Goal: Task Accomplishment & Management: Complete application form

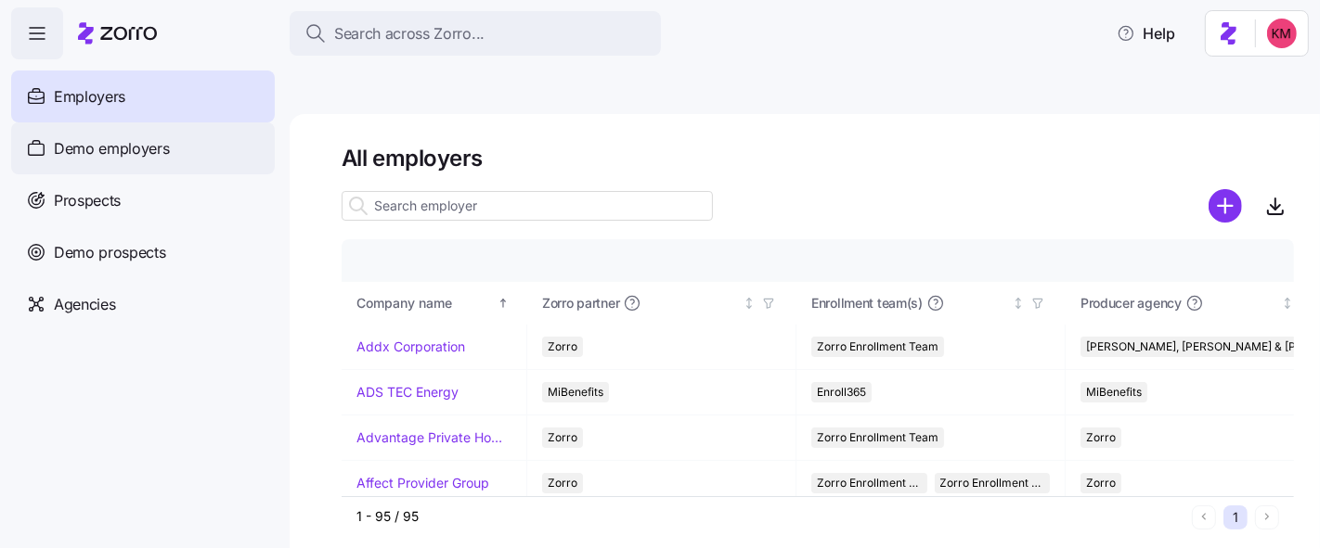
click at [68, 157] on span "Demo employers" at bounding box center [112, 148] width 116 height 23
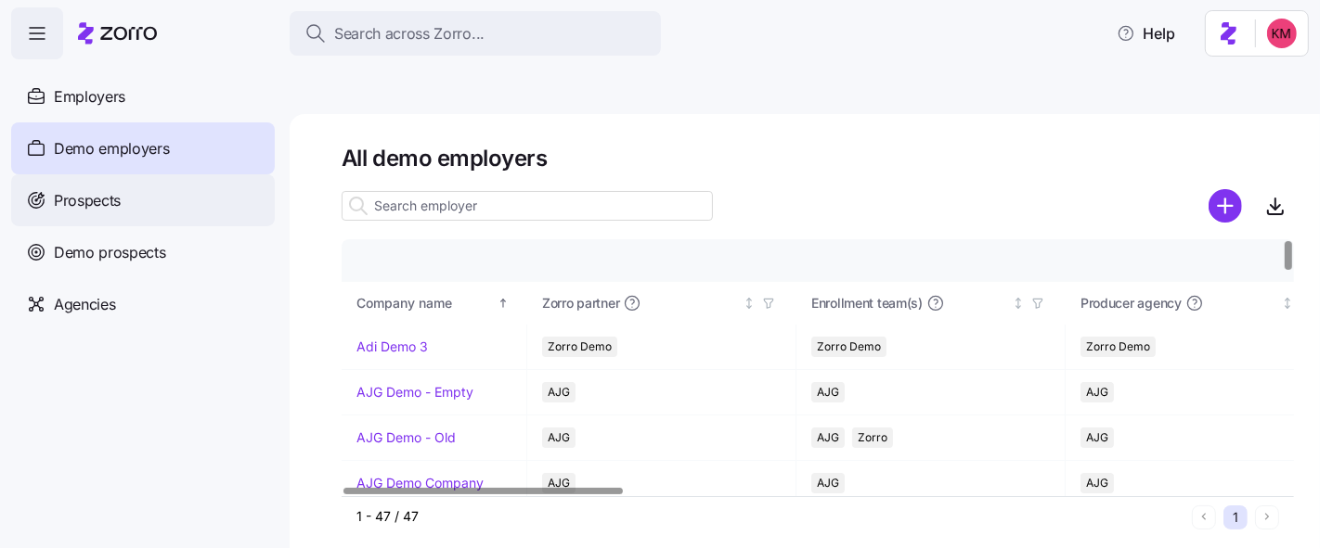
click at [187, 202] on div "Prospects" at bounding box center [143, 200] width 264 height 52
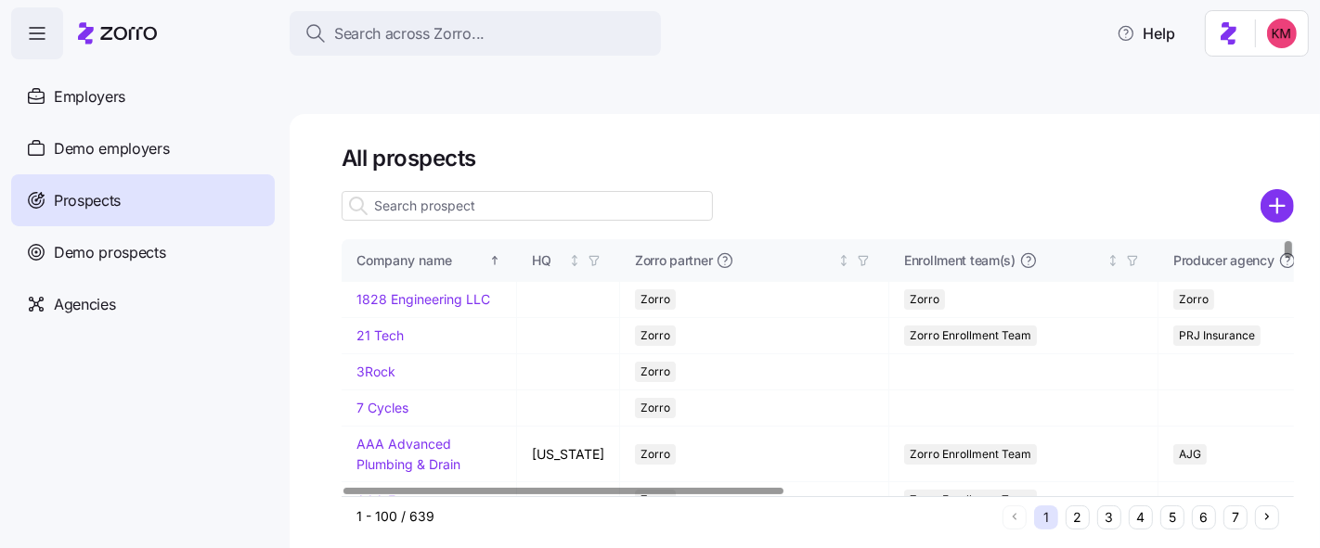
click at [1313, 116] on div "All prospects Company name HQ Zorro partner Enrollment team(s) Producer agency …" at bounding box center [805, 353] width 1030 height 478
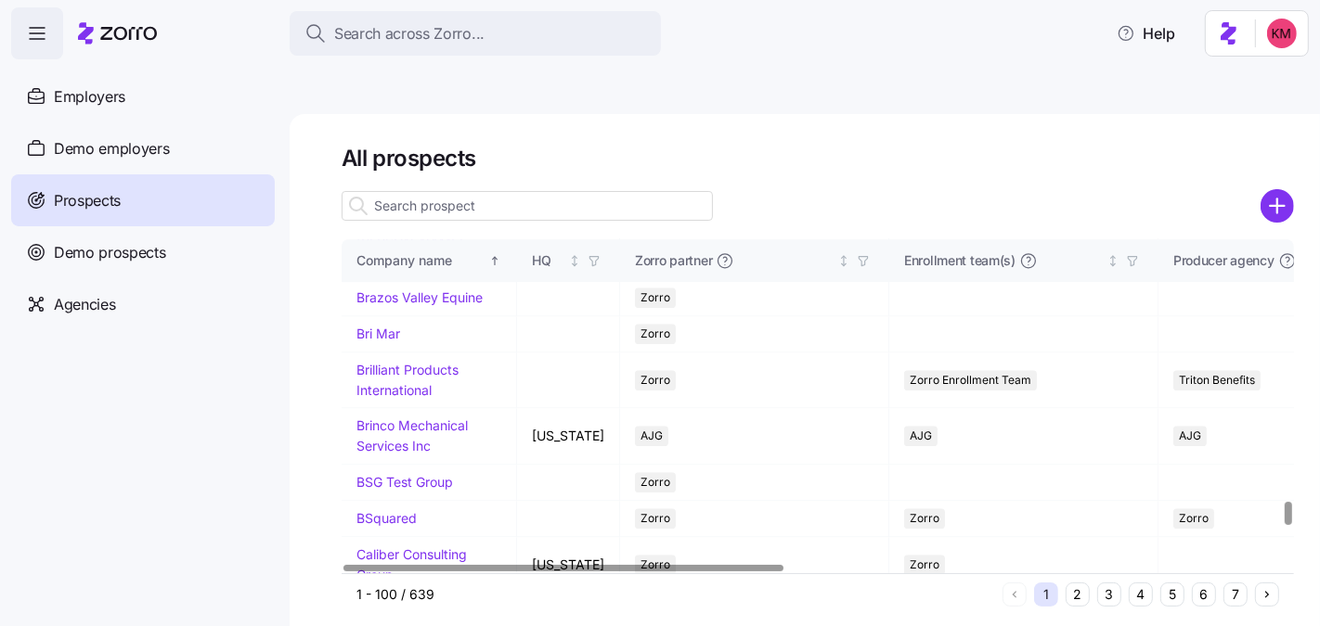
scroll to position [3746, 0]
click at [389, 123] on link "Bose Professional" at bounding box center [409, 116] width 107 height 16
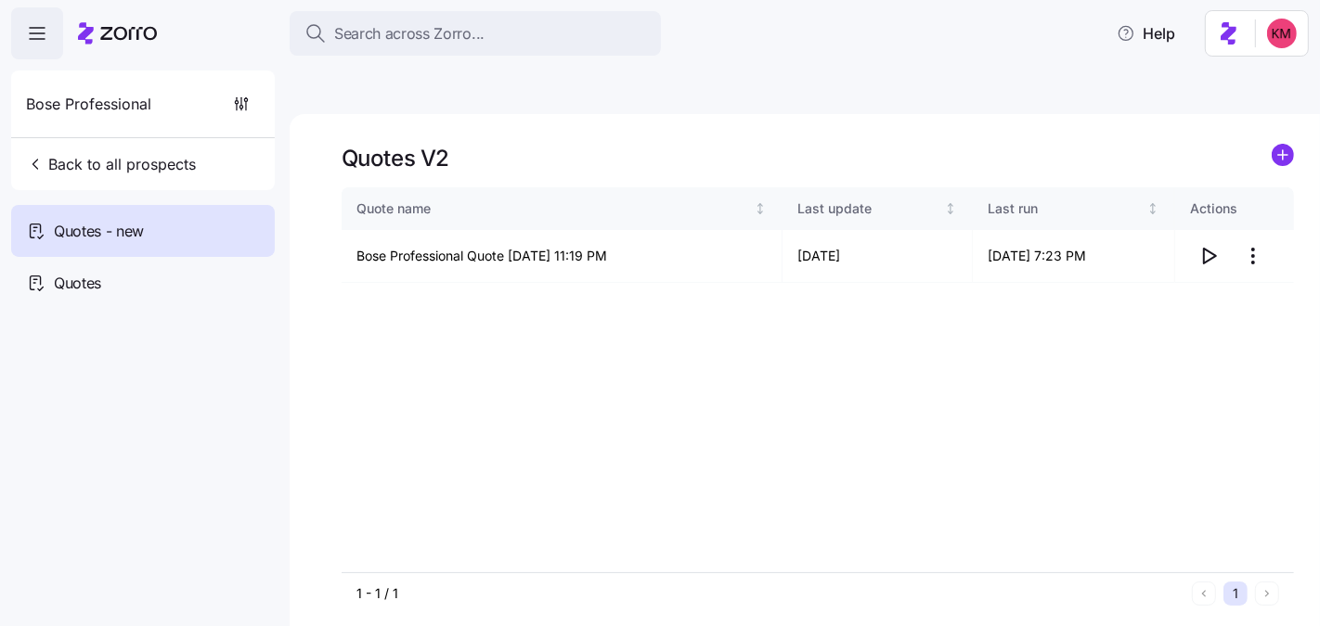
click at [1163, 315] on div "Quote name Last update Last run Actions Bose Professional Quote [DATE] 11:19 PM…" at bounding box center [818, 379] width 952 height 385
click at [1217, 245] on icon "button" at bounding box center [1208, 256] width 22 height 22
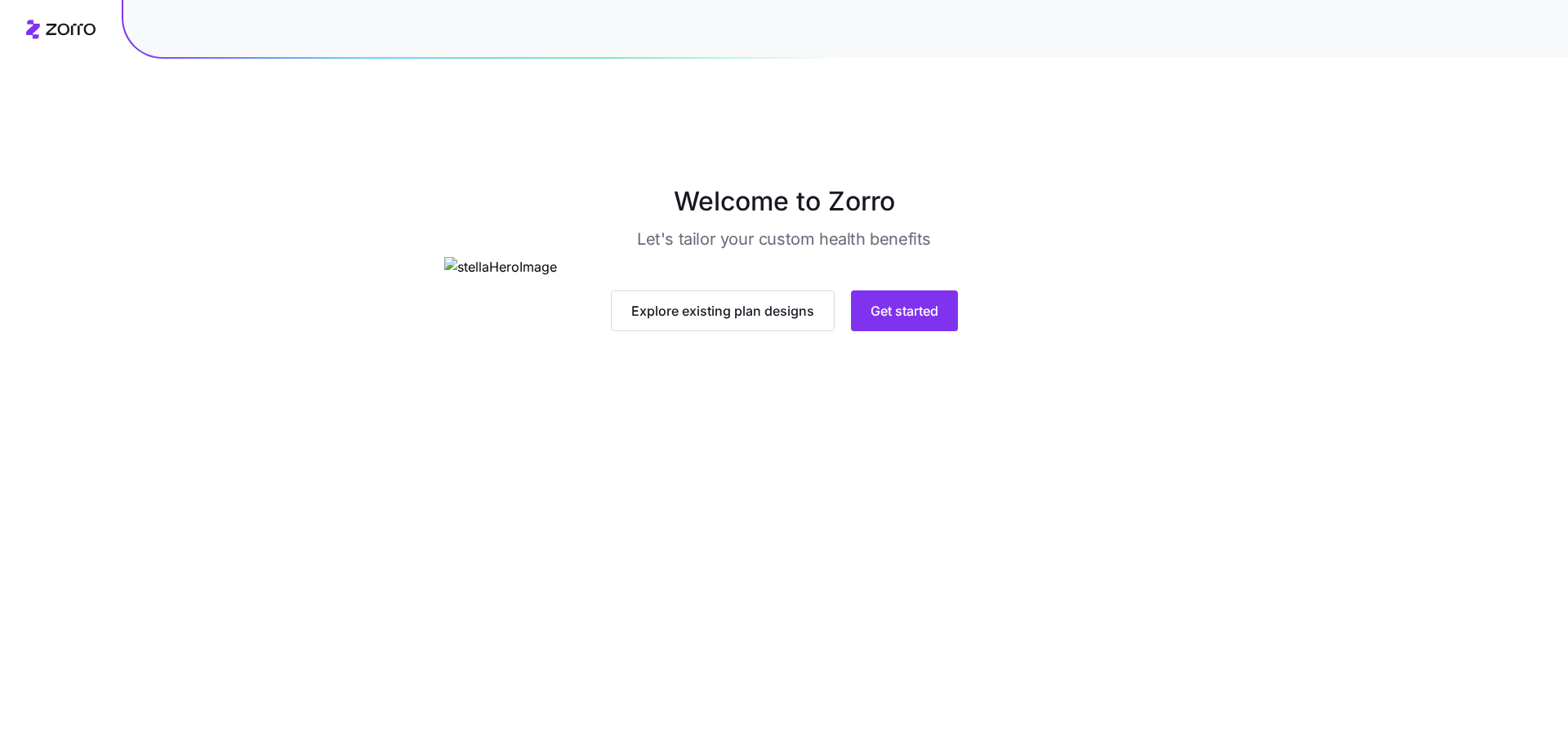
click at [303, 249] on div "Welcome to Zorro Let's tailor your custom health benefits Explore existing plan…" at bounding box center [784, 257] width 1568 height 150
click at [1044, 332] on div "Explore existing plan designs Get started" at bounding box center [784, 310] width 680 height 40
click at [912, 321] on span "Get started" at bounding box center [904, 310] width 68 height 19
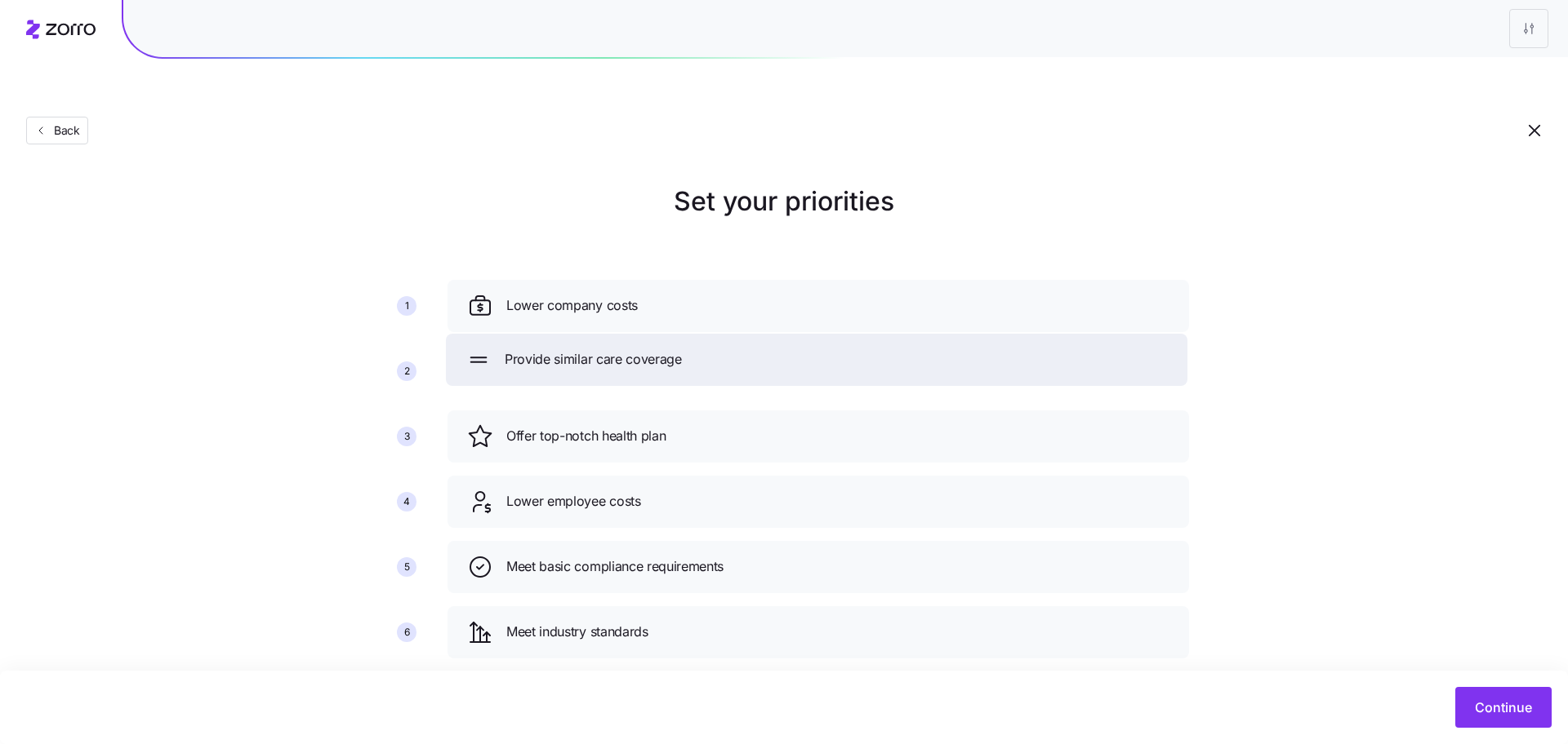
drag, startPoint x: 613, startPoint y: 605, endPoint x: 612, endPoint y: 332, distance: 273.0
click at [612, 346] on div "Provide similar care coverage" at bounding box center [817, 360] width 702 height 26
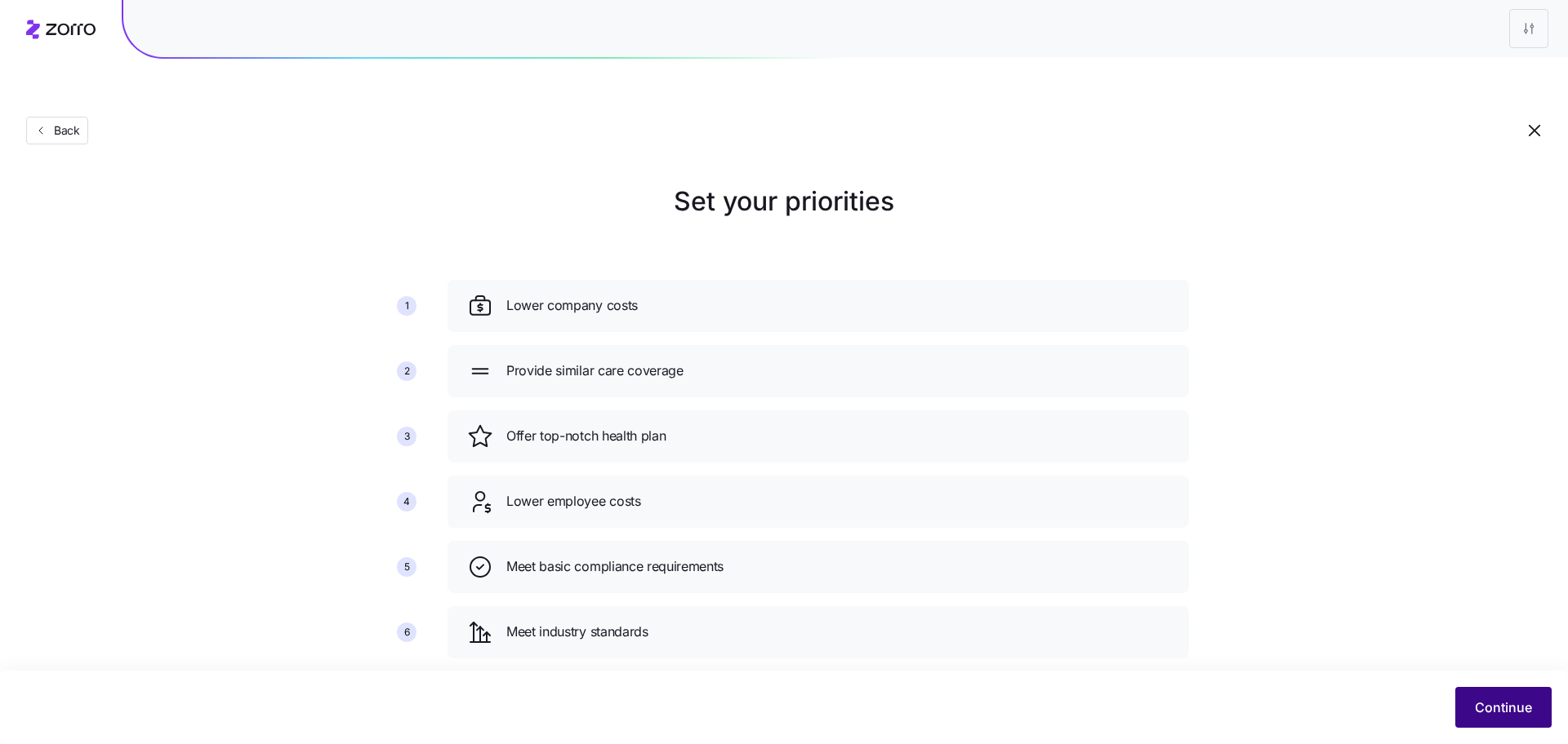
click at [1464, 710] on button "Continue" at bounding box center [1504, 707] width 97 height 40
click at [1480, 704] on span "Continue" at bounding box center [1503, 708] width 57 height 19
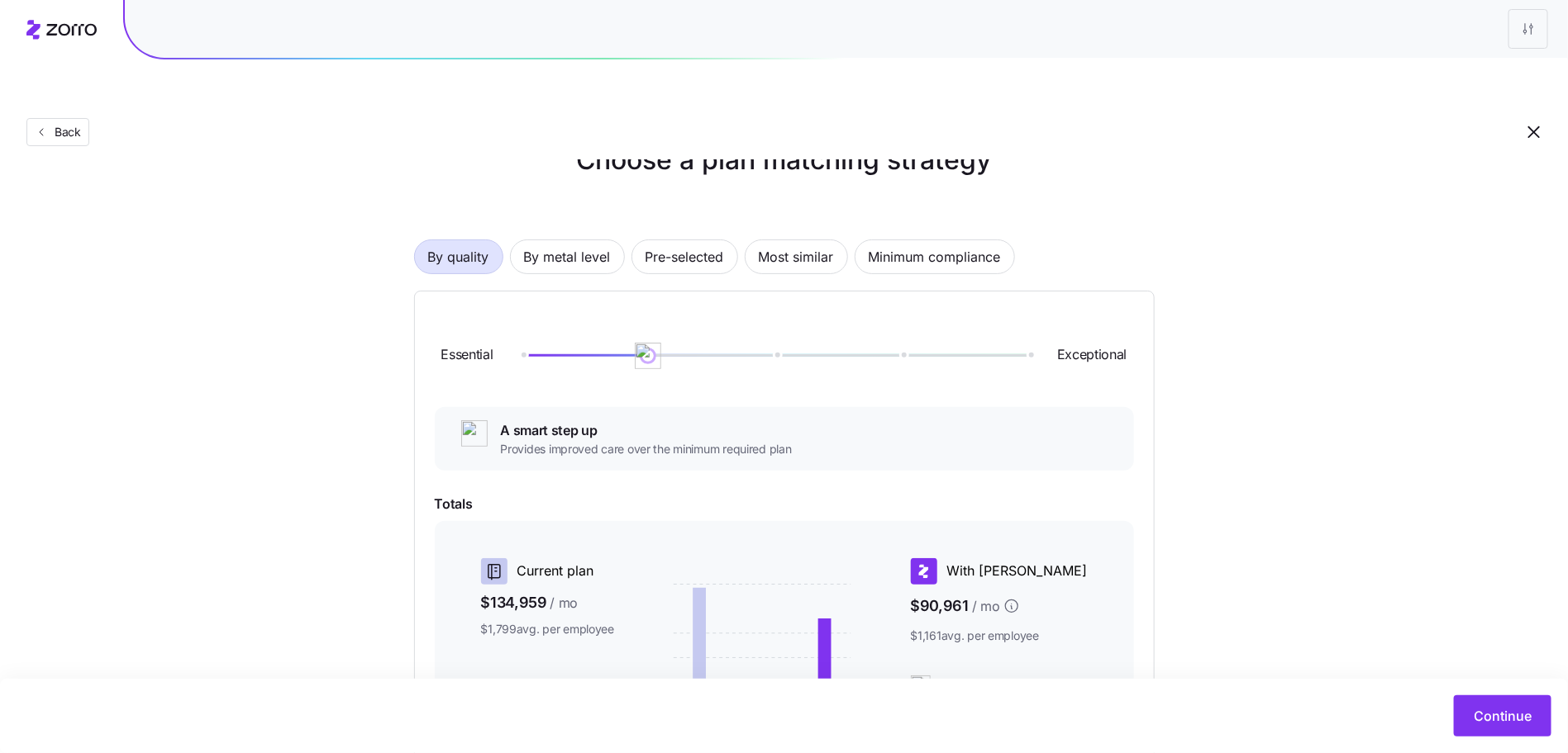
scroll to position [50, 0]
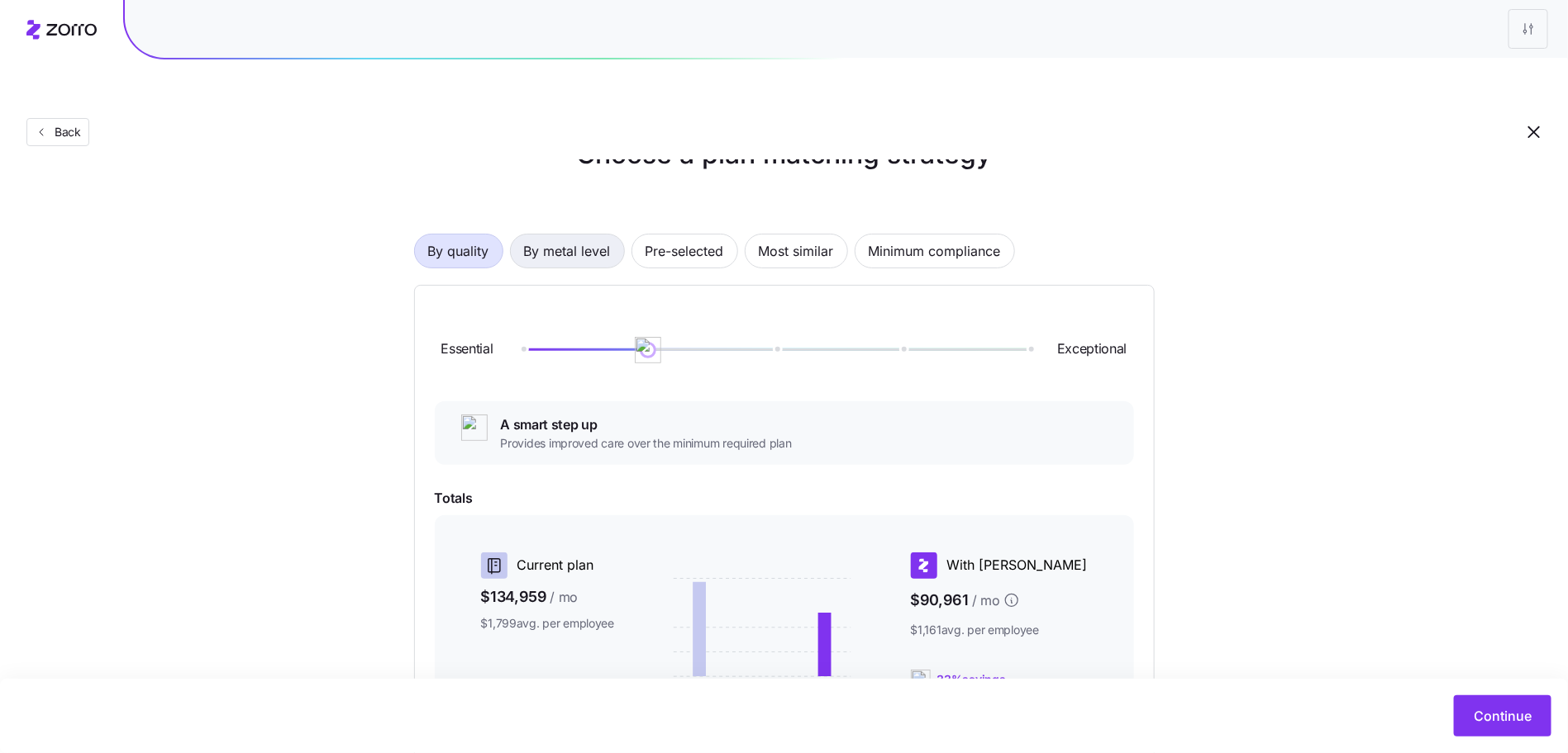
click at [561, 235] on span "By metal level" at bounding box center [566, 251] width 86 height 33
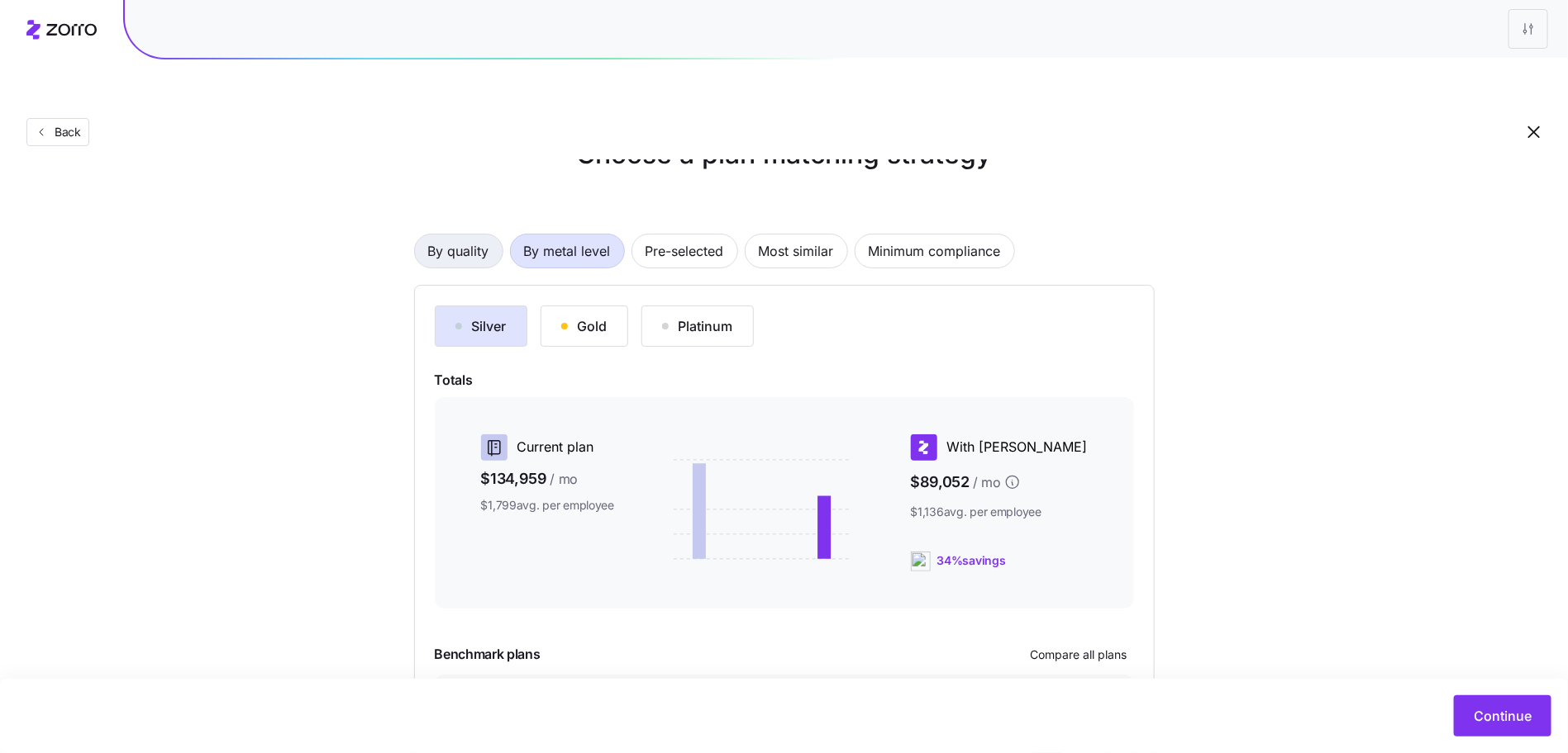
click at [448, 235] on span "By quality" at bounding box center [459, 251] width 61 height 33
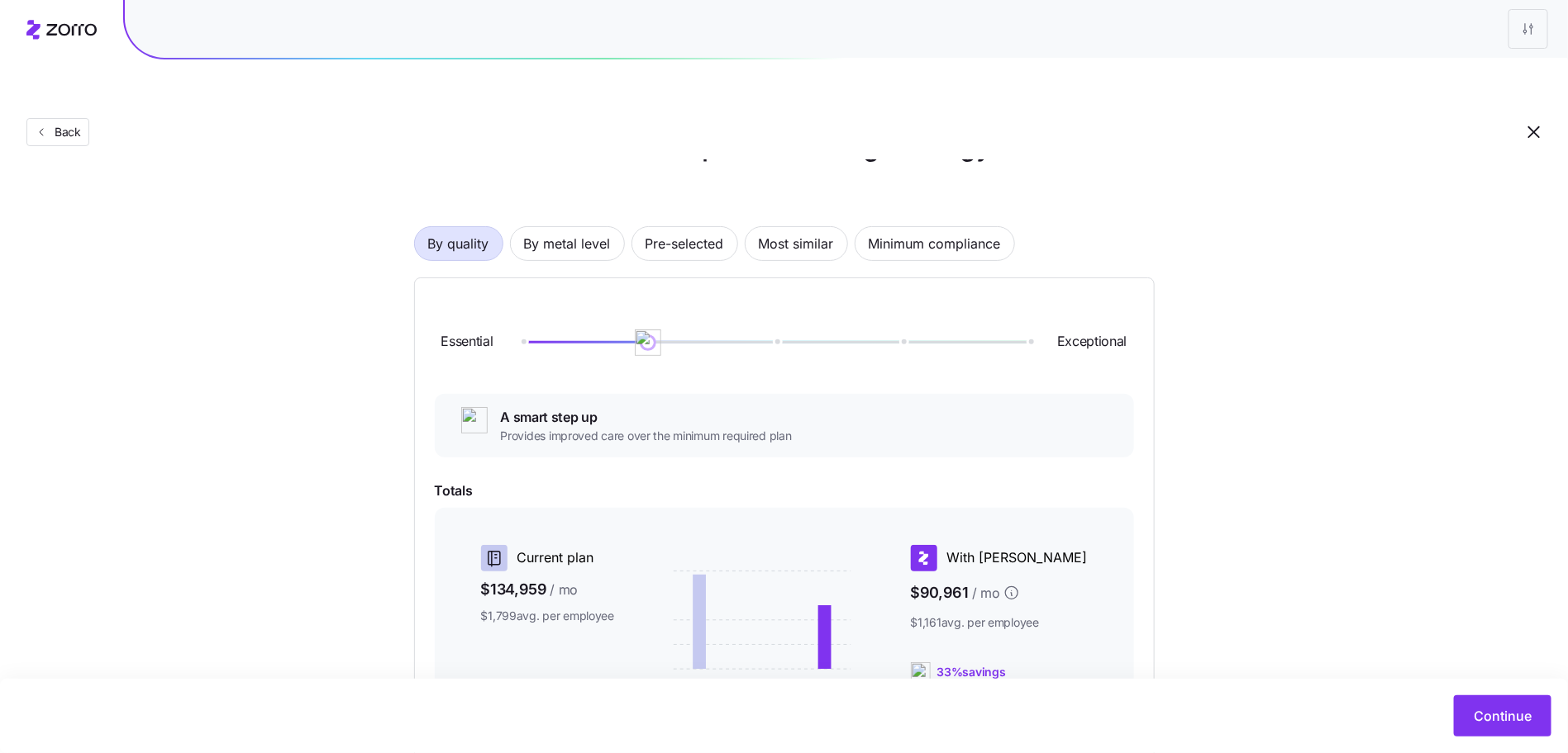
scroll to position [61, 0]
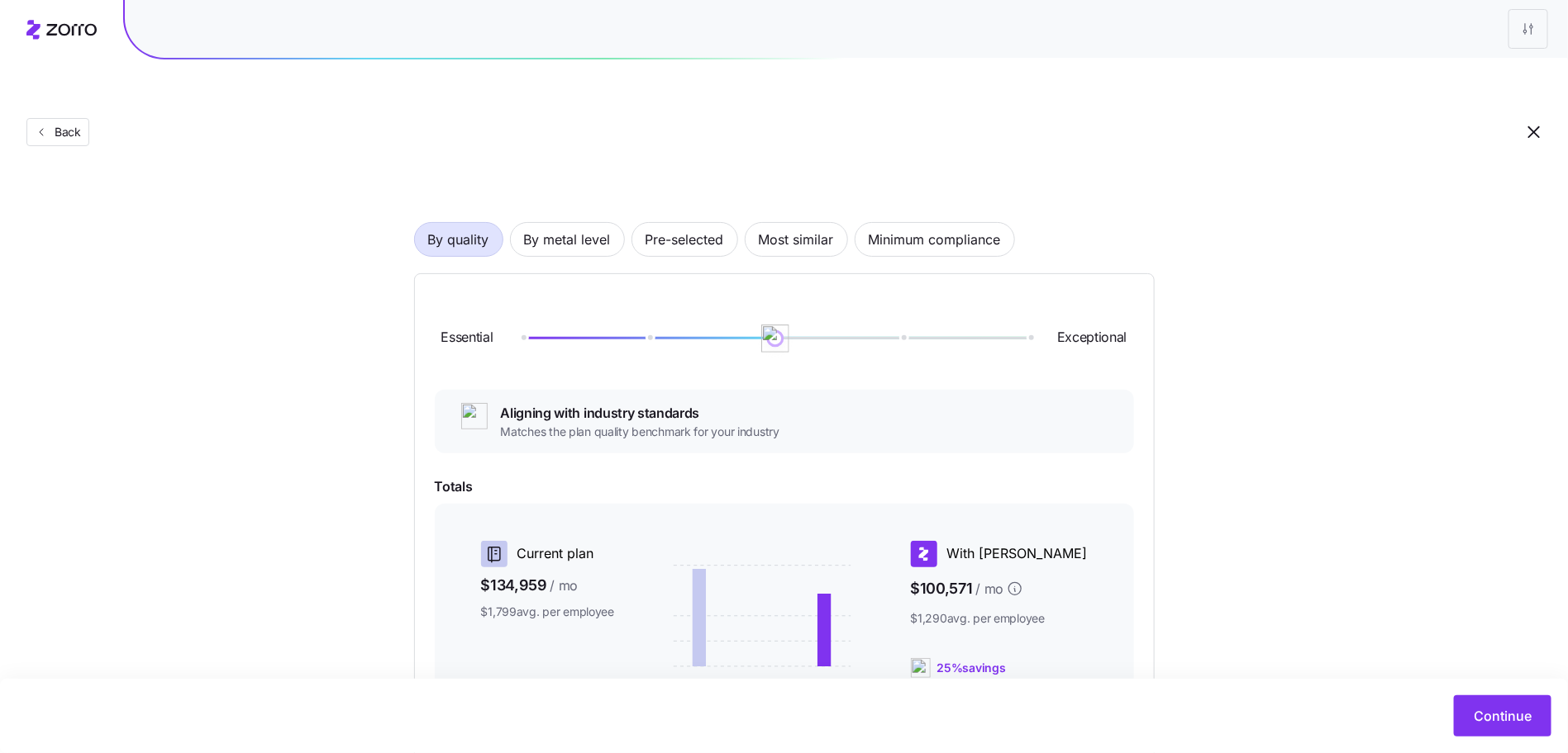
drag, startPoint x: 651, startPoint y: 301, endPoint x: 760, endPoint y: 302, distance: 109.0
click at [760, 334] on div at bounding box center [776, 338] width 508 height 10
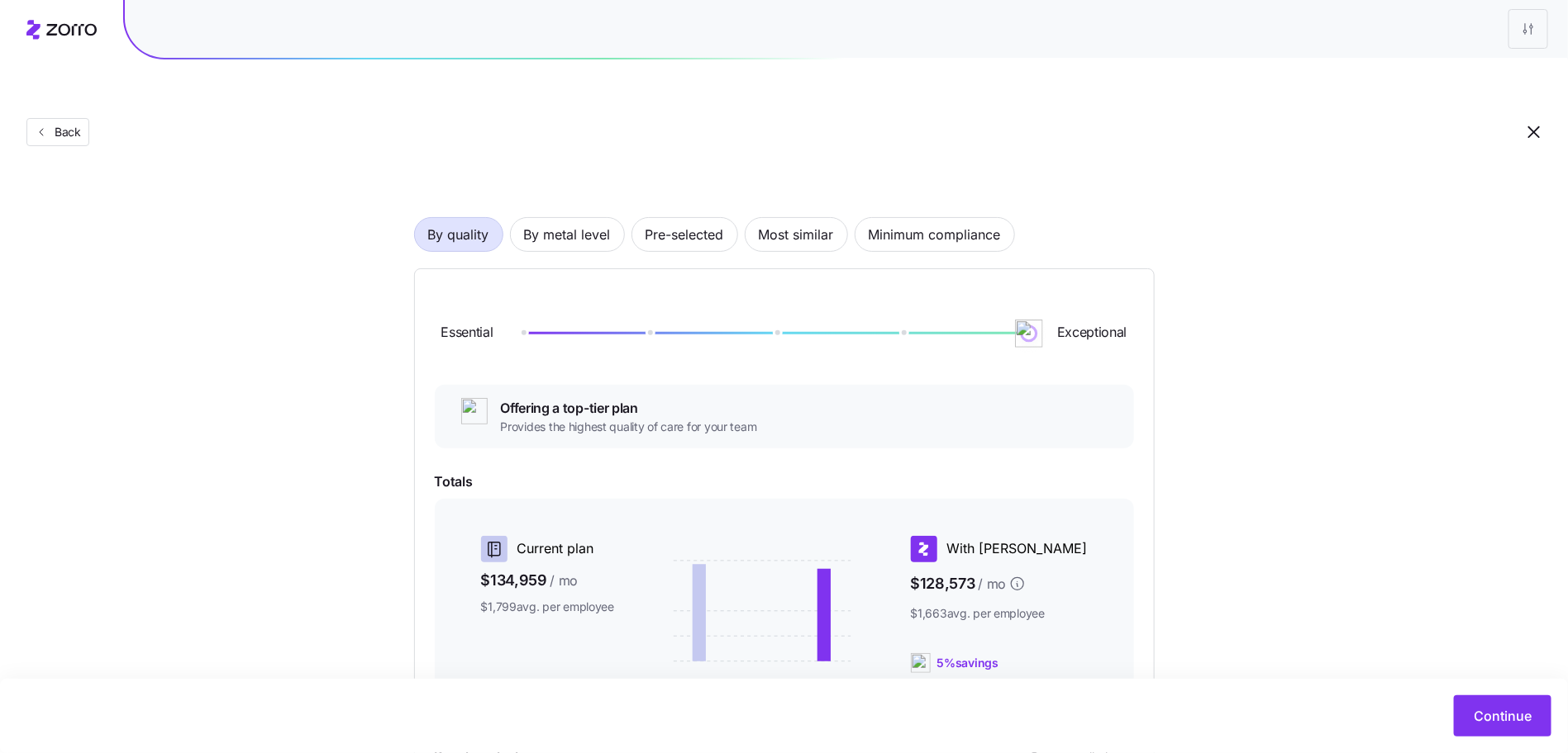
drag, startPoint x: 903, startPoint y: 292, endPoint x: 1060, endPoint y: 296, distance: 157.1
click at [1060, 296] on div "Essential Exceptional" at bounding box center [784, 334] width 699 height 89
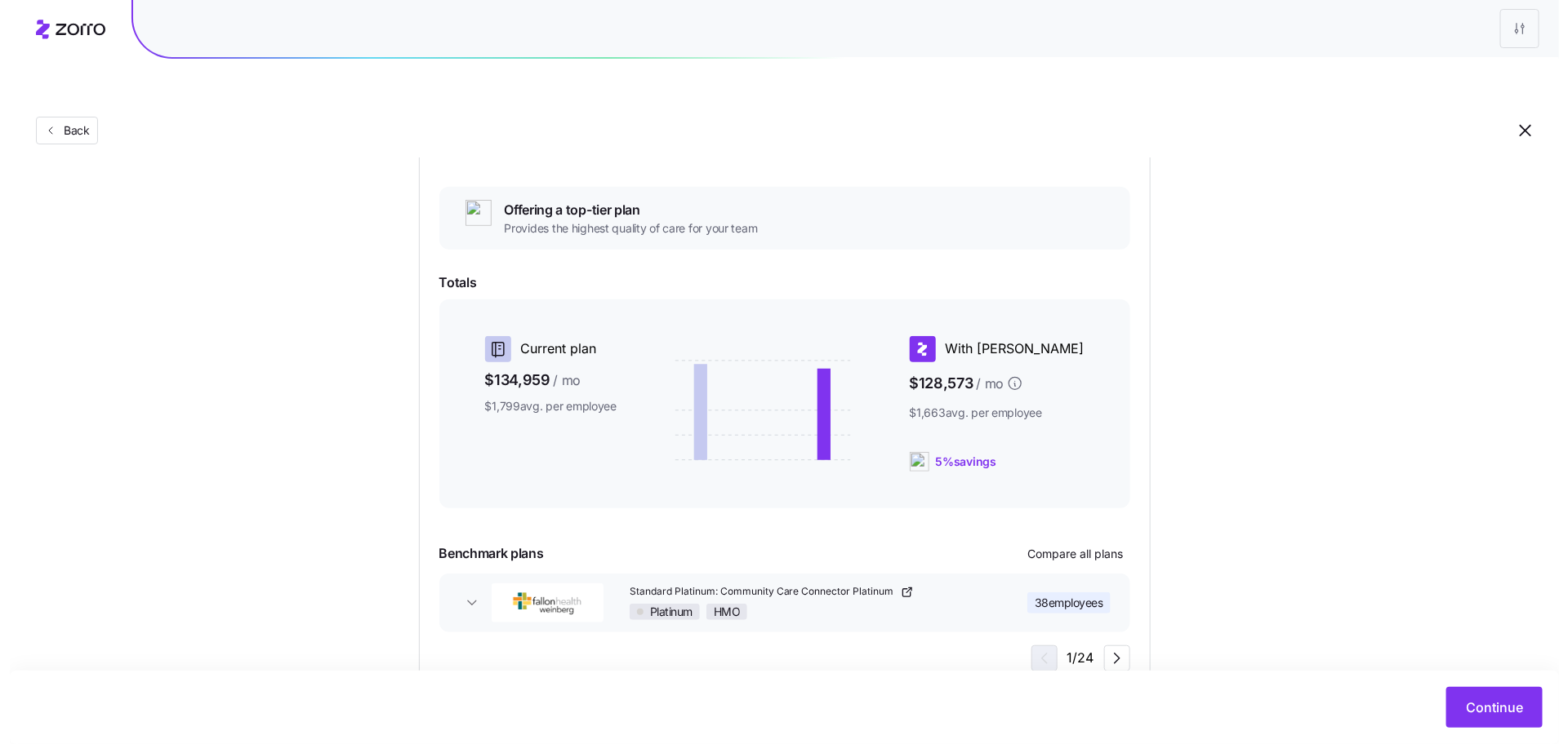
scroll to position [272, 0]
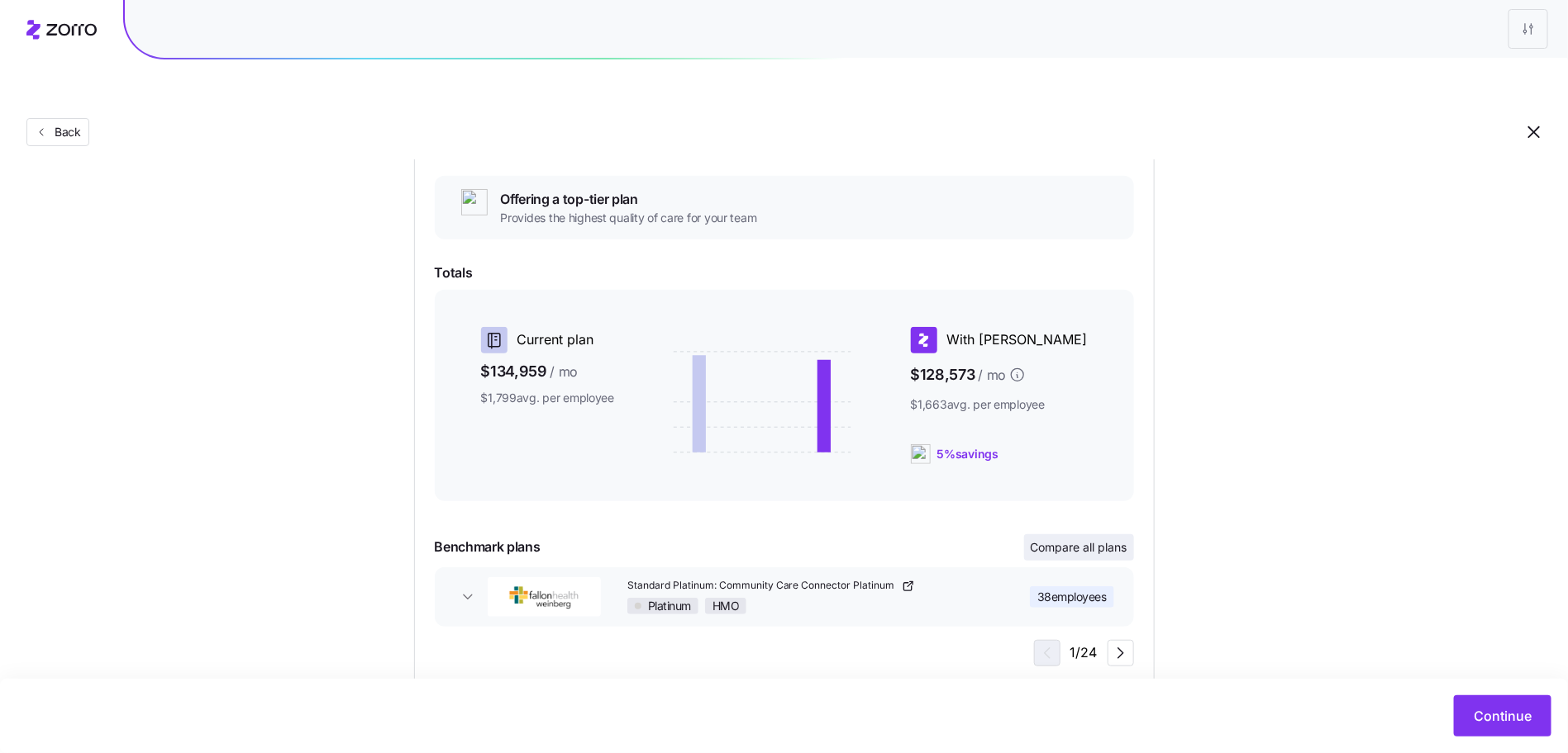
click at [1113, 539] on span "Compare all plans" at bounding box center [1078, 547] width 97 height 17
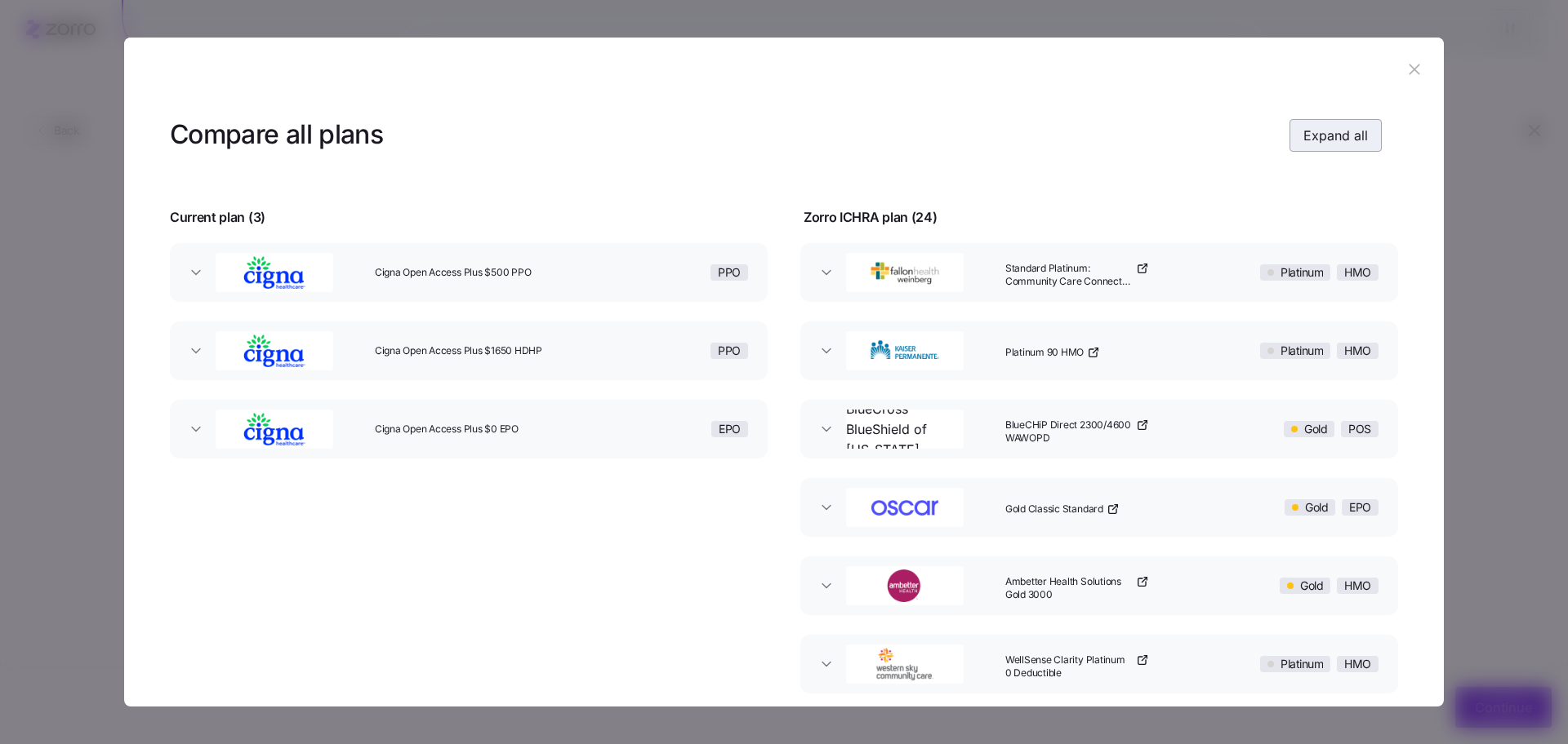
click at [1303, 135] on span "Expand all" at bounding box center [1335, 135] width 64 height 19
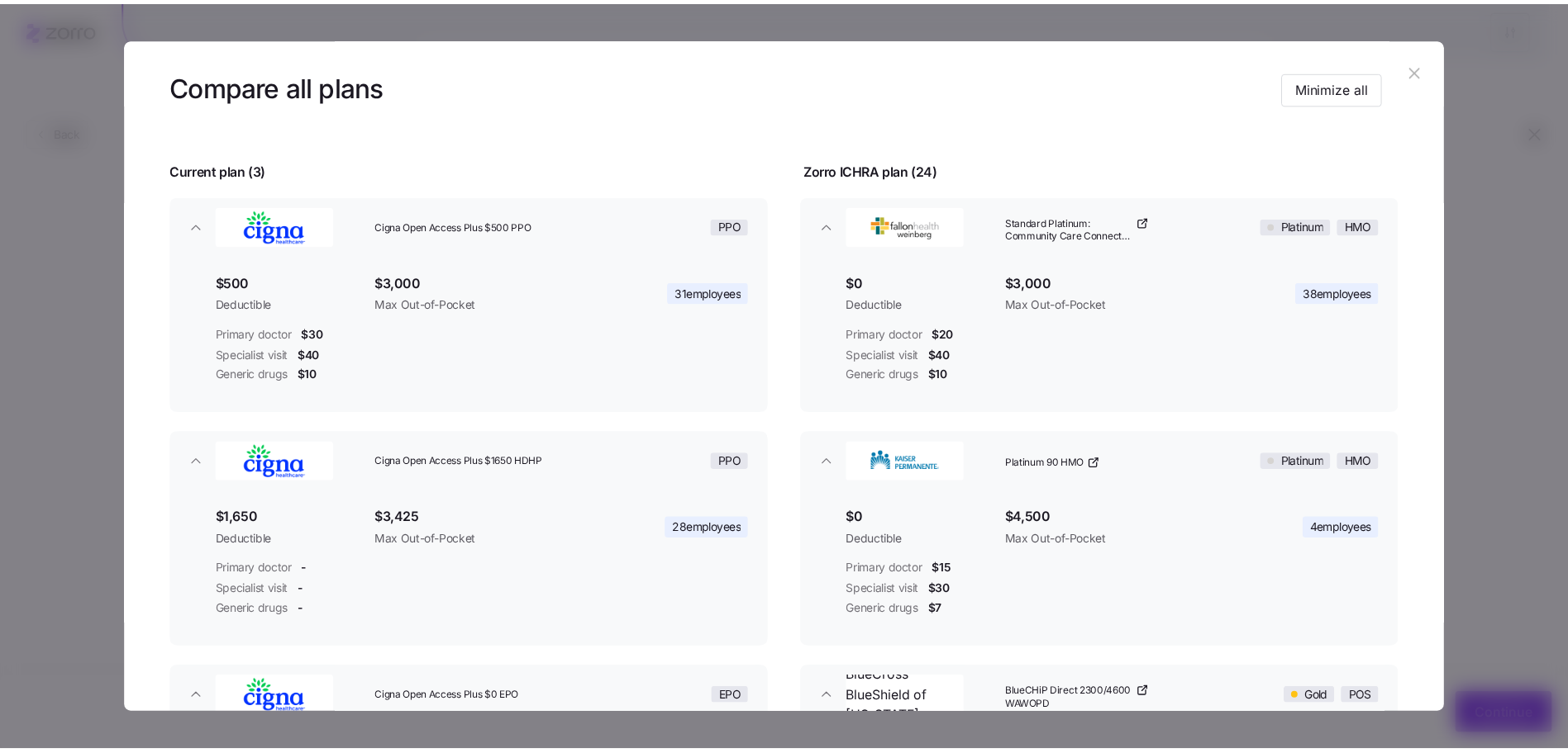
scroll to position [50, 0]
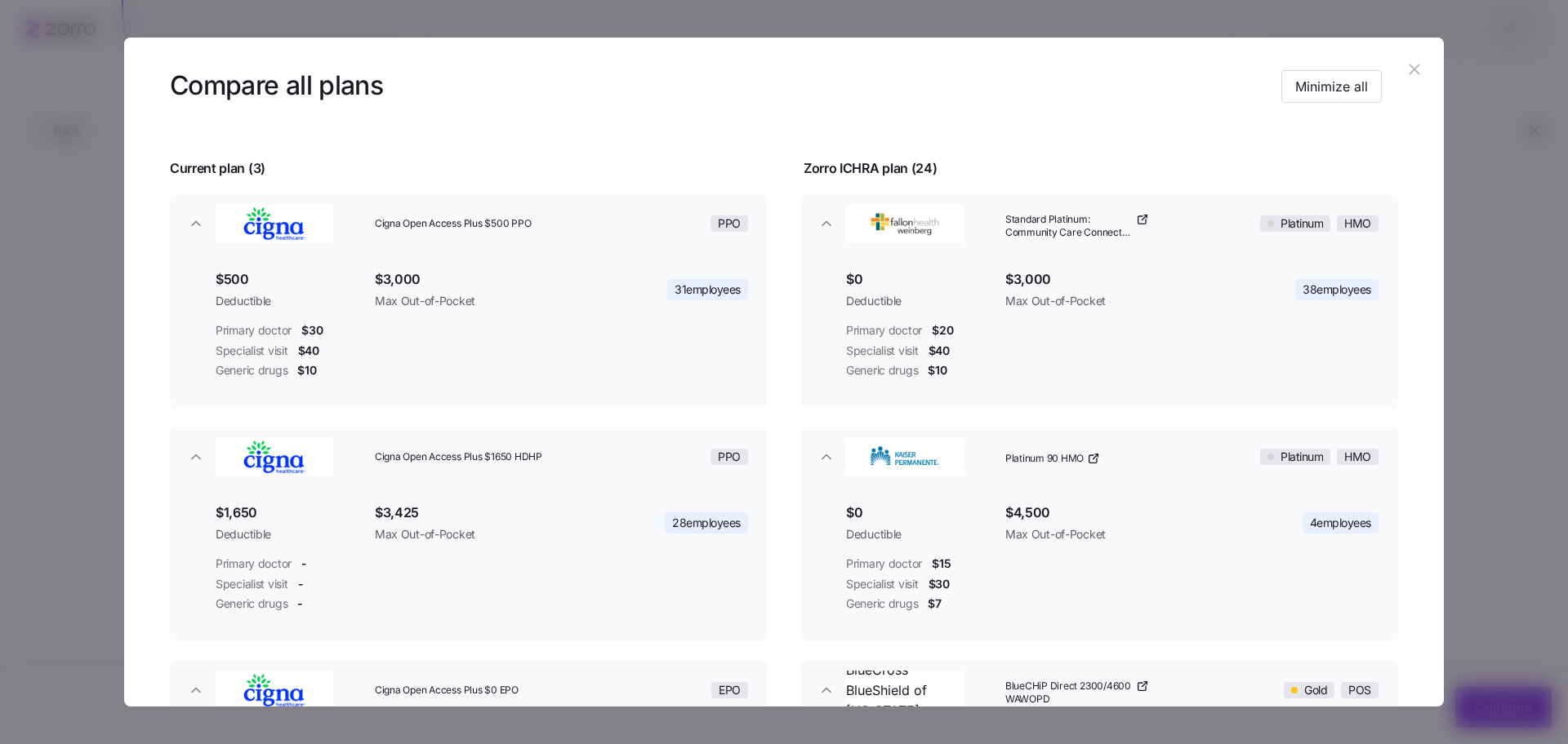
click at [1416, 73] on button "button" at bounding box center [1415, 70] width 26 height 26
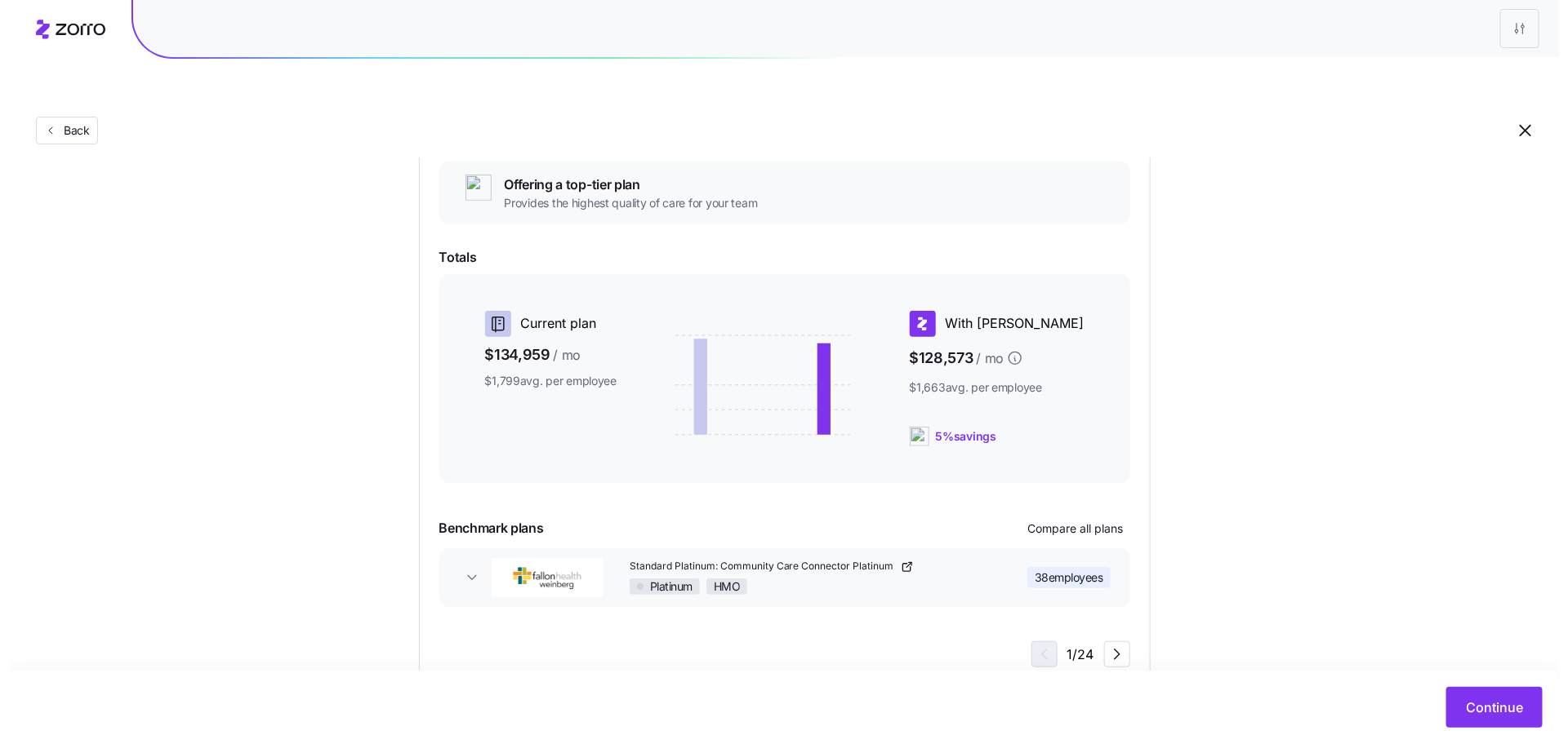
scroll to position [293, 0]
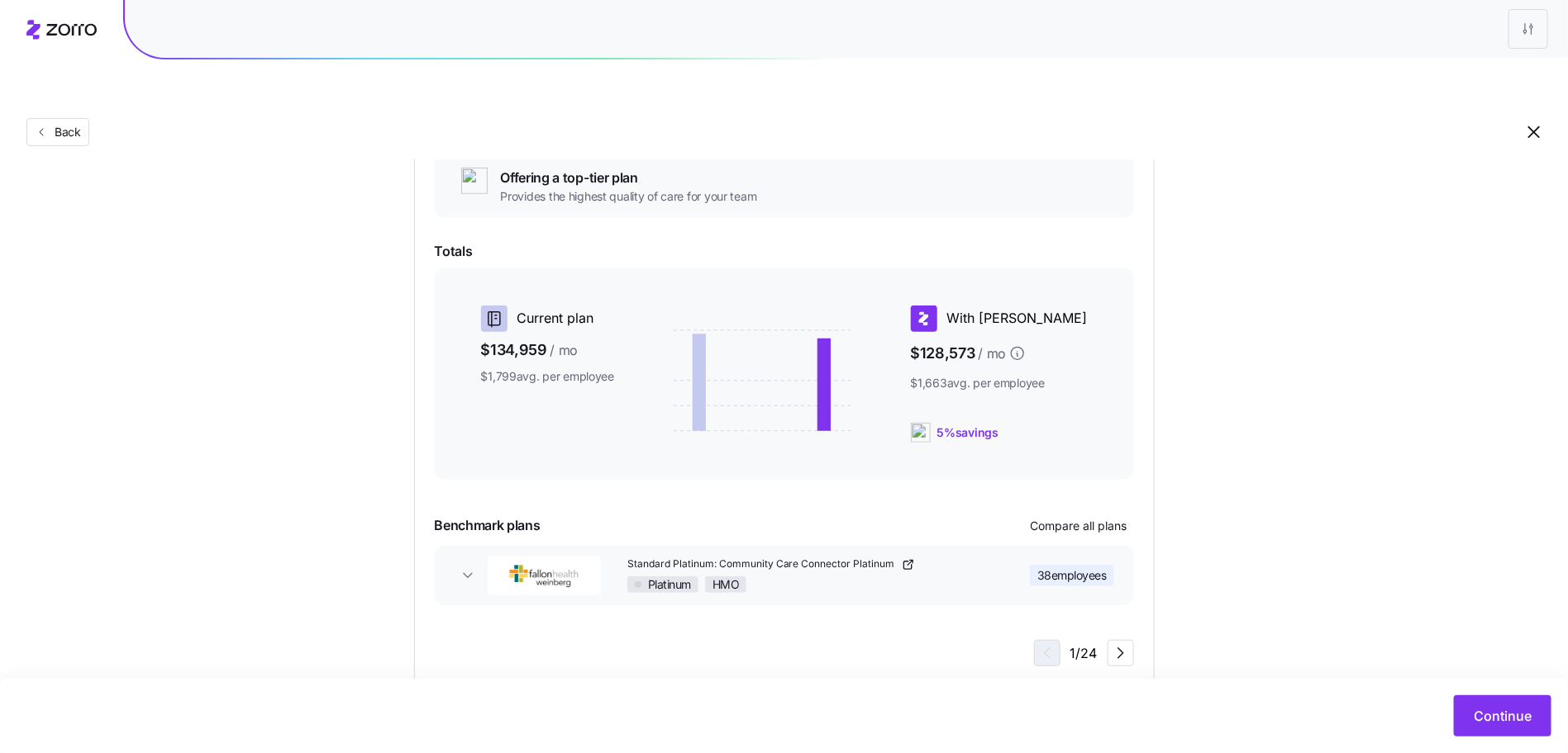
click at [1085, 568] on span "38 employees" at bounding box center [1072, 576] width 69 height 17
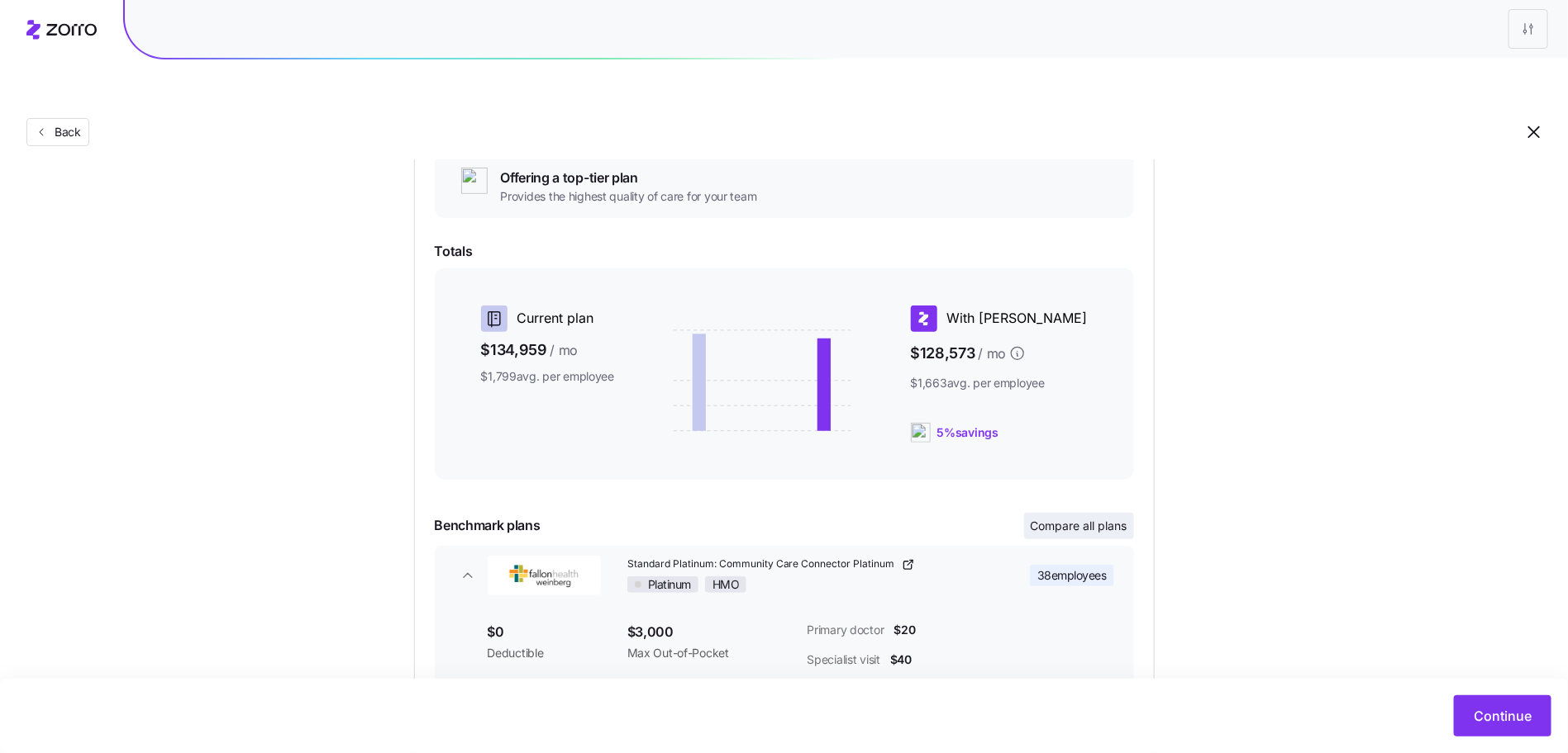
click at [1087, 518] on span "Compare all plans" at bounding box center [1078, 526] width 97 height 17
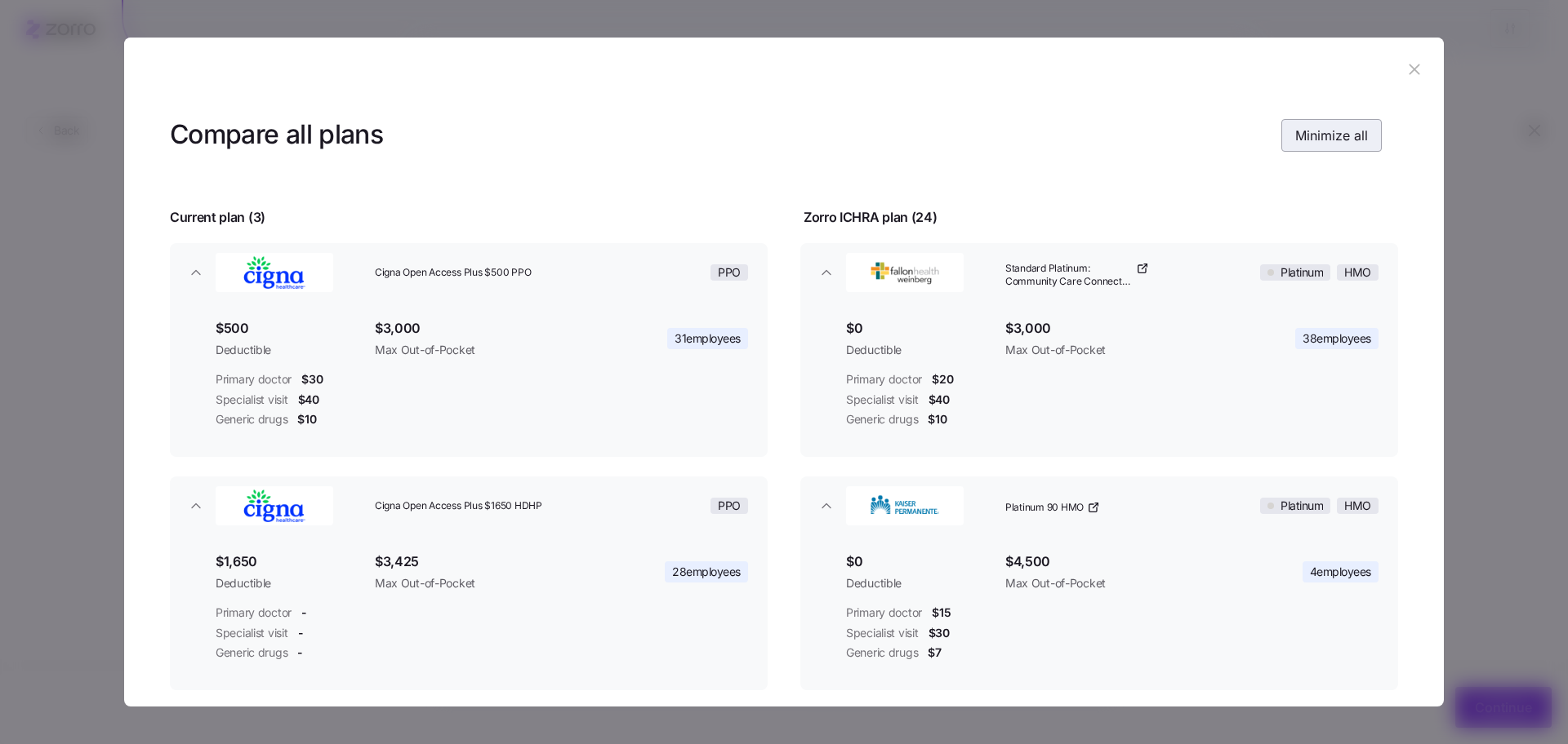
click at [1357, 142] on span "Minimize all" at bounding box center [1331, 135] width 73 height 19
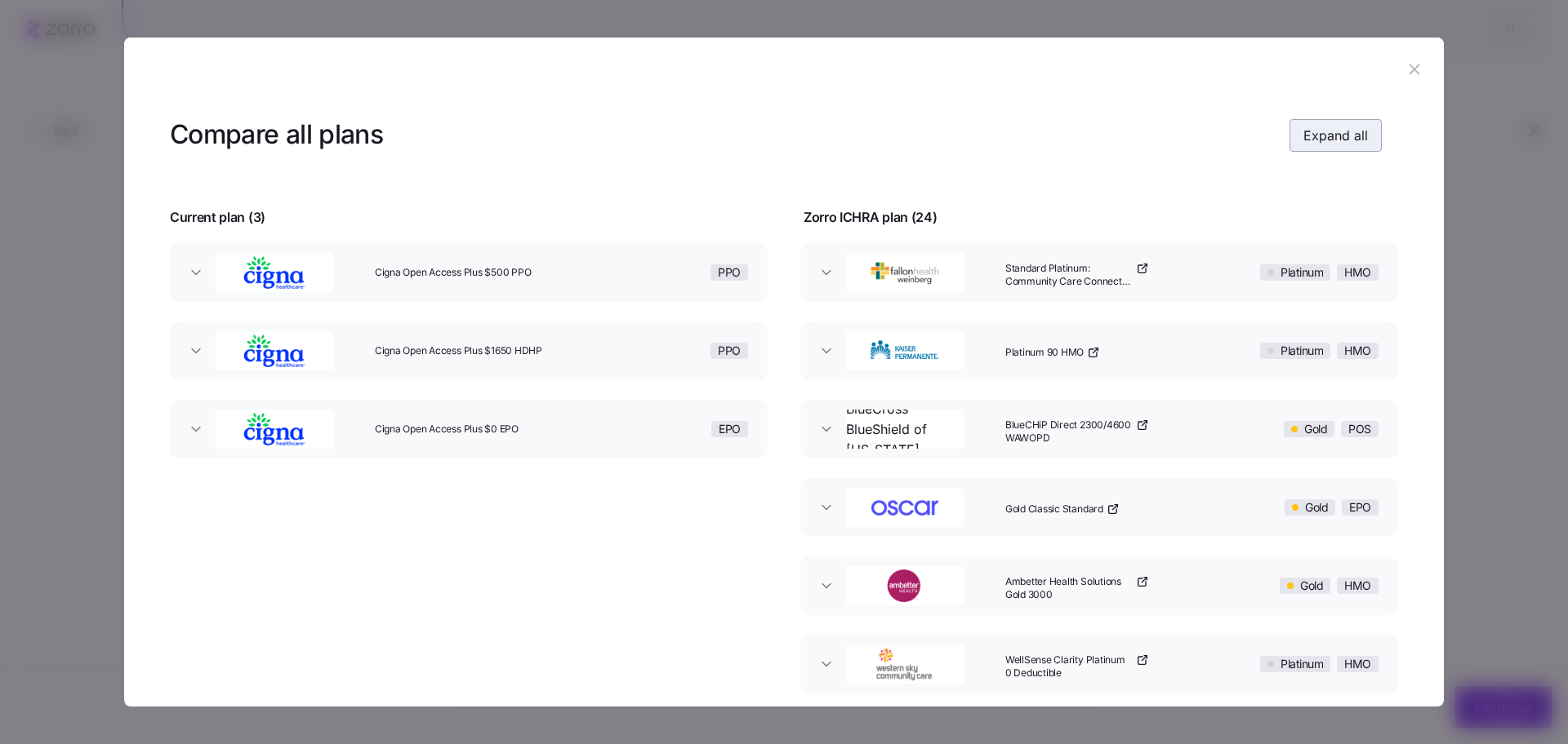
drag, startPoint x: 1277, startPoint y: 128, endPoint x: 1289, endPoint y: 128, distance: 12.0
click at [1277, 128] on div "Compare all plans Expand all" at bounding box center [775, 135] width 1212 height 37
click at [1312, 131] on span "Expand all" at bounding box center [1335, 135] width 64 height 19
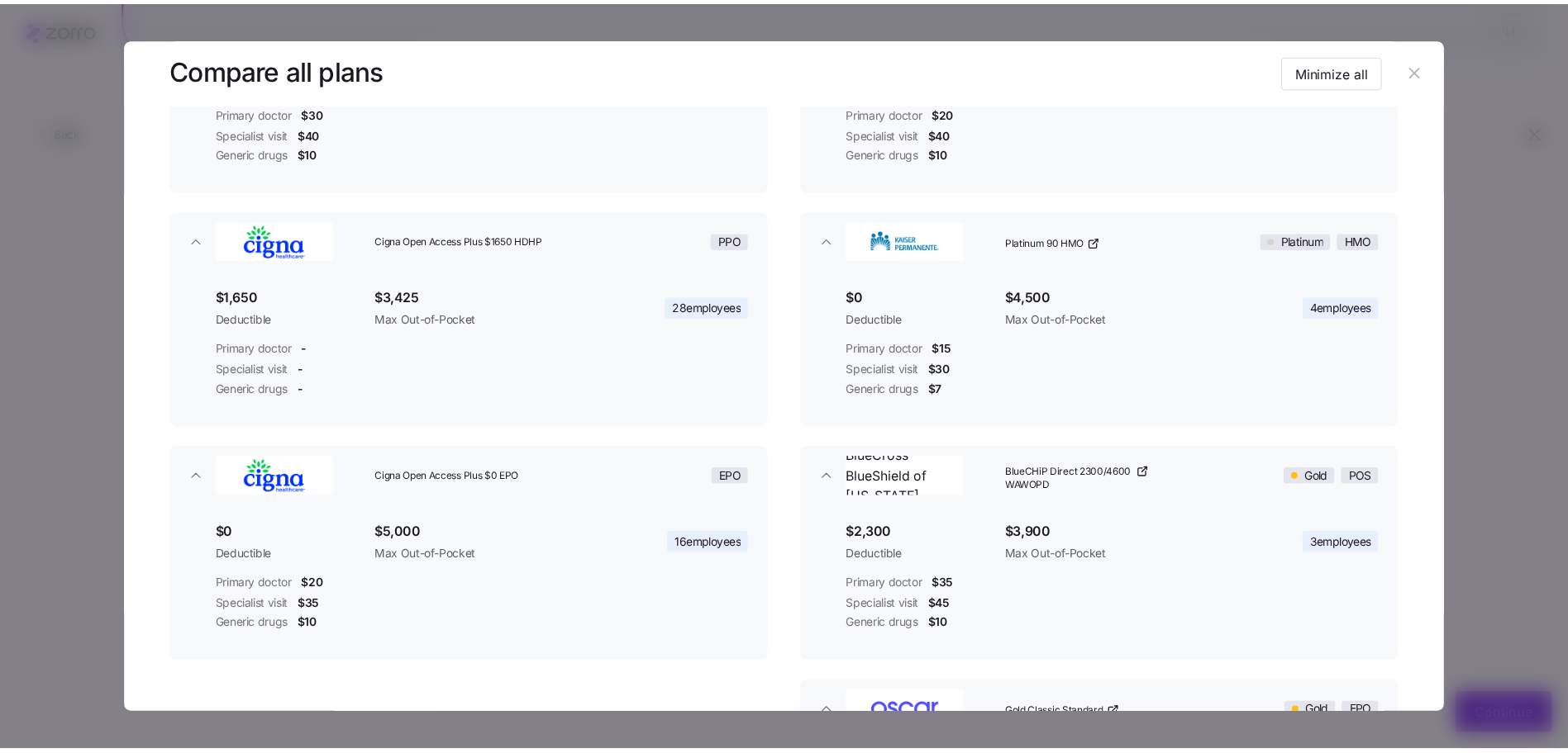
scroll to position [270, 0]
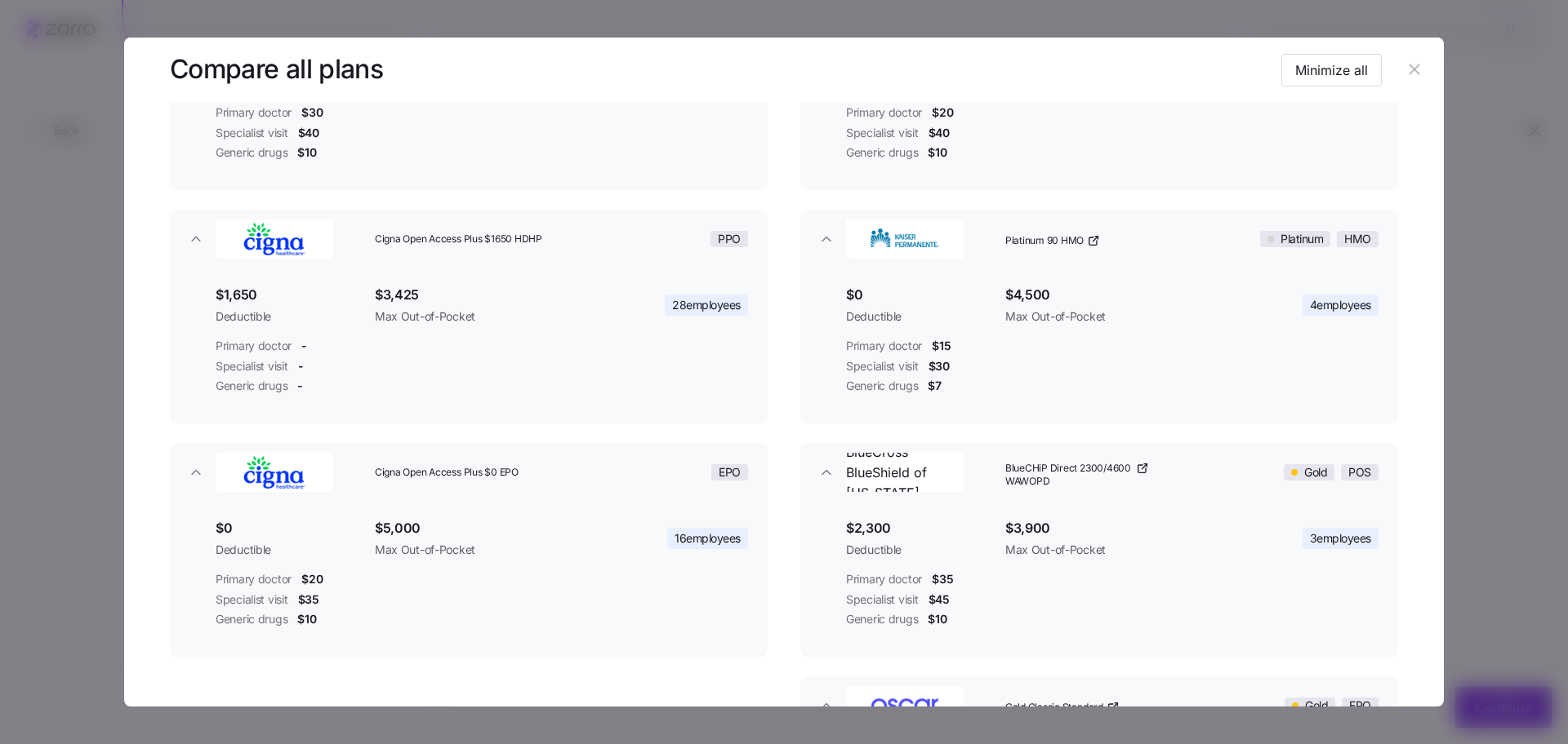
click at [1422, 70] on header at bounding box center [784, 70] width 1320 height 65
click at [1414, 66] on icon "button" at bounding box center [1414, 69] width 18 height 18
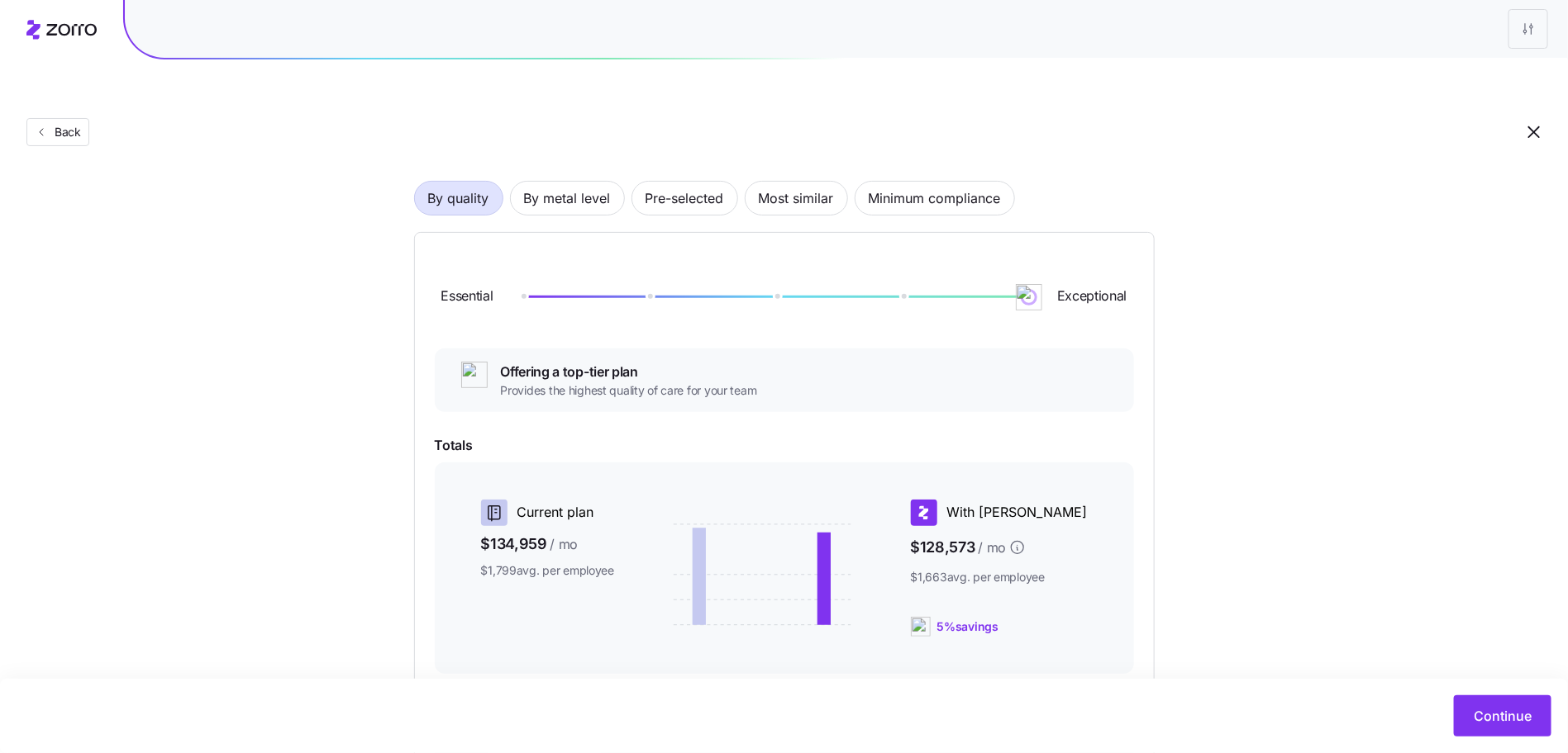
scroll to position [104, 0]
click at [564, 180] on span "By metal level" at bounding box center [566, 196] width 86 height 33
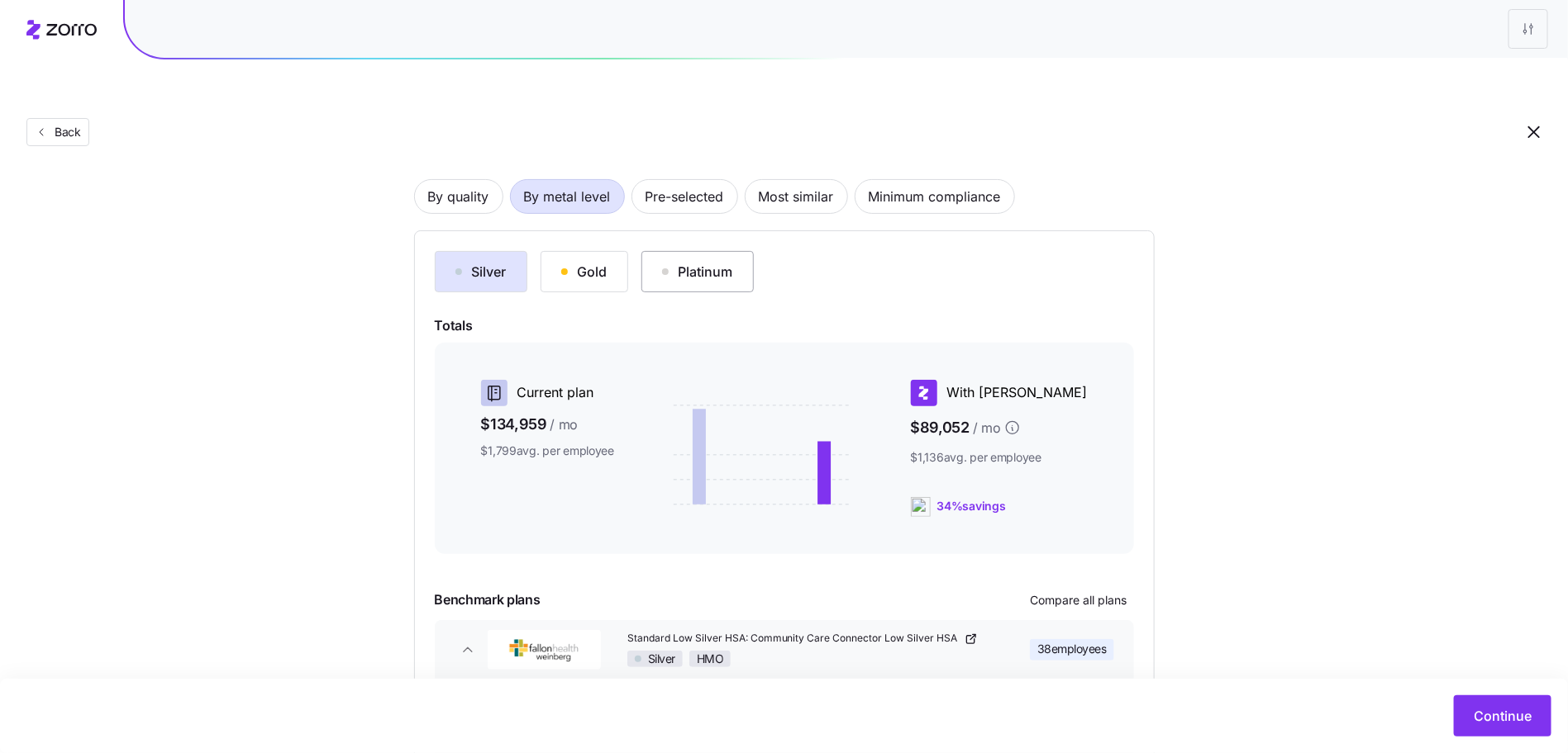
click at [664, 269] on div "button" at bounding box center [664, 271] width 6 height 6
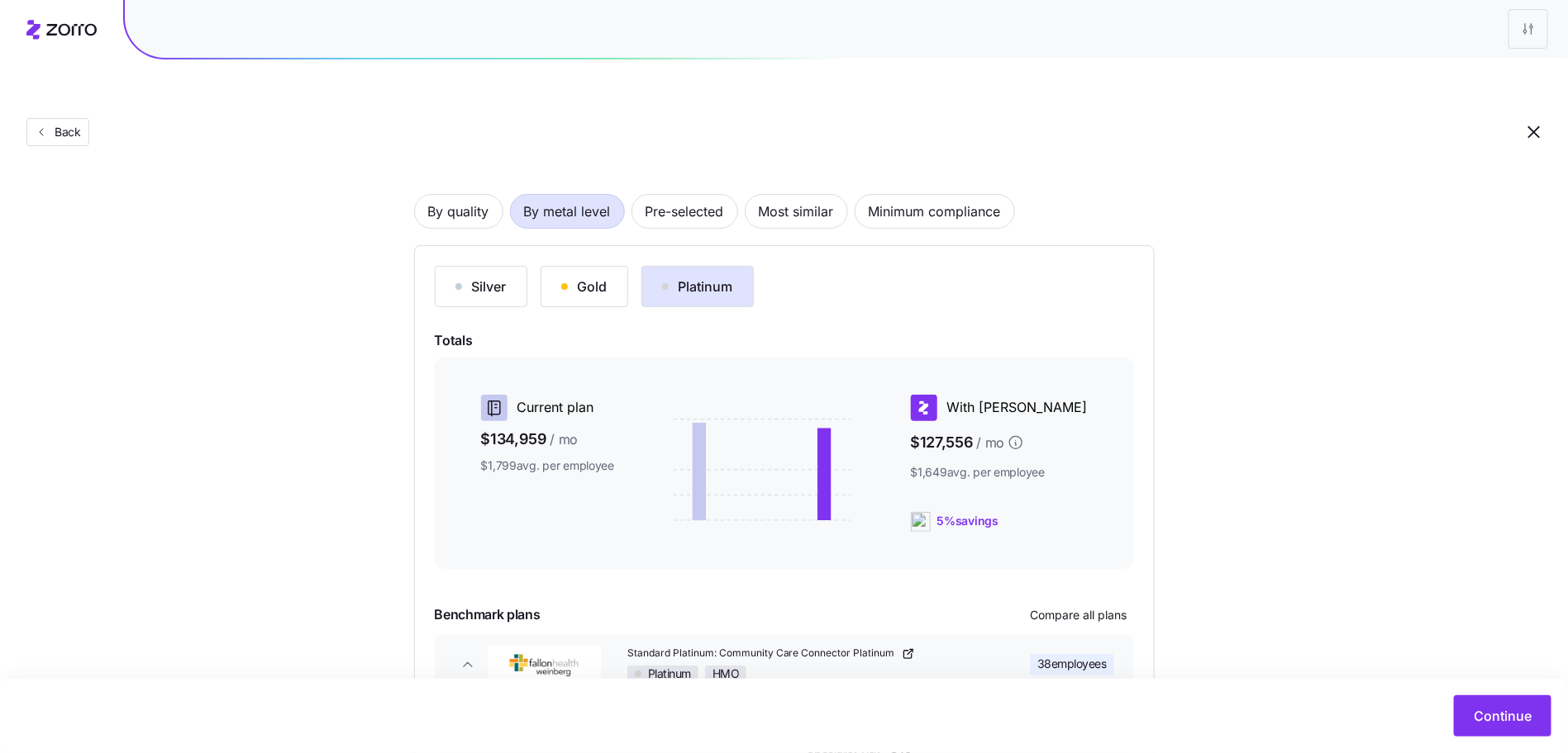
scroll to position [89, 0]
click at [465, 195] on span "By quality" at bounding box center [459, 211] width 61 height 33
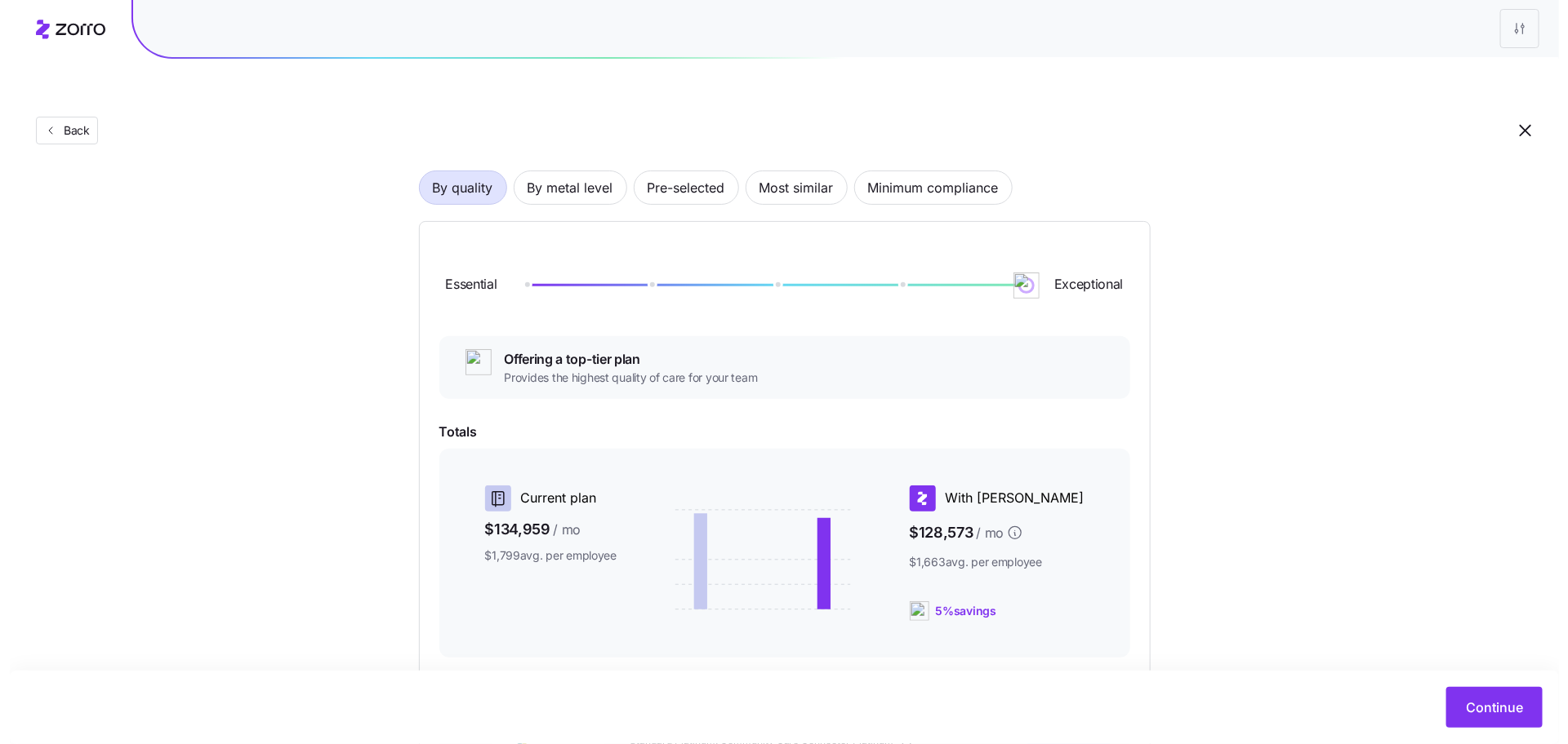
scroll to position [393, 0]
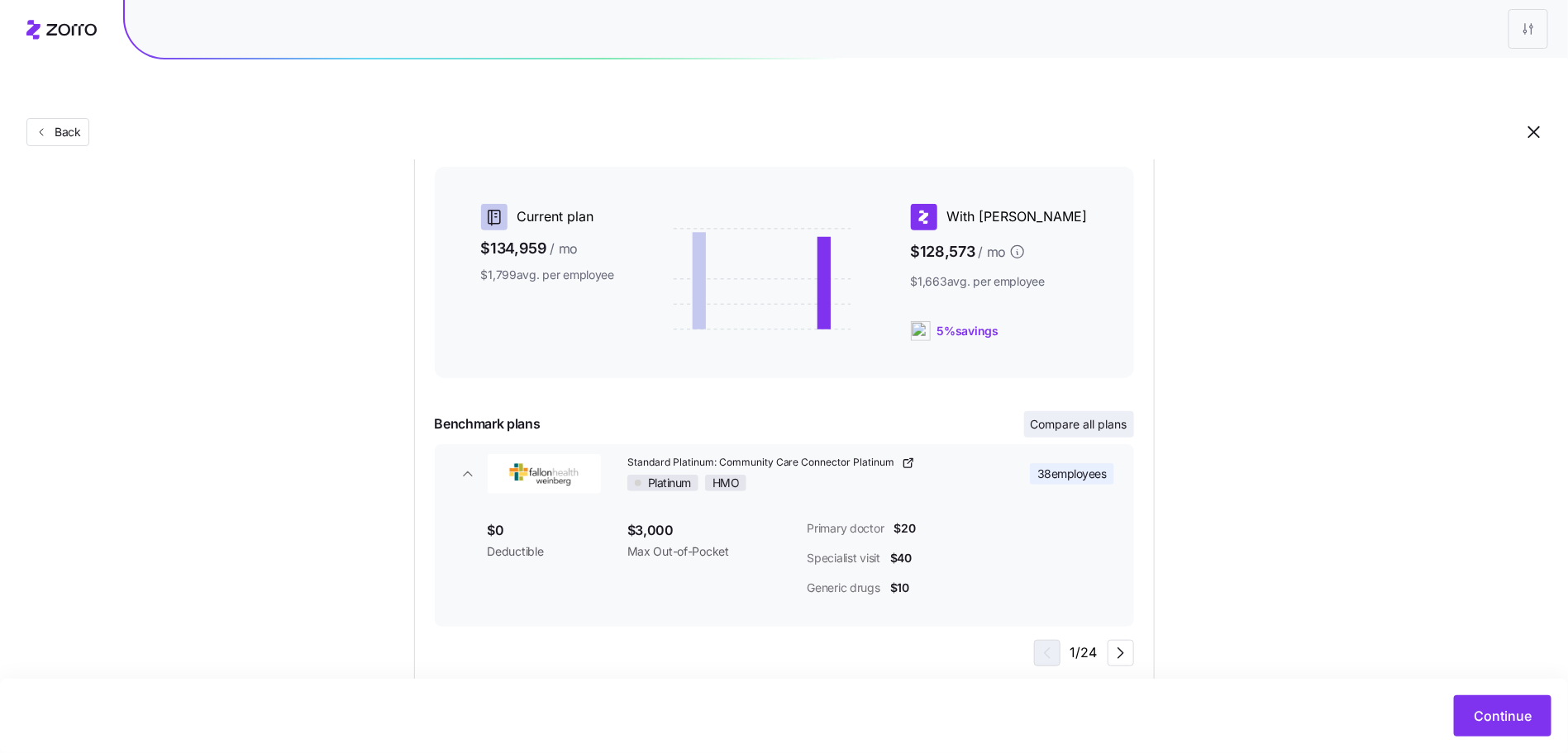
click at [1107, 411] on button "Compare all plans" at bounding box center [1078, 425] width 110 height 27
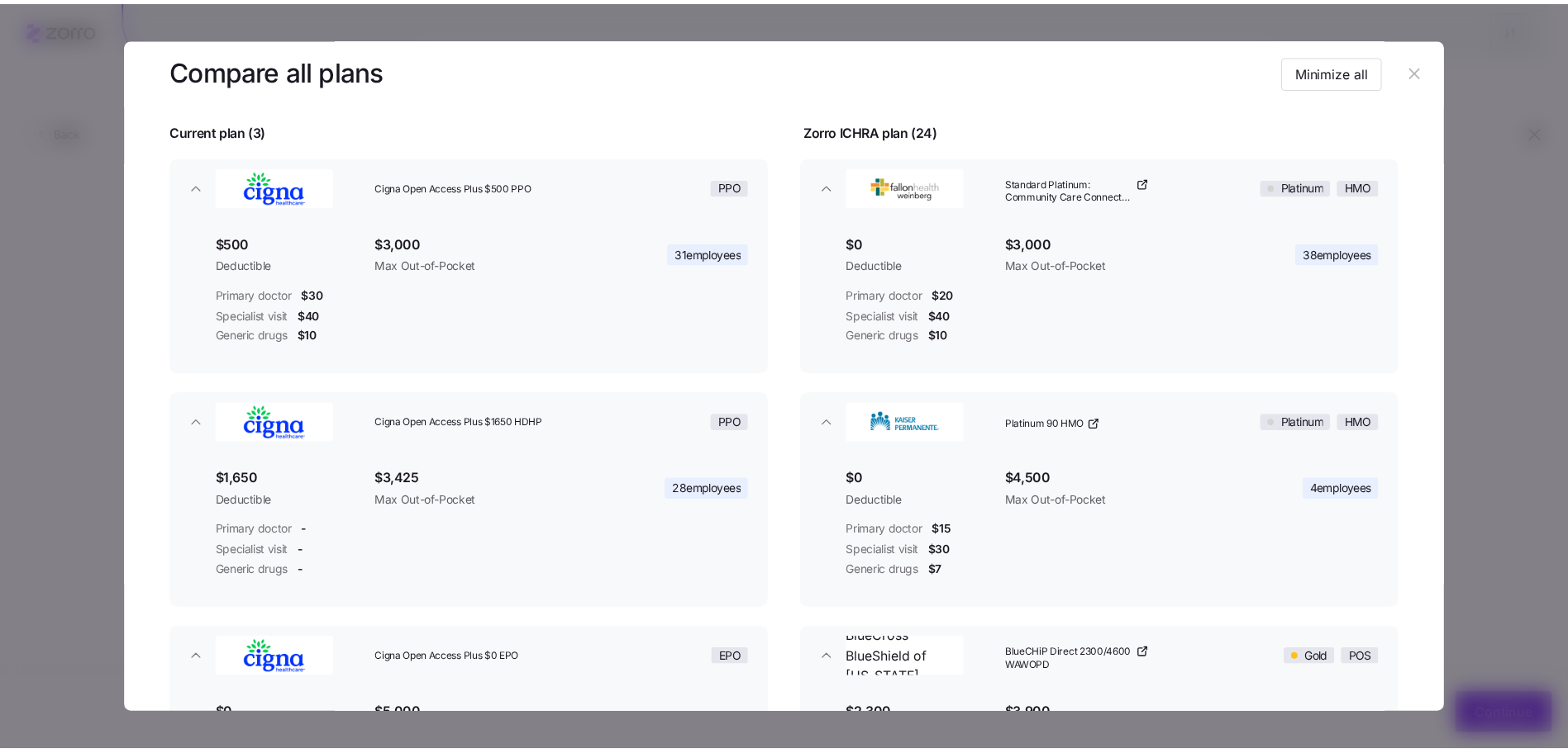
scroll to position [86, 0]
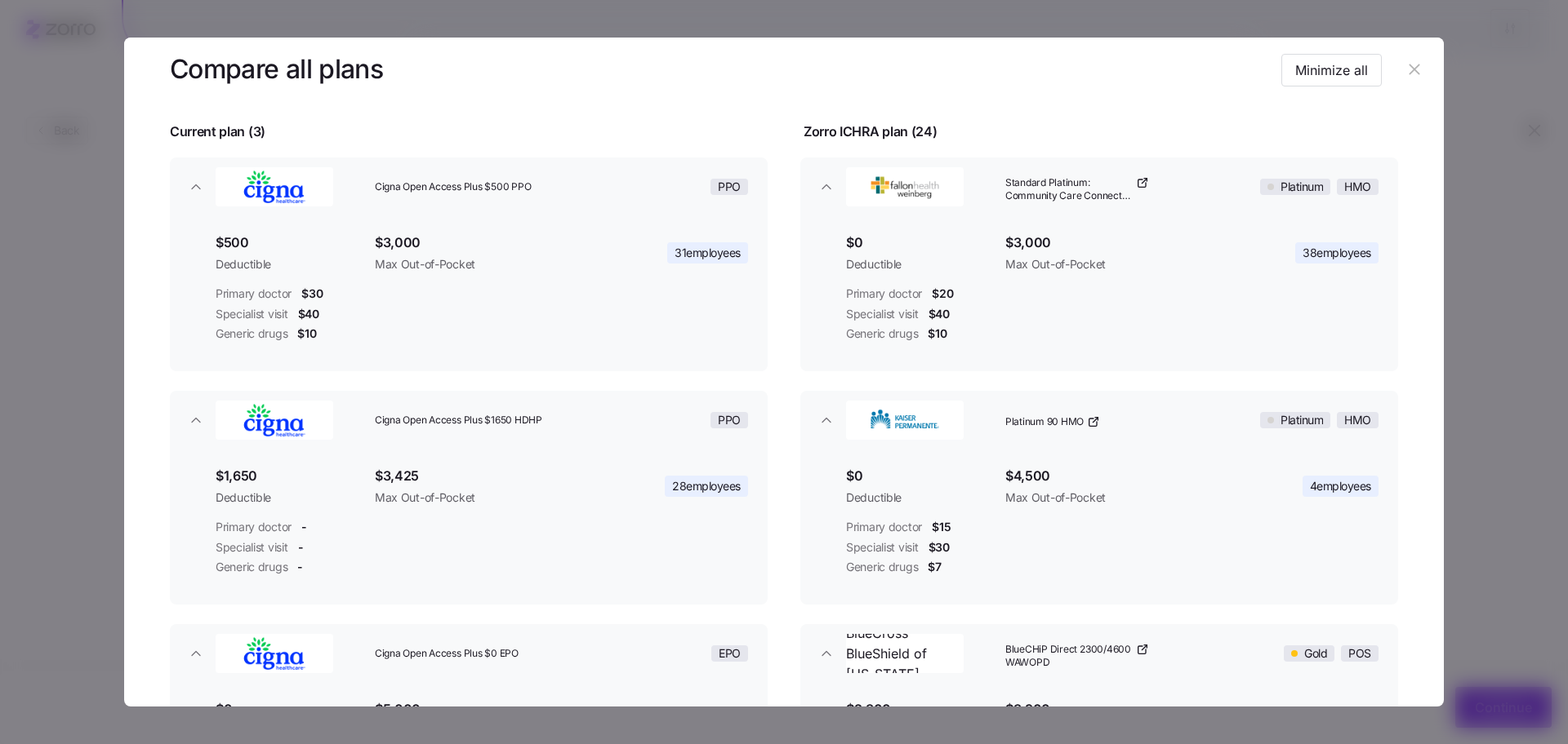
click at [1406, 63] on icon "button" at bounding box center [1414, 69] width 18 height 18
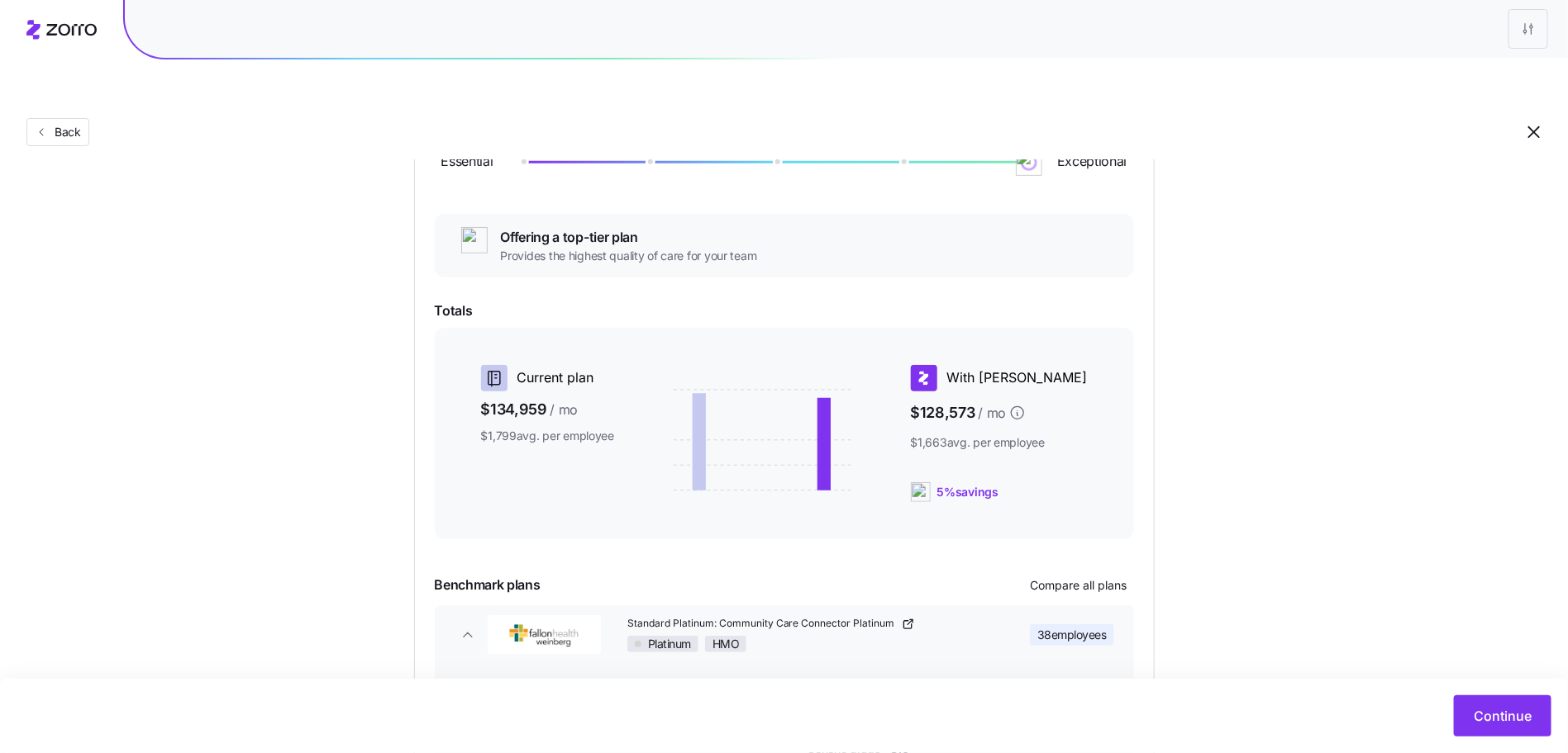
scroll to position [255, 0]
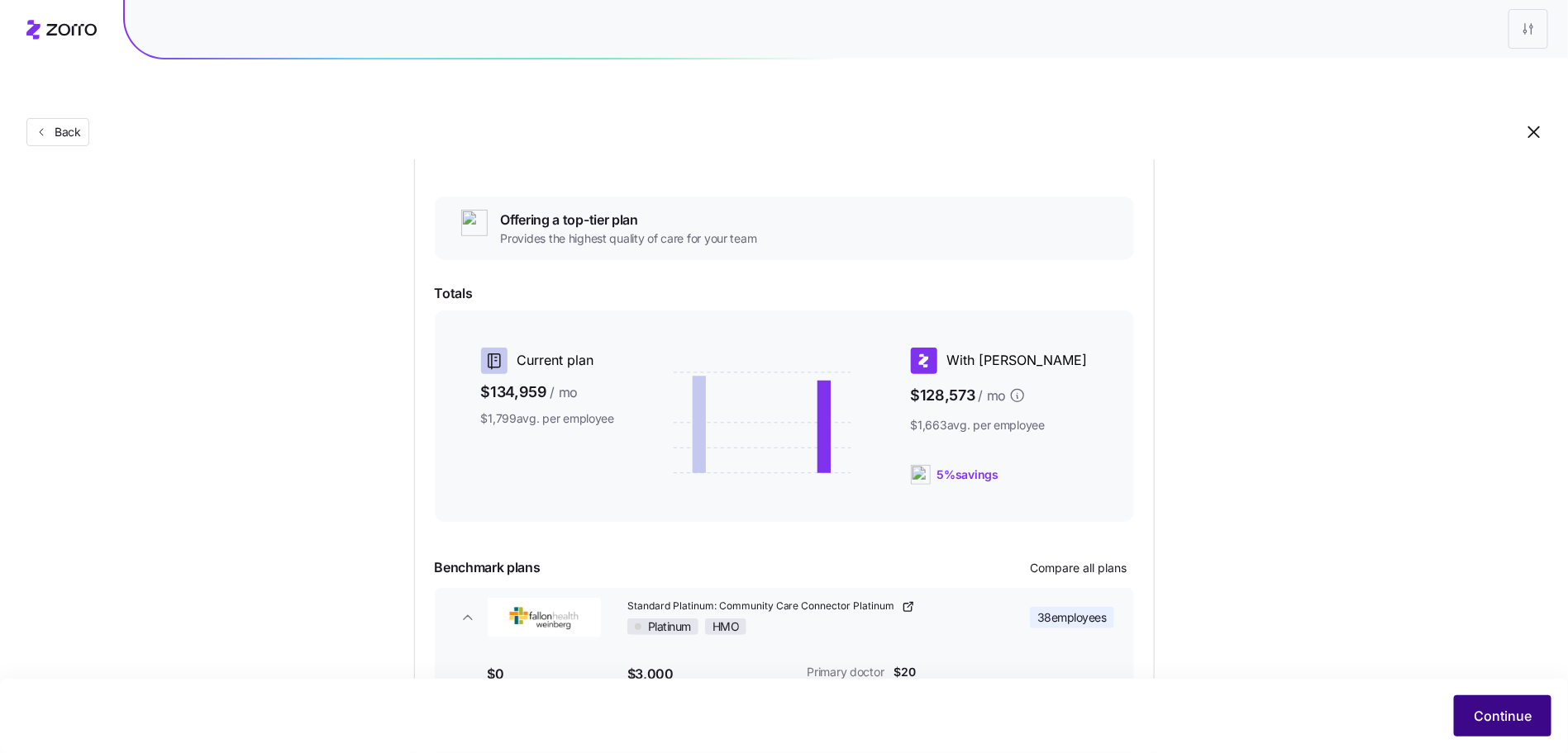
click at [1514, 733] on button "Continue" at bounding box center [1502, 716] width 98 height 41
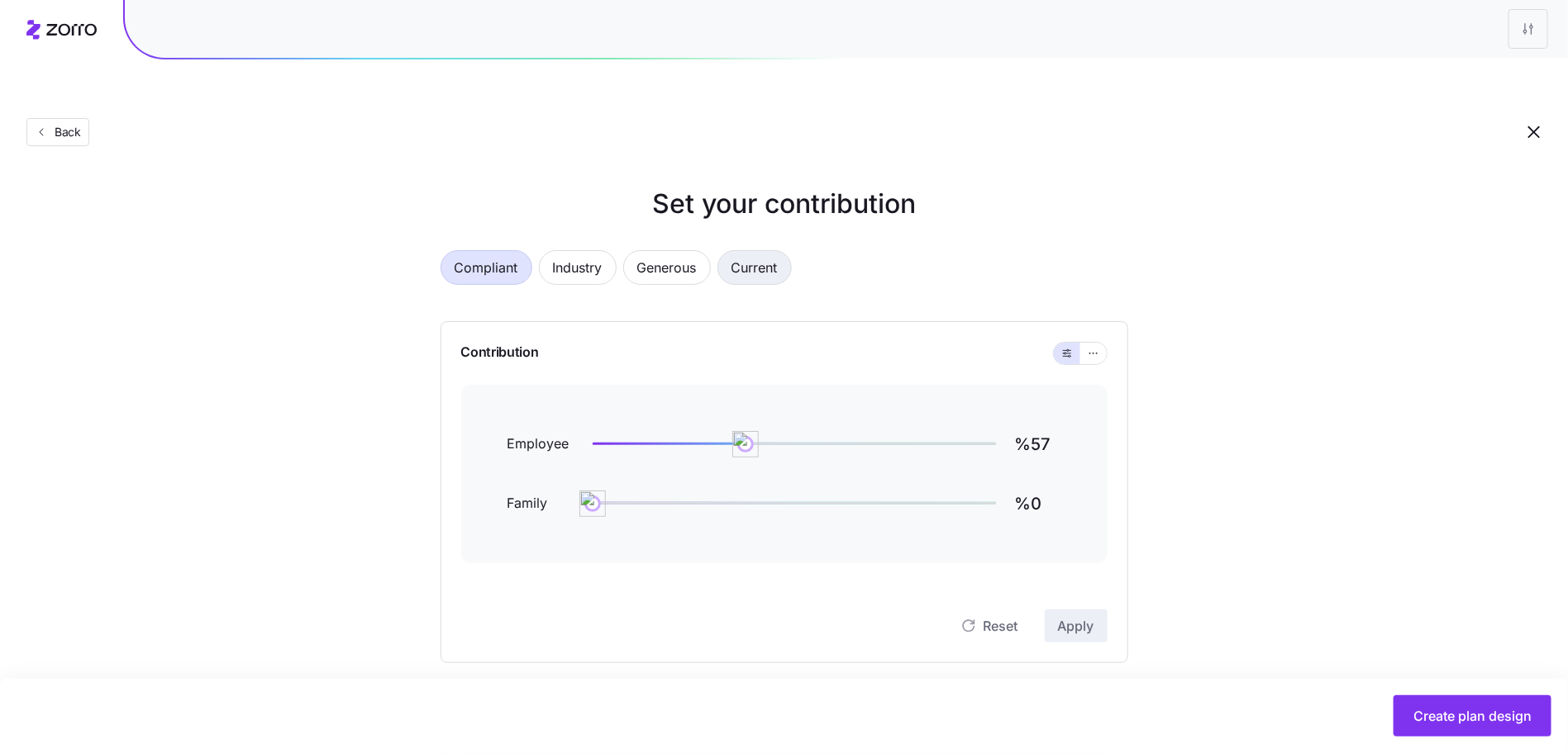
click at [738, 251] on span "Current" at bounding box center [754, 267] width 46 height 33
click at [761, 251] on span "Current" at bounding box center [754, 267] width 46 height 33
click at [1101, 343] on button "button" at bounding box center [1093, 353] width 27 height 21
click at [1101, 343] on div at bounding box center [1079, 353] width 53 height 21
click at [1098, 347] on span "button" at bounding box center [1093, 353] width 13 height 13
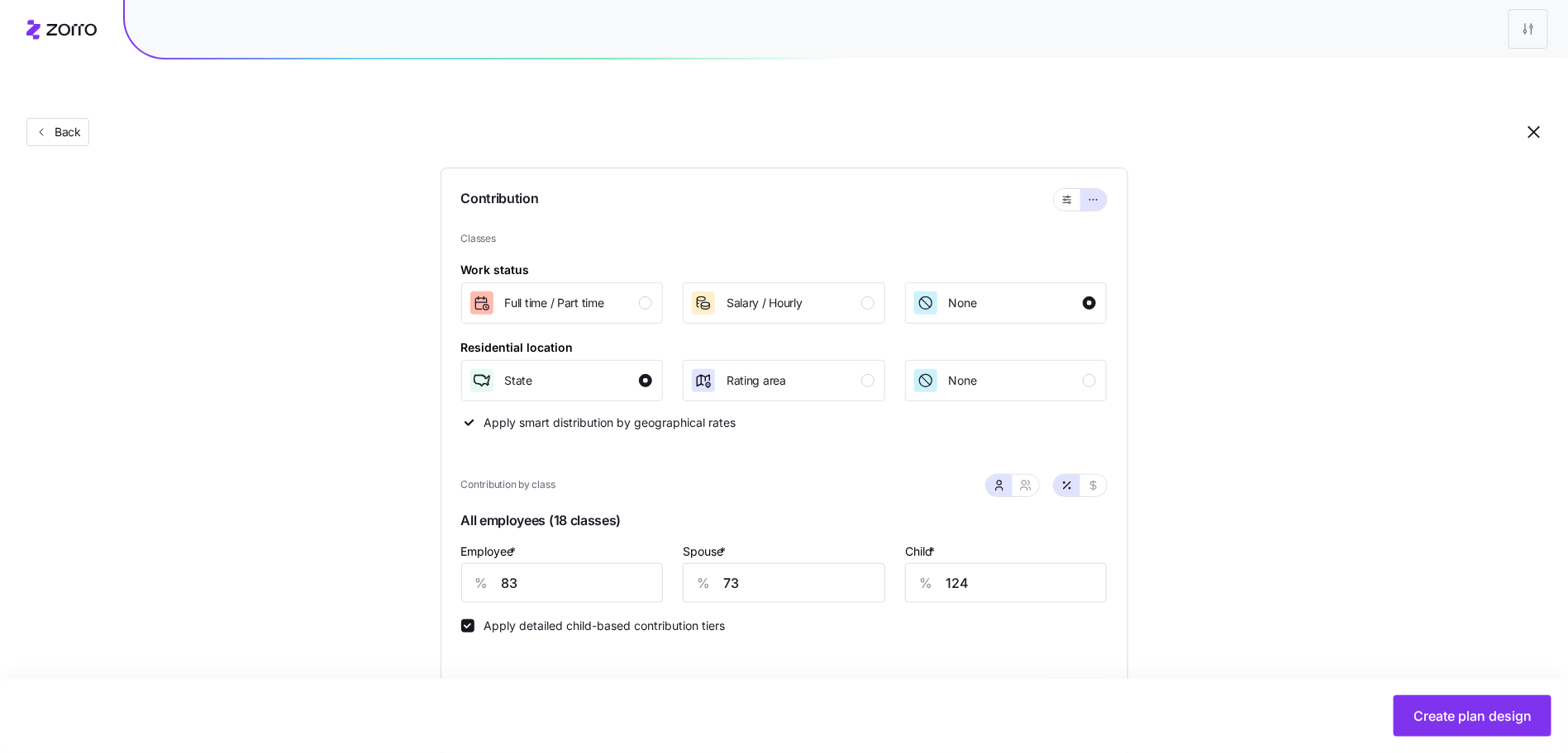
scroll to position [211, 0]
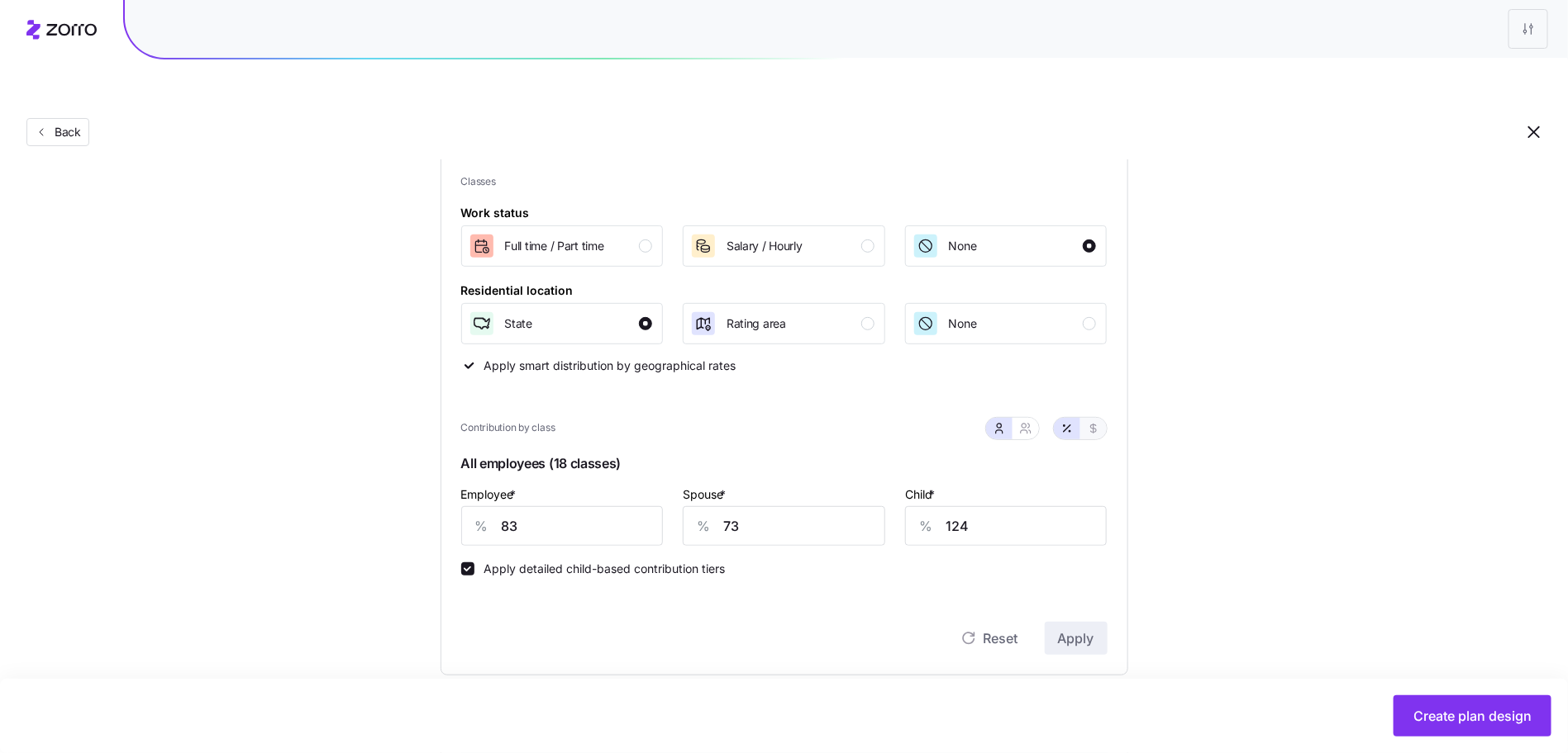
click at [1093, 424] on icon "button" at bounding box center [1093, 428] width 5 height 9
type input "774"
type input "685"
type input "501"
click at [1070, 422] on icon "button" at bounding box center [1067, 428] width 13 height 13
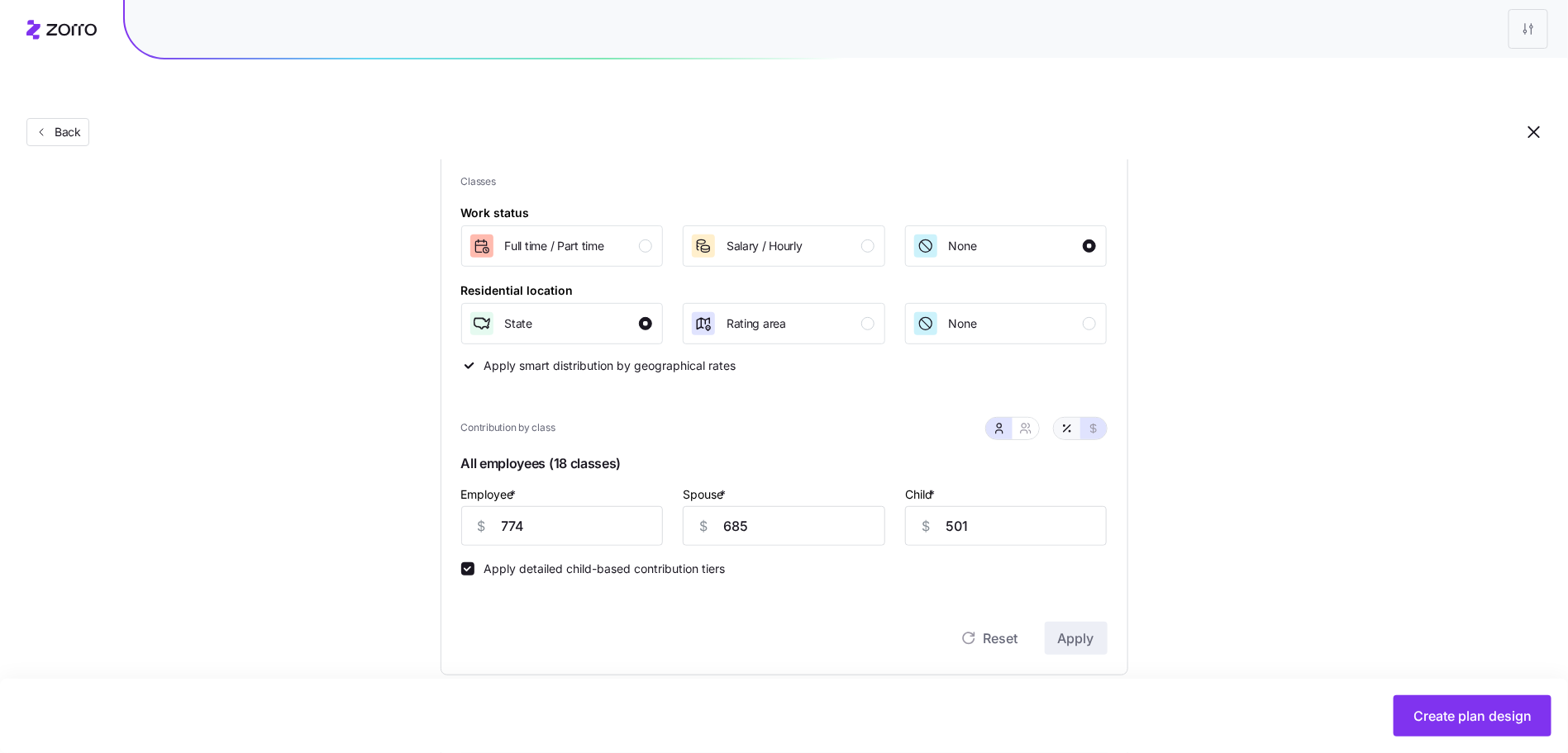
type input "83"
type input "73"
type input "124"
click at [1097, 422] on icon "button" at bounding box center [1093, 428] width 13 height 13
type input "774"
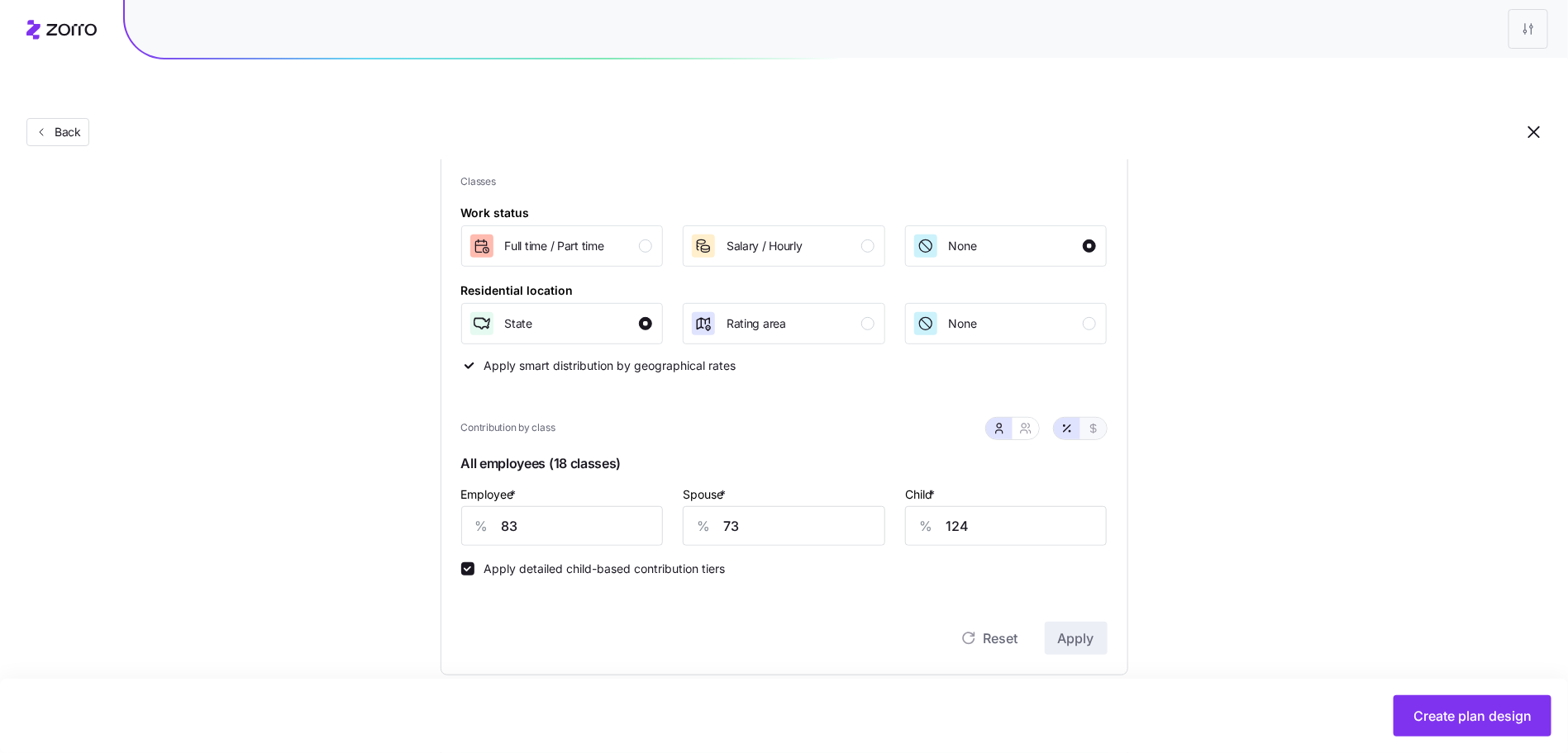
type input "685"
type input "501"
click at [1067, 418] on button "button" at bounding box center [1067, 429] width 27 height 21
type input "83"
type input "73"
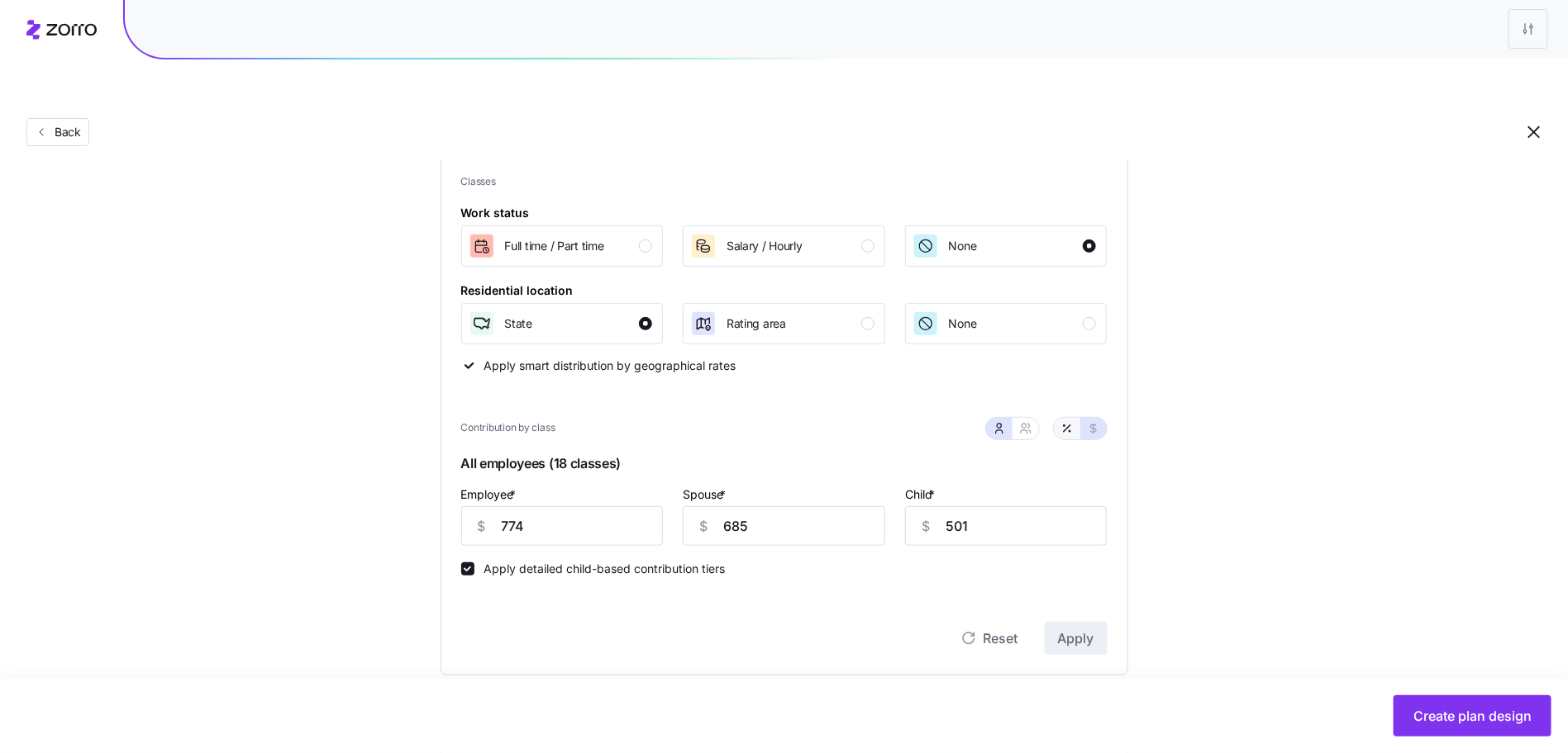
type input "124"
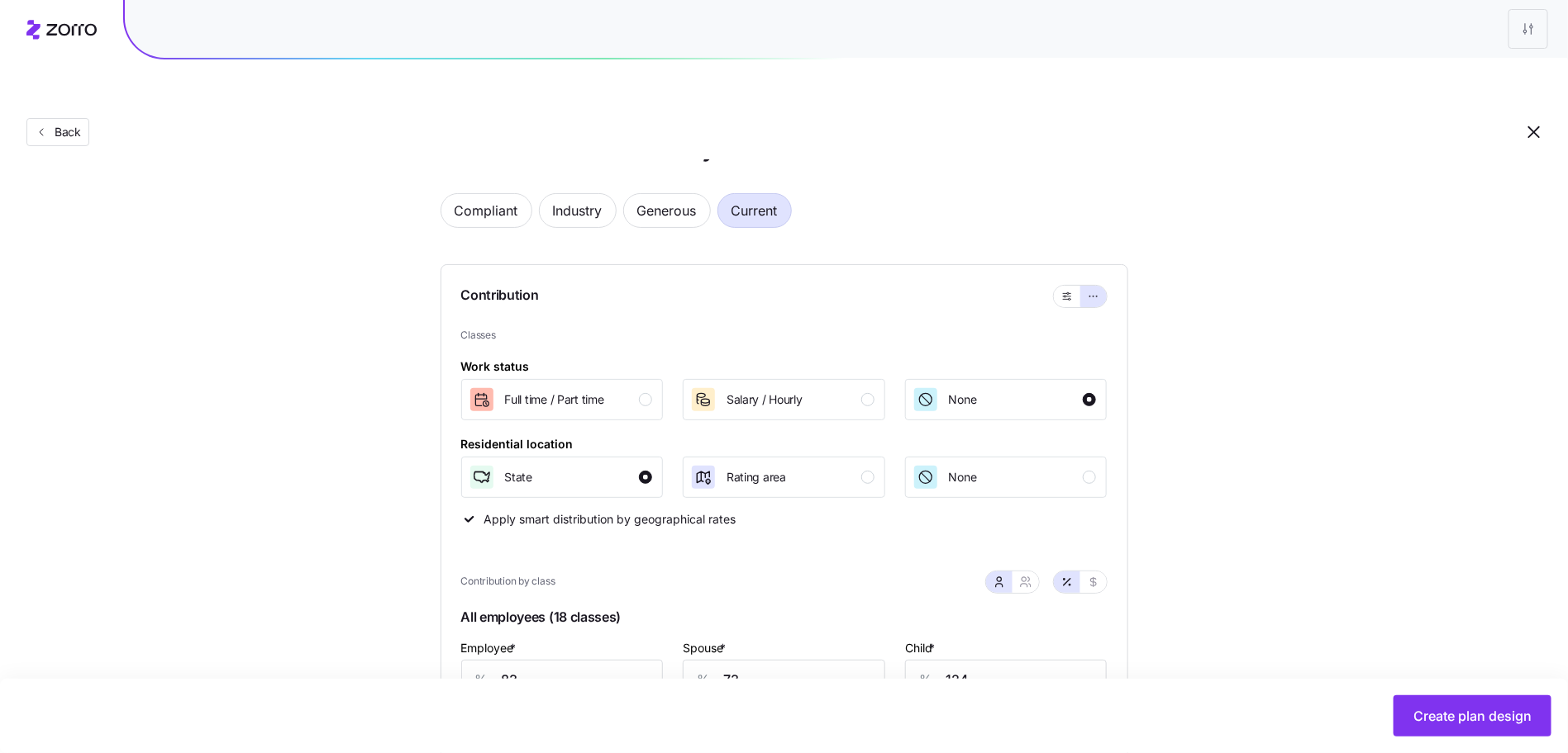
scroll to position [46, 0]
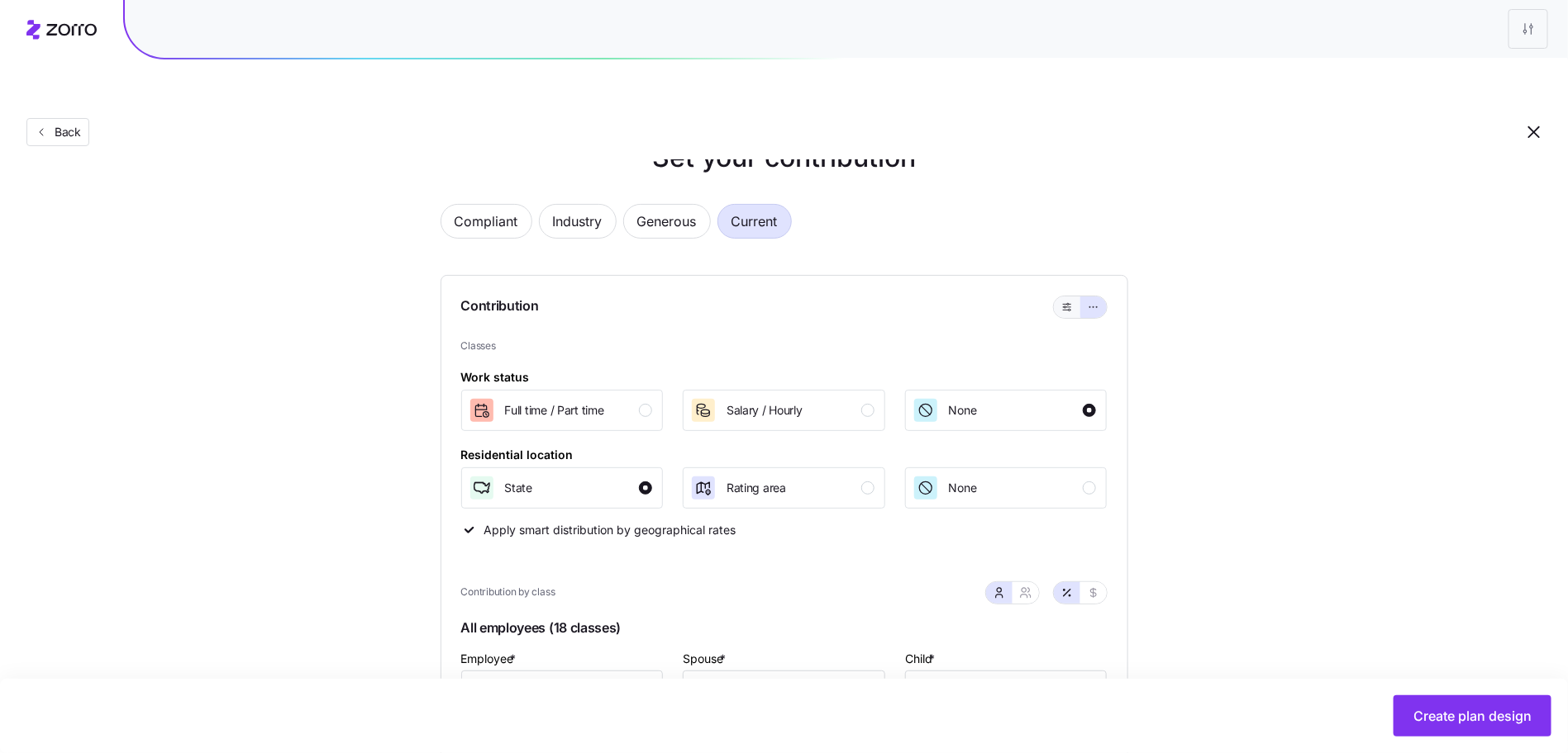
click at [1068, 297] on icon "button" at bounding box center [1067, 307] width 12 height 20
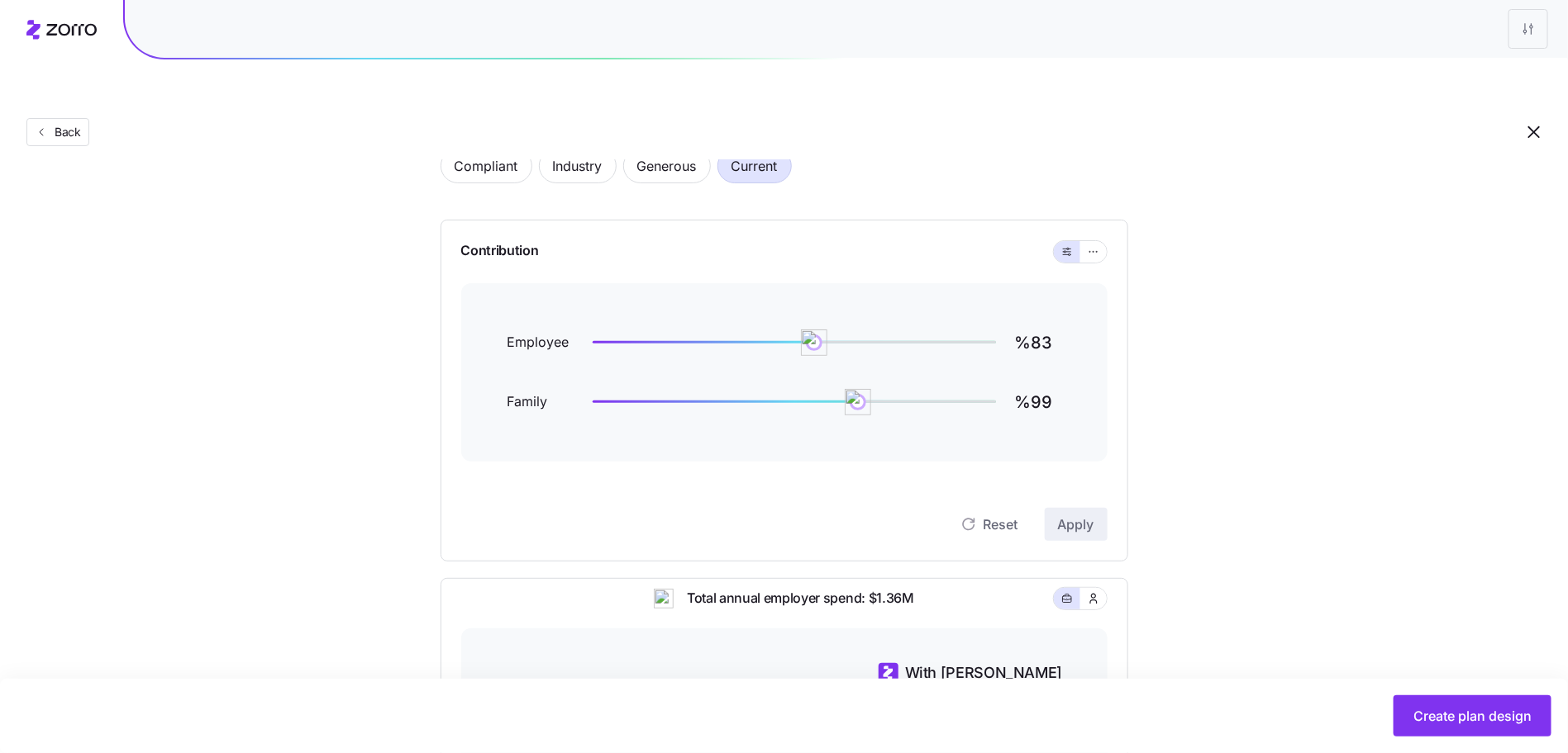
scroll to position [101, 0]
drag, startPoint x: 860, startPoint y: 360, endPoint x: 810, endPoint y: 364, distance: 50.2
click at [810, 389] on img at bounding box center [810, 403] width 28 height 28
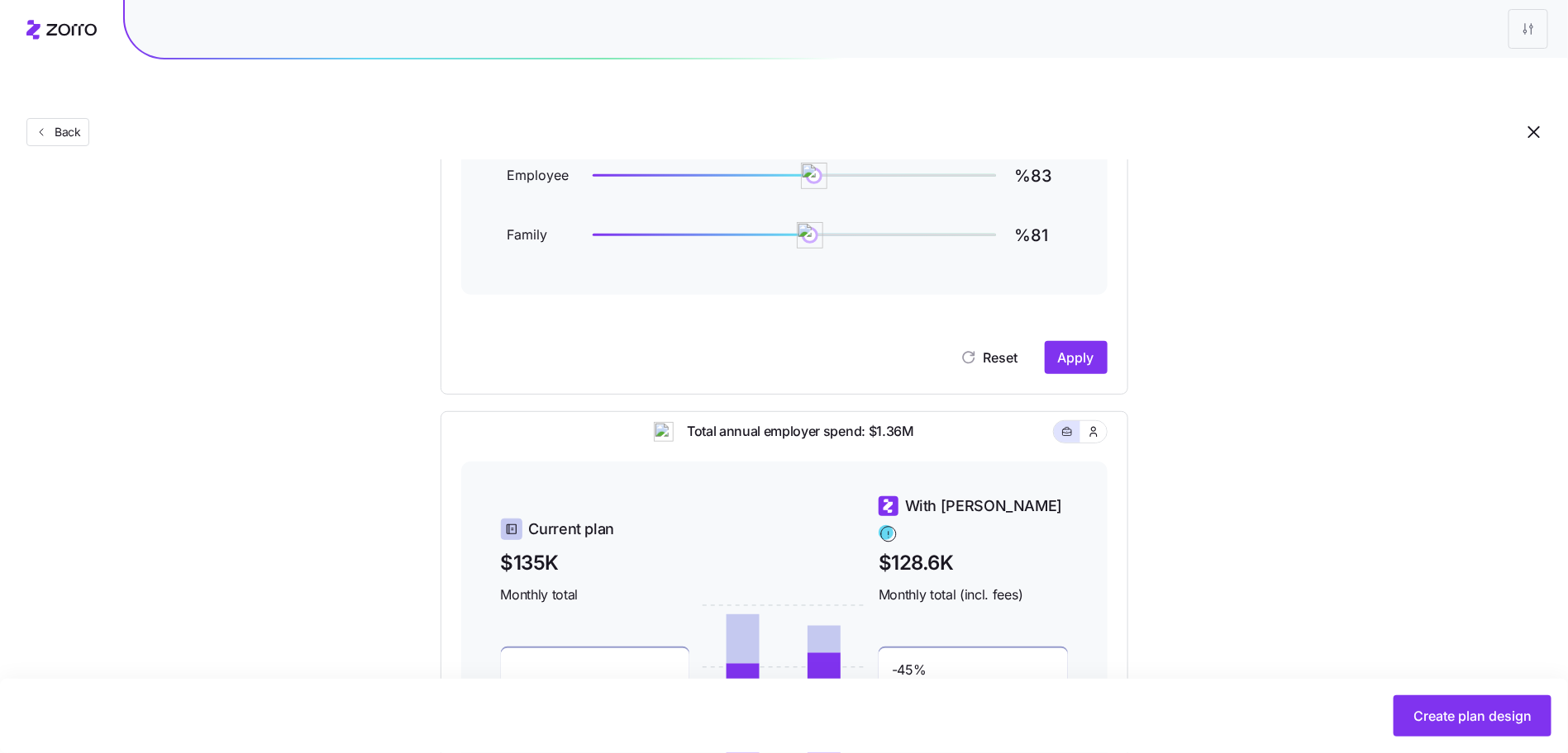
scroll to position [295, 0]
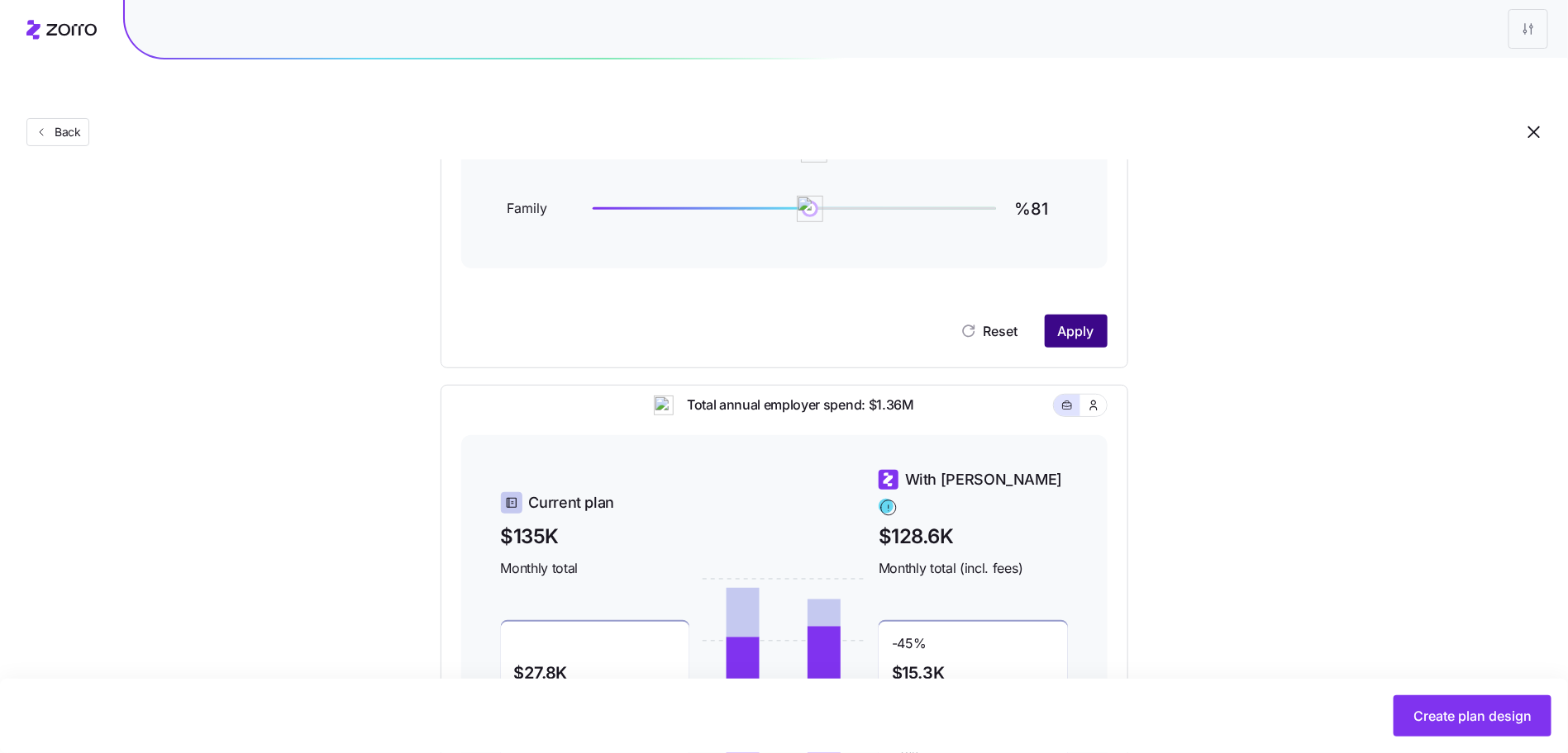
click at [1069, 321] on span "Apply" at bounding box center [1076, 331] width 37 height 20
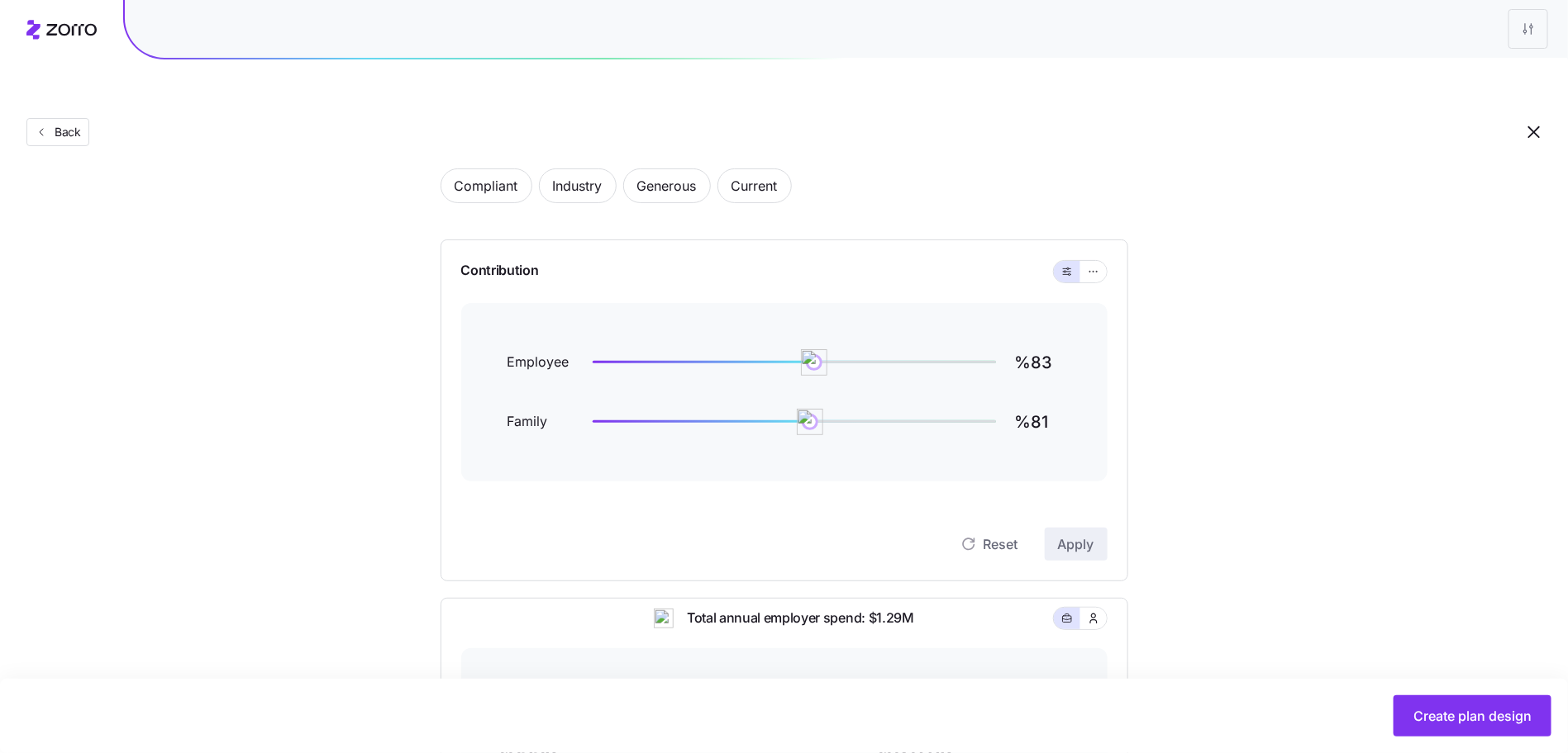
scroll to position [77, 0]
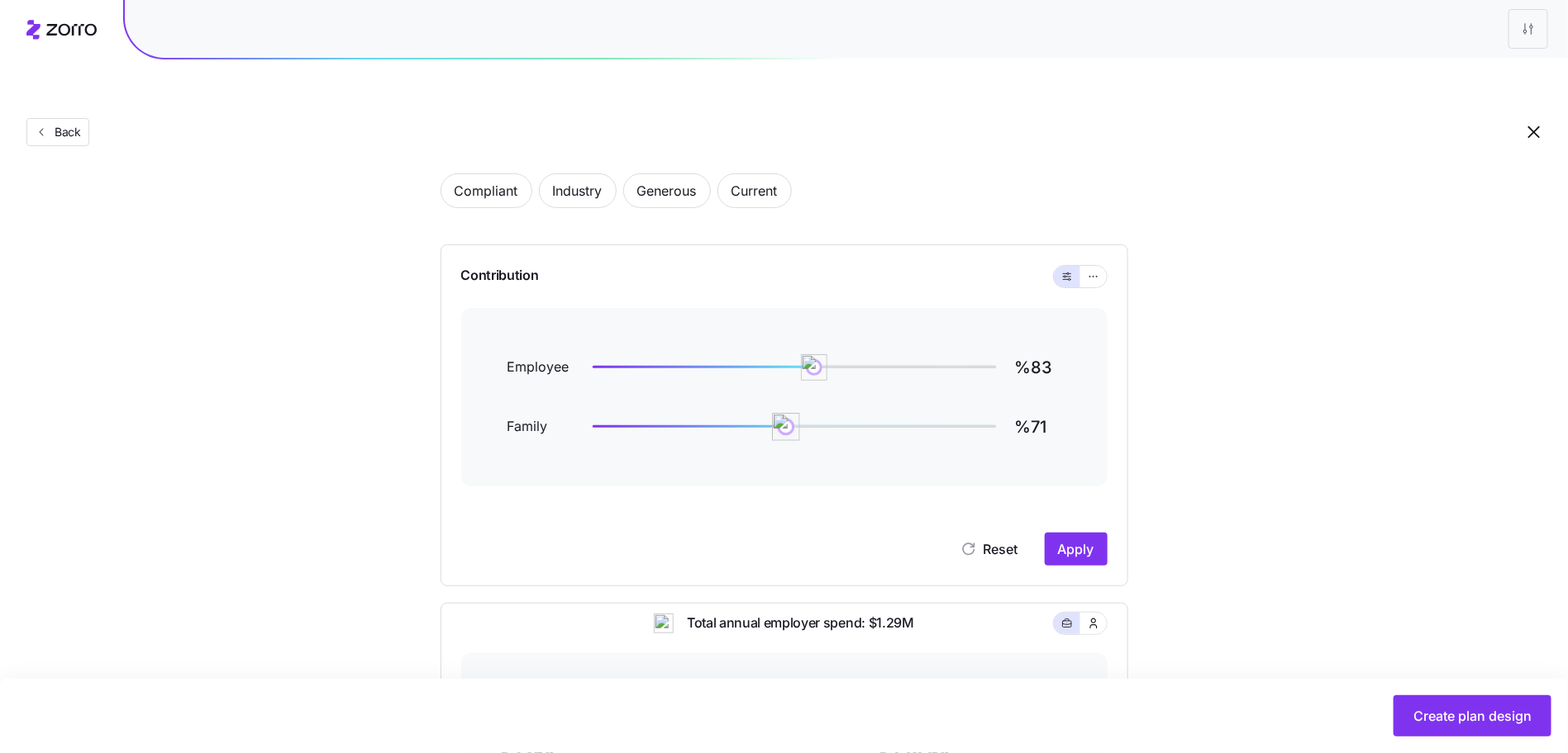
type input "%70"
drag, startPoint x: 800, startPoint y: 392, endPoint x: 780, endPoint y: 389, distance: 20.2
click at [780, 413] on img at bounding box center [780, 427] width 28 height 28
type input "%80"
click at [808, 353] on img at bounding box center [808, 368] width 28 height 28
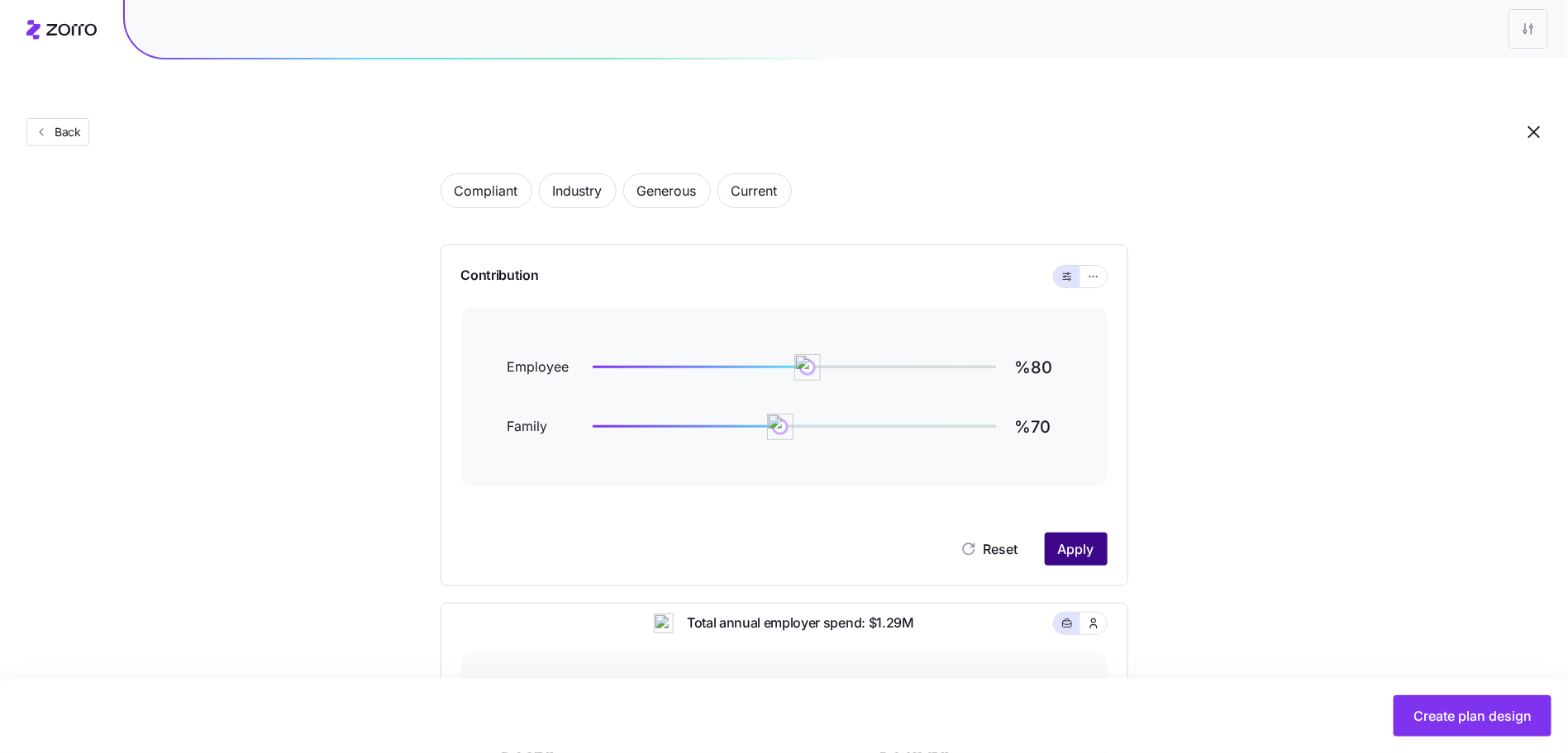
click at [1079, 539] on span "Apply" at bounding box center [1076, 549] width 37 height 20
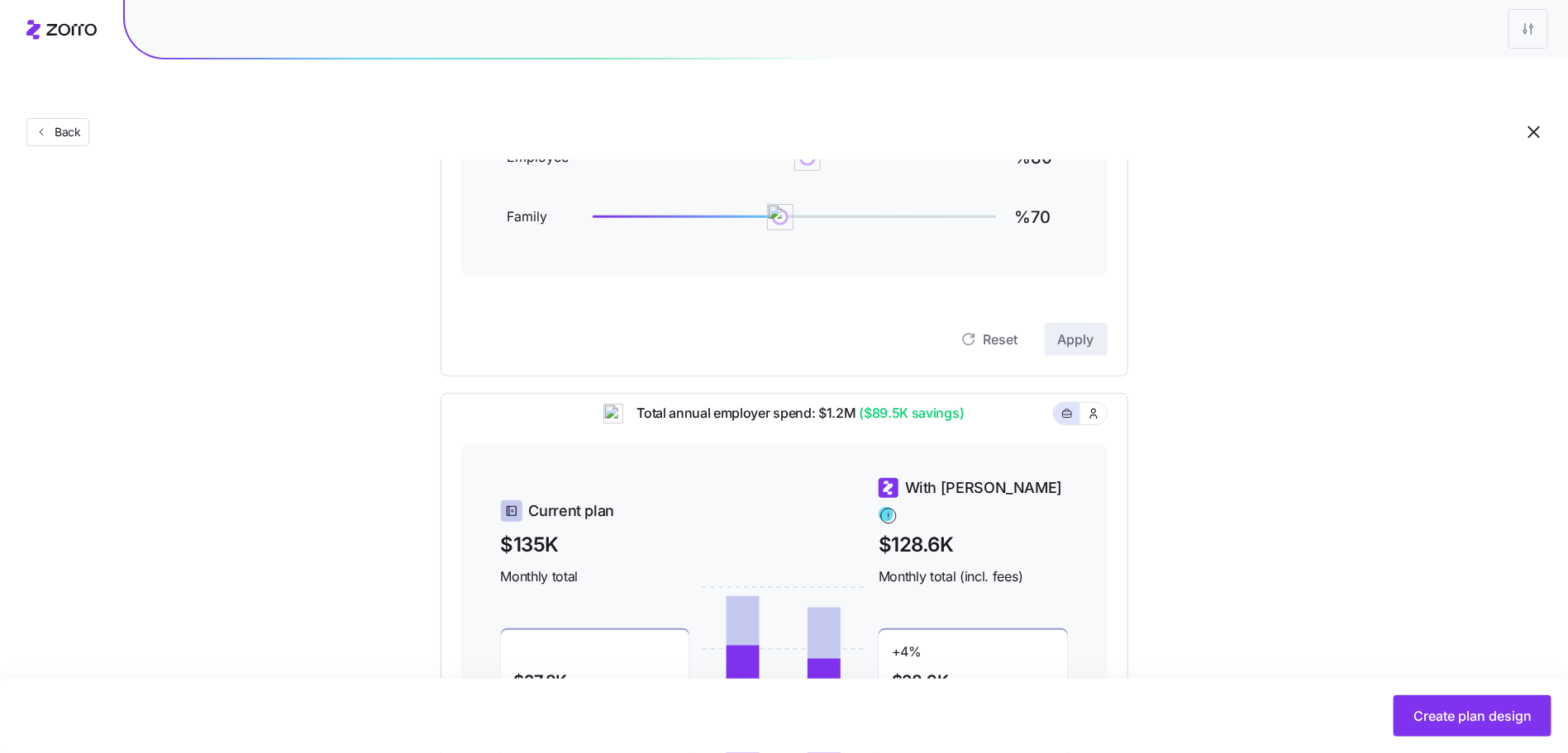
scroll to position [249, 0]
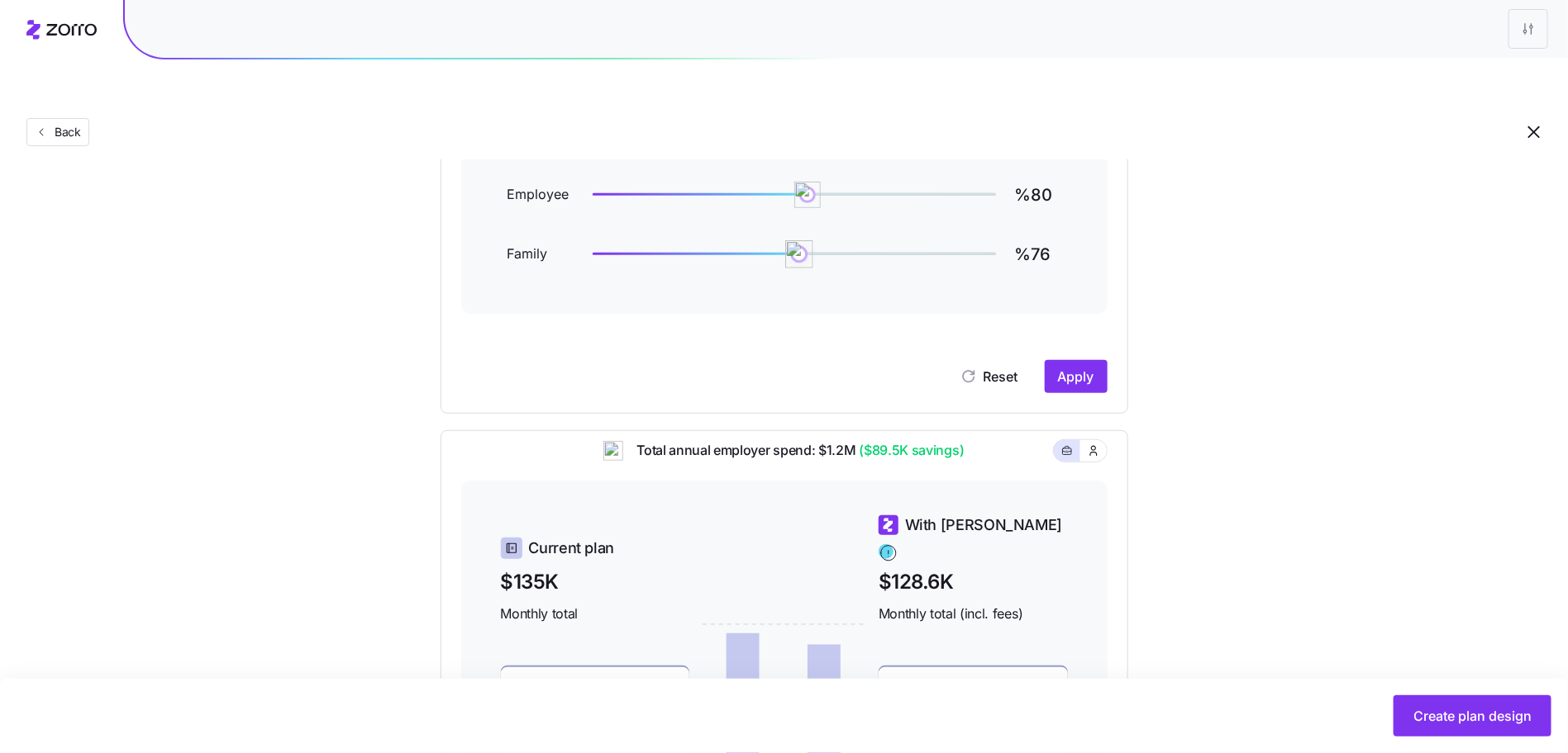
drag, startPoint x: 785, startPoint y: 218, endPoint x: 798, endPoint y: 215, distance: 13.3
click at [798, 240] on img at bounding box center [800, 255] width 28 height 28
type input "%75"
click at [794, 240] on img at bounding box center [794, 255] width 28 height 28
click at [1090, 367] on span "Apply" at bounding box center [1076, 376] width 37 height 20
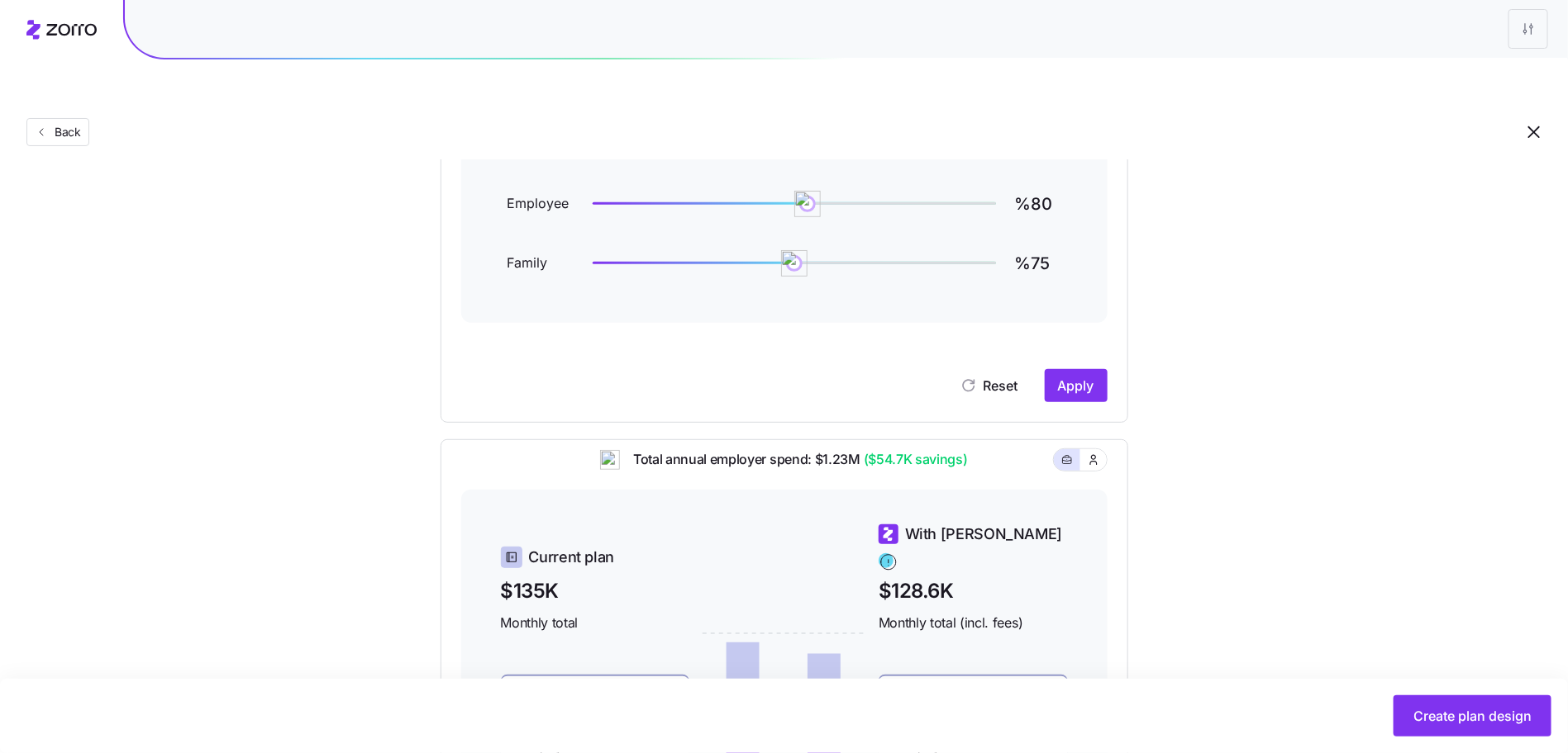
scroll to position [107, 0]
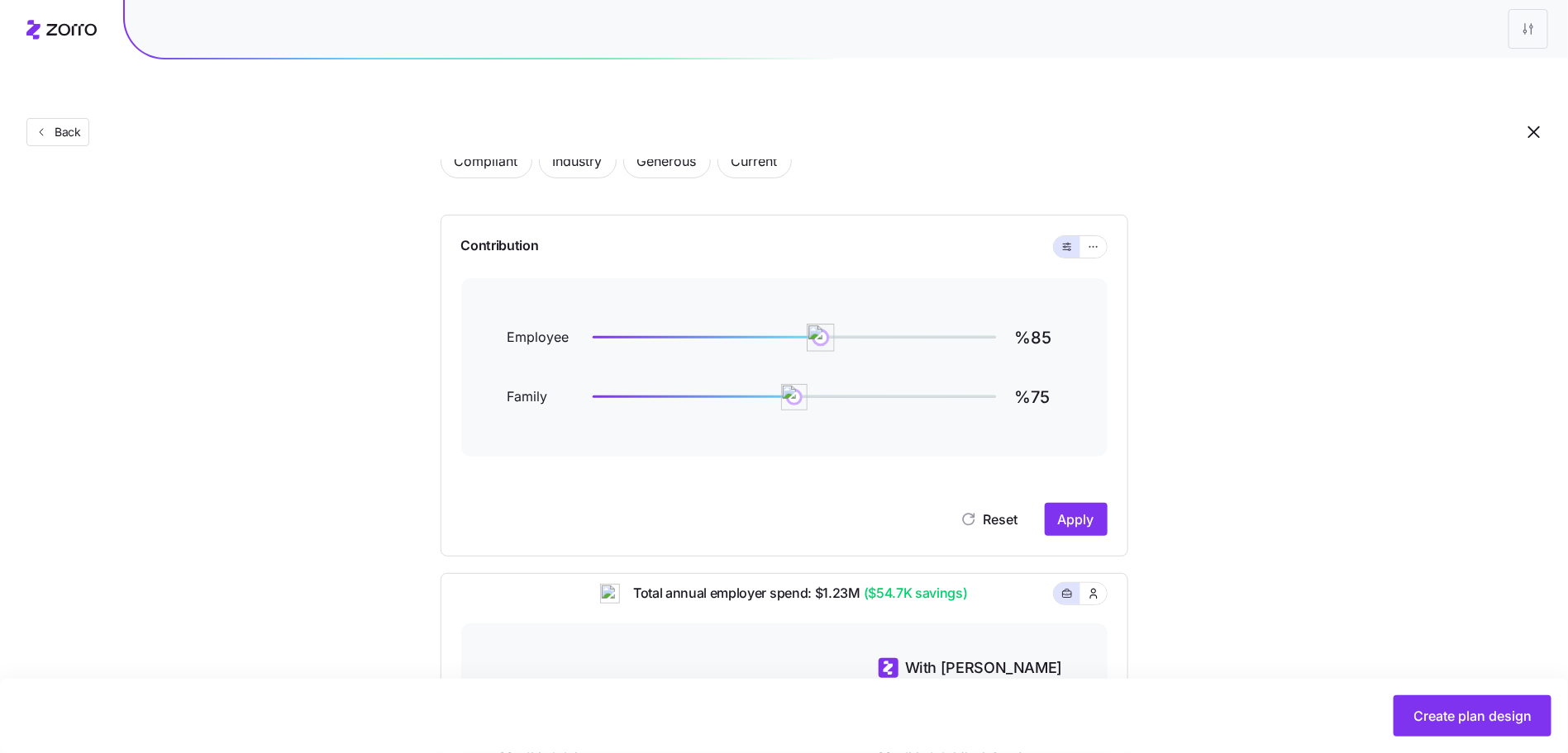
drag, startPoint x: 806, startPoint y: 302, endPoint x: 821, endPoint y: 303, distance: 15.0
click at [821, 324] on img at bounding box center [821, 338] width 28 height 28
click at [1082, 510] on span "Apply" at bounding box center [1076, 520] width 37 height 20
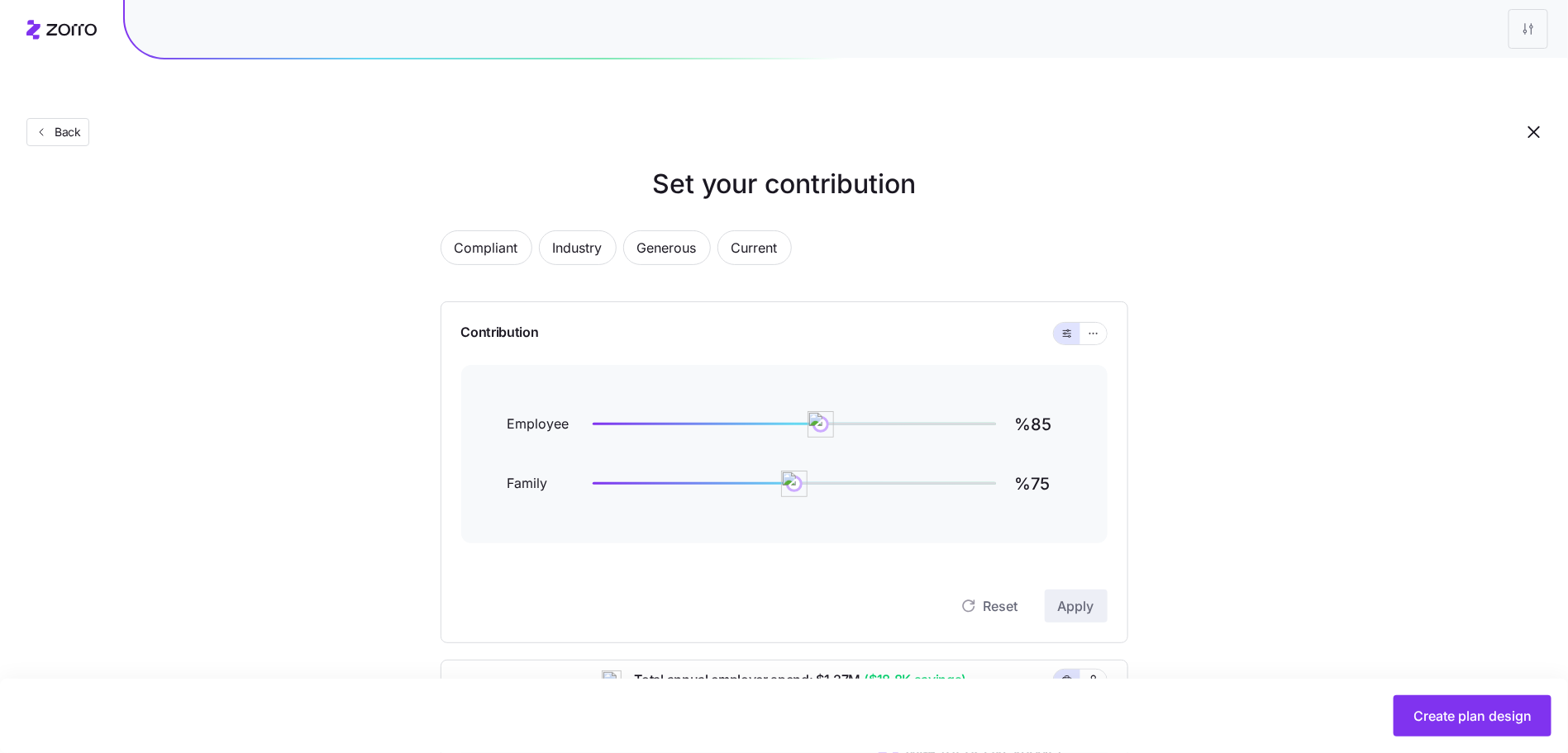
scroll to position [0, 0]
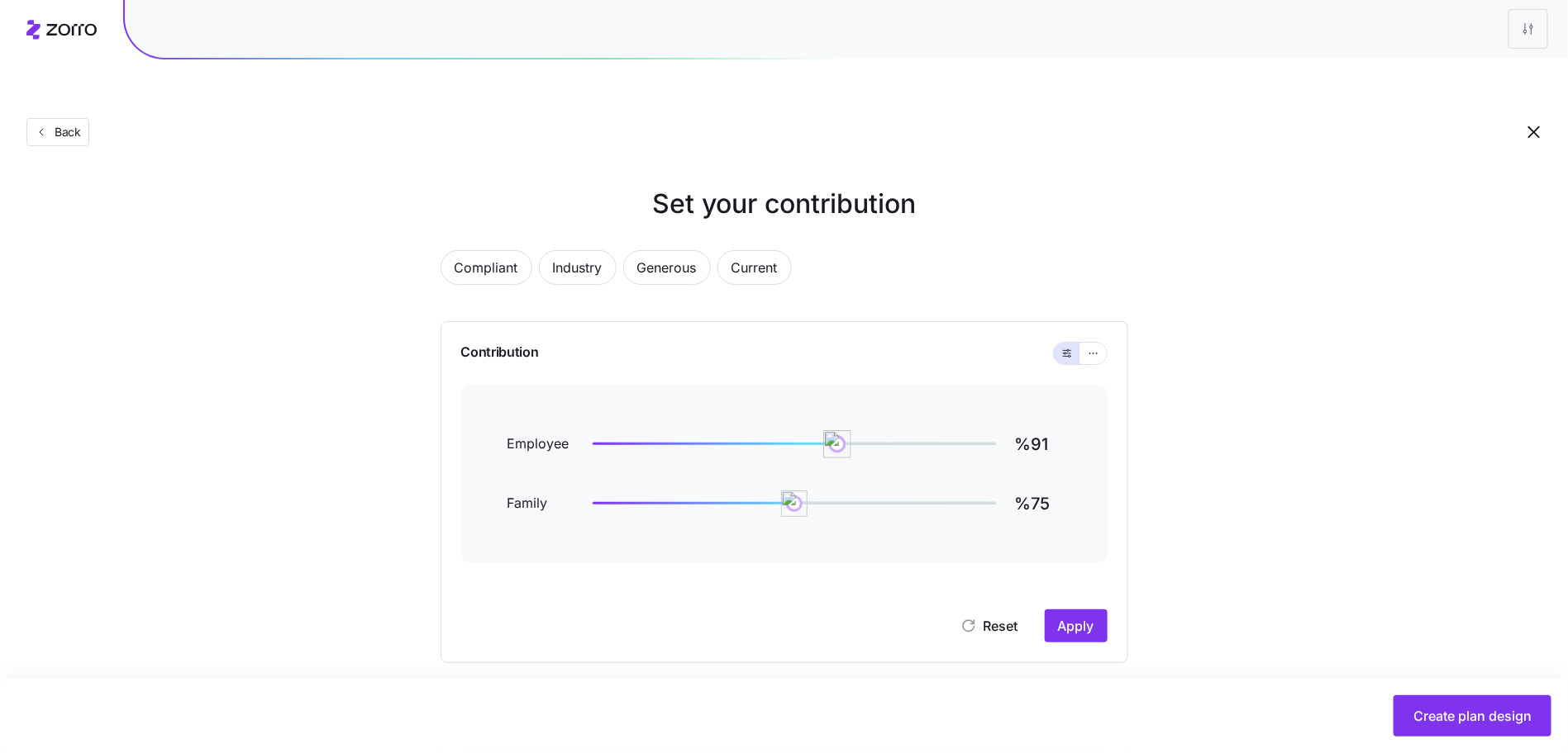
type input "%90"
drag, startPoint x: 825, startPoint y: 408, endPoint x: 835, endPoint y: 408, distance: 10.0
click at [835, 431] on img at bounding box center [834, 445] width 28 height 28
click at [1063, 616] on span "Apply" at bounding box center [1076, 626] width 37 height 20
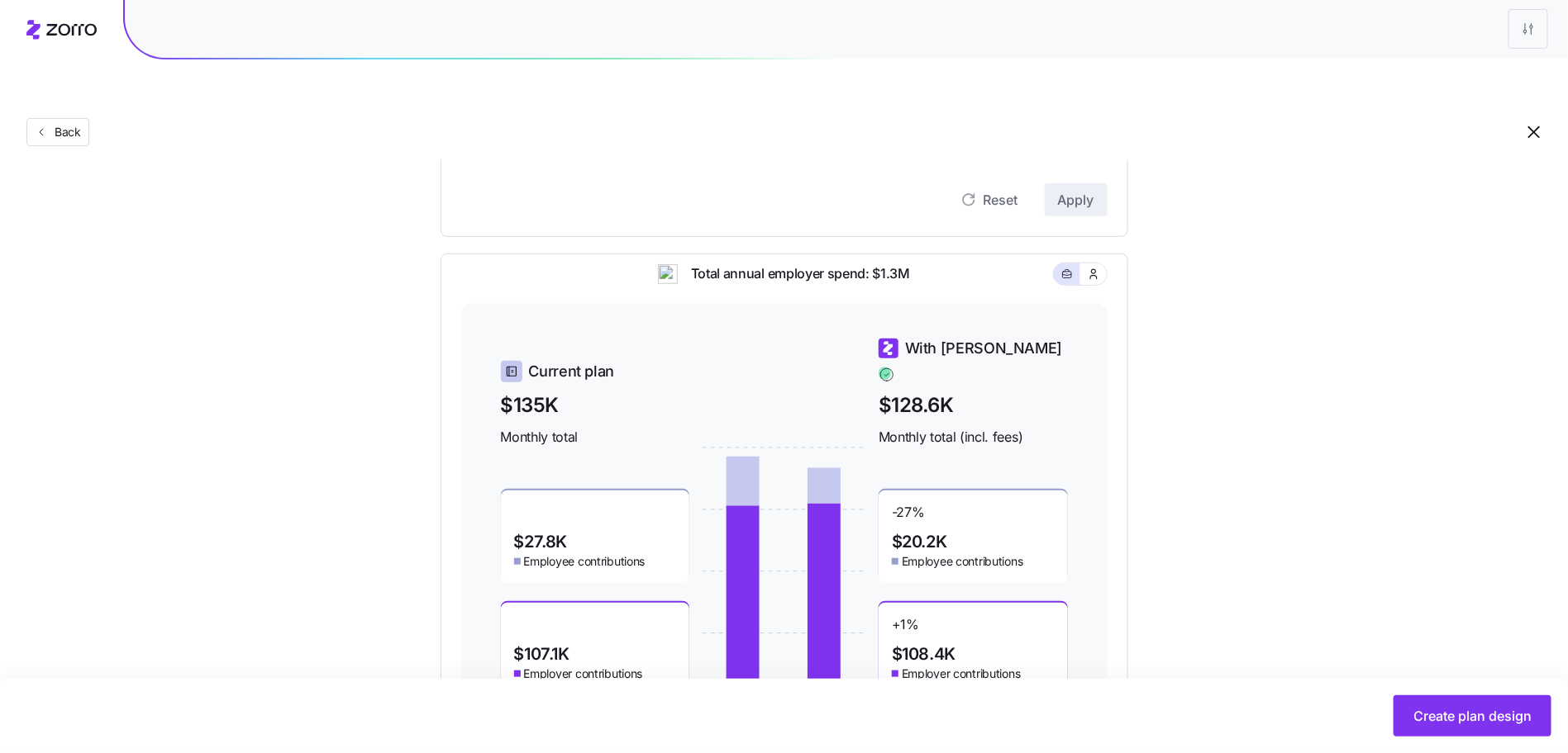
scroll to position [478, 0]
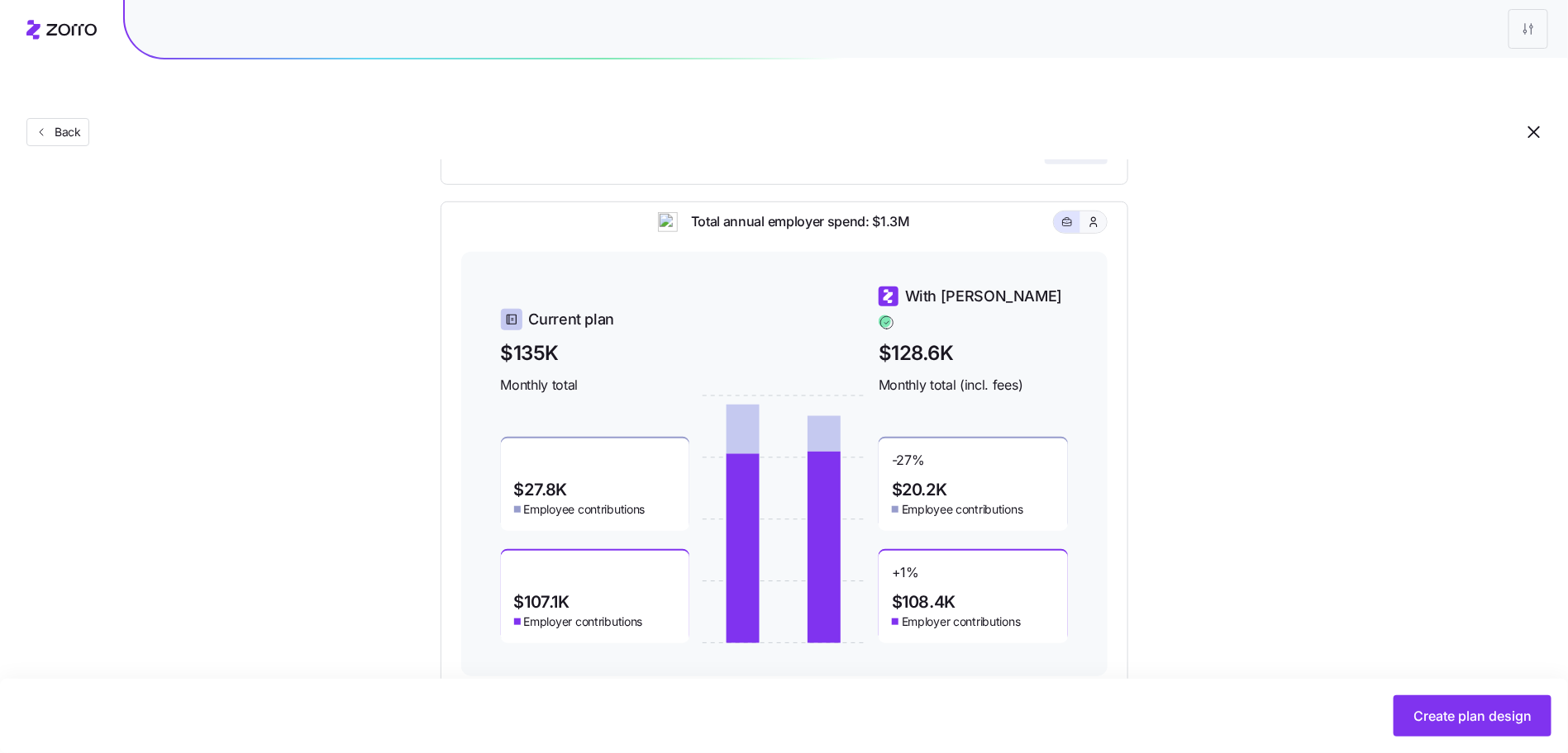
click at [1103, 212] on button "button" at bounding box center [1093, 223] width 27 height 21
click at [1066, 213] on icon "button" at bounding box center [1067, 223] width 12 height 20
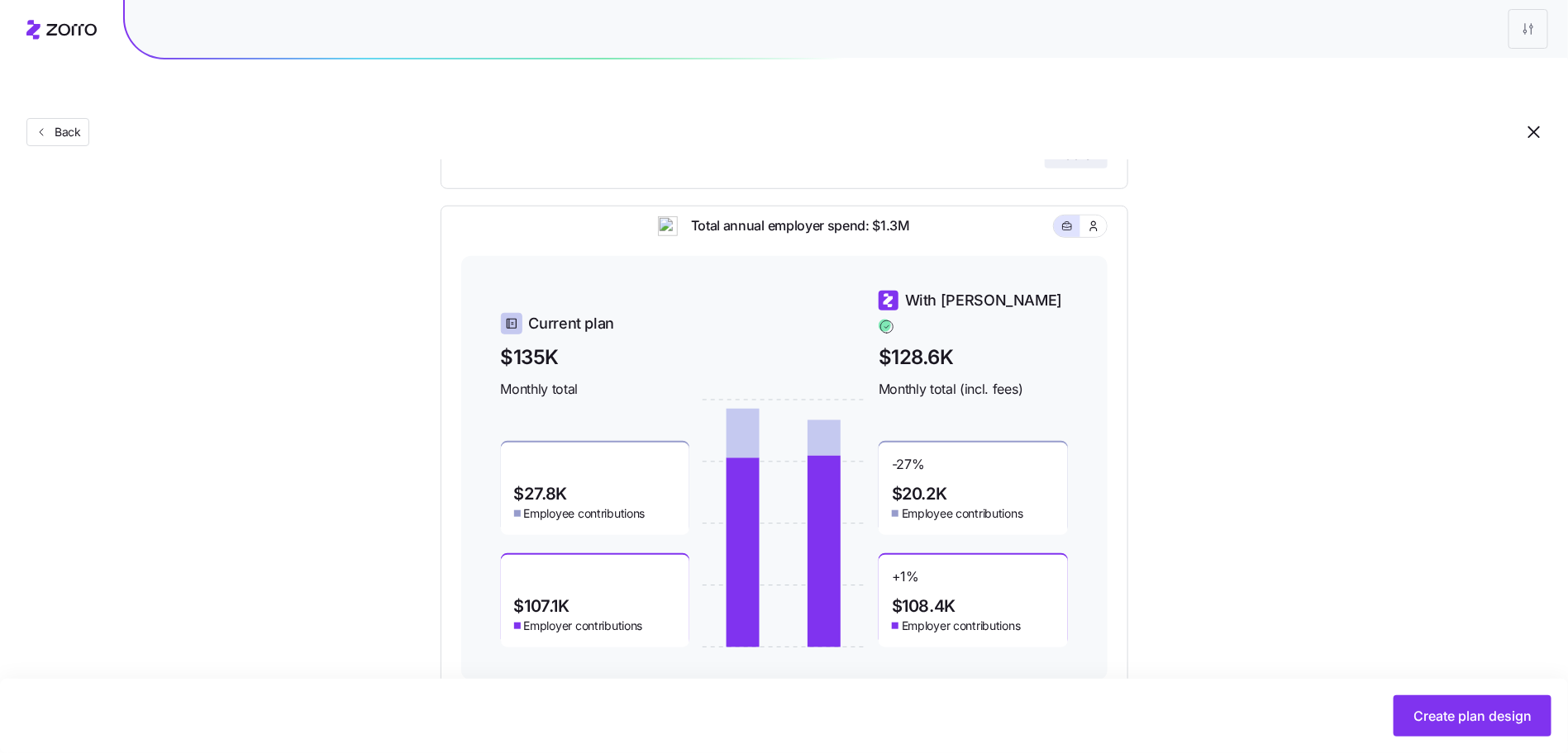
scroll to position [474, 0]
click at [1434, 711] on span "Create plan design" at bounding box center [1472, 717] width 118 height 20
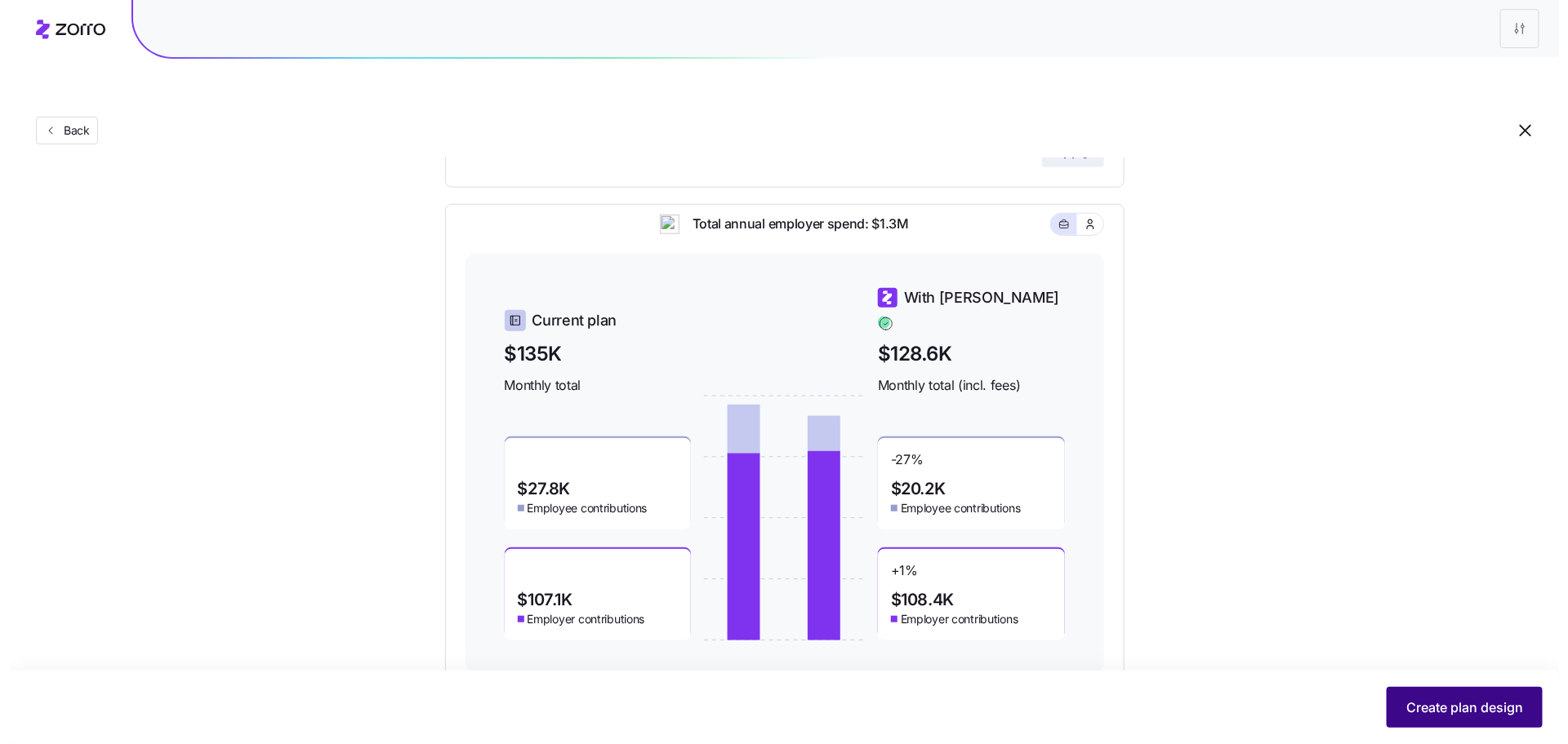
scroll to position [0, 0]
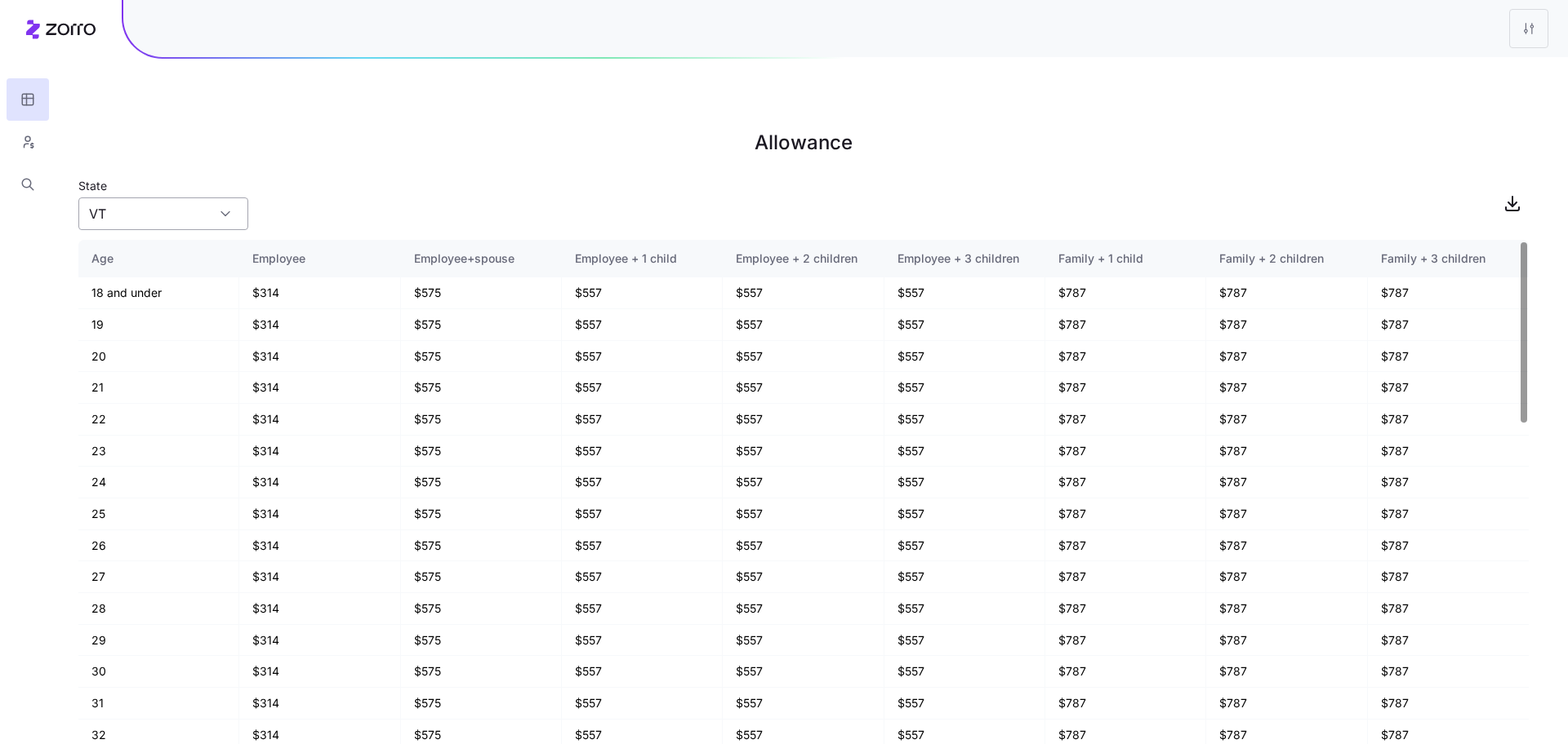
click at [154, 198] on input "VT" at bounding box center [163, 214] width 170 height 33
click at [167, 255] on div "OH" at bounding box center [164, 252] width 157 height 31
click at [213, 198] on input "OH" at bounding box center [163, 214] width 170 height 33
click at [177, 273] on div "MI" at bounding box center [164, 282] width 157 height 31
click at [181, 198] on input "MI" at bounding box center [163, 214] width 170 height 33
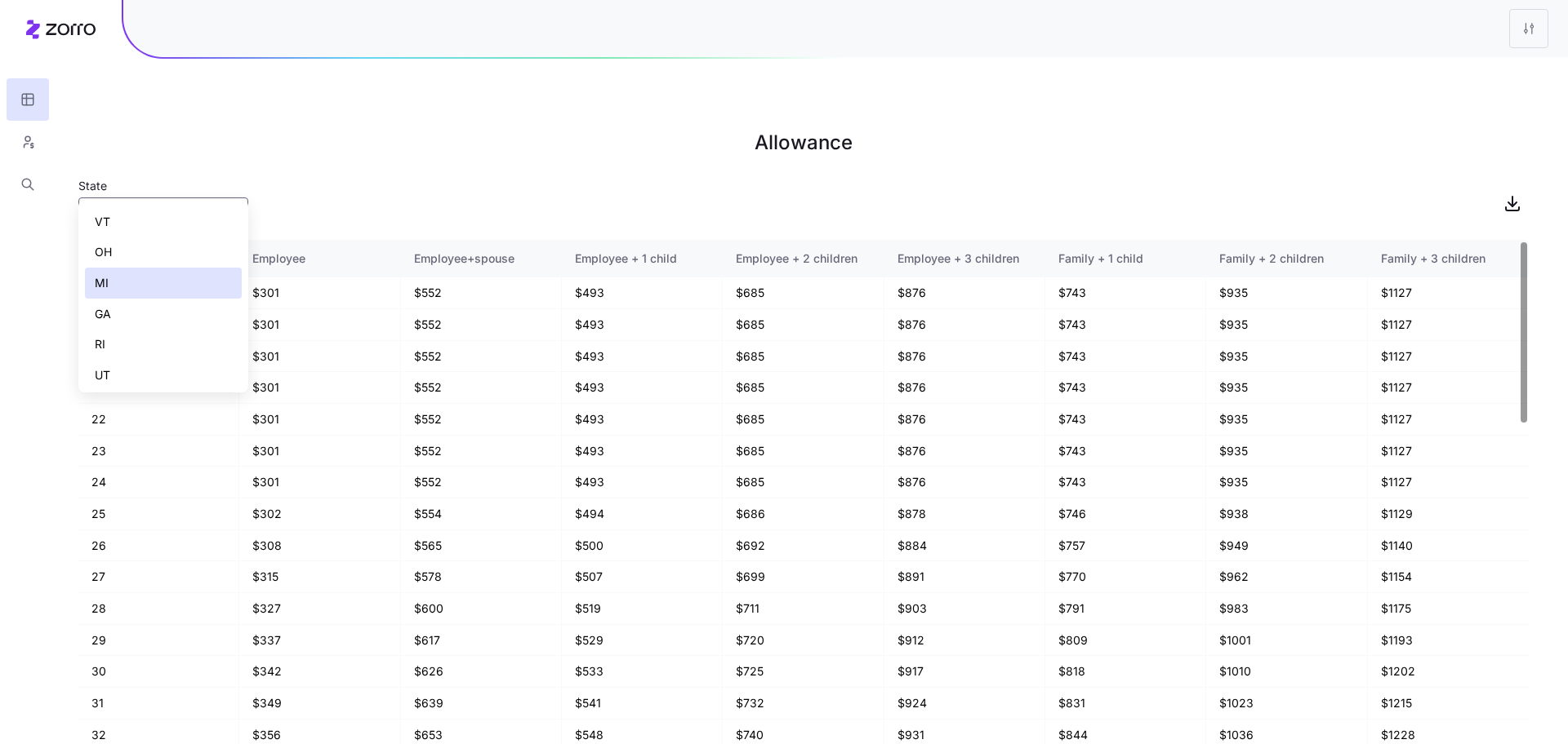
click at [146, 305] on div "GA" at bounding box center [164, 314] width 157 height 31
type input "GA"
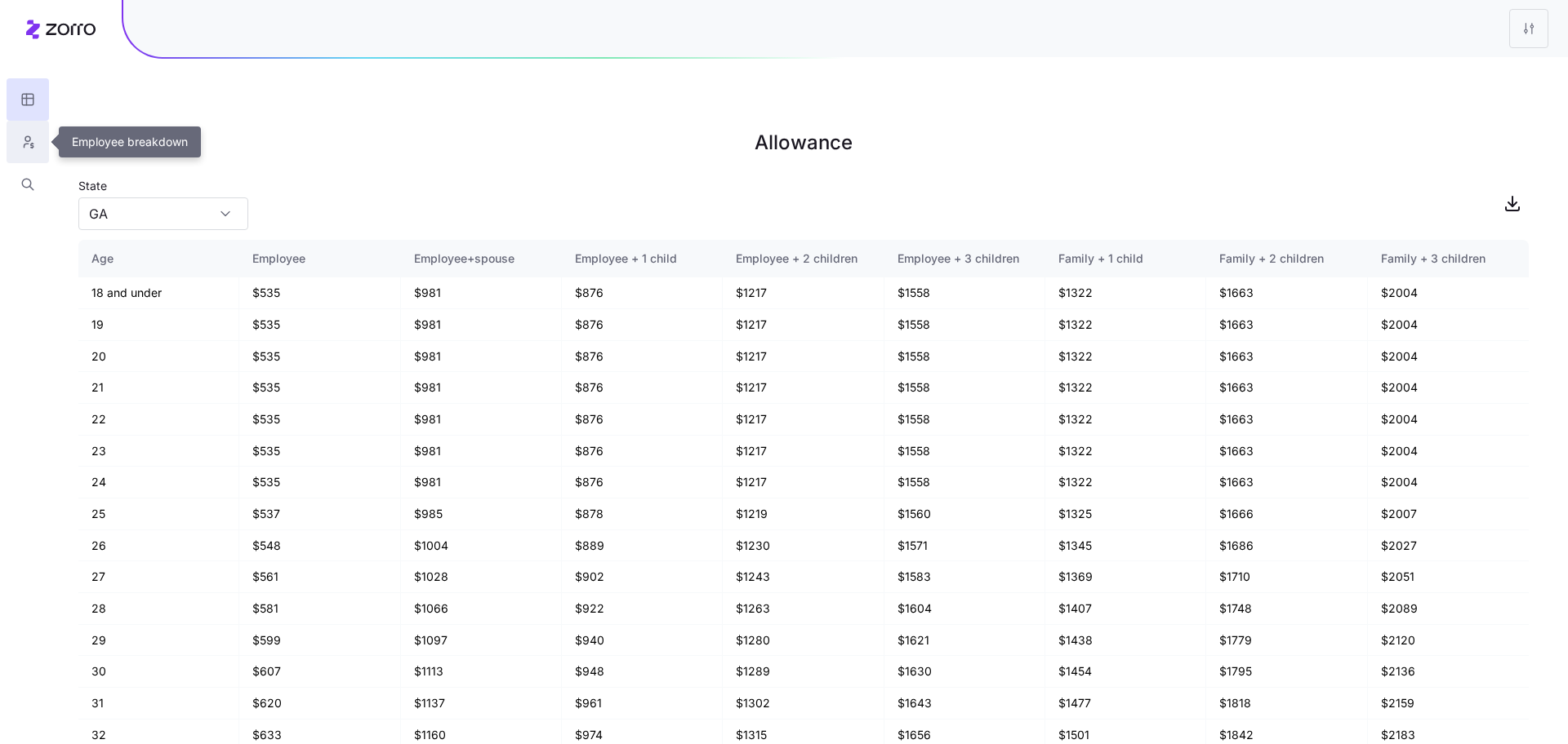
click at [45, 148] on button "button" at bounding box center [27, 142] width 42 height 42
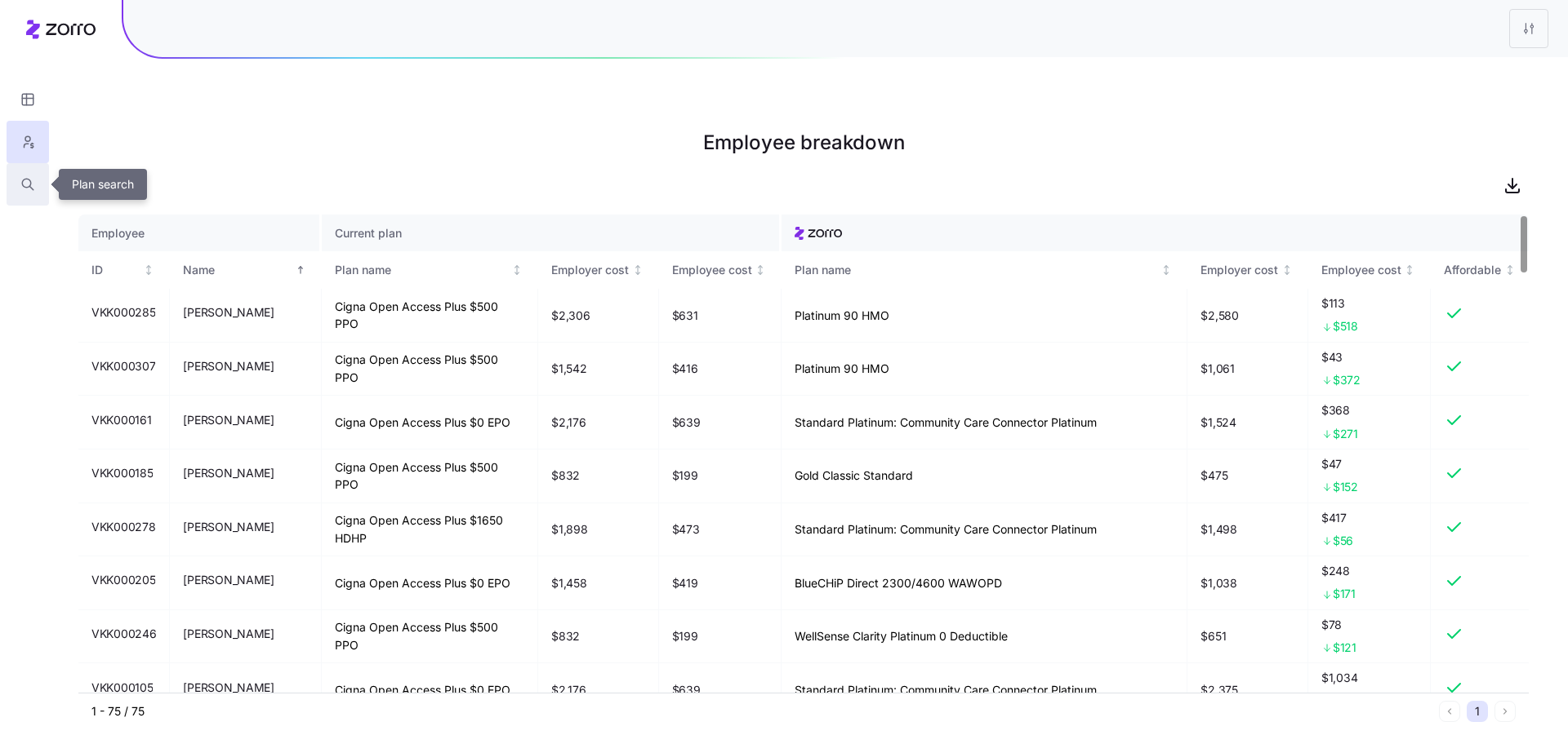
click at [21, 188] on icon "button" at bounding box center [27, 184] width 15 height 17
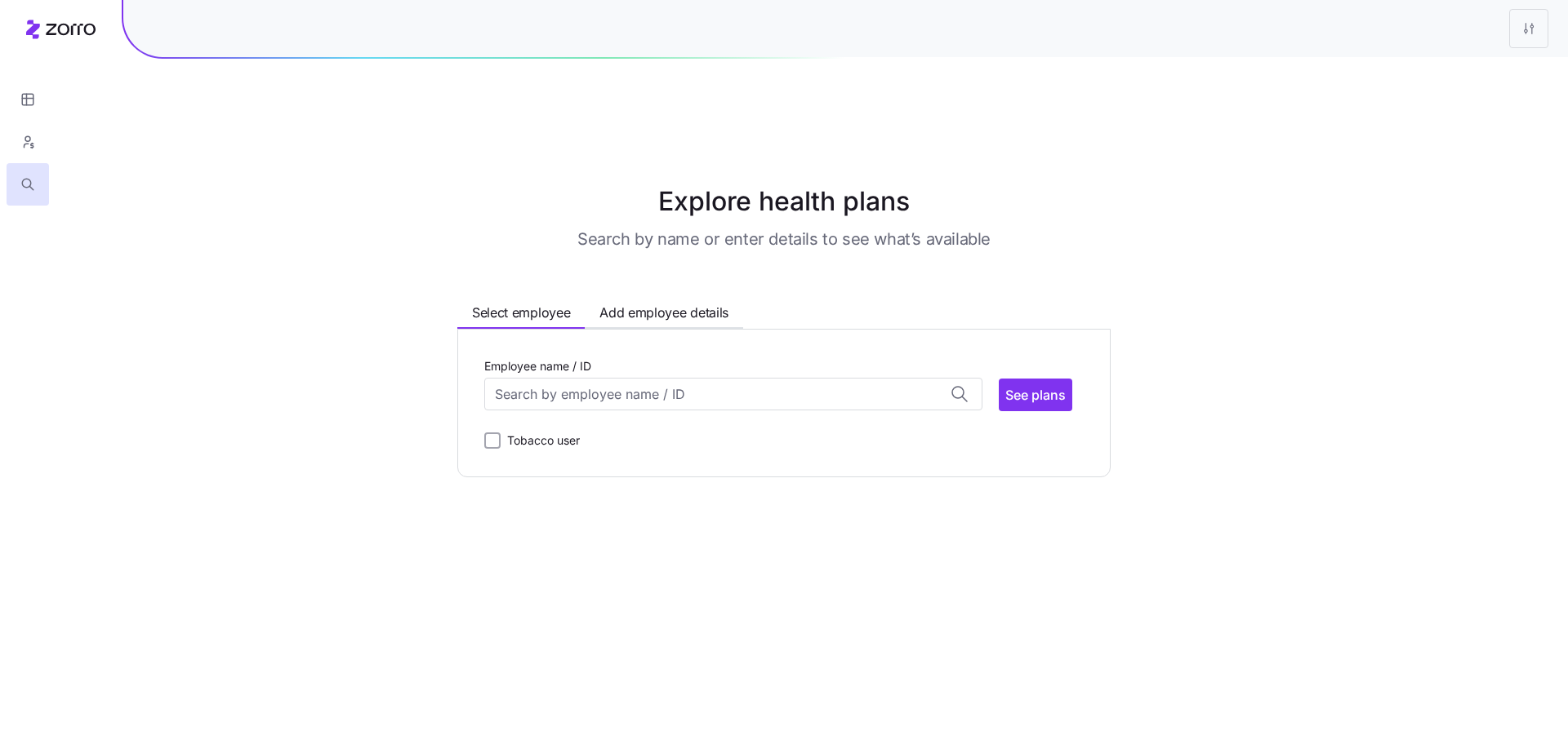
click at [684, 356] on div "Employee name / ID" at bounding box center [733, 383] width 498 height 55
click at [684, 378] on input "Employee name / ID" at bounding box center [733, 394] width 498 height 33
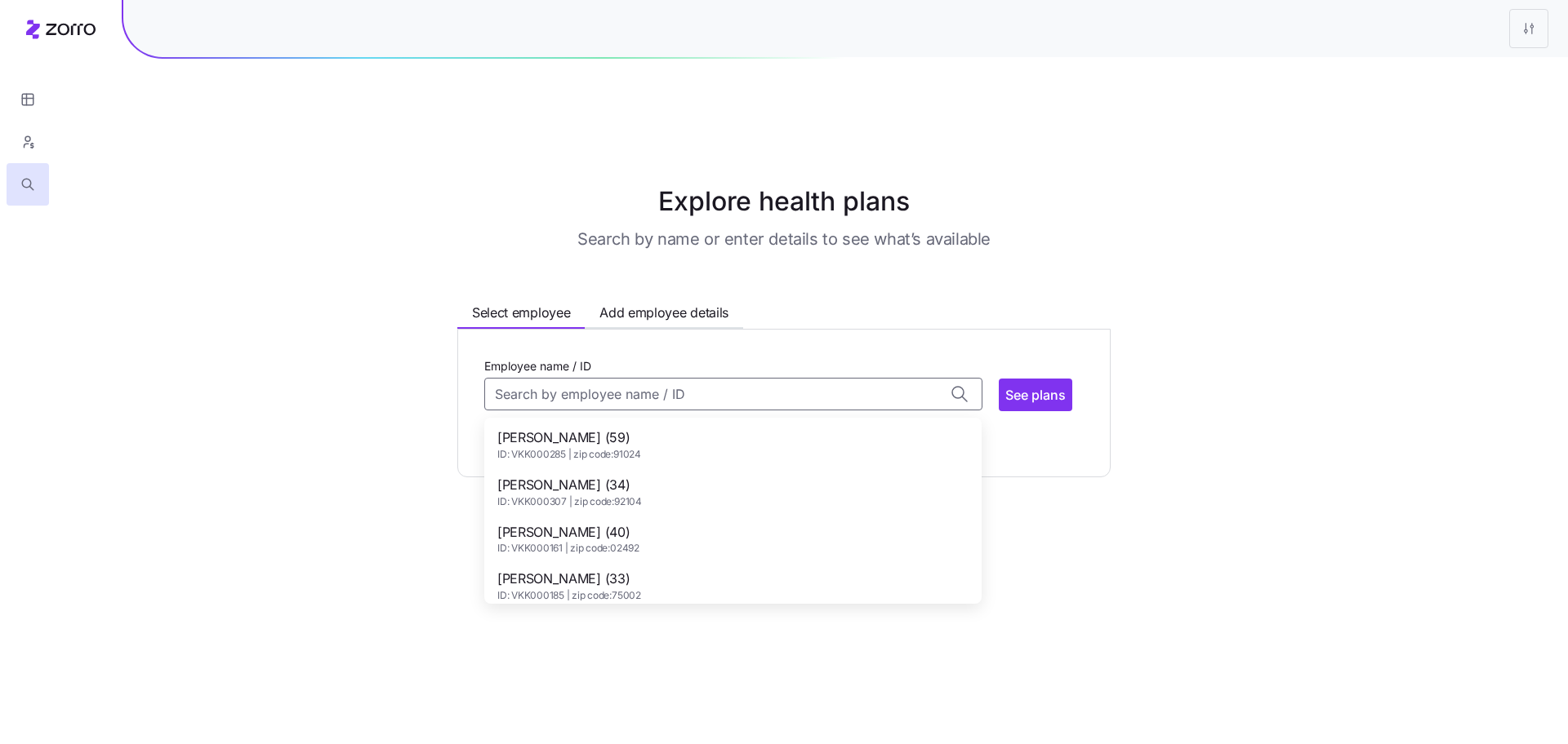
click at [689, 469] on div "Adam Lock (34) ID: VKK000307 | zip code: 92104" at bounding box center [733, 492] width 491 height 47
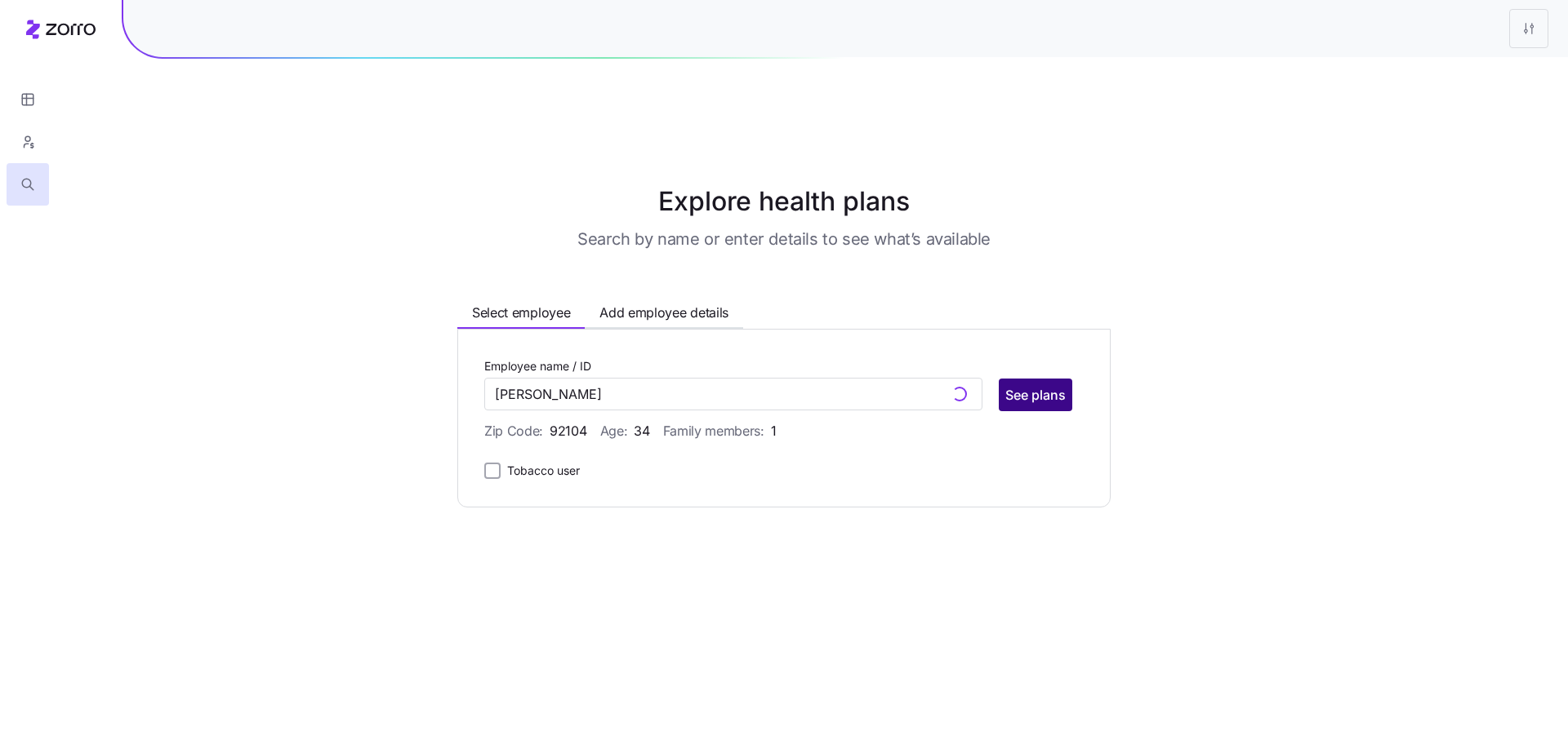
type input "Adam Lock (ID: VKK000307)"
click at [1062, 385] on span "See plans" at bounding box center [1035, 395] width 61 height 19
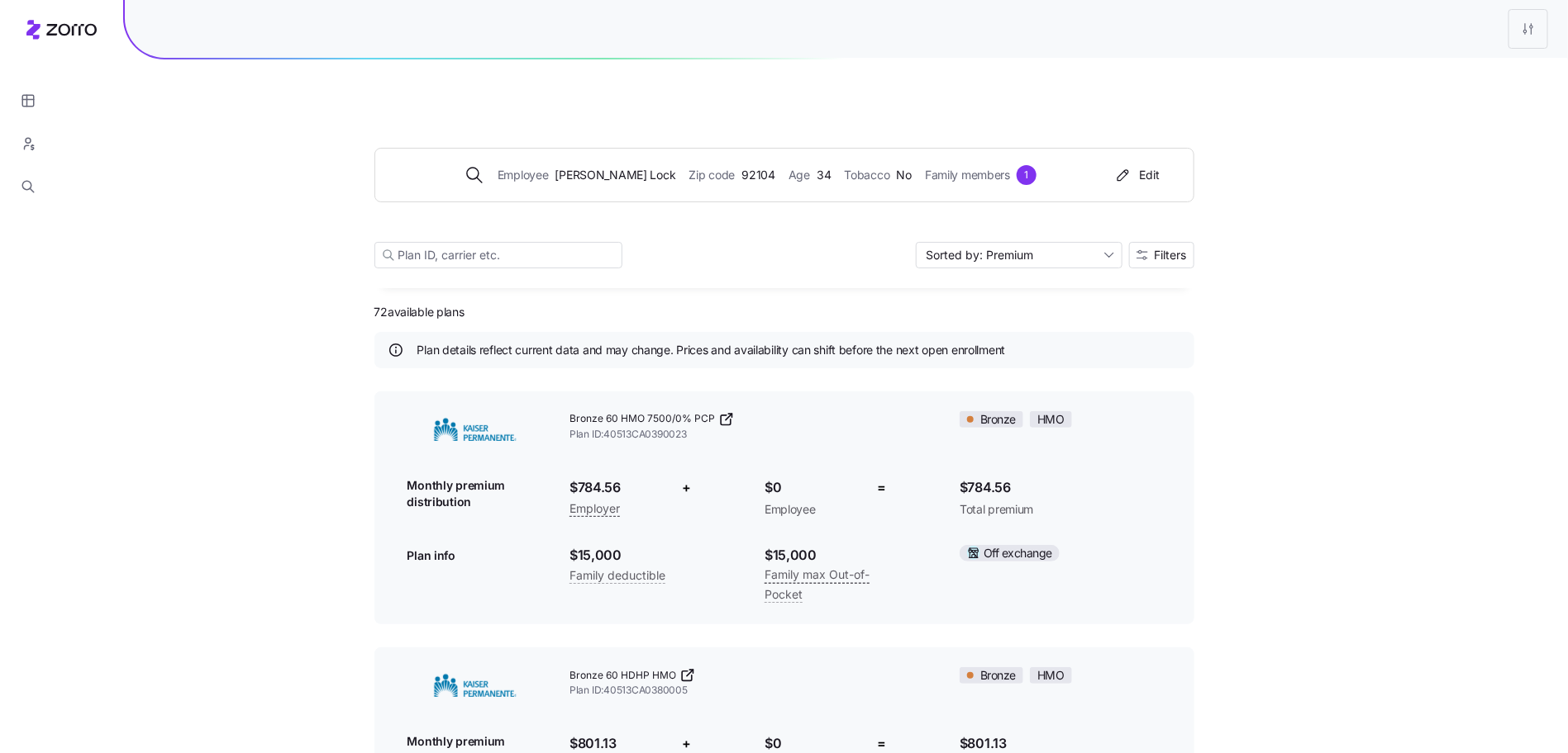
scroll to position [28, 0]
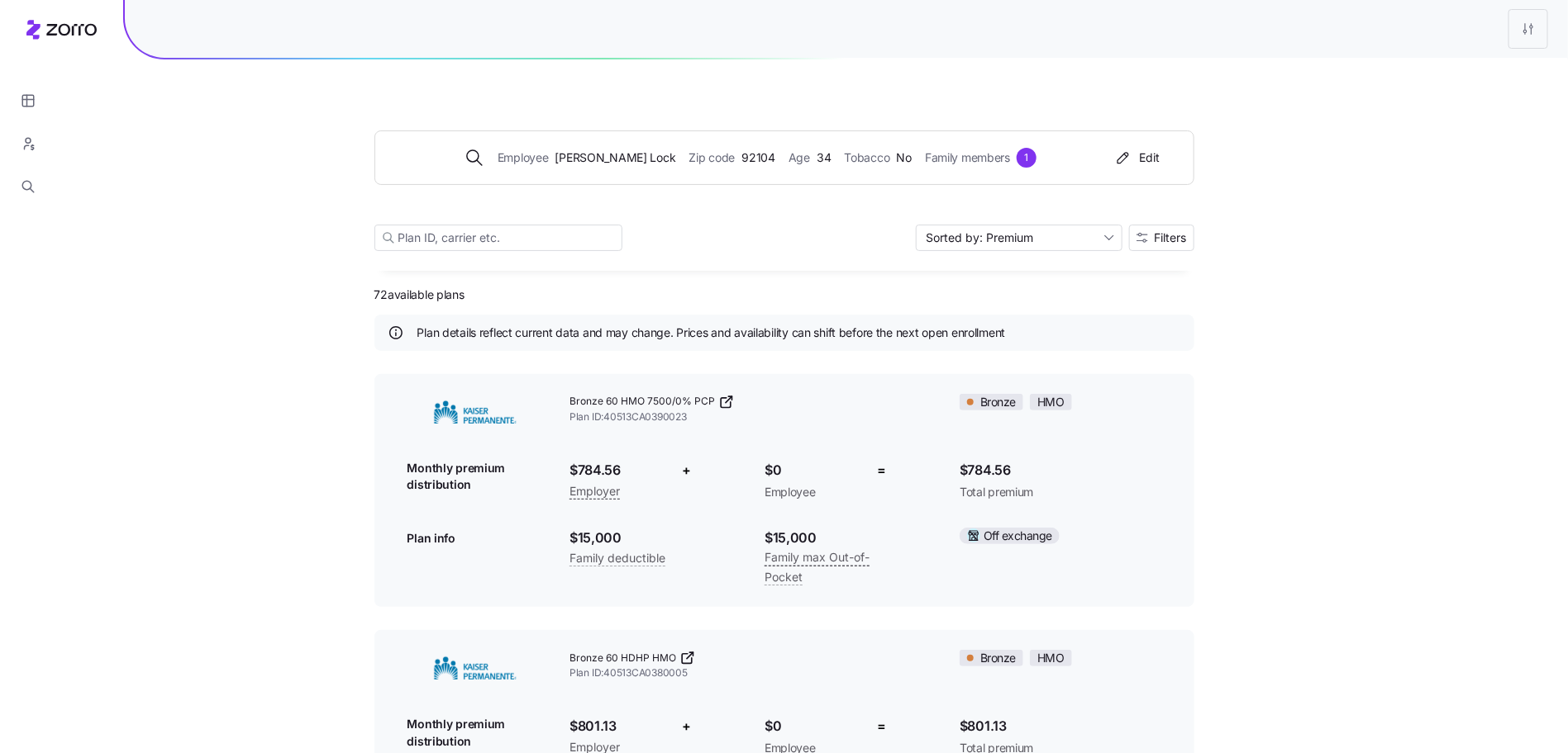
drag, startPoint x: 1408, startPoint y: 235, endPoint x: 1379, endPoint y: 247, distance: 31.4
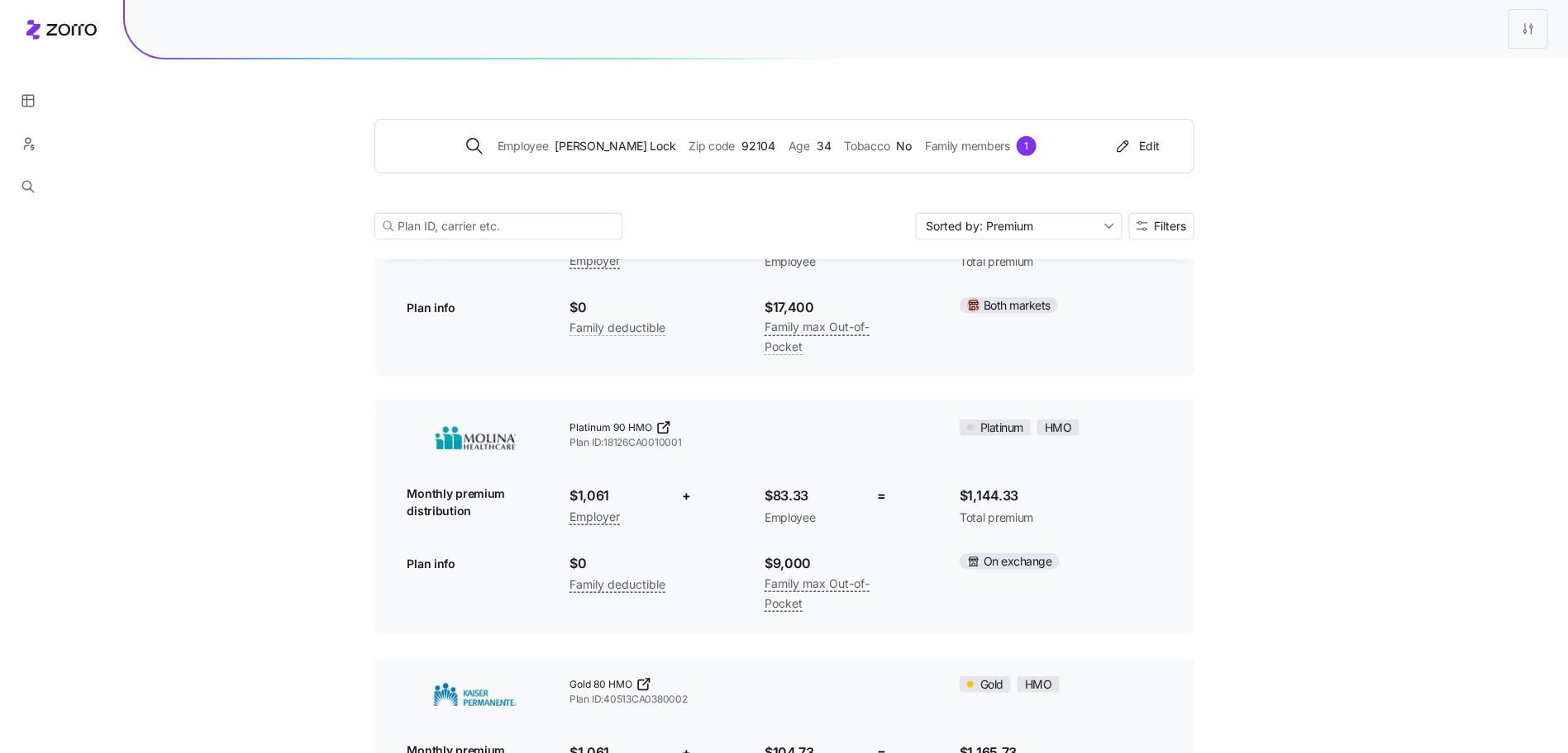
scroll to position [9812, 0]
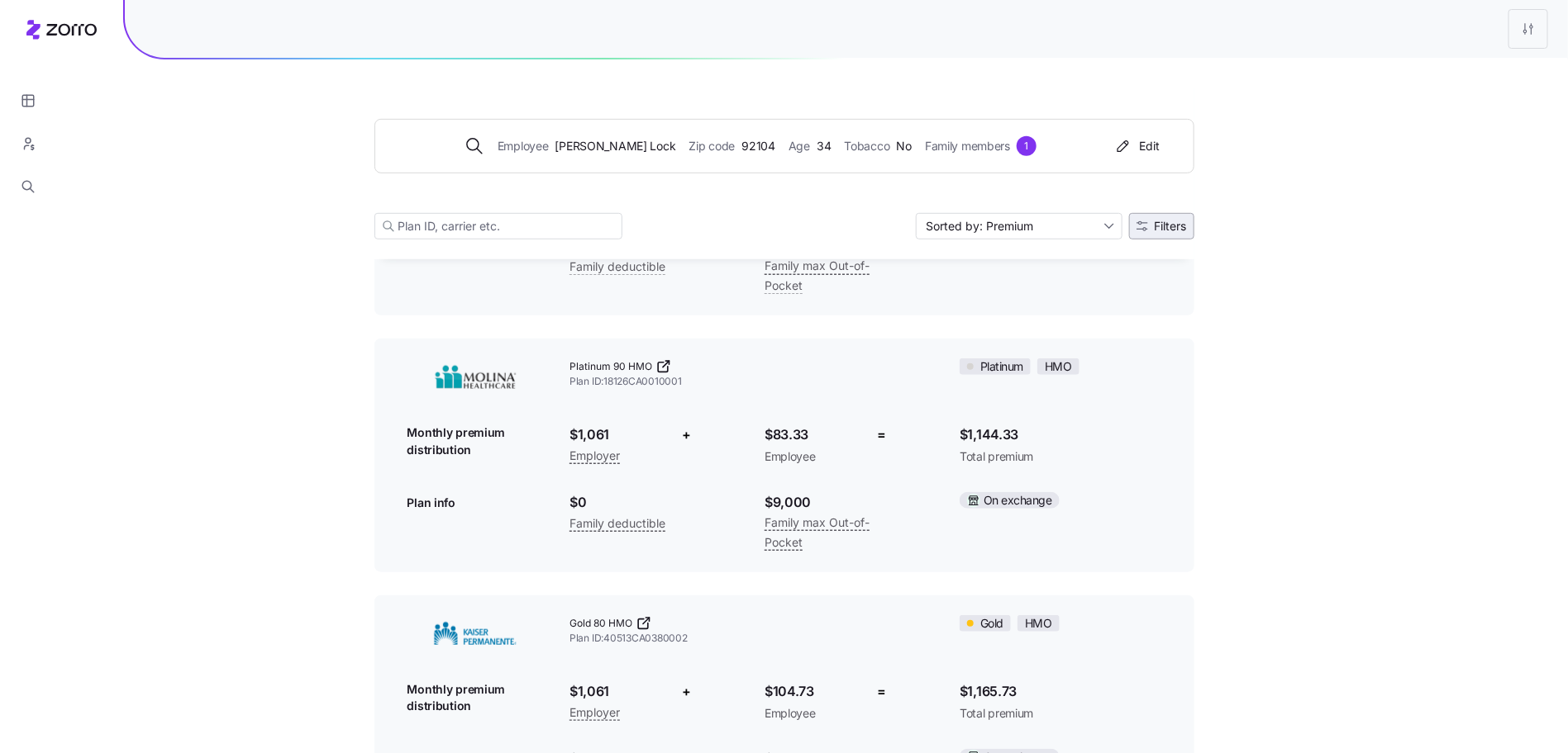
click at [1190, 226] on button "Filters" at bounding box center [1161, 226] width 65 height 27
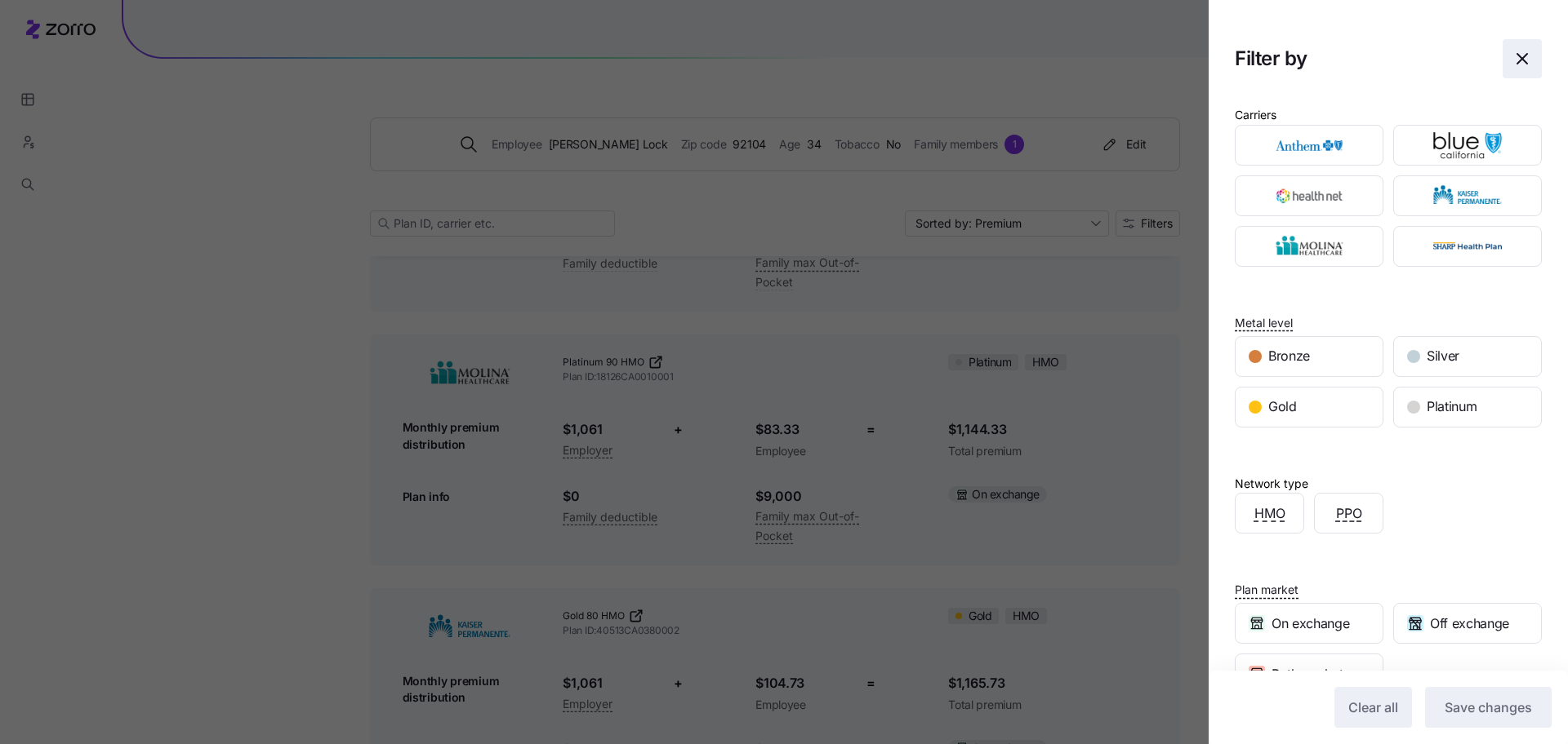
click at [1513, 62] on icon "button" at bounding box center [1522, 59] width 19 height 19
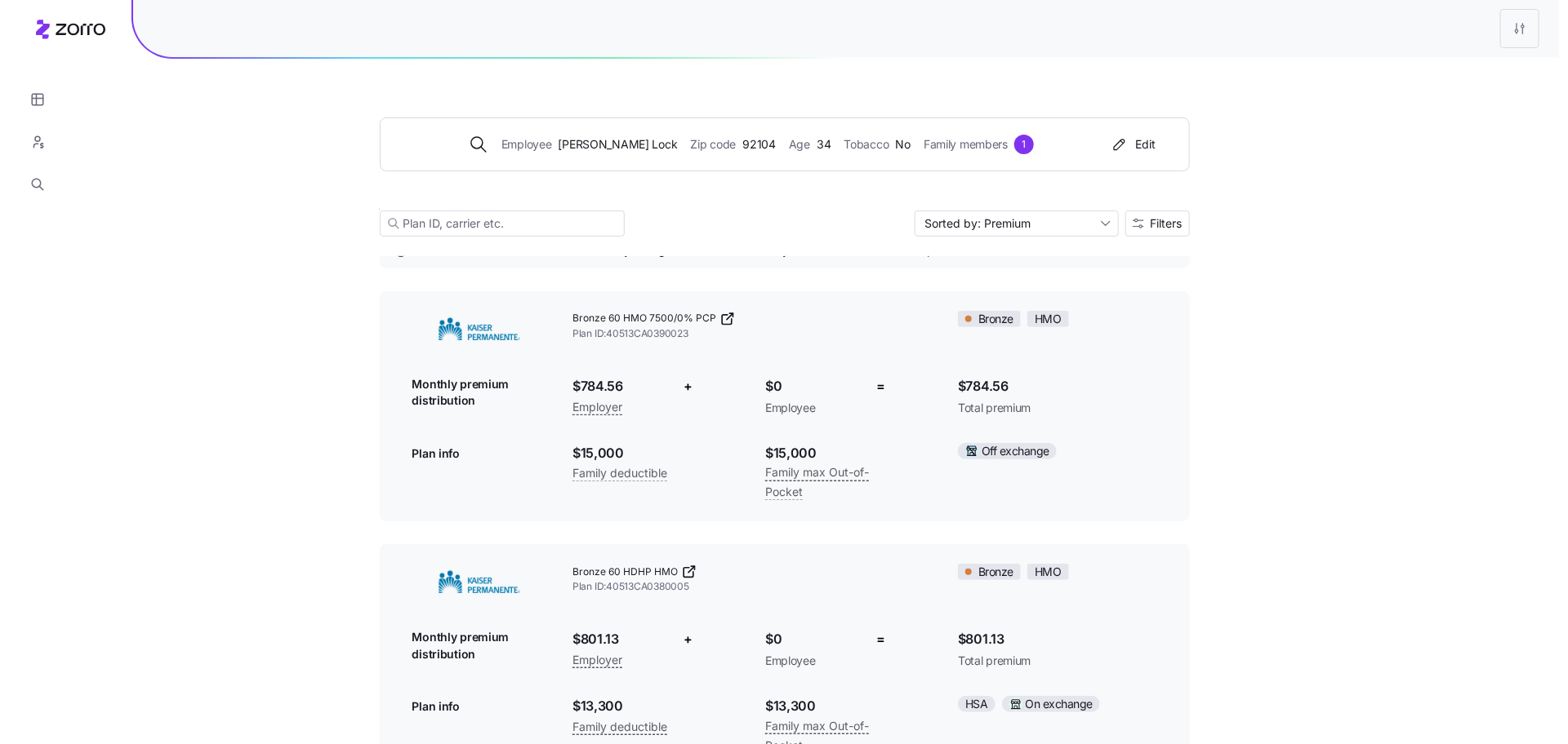
scroll to position [0, 0]
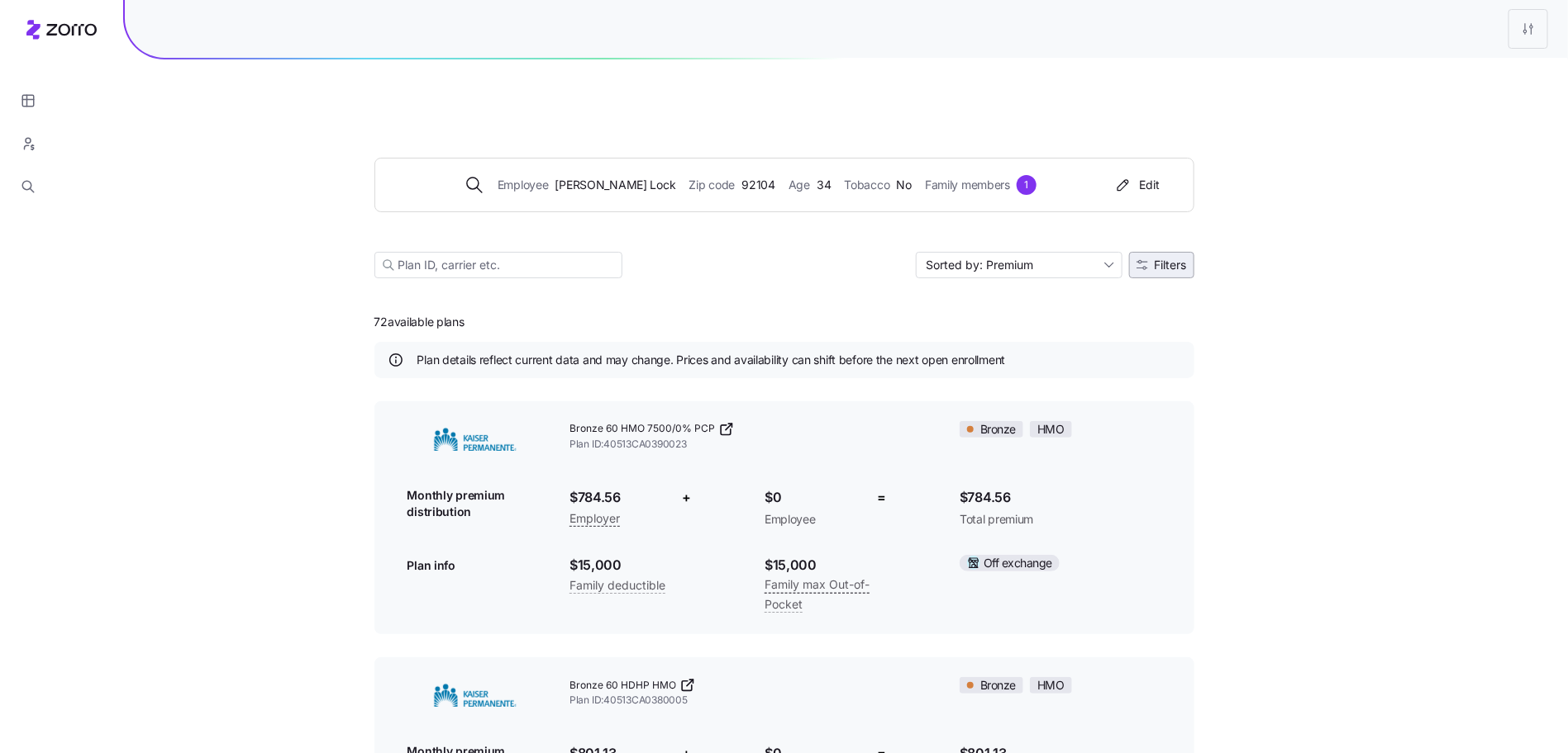
click at [1166, 252] on button "Filters" at bounding box center [1161, 265] width 65 height 27
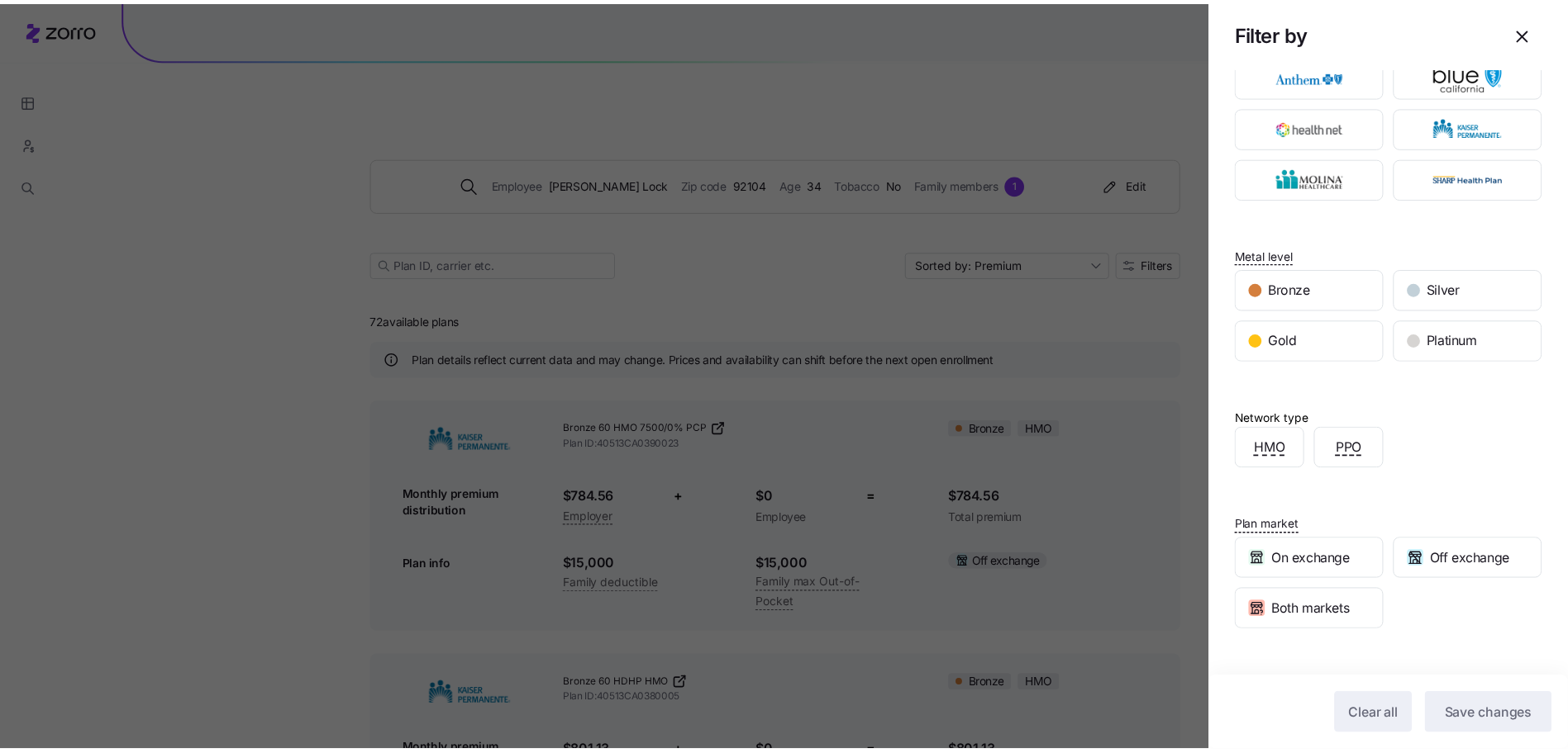
scroll to position [158, 0]
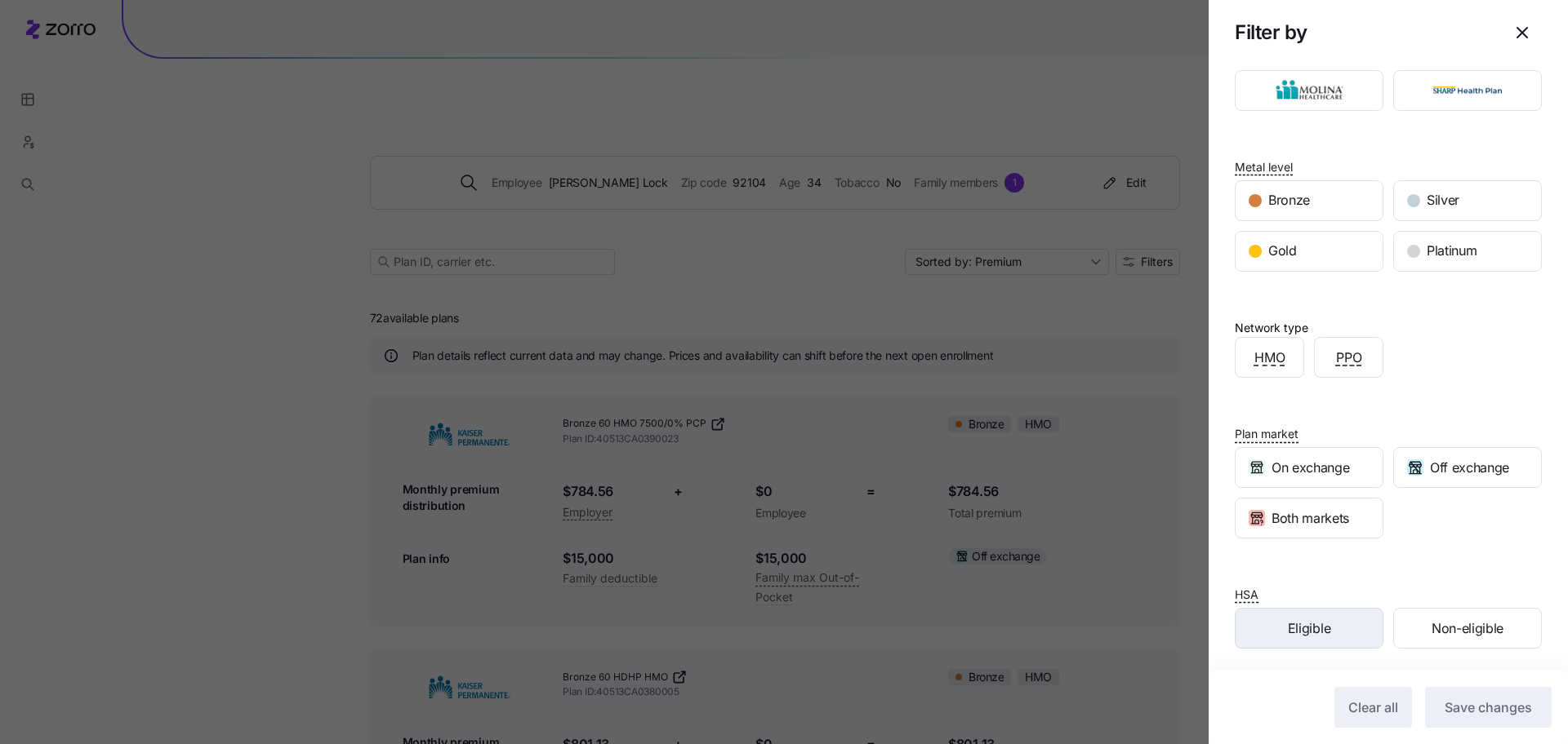
drag, startPoint x: 1301, startPoint y: 624, endPoint x: 1314, endPoint y: 627, distance: 13.3
click at [1301, 624] on span "Eligible" at bounding box center [1309, 628] width 42 height 20
click at [1482, 700] on span "Save changes" at bounding box center [1488, 708] width 87 height 19
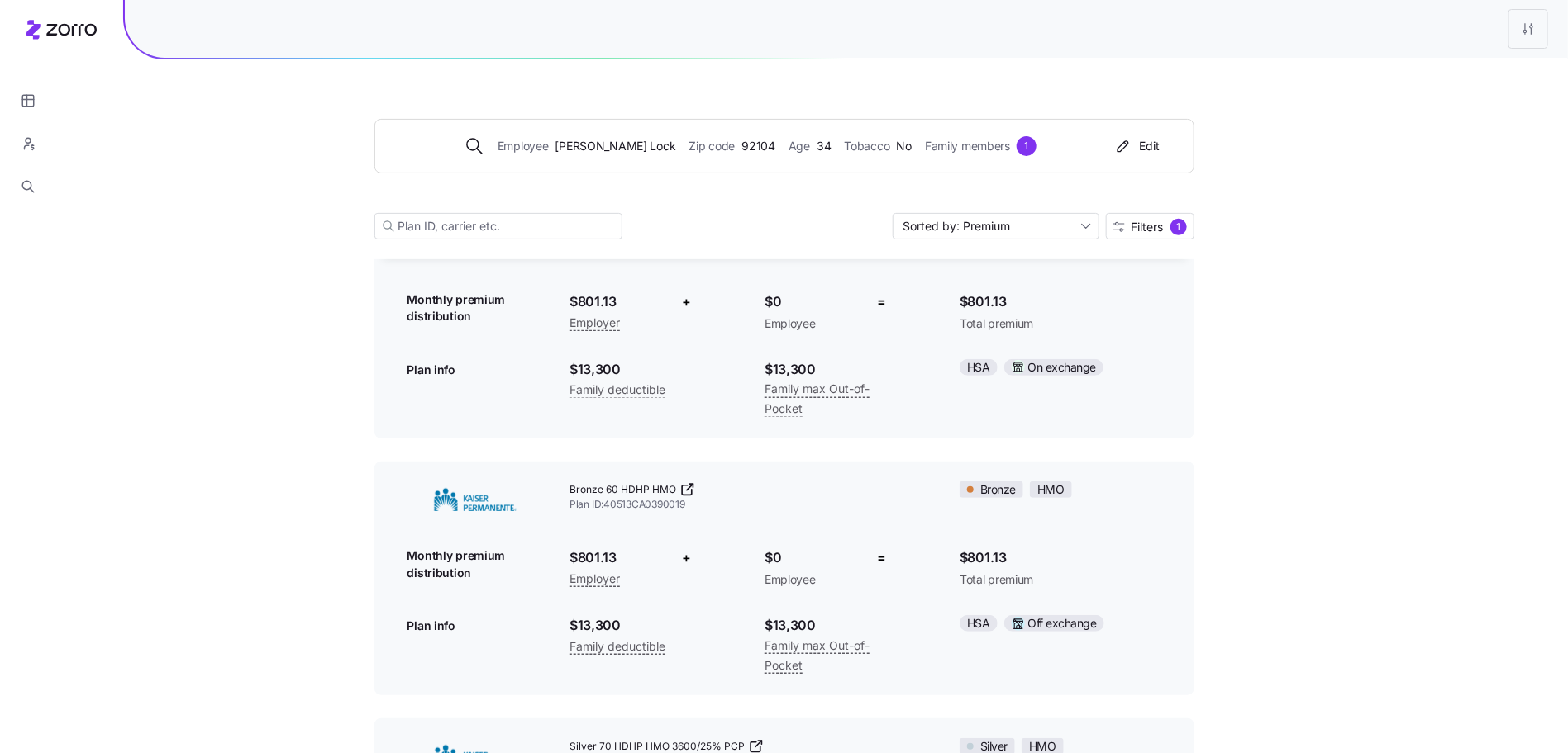
scroll to position [0, 0]
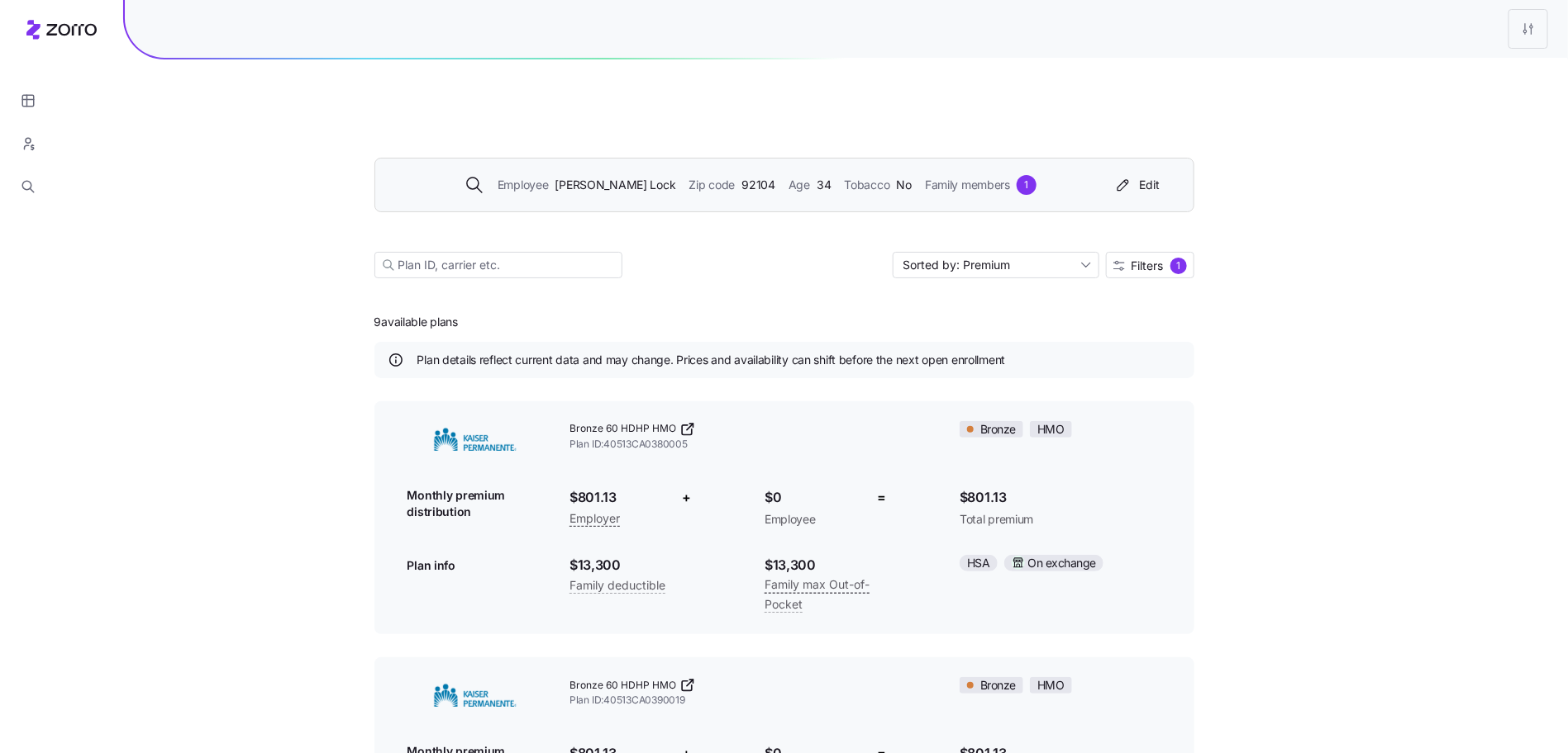
click at [628, 176] on span "Adam Lock" at bounding box center [615, 185] width 120 height 18
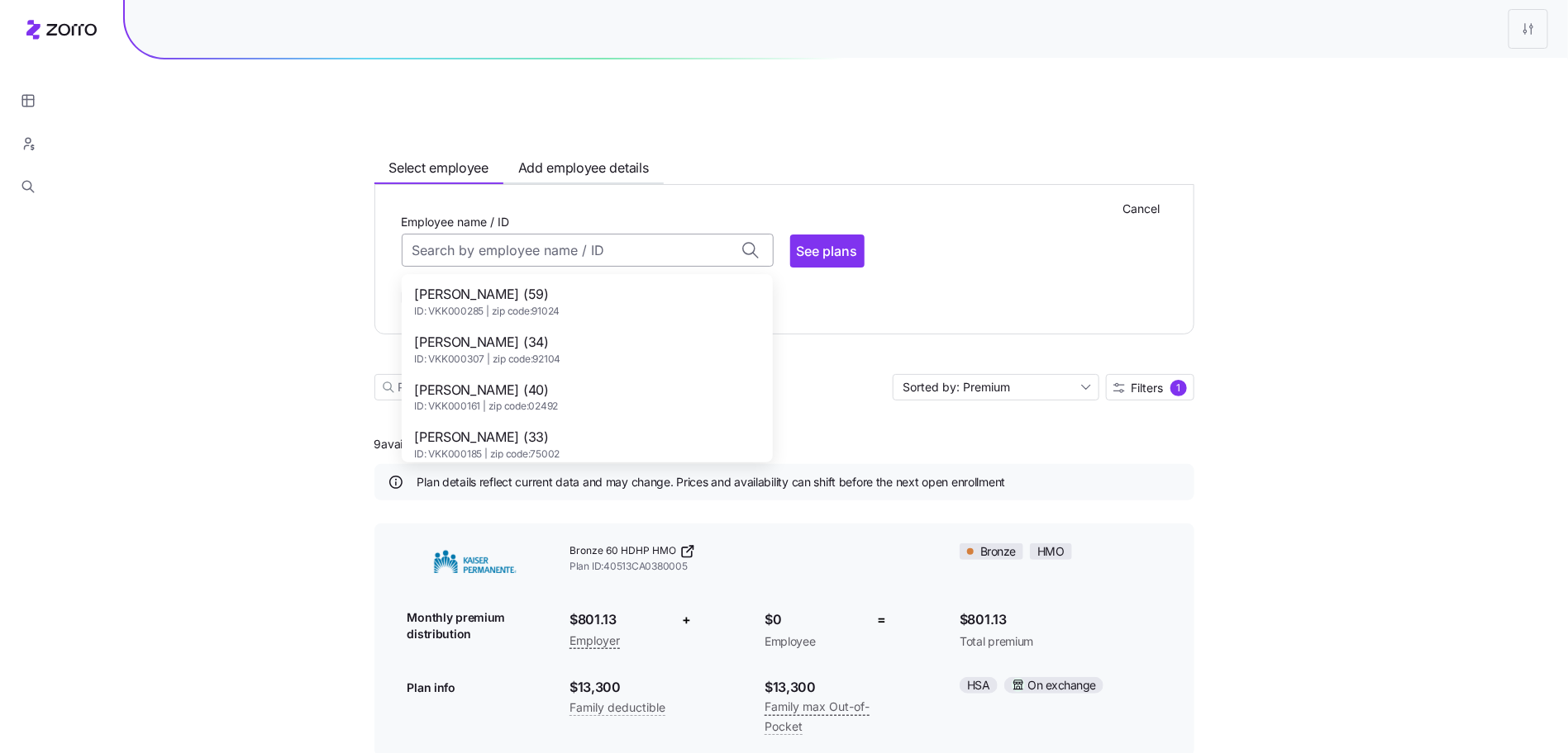
click at [597, 234] on input "Employee name / ID" at bounding box center [588, 250] width 372 height 33
type input "j"
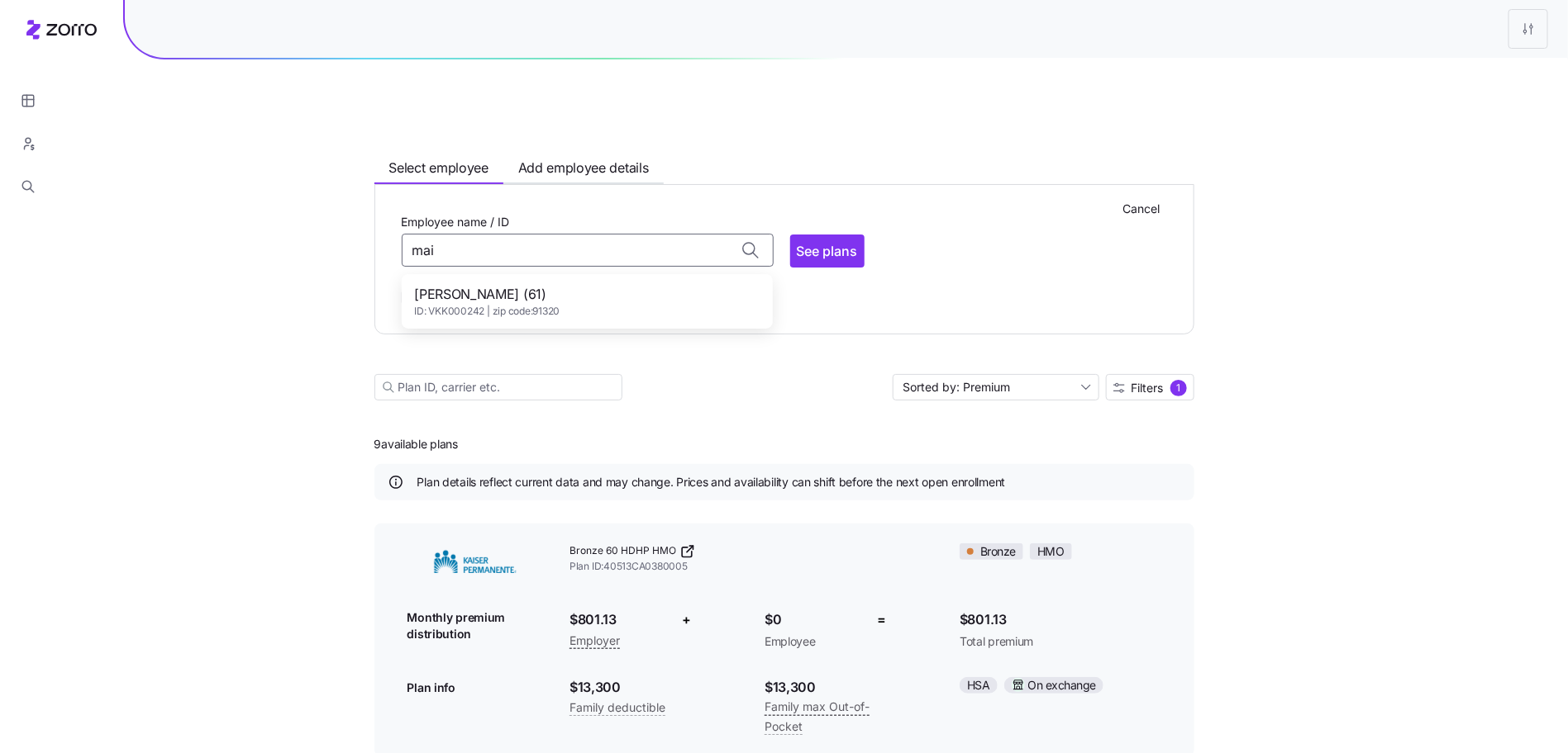
click at [516, 304] on span "ID: VKK000242 | zip code: 91320" at bounding box center [487, 312] width 145 height 14
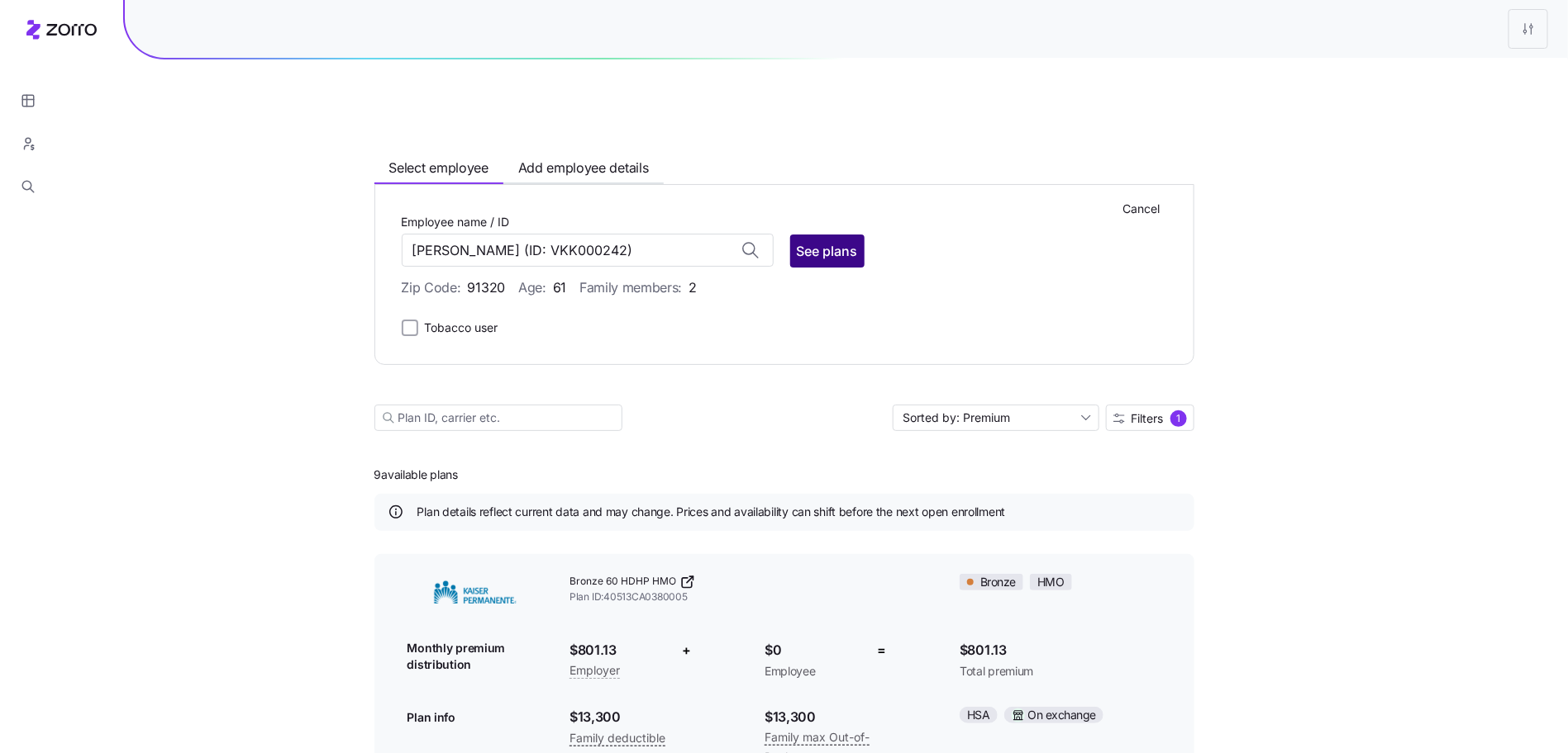
type input "John Maier"
click at [829, 241] on span "See plans" at bounding box center [827, 251] width 61 height 20
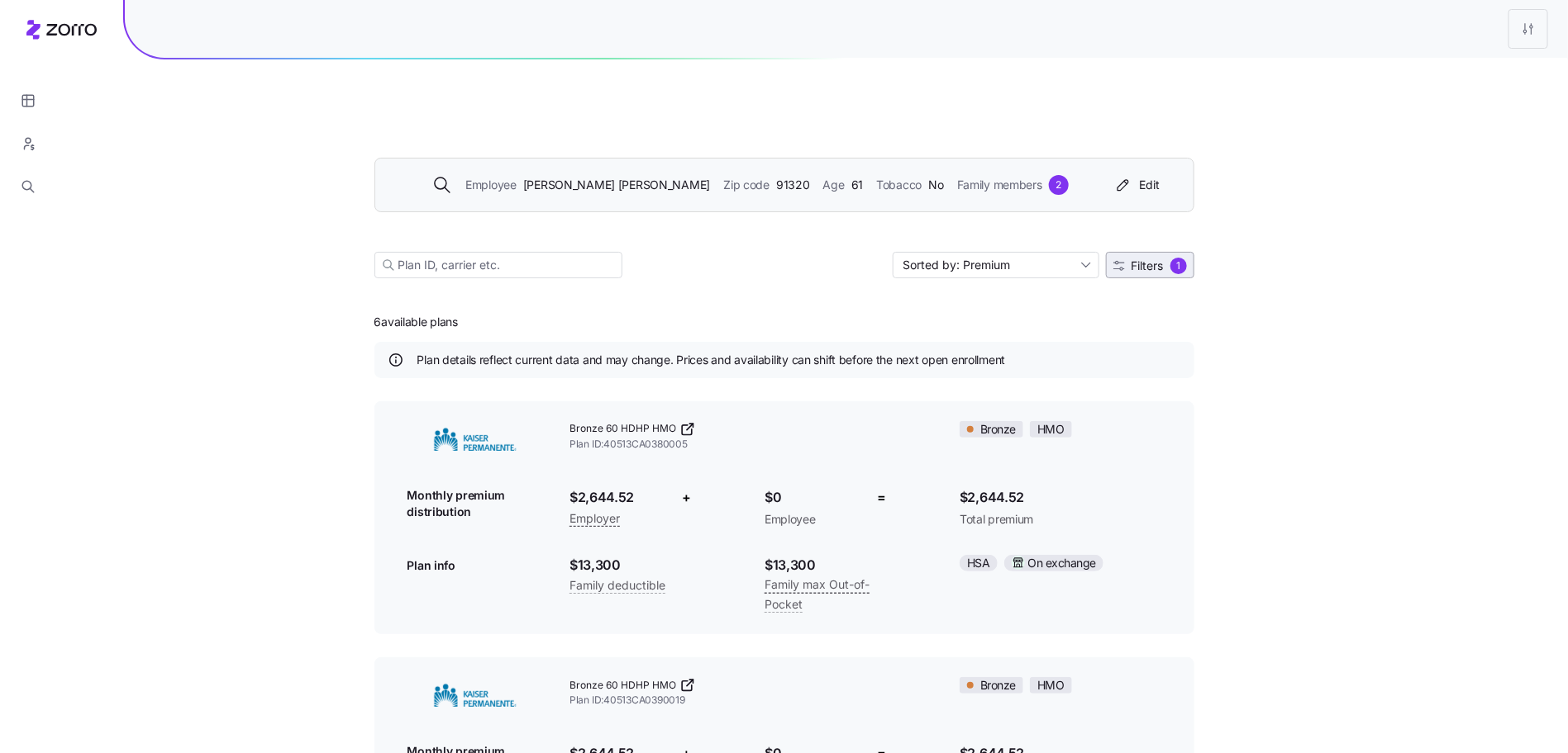
click at [1129, 258] on span "Filters 1" at bounding box center [1150, 266] width 74 height 17
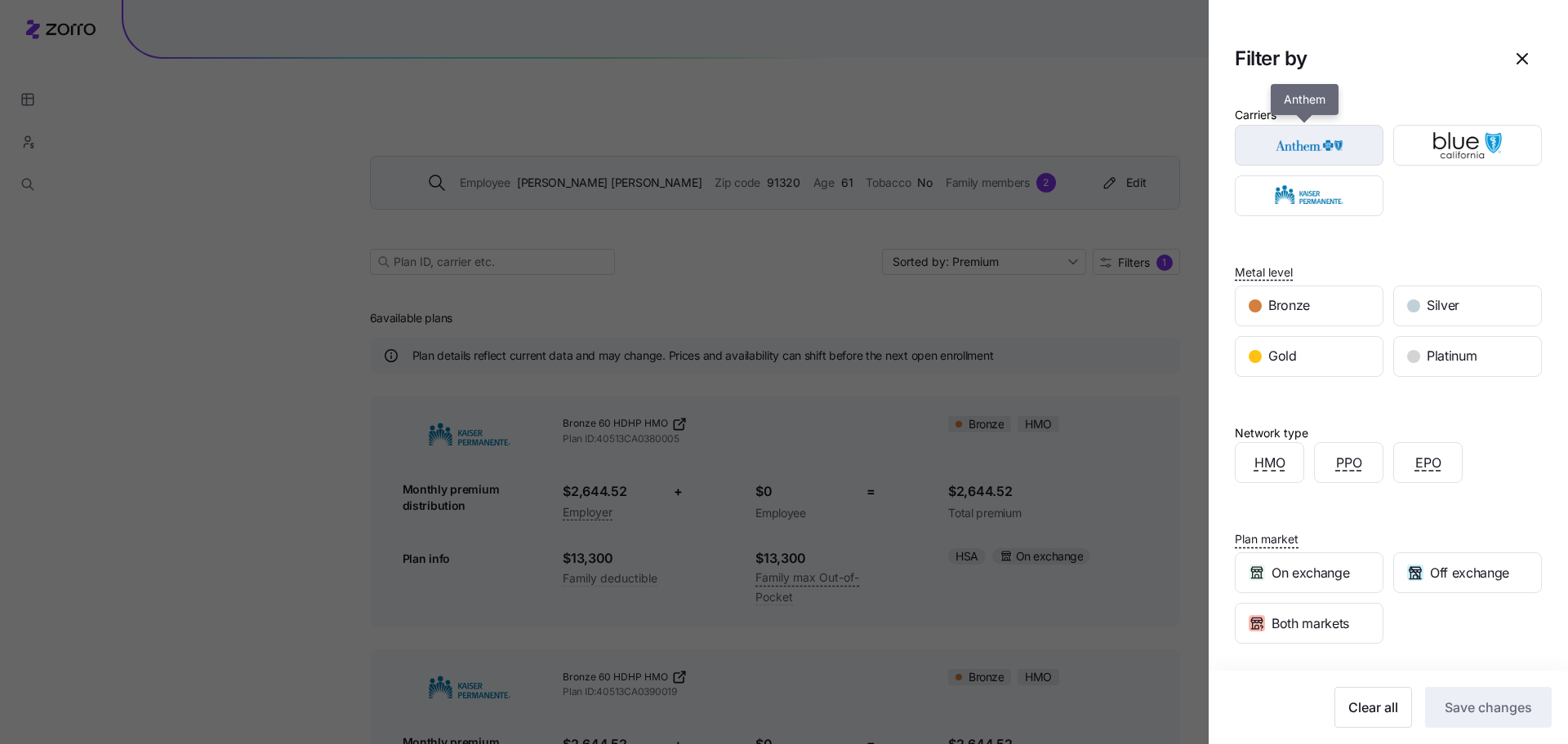
click at [1350, 143] on img "button" at bounding box center [1309, 145] width 120 height 33
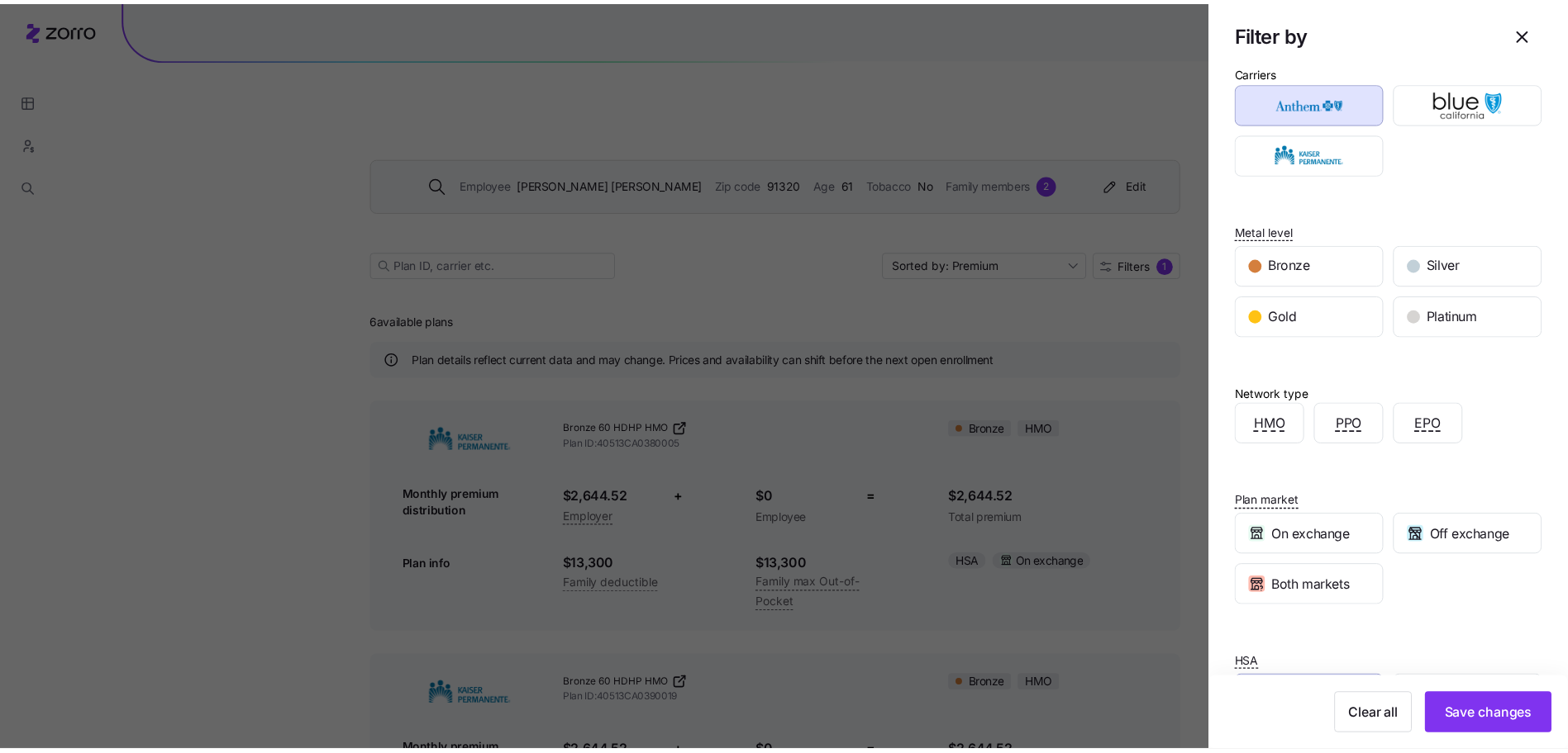
scroll to position [107, 0]
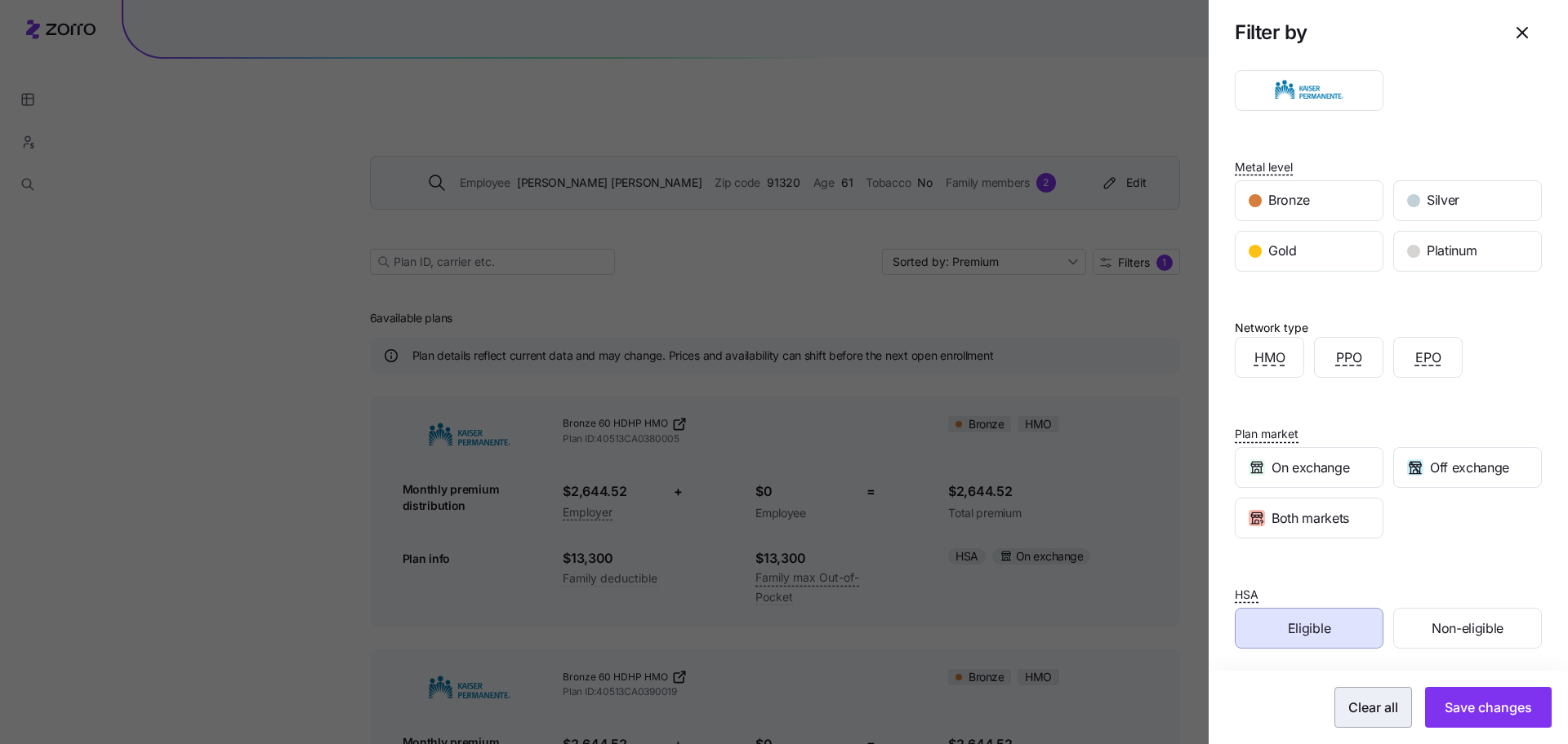
click at [1345, 694] on button "Clear all" at bounding box center [1373, 707] width 77 height 40
click at [1473, 698] on span "Save changes" at bounding box center [1488, 708] width 87 height 19
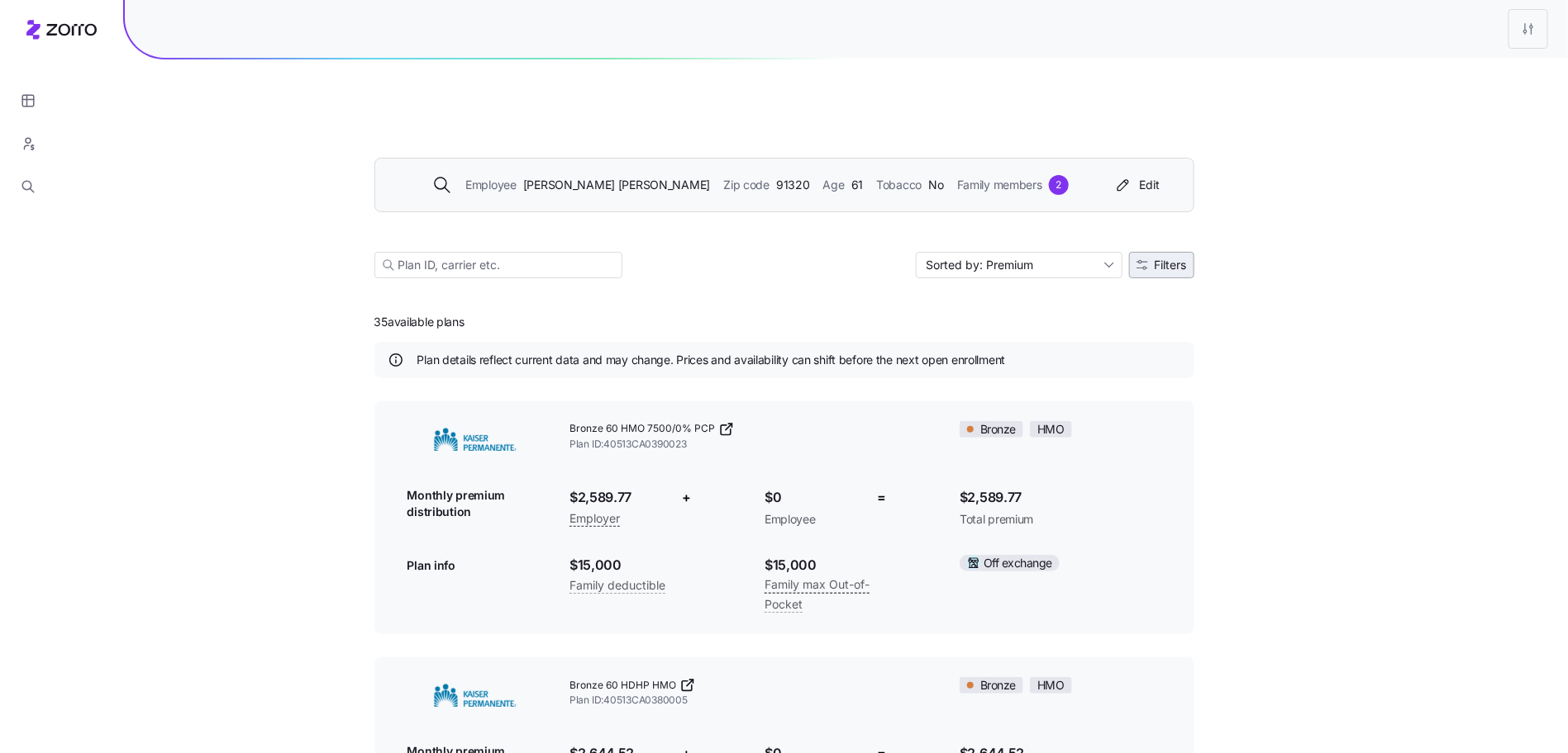
click at [1172, 259] on span "Filters" at bounding box center [1171, 264] width 32 height 12
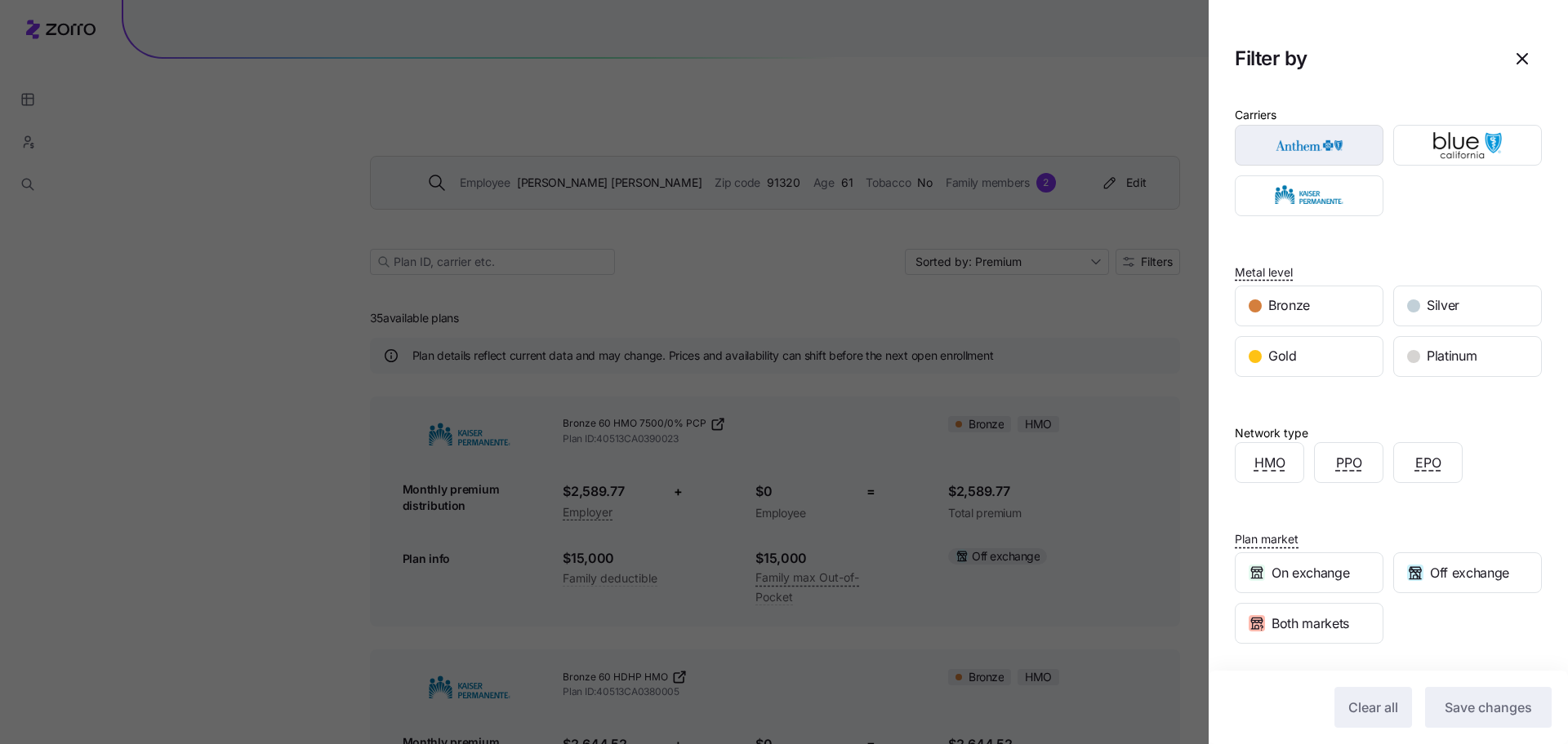
click at [1311, 141] on img "button" at bounding box center [1309, 145] width 120 height 33
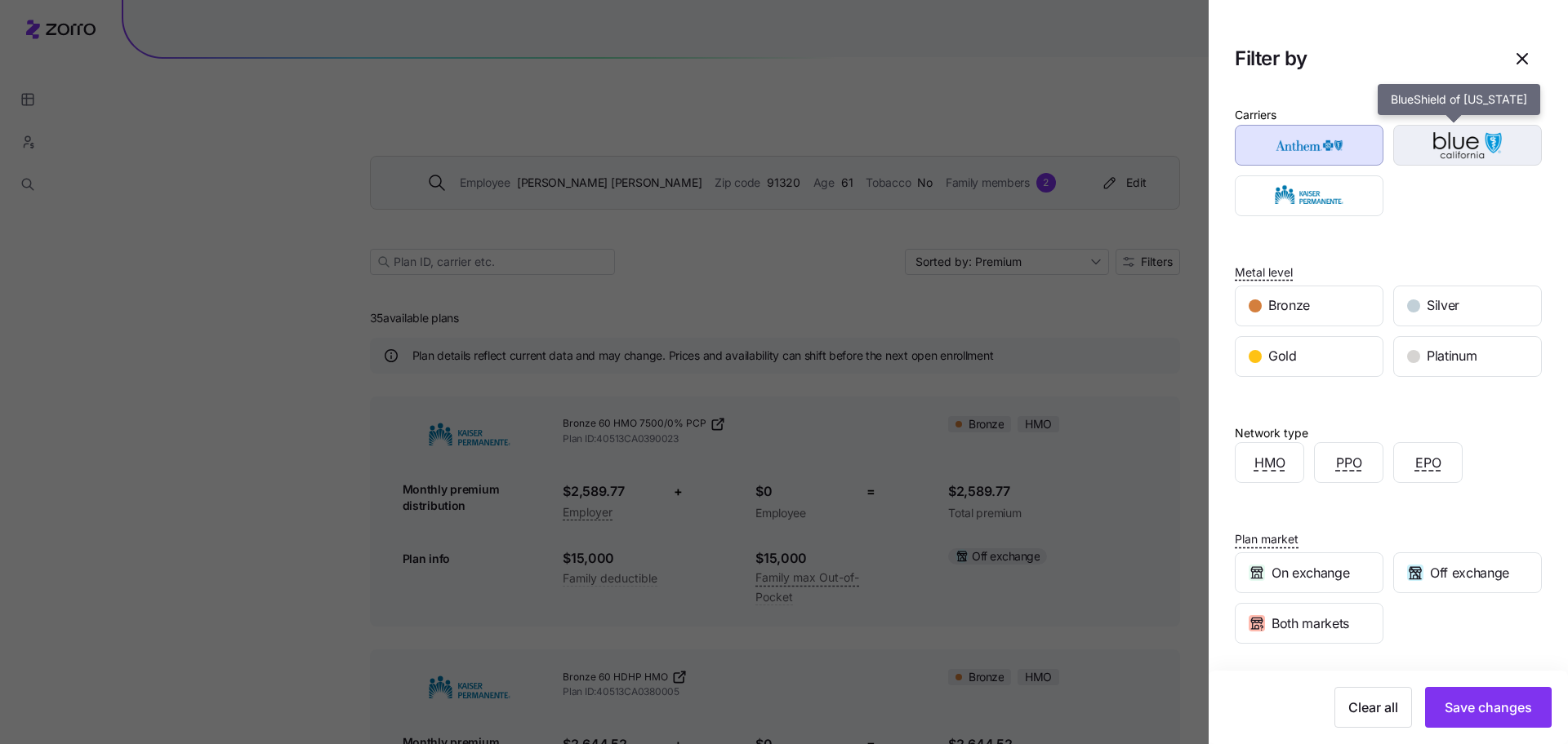
click at [1410, 138] on img "button" at bounding box center [1468, 145] width 120 height 33
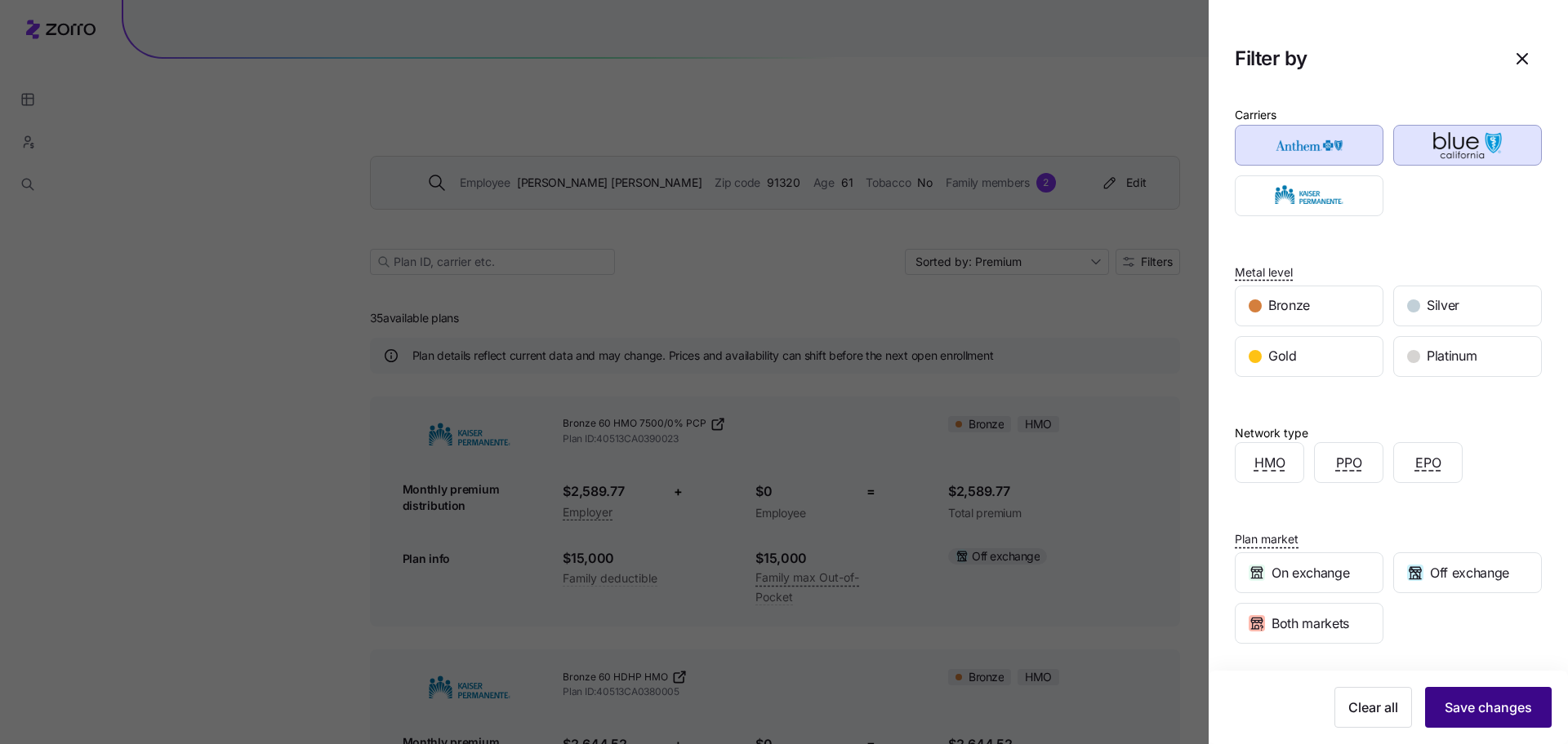
click at [1457, 717] on span "Save changes" at bounding box center [1488, 708] width 87 height 19
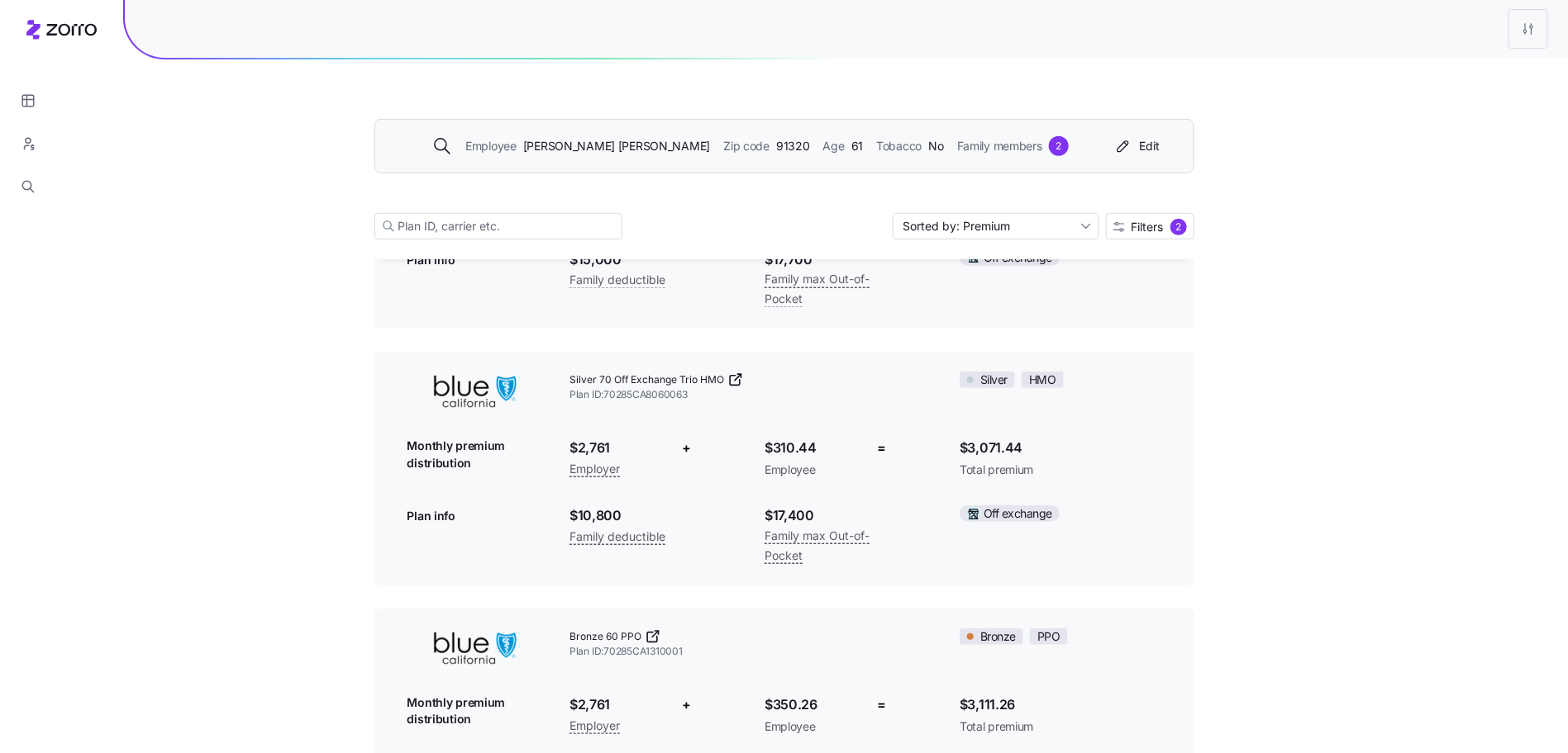
scroll to position [304, 0]
click at [957, 141] on span "Family members" at bounding box center [1000, 146] width 85 height 18
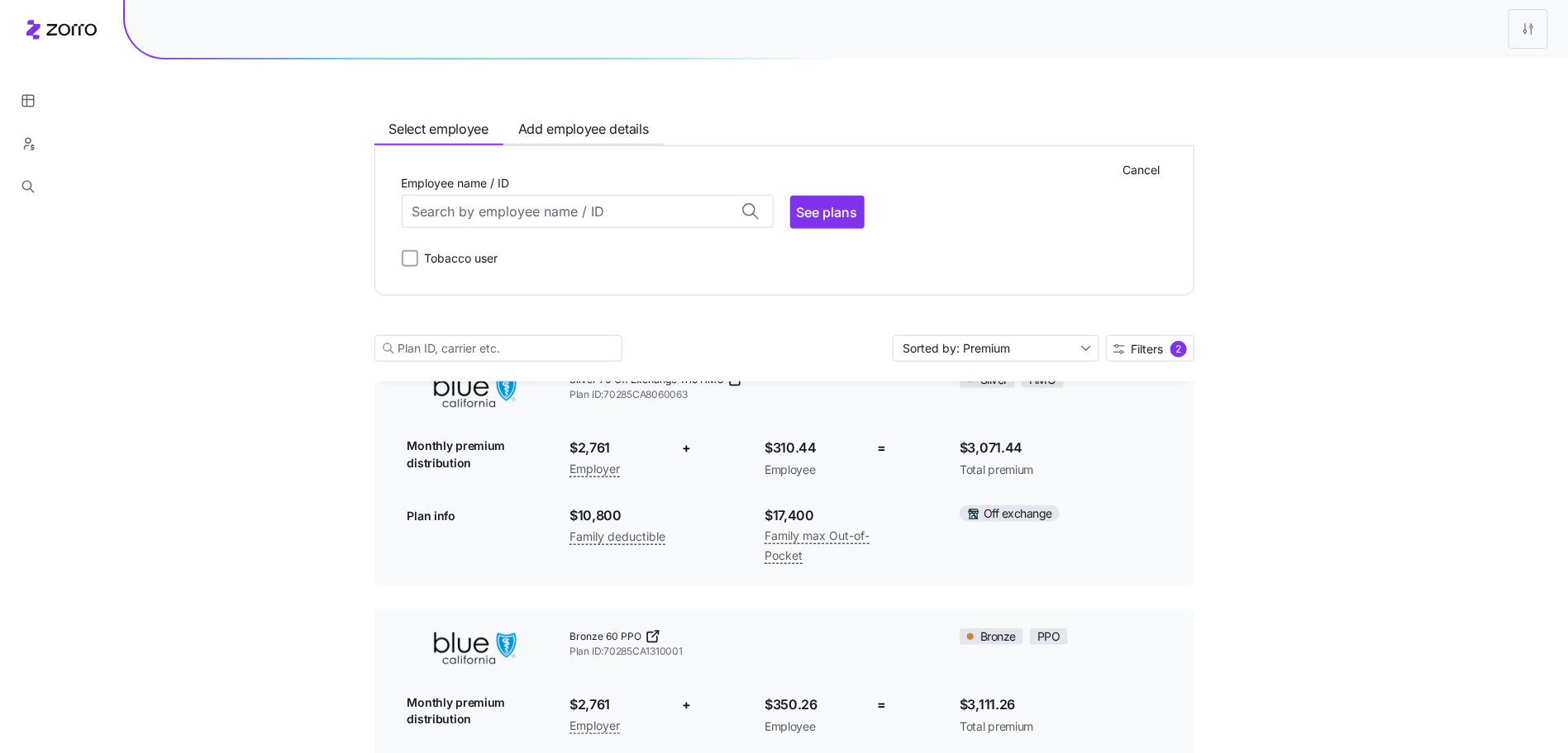
click at [1177, 165] on div "Cancel Employee name / ID Adam Castillo (59) ID: VKK000285 | zip code: 91024 Ad…" at bounding box center [784, 220] width 820 height 150
click at [1158, 166] on span "Cancel" at bounding box center [1141, 170] width 37 height 17
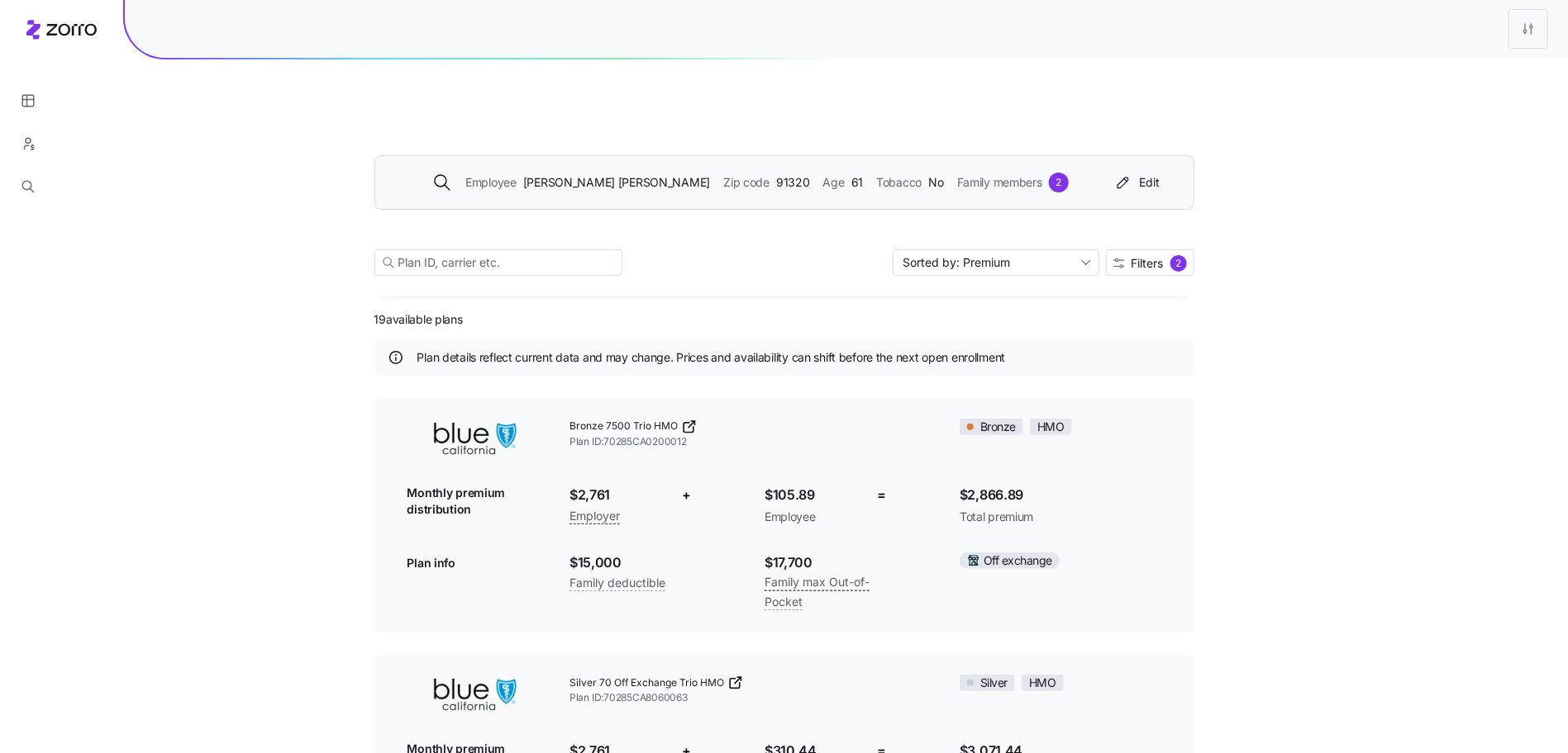
scroll to position [0, 0]
click at [1043, 206] on div "Employee John Maier Zip code 91320 Age 61 Tobacco No Family members 2 Edit Sort…" at bounding box center [784, 198] width 820 height 200
click at [1043, 212] on div "Employee John Maier Zip code 91320 Age 61 Tobacco No Family members 2 Edit Sort…" at bounding box center [784, 198] width 820 height 200
click at [1042, 252] on input "Sorted by: Premium" at bounding box center [995, 265] width 207 height 27
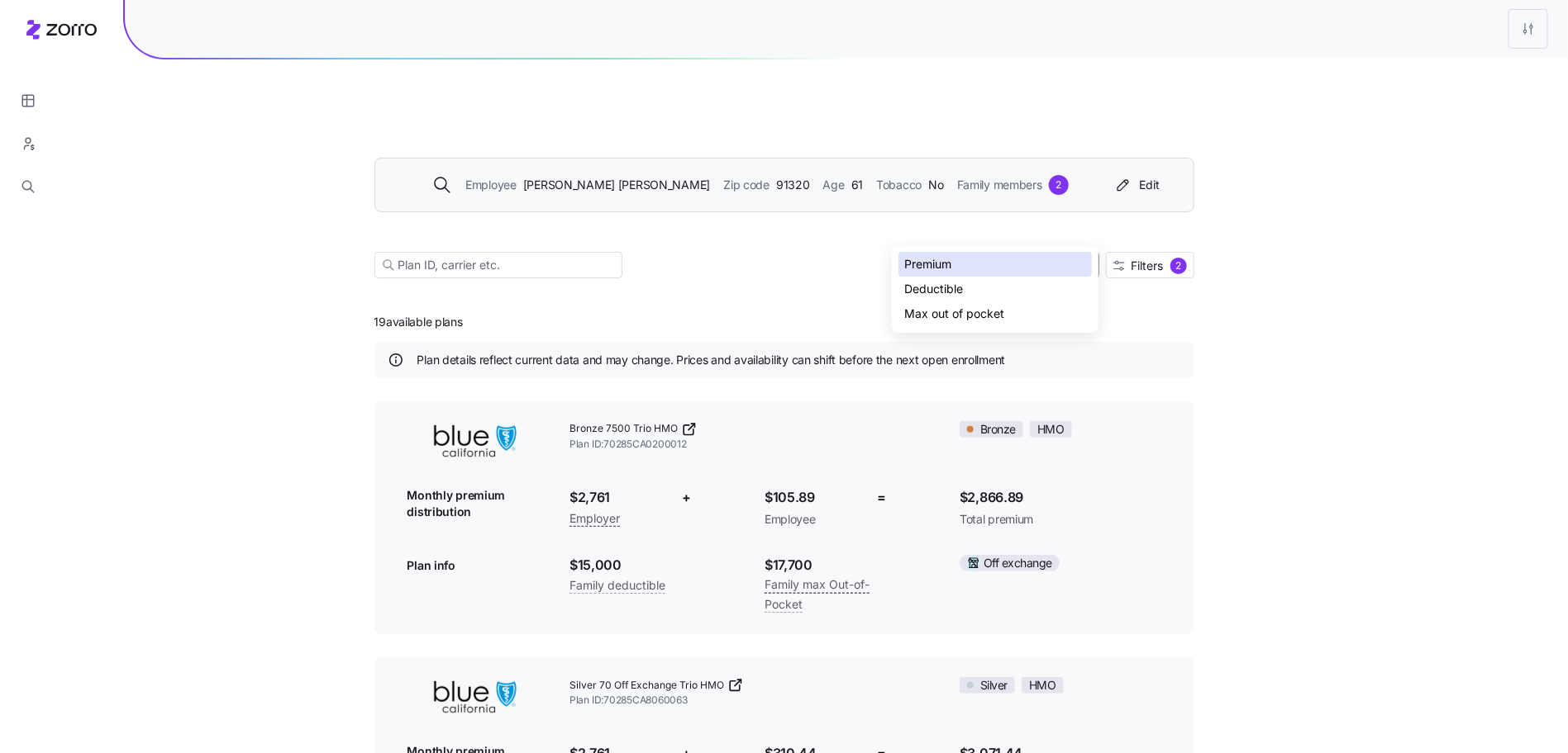
click at [1062, 285] on div "Deductible" at bounding box center [995, 289] width 193 height 25
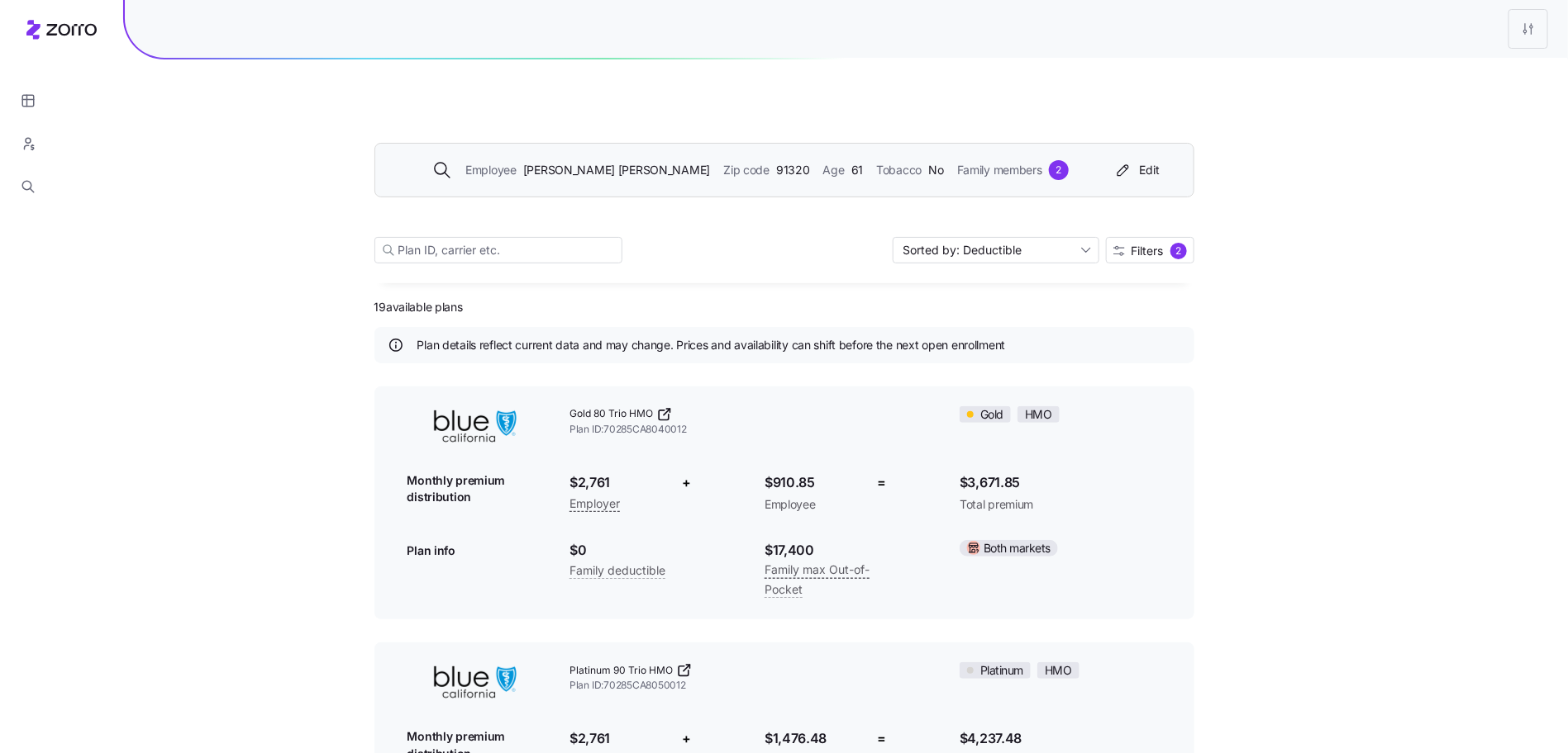
scroll to position [27, 0]
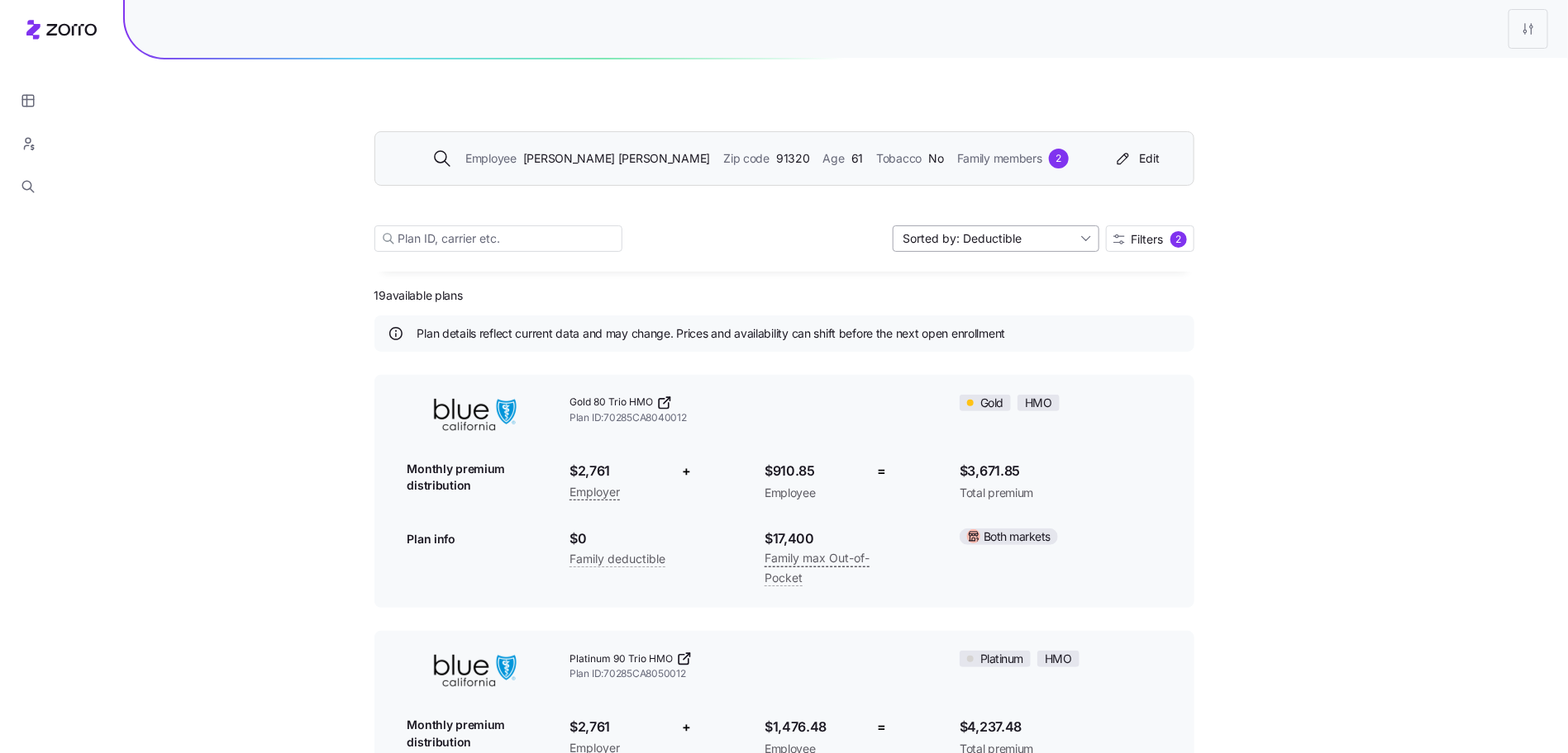
click at [1039, 233] on input "Sorted by: Deductible" at bounding box center [995, 239] width 207 height 27
click at [1028, 265] on div "Premium" at bounding box center [995, 265] width 193 height 25
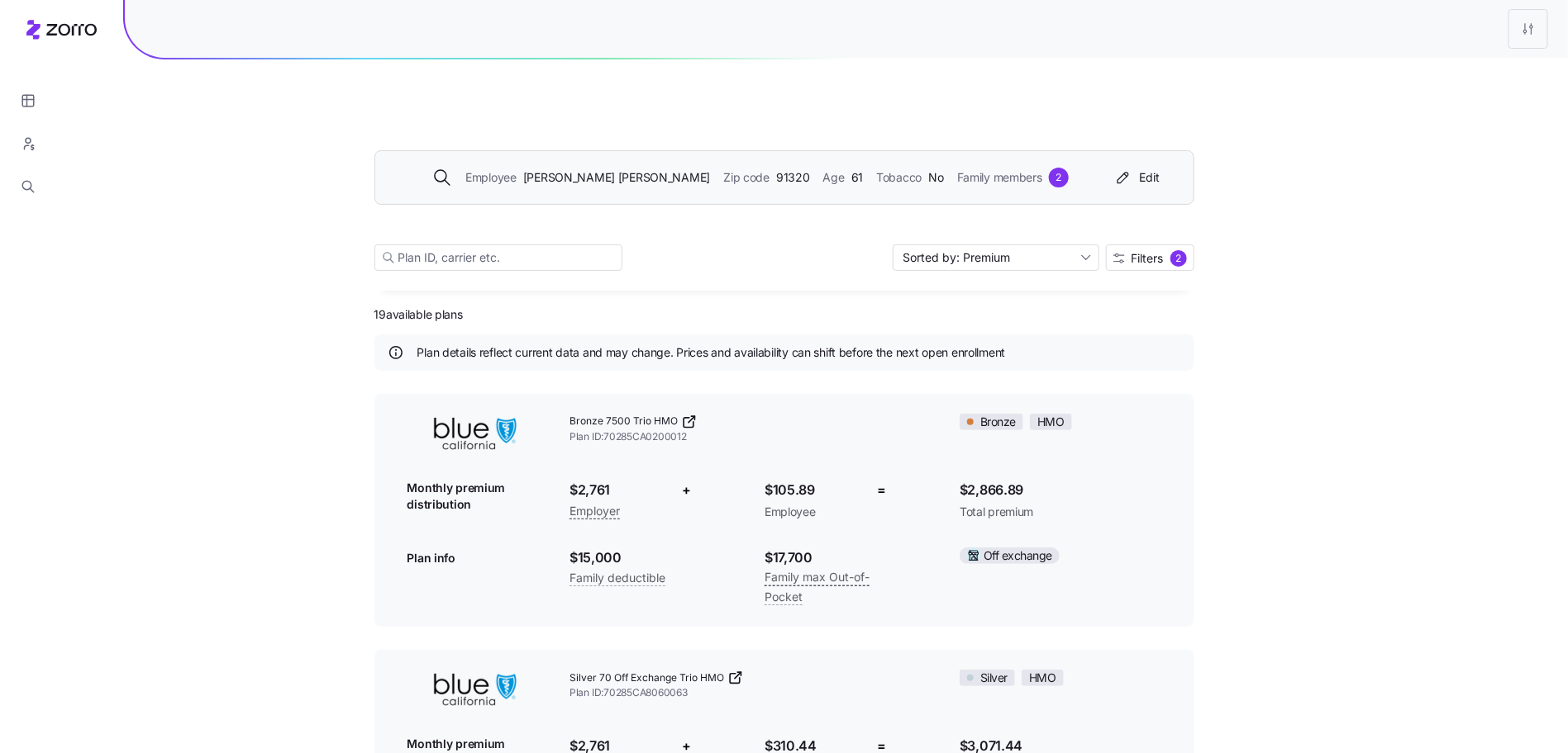
scroll to position [0, 0]
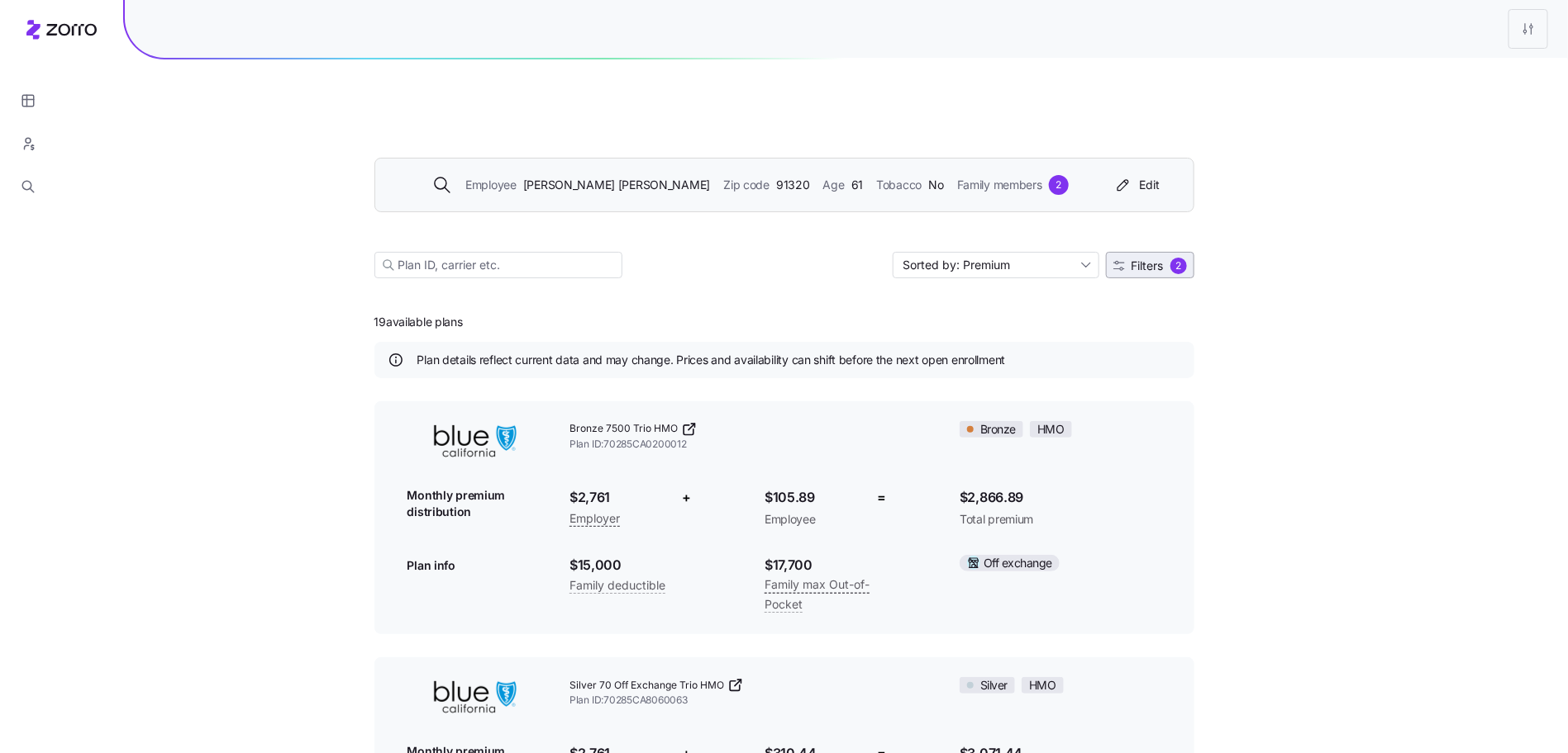
click at [1153, 260] on span "Filters" at bounding box center [1148, 265] width 32 height 12
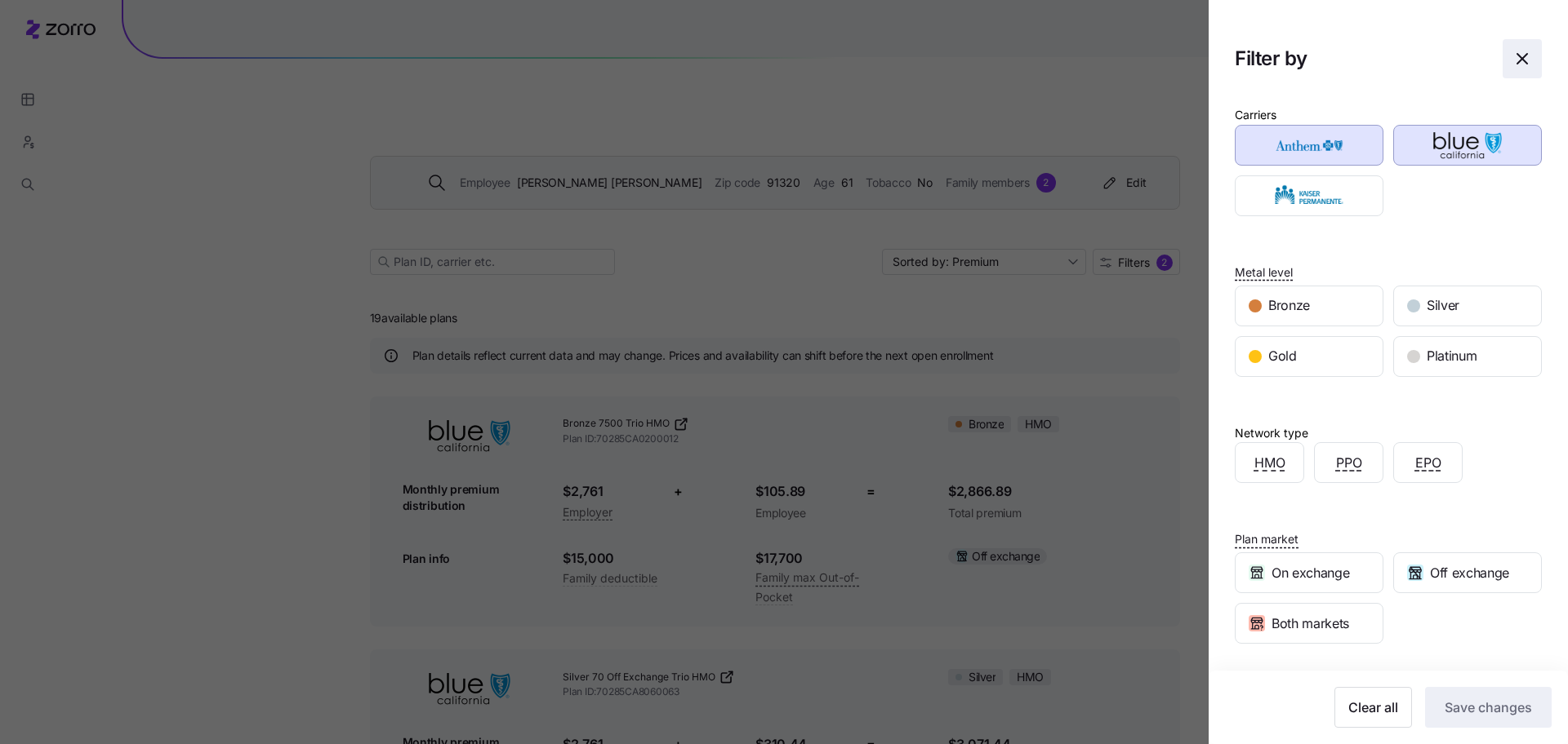
click at [1513, 59] on icon "button" at bounding box center [1522, 59] width 19 height 19
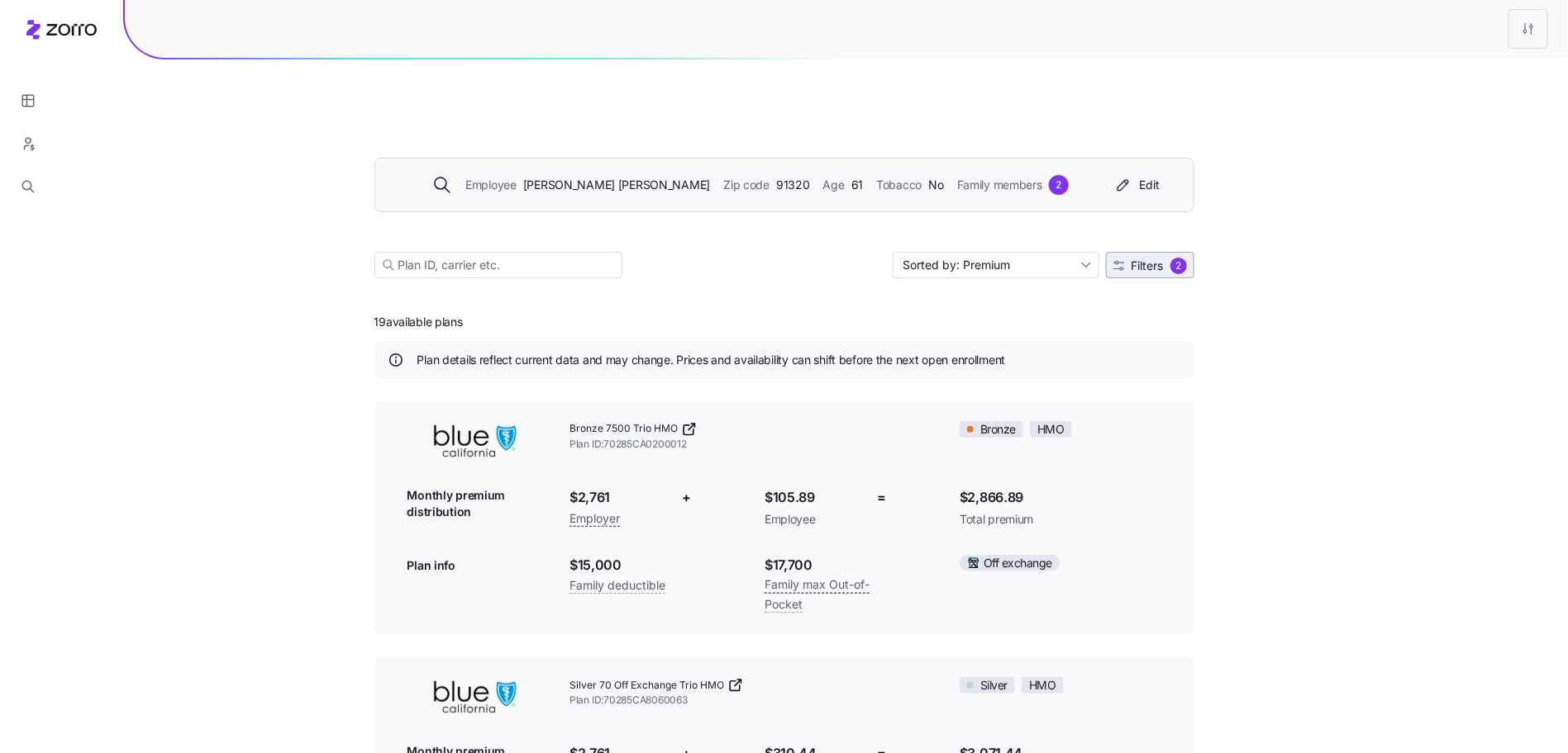
click at [1138, 252] on button "Filters 2" at bounding box center [1150, 265] width 88 height 27
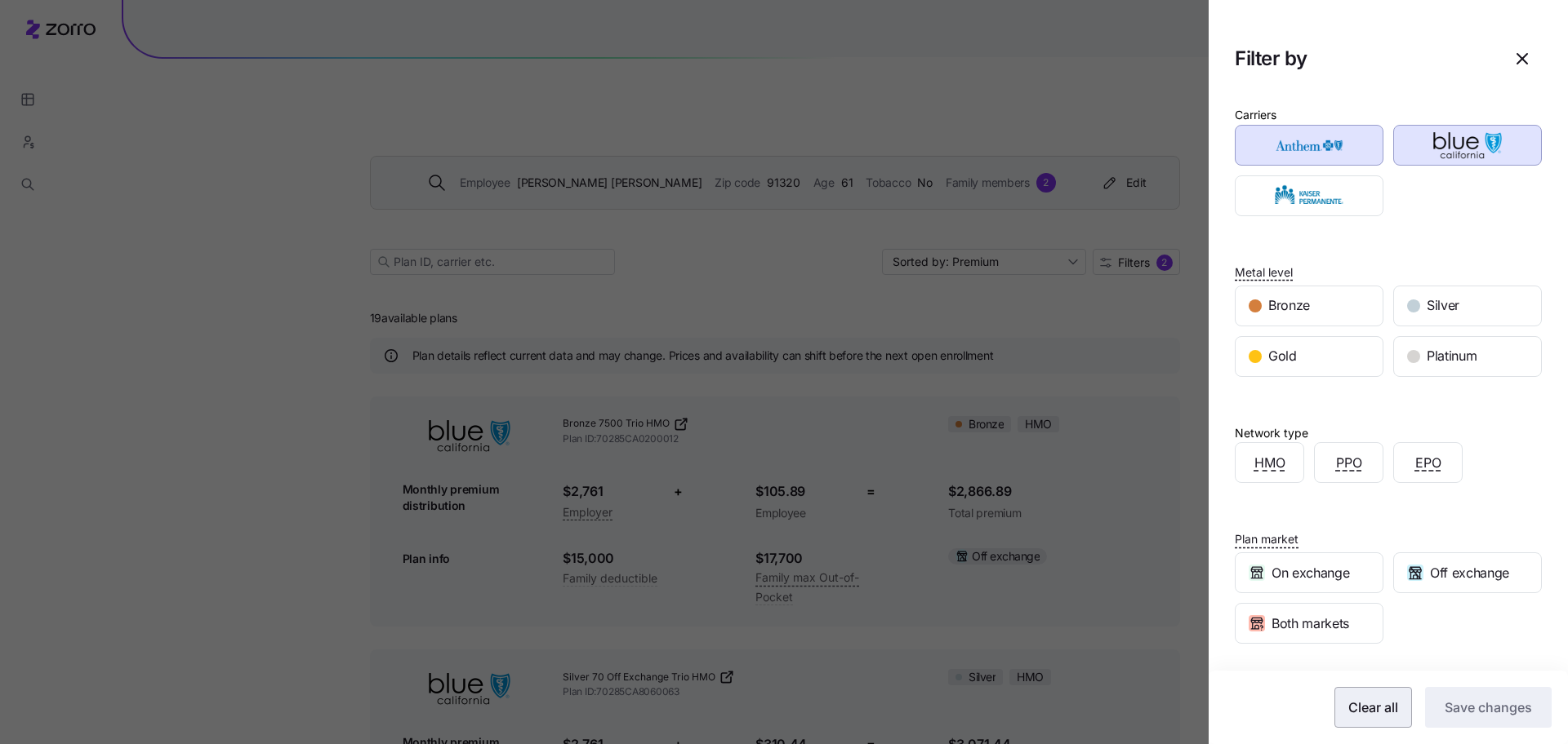
click at [1357, 709] on span "Clear all" at bounding box center [1373, 708] width 50 height 19
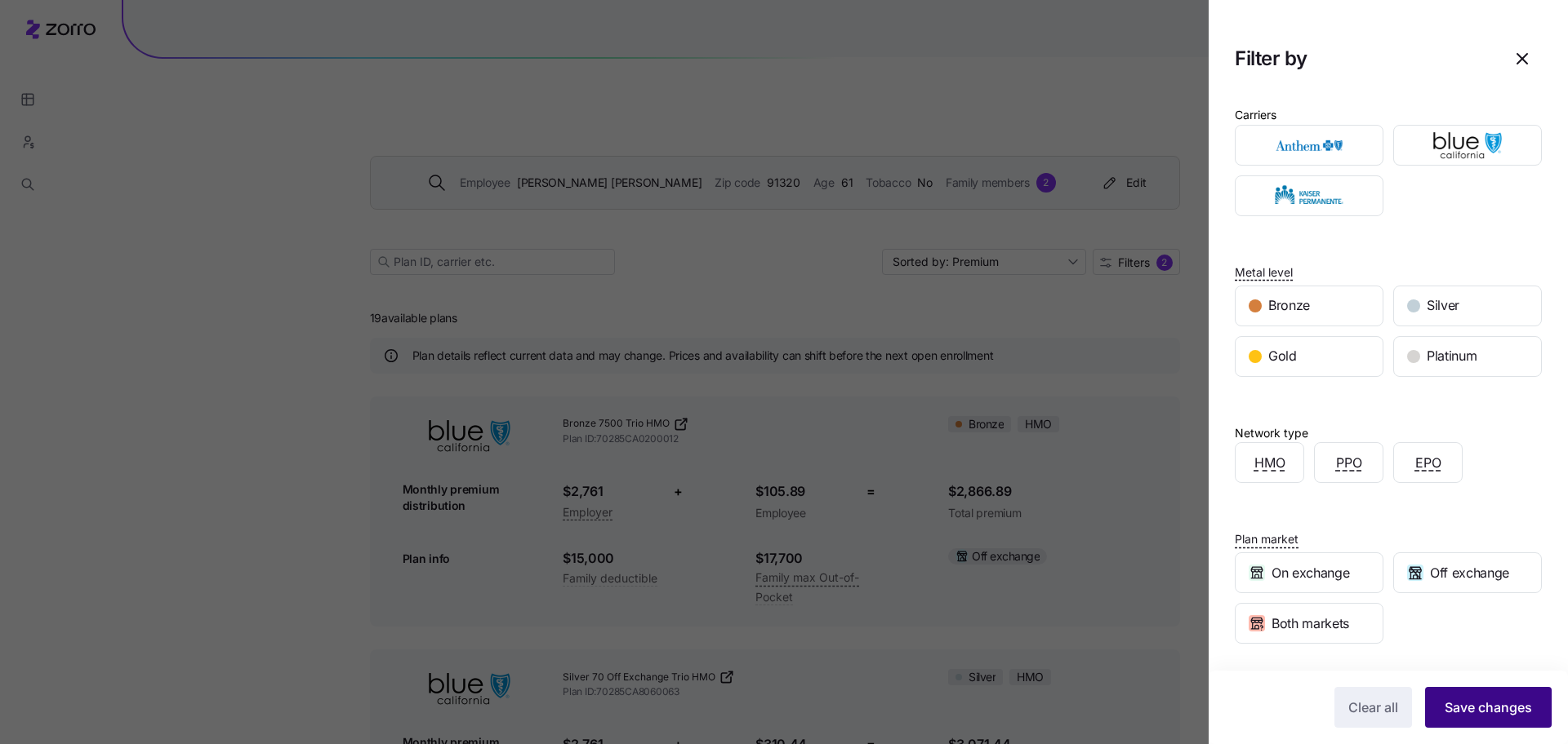
click at [1494, 711] on span "Save changes" at bounding box center [1488, 708] width 87 height 19
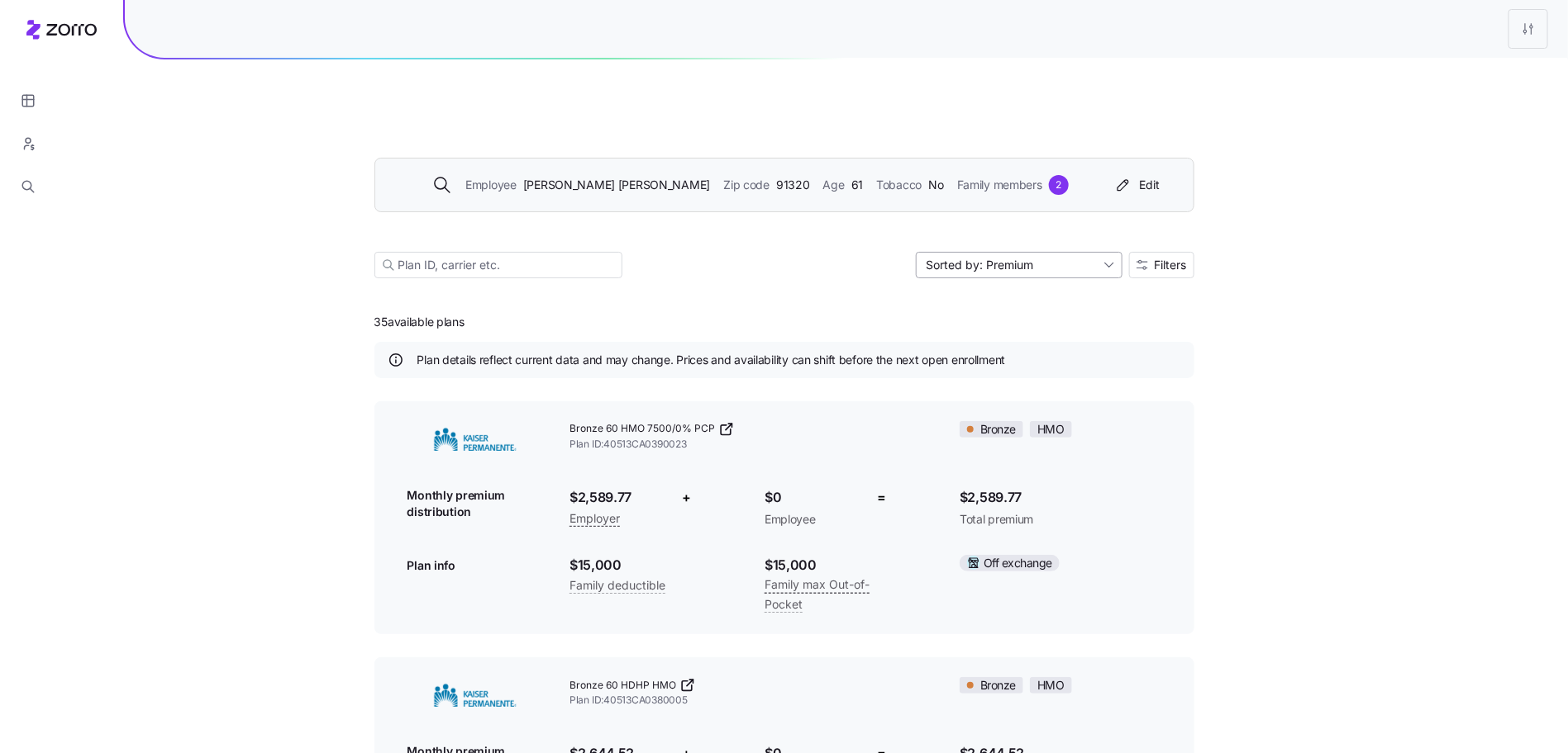
click at [1073, 252] on input "Sorted by: Premium" at bounding box center [1019, 265] width 207 height 27
click at [1014, 292] on div "Deductible" at bounding box center [1018, 289] width 193 height 25
click at [1017, 203] on div "Employee John Maier Zip code 91320 Age 61 Tobacco No Family members 2 Edit Sort…" at bounding box center [784, 198] width 820 height 200
click at [1015, 252] on input "Sorted by: Deductible" at bounding box center [1019, 265] width 207 height 27
click at [1015, 308] on div "Max out of pocket" at bounding box center [1018, 314] width 193 height 25
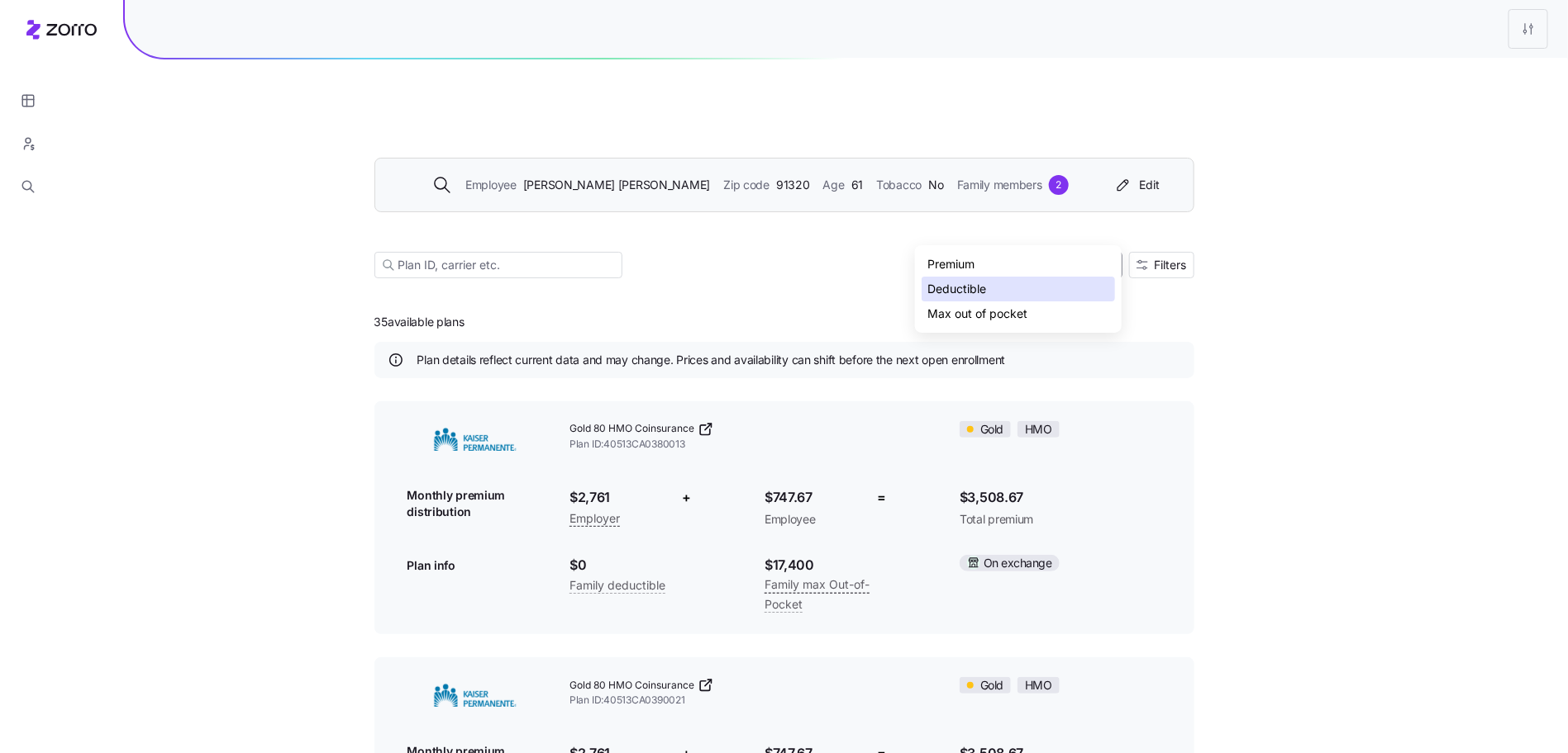
type input "Sorted by: Max out of pocket"
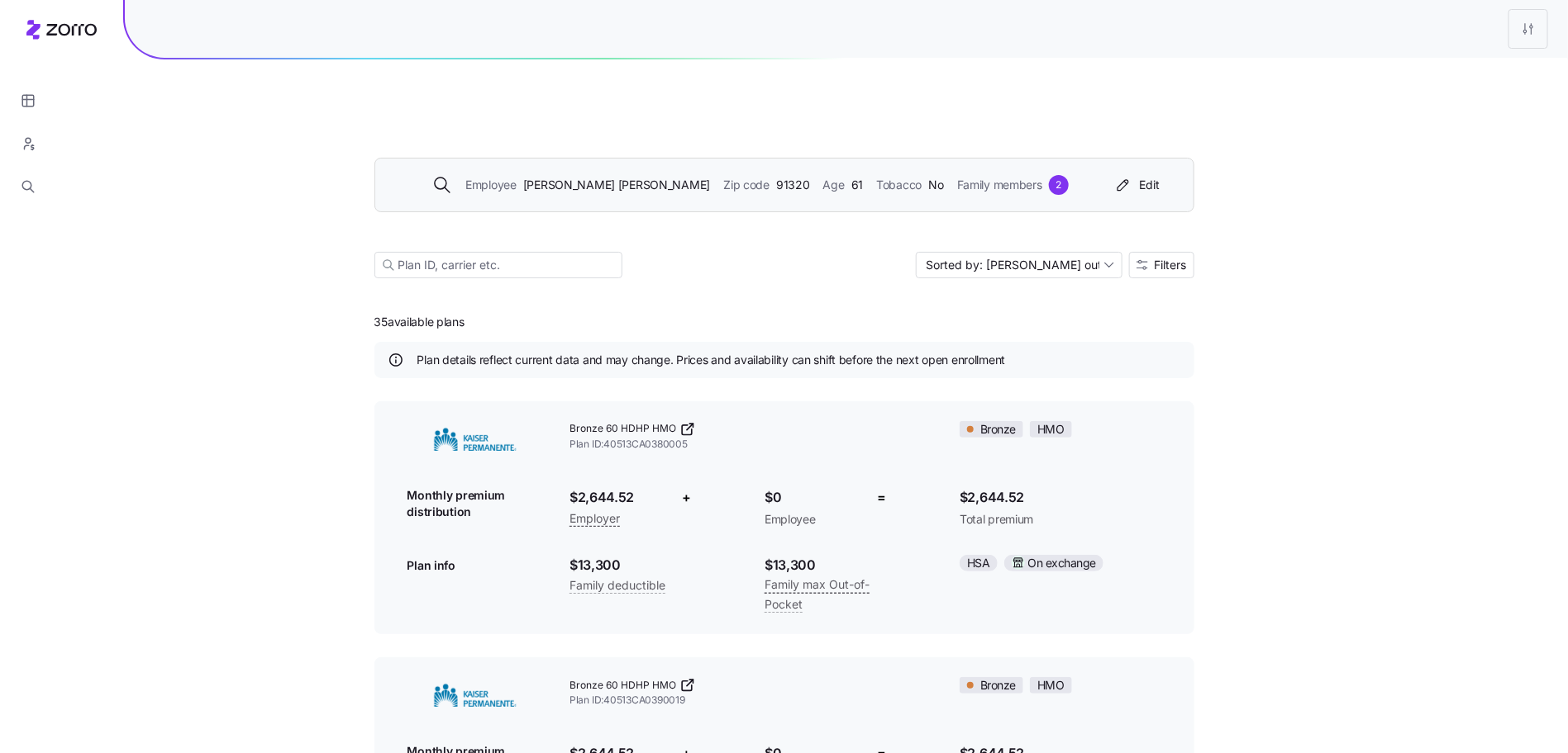
click at [1036, 240] on div "Employee John Maier Zip code 91320 Age 61 Tobacco No Family members 2 Edit Sort…" at bounding box center [784, 198] width 820 height 200
click at [1036, 252] on input "Sorted by: Max out of pocket" at bounding box center [1019, 265] width 207 height 27
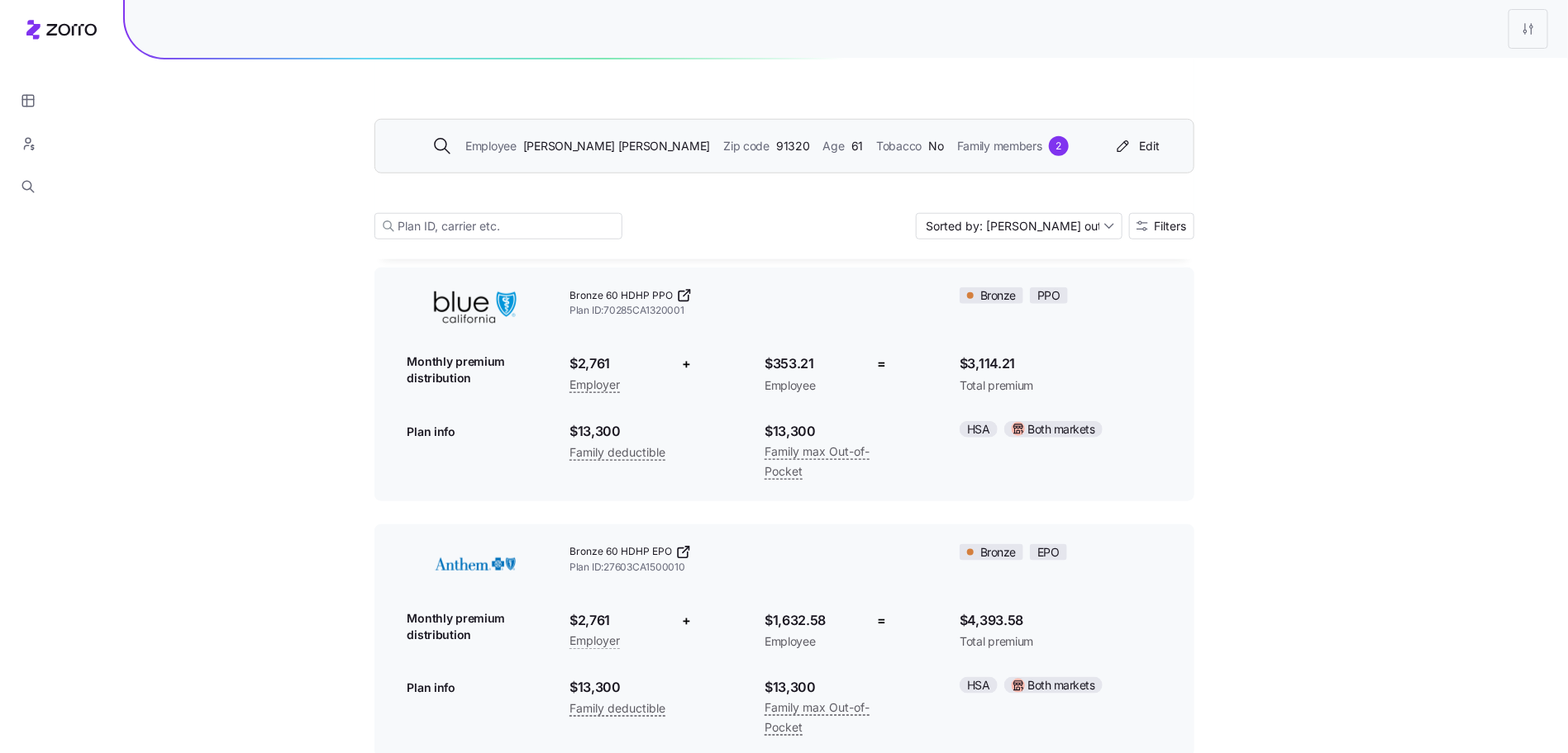
scroll to position [759, 0]
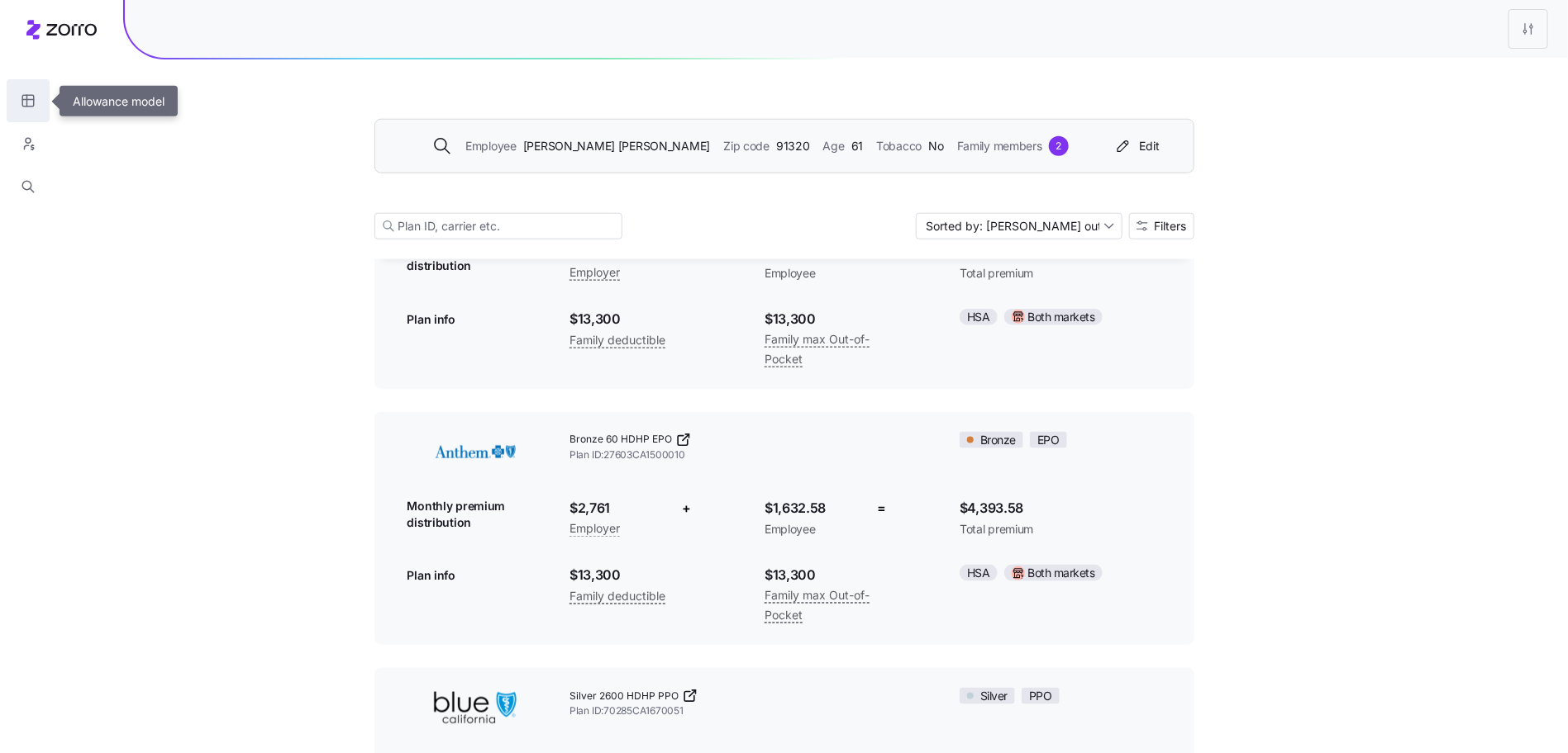
click at [24, 103] on icon "button" at bounding box center [28, 101] width 15 height 17
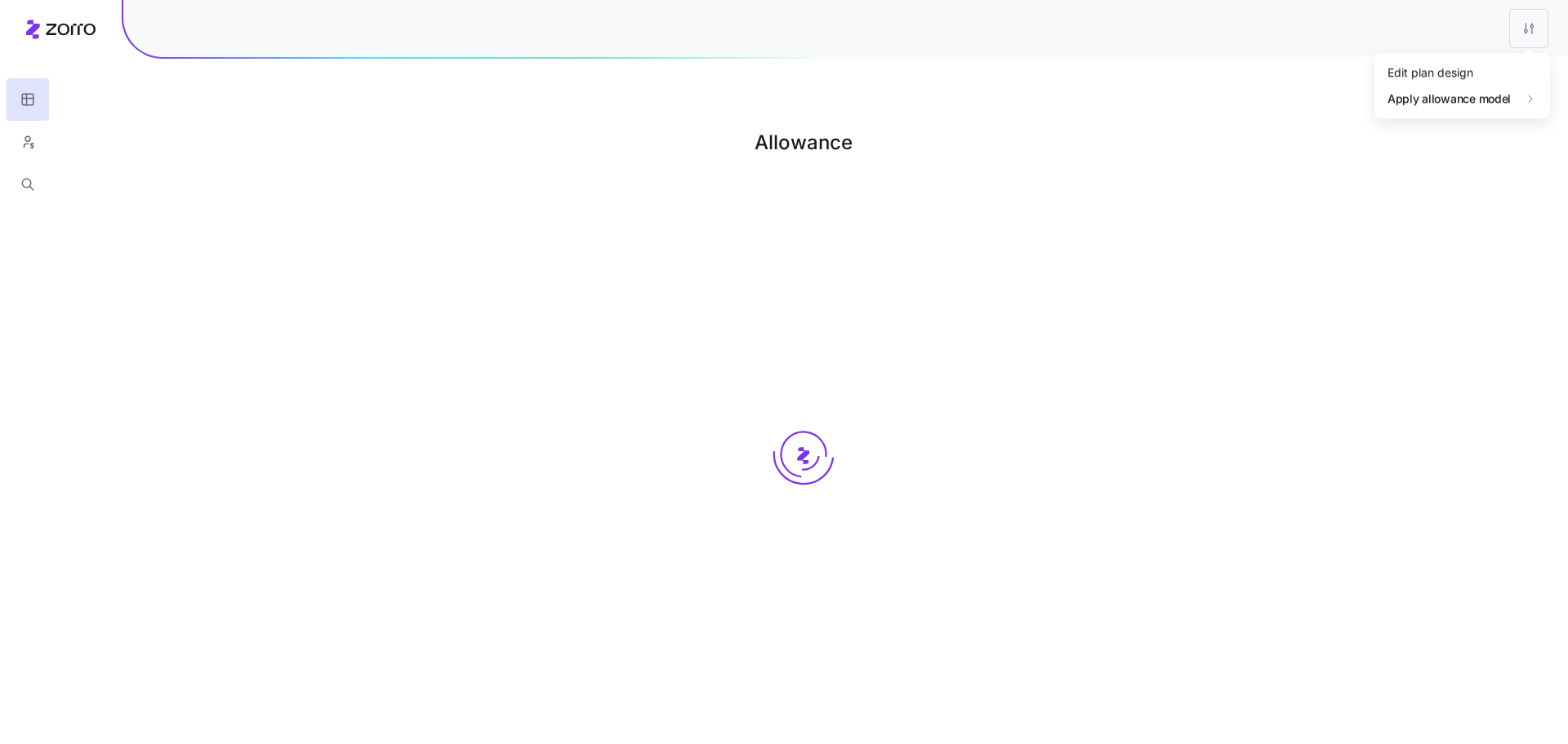
click at [1528, 21] on html "Allowance Zorro | Allowance model 450 Edit plan design Apply allowance model" at bounding box center [784, 454] width 1568 height 908
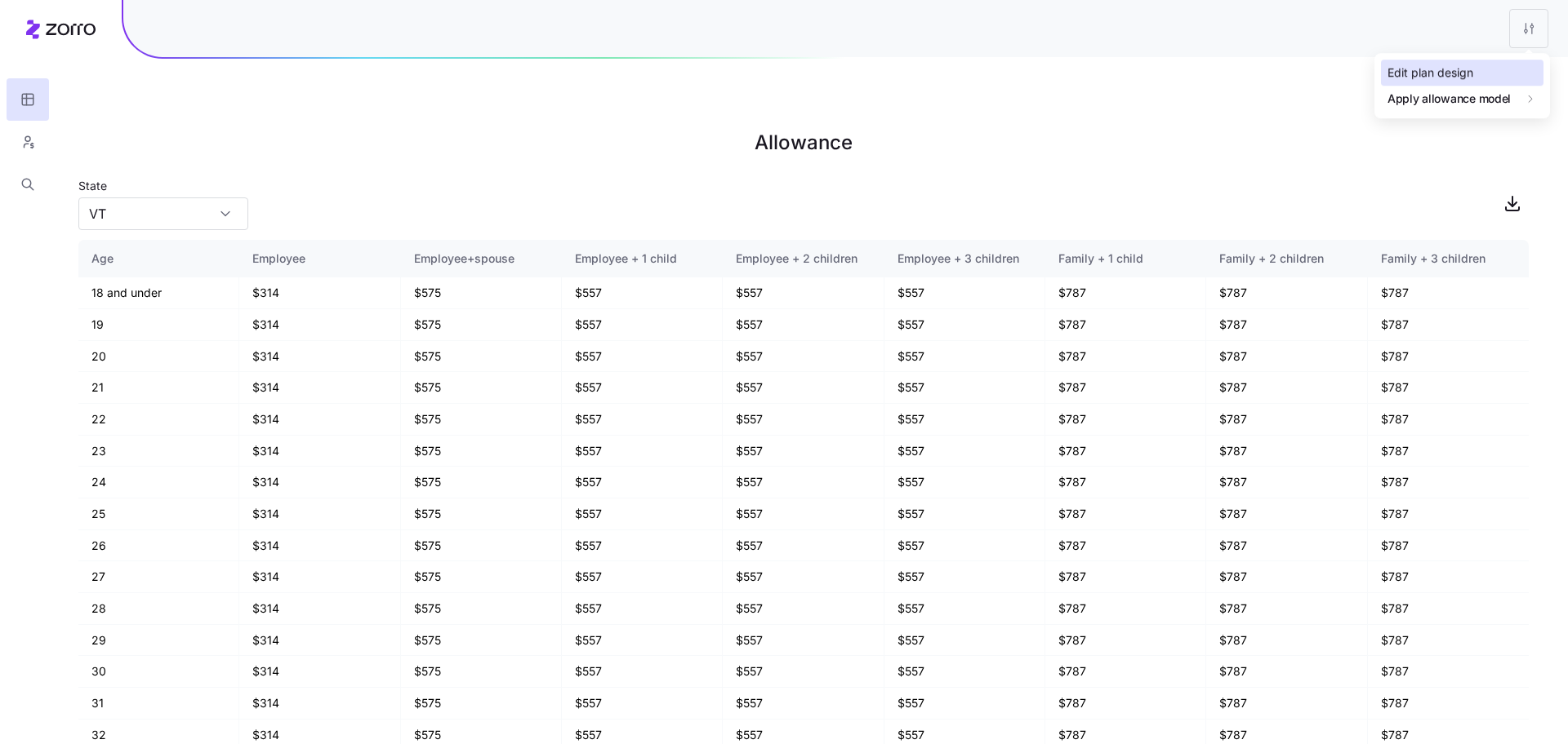
click at [1465, 79] on div "Edit plan design" at bounding box center [1430, 72] width 85 height 18
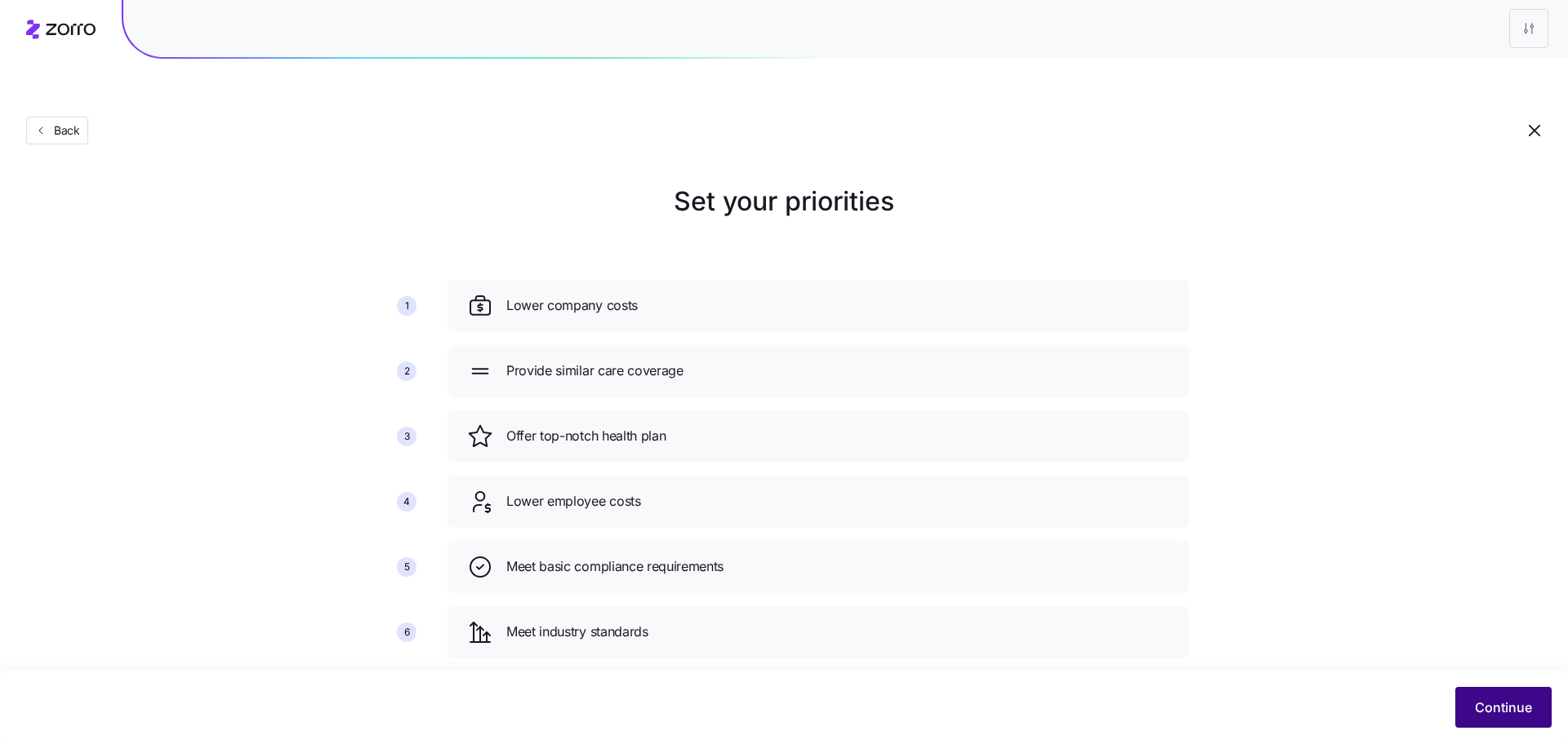
click at [1482, 705] on span "Continue" at bounding box center [1503, 708] width 57 height 19
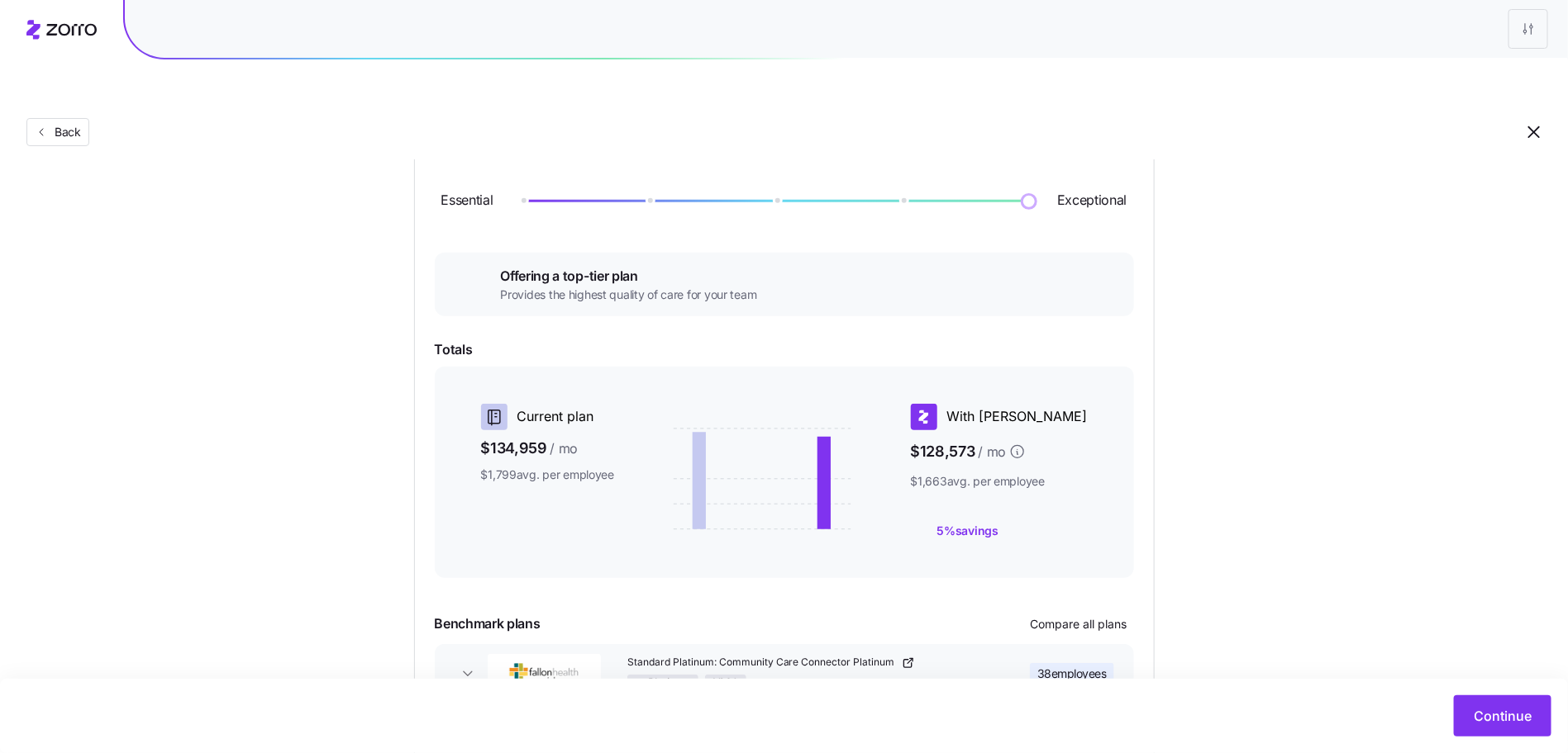
scroll to position [275, 0]
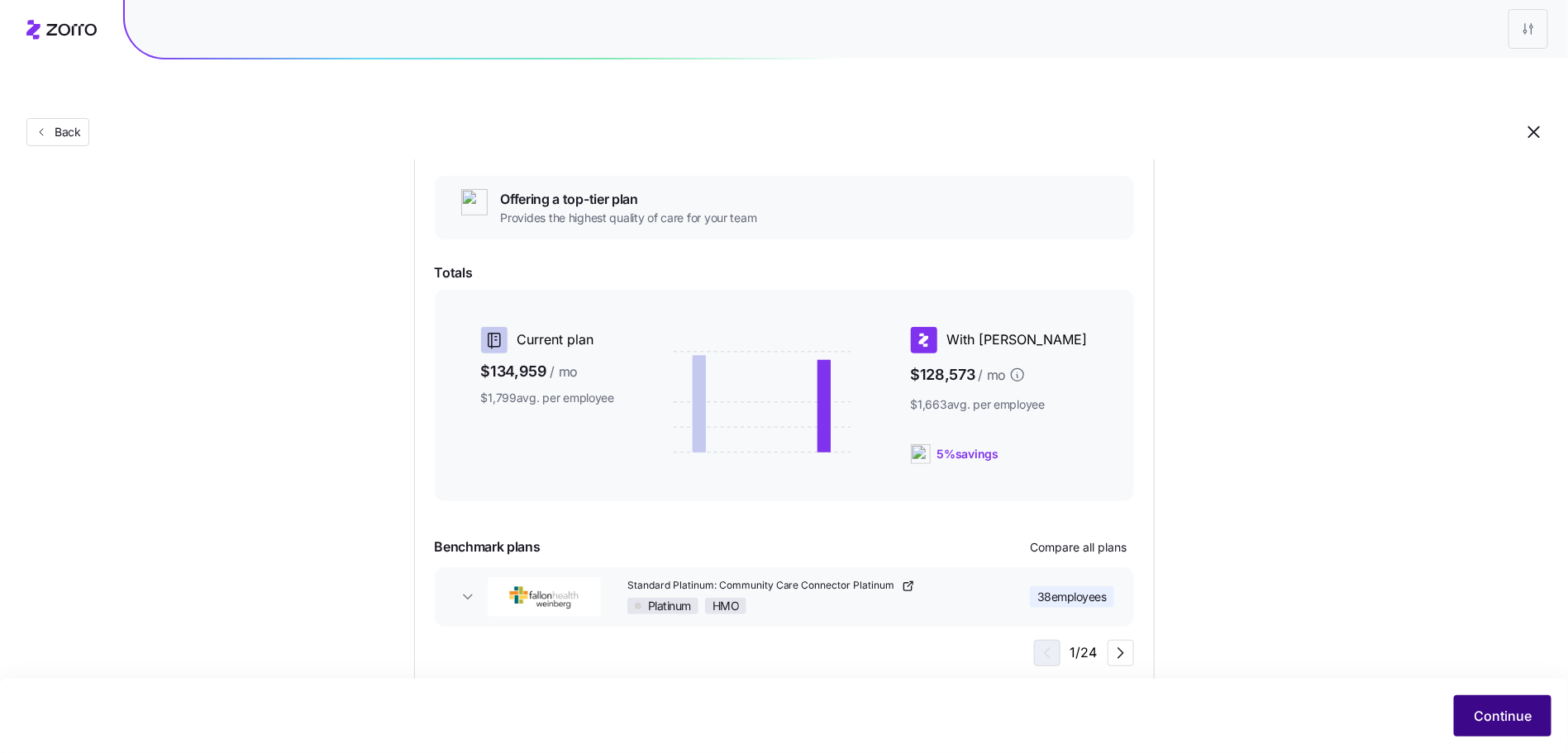
click at [1534, 725] on button "Continue" at bounding box center [1502, 716] width 98 height 41
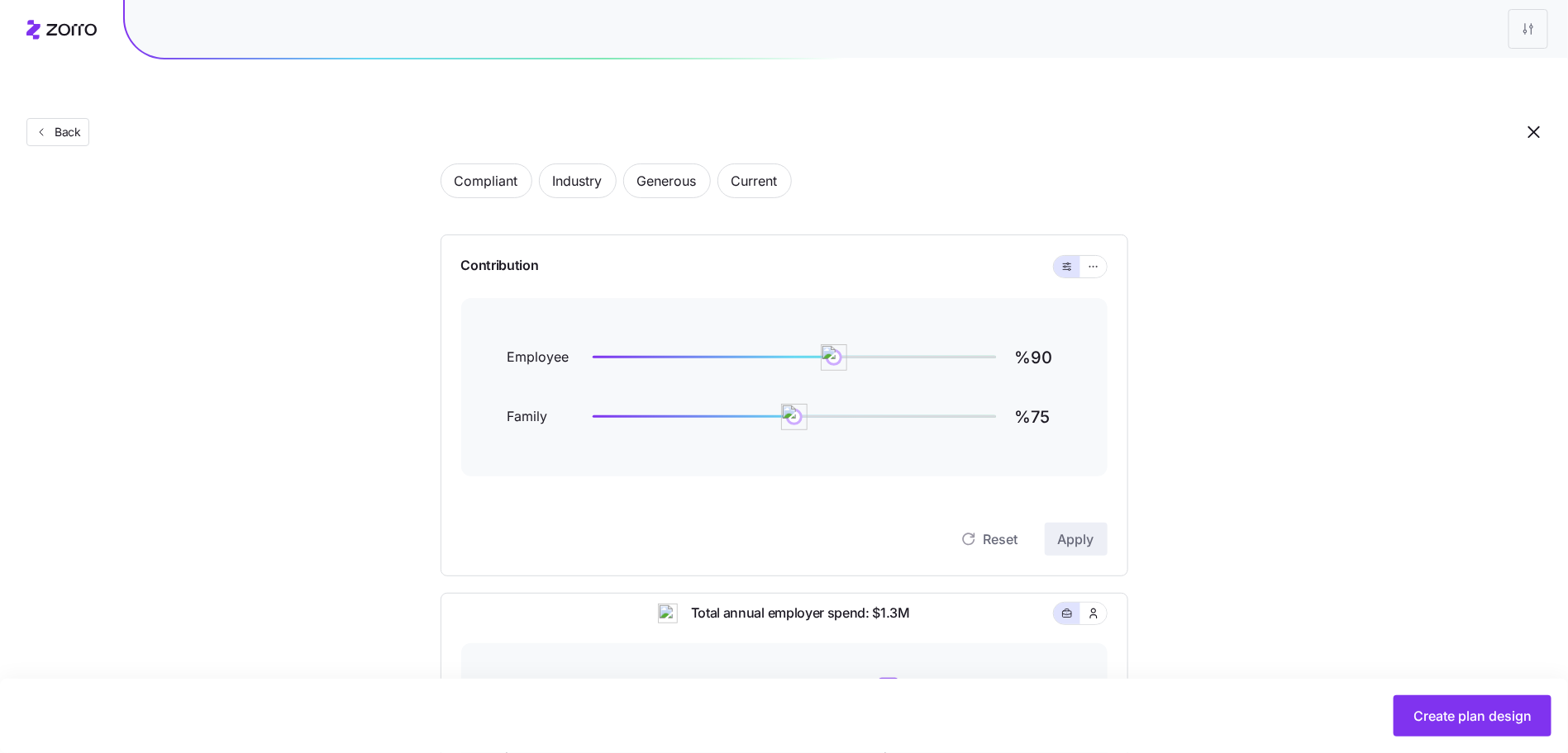
scroll to position [478, 0]
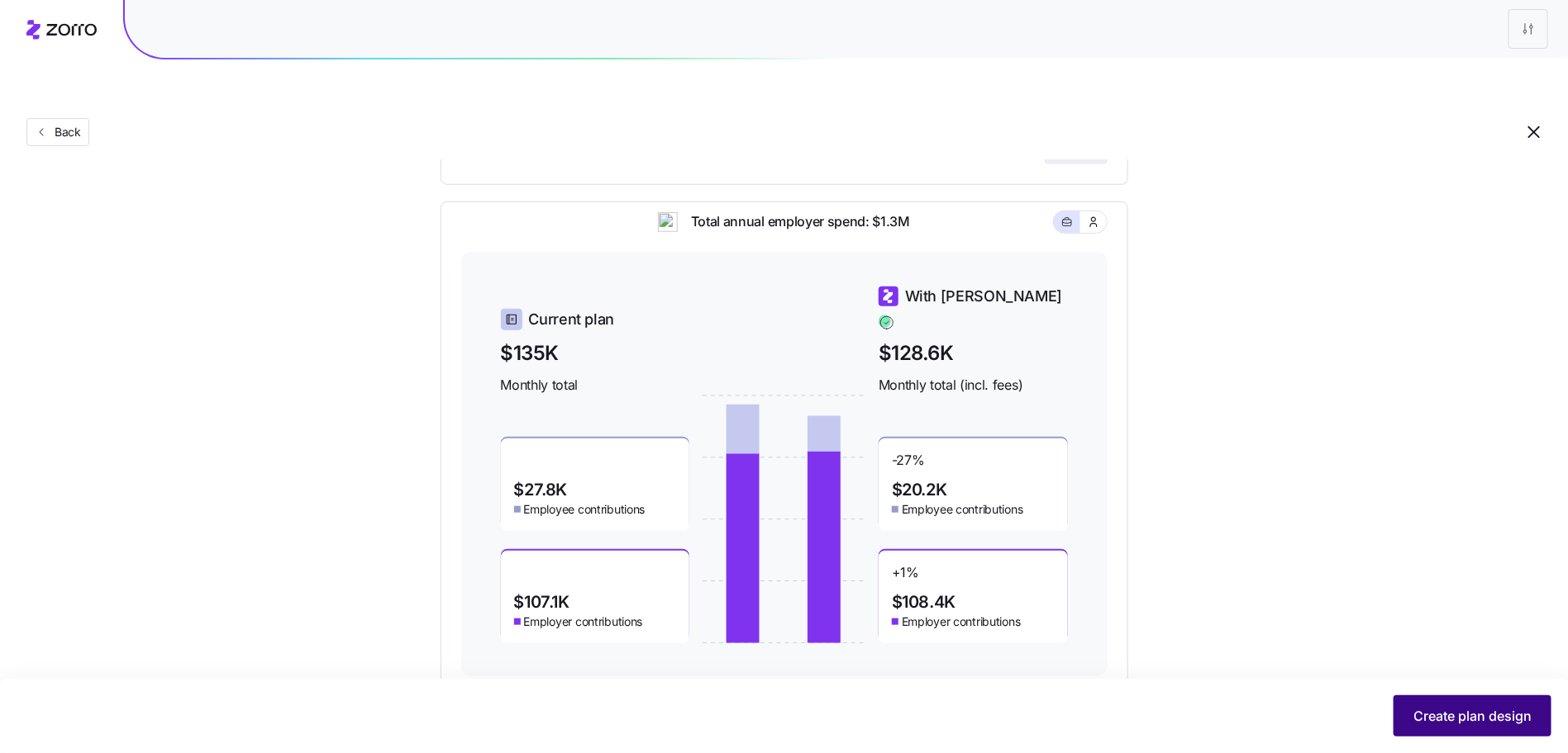
click at [1480, 707] on span "Create plan design" at bounding box center [1472, 717] width 118 height 20
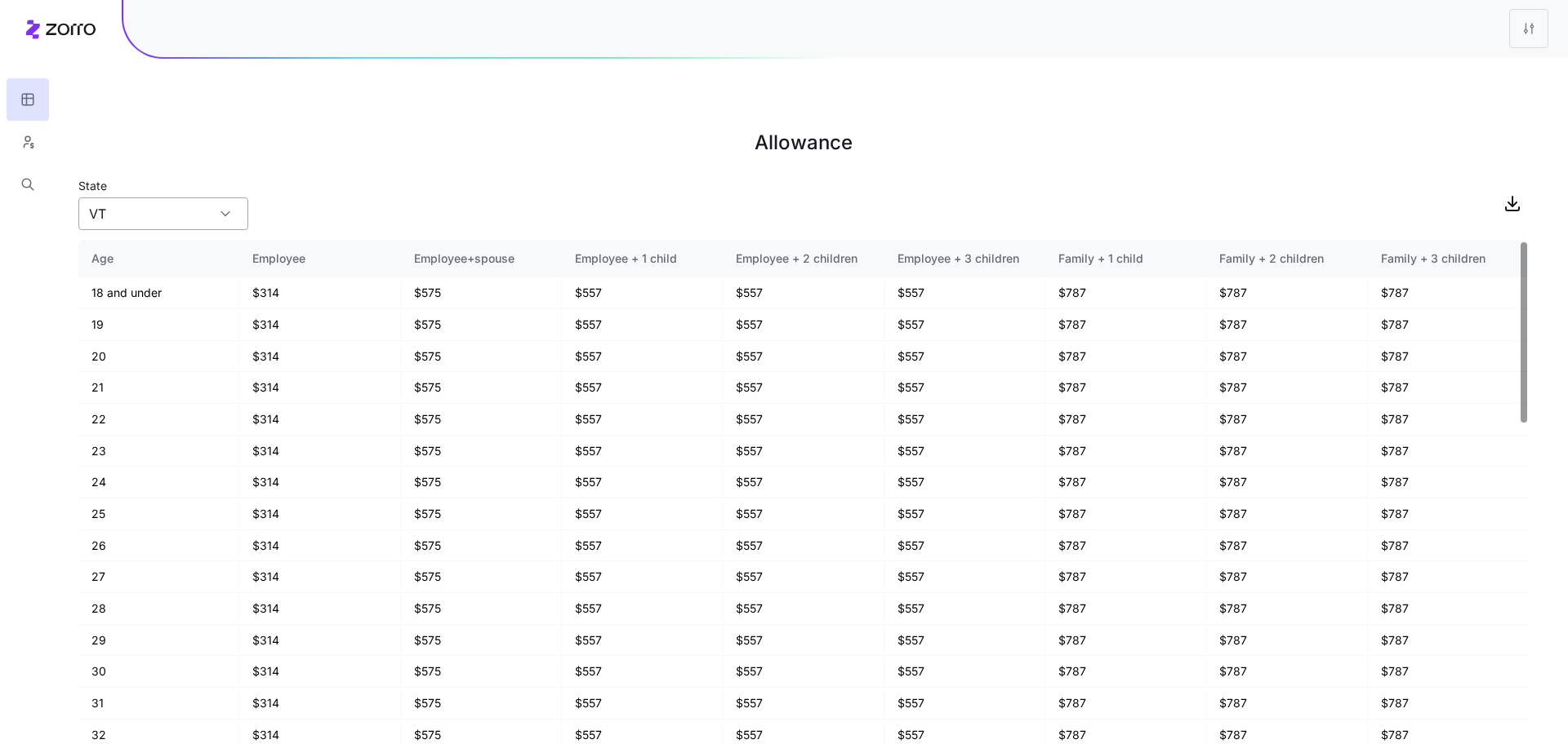
click at [168, 198] on input "VT" at bounding box center [163, 214] width 170 height 33
click at [151, 274] on div "MI" at bounding box center [164, 282] width 157 height 31
type input "MI"
click at [24, 147] on icon "button" at bounding box center [27, 142] width 15 height 17
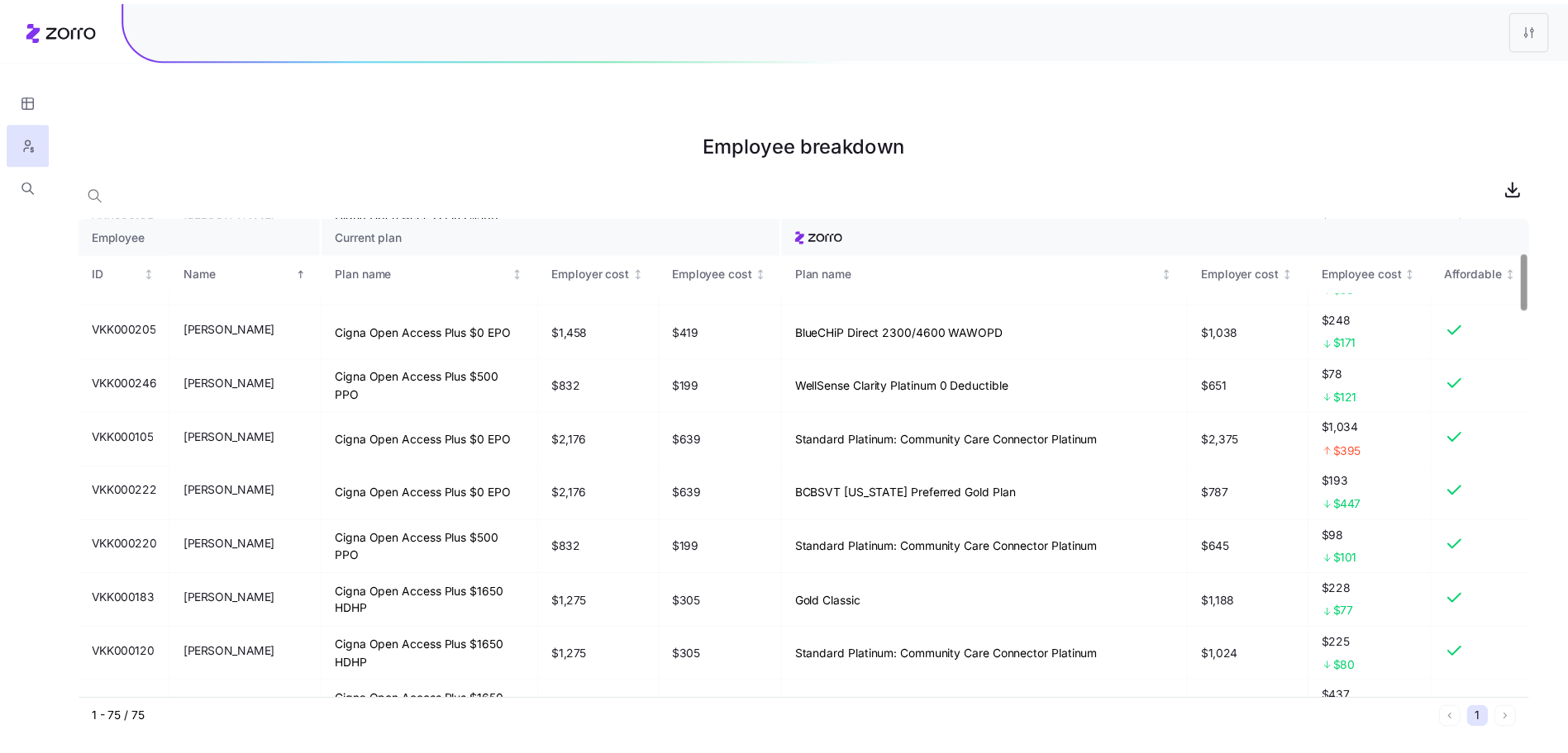
scroll to position [396, 0]
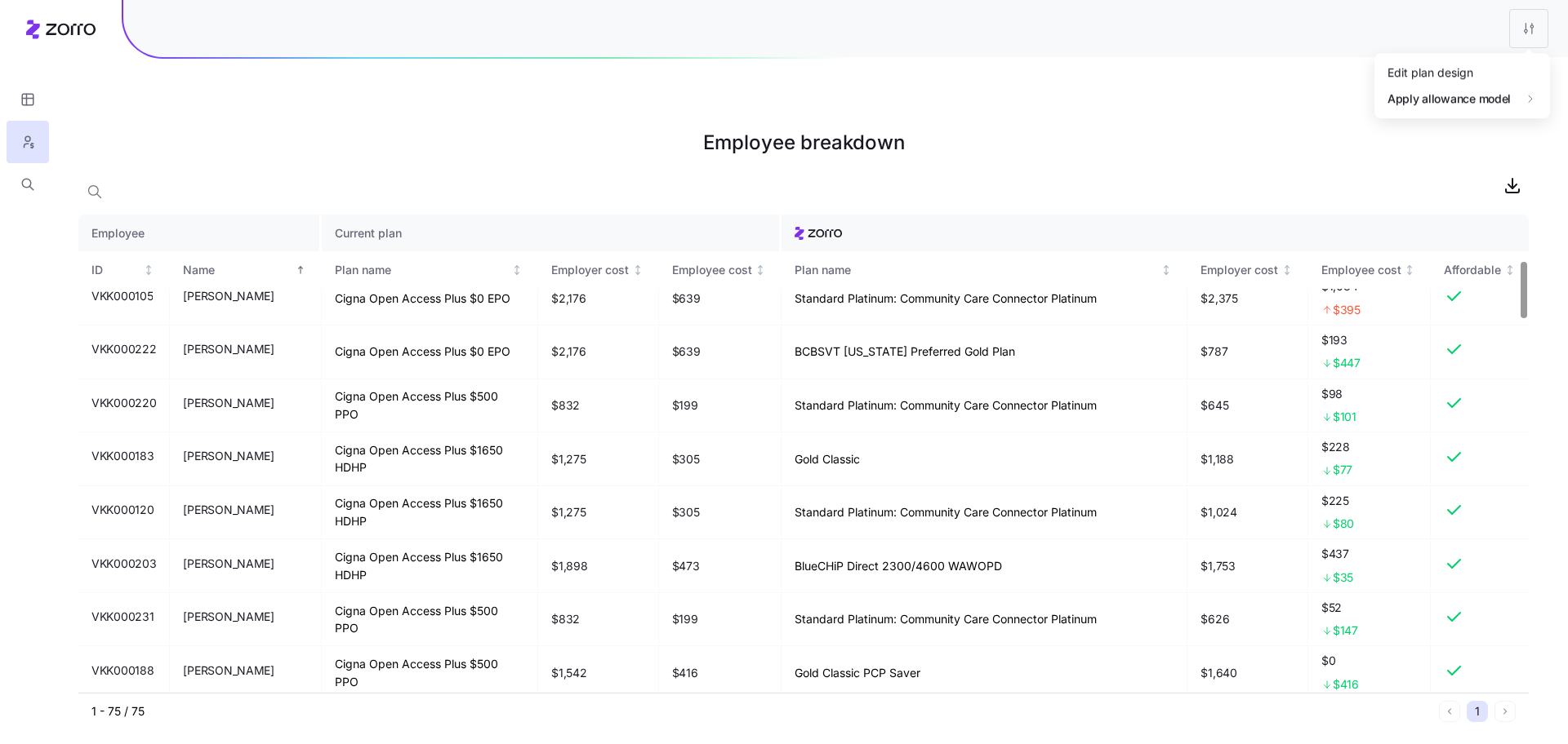
click at [1545, 23] on html "Employee breakdown Employee Current plan ID Name Plan name Employer cost Employ…" at bounding box center [784, 454] width 1568 height 908
click at [1458, 66] on div "Edit plan design" at bounding box center [1430, 72] width 85 height 18
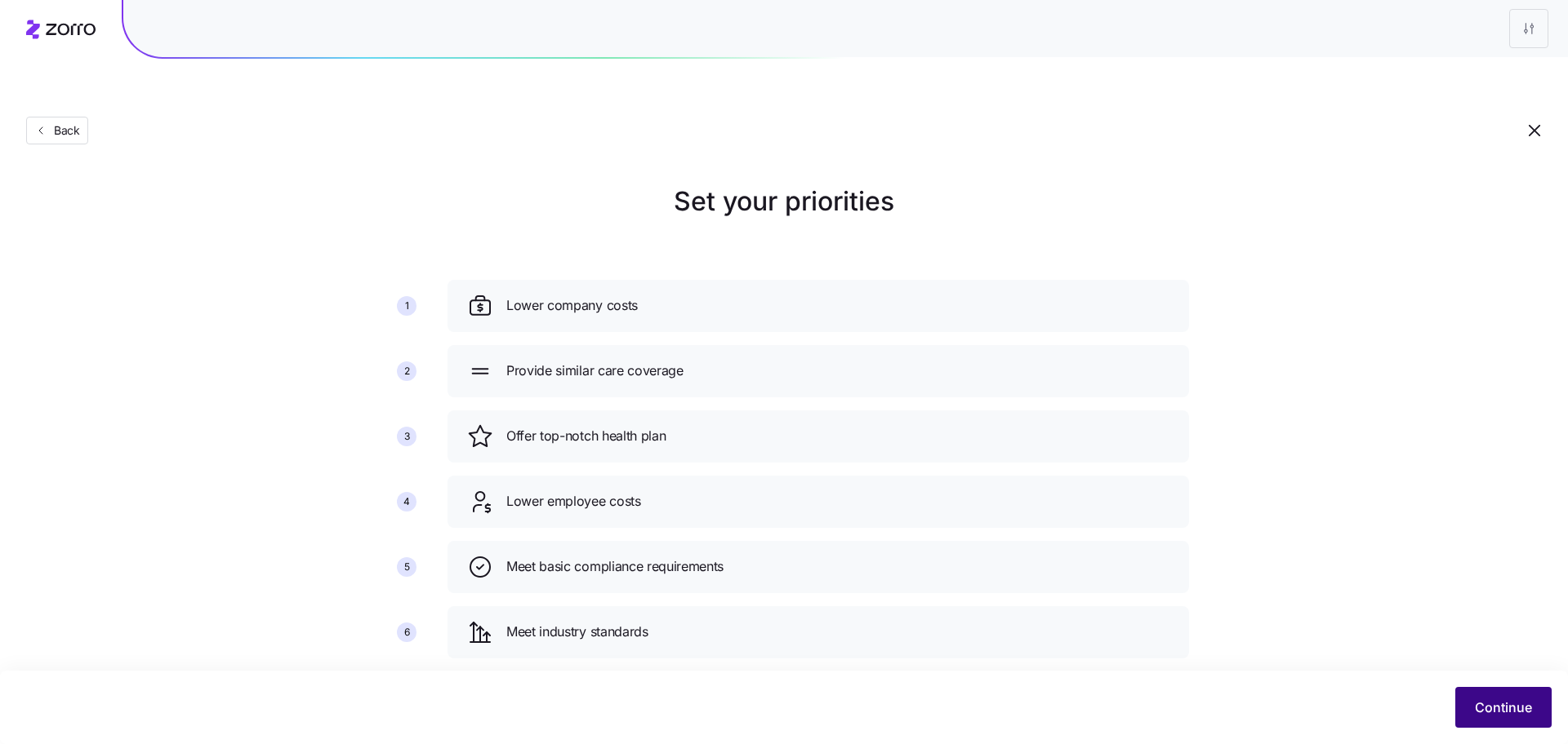
click at [1470, 688] on button "Continue" at bounding box center [1504, 707] width 97 height 40
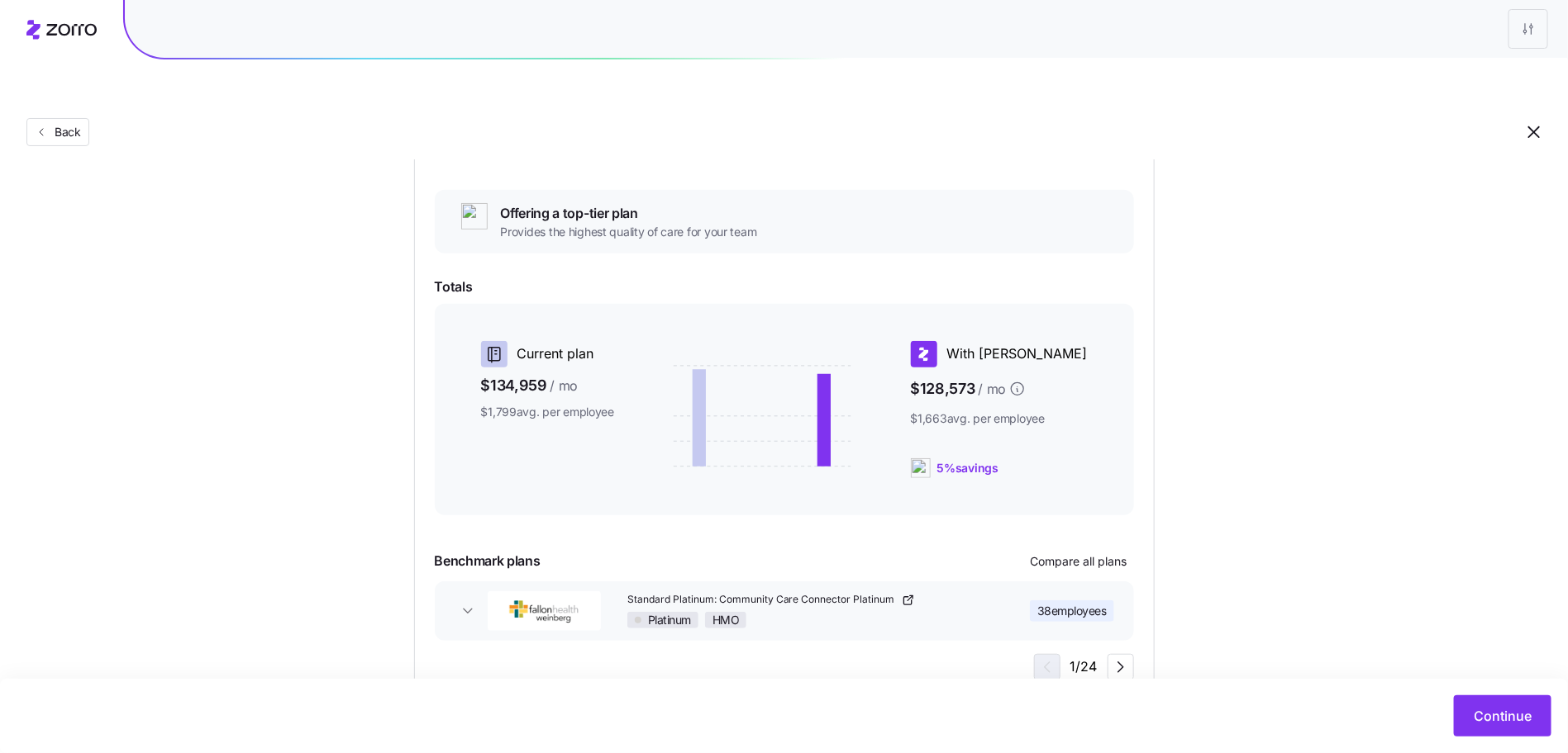
scroll to position [275, 0]
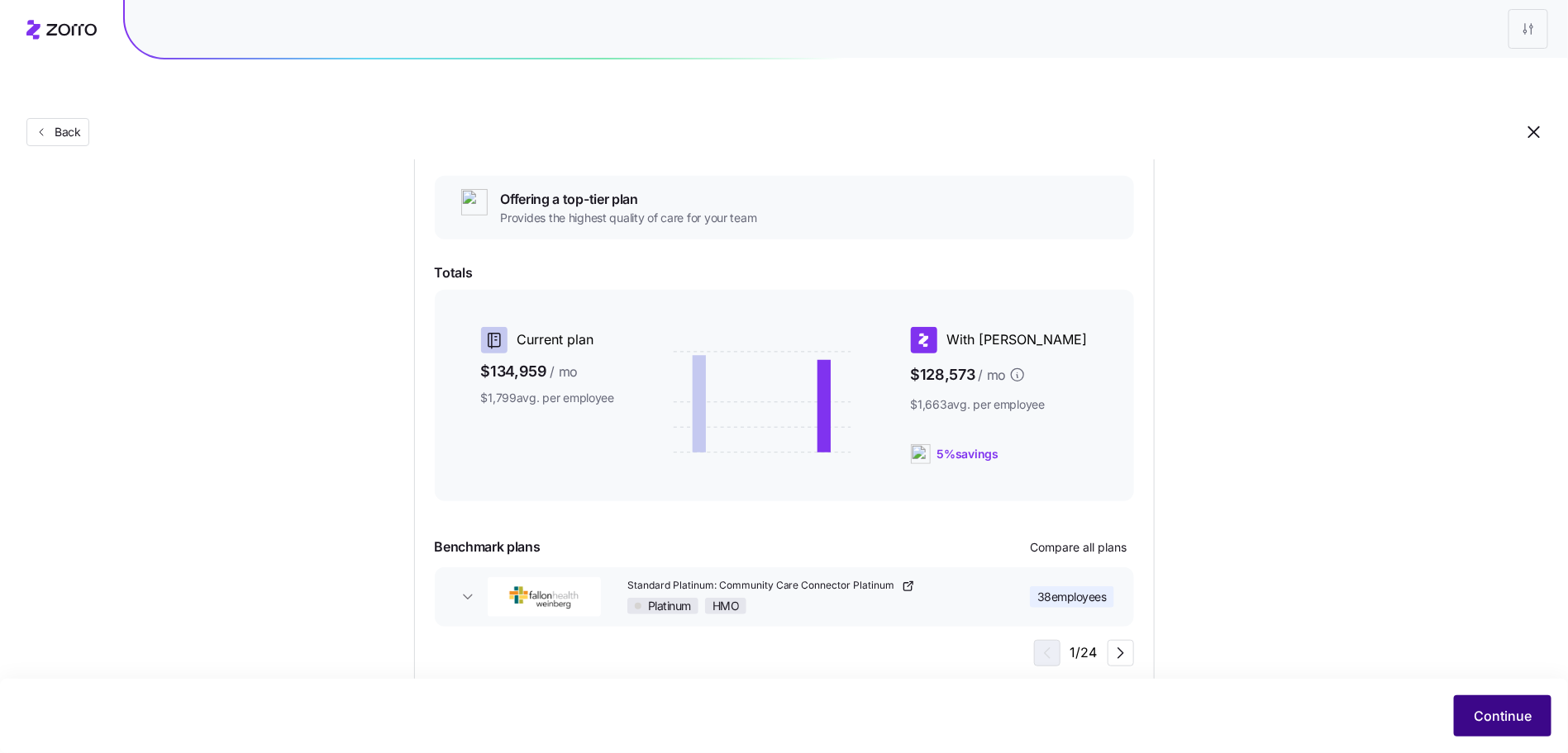
click at [1466, 707] on button "Continue" at bounding box center [1502, 716] width 98 height 41
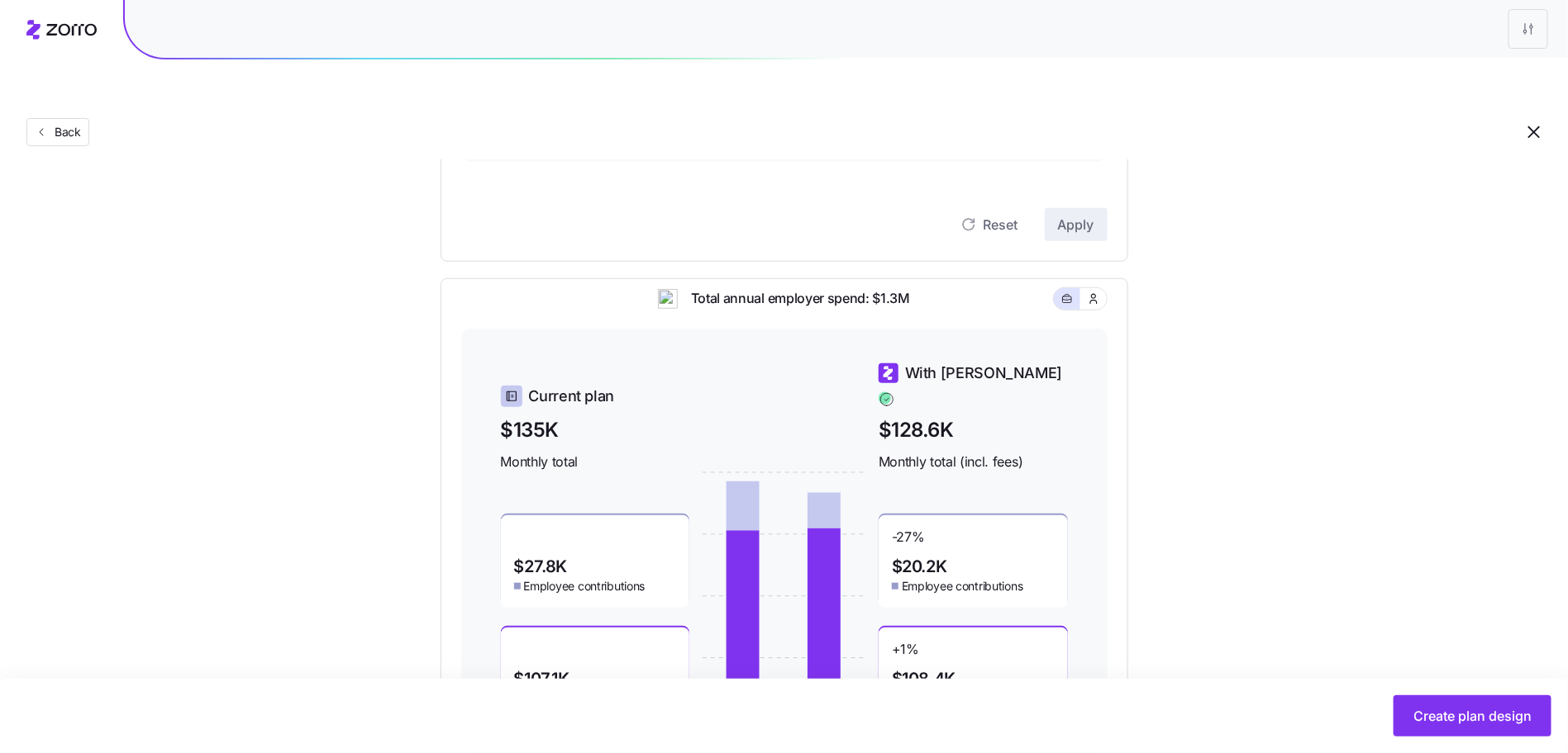
scroll to position [478, 0]
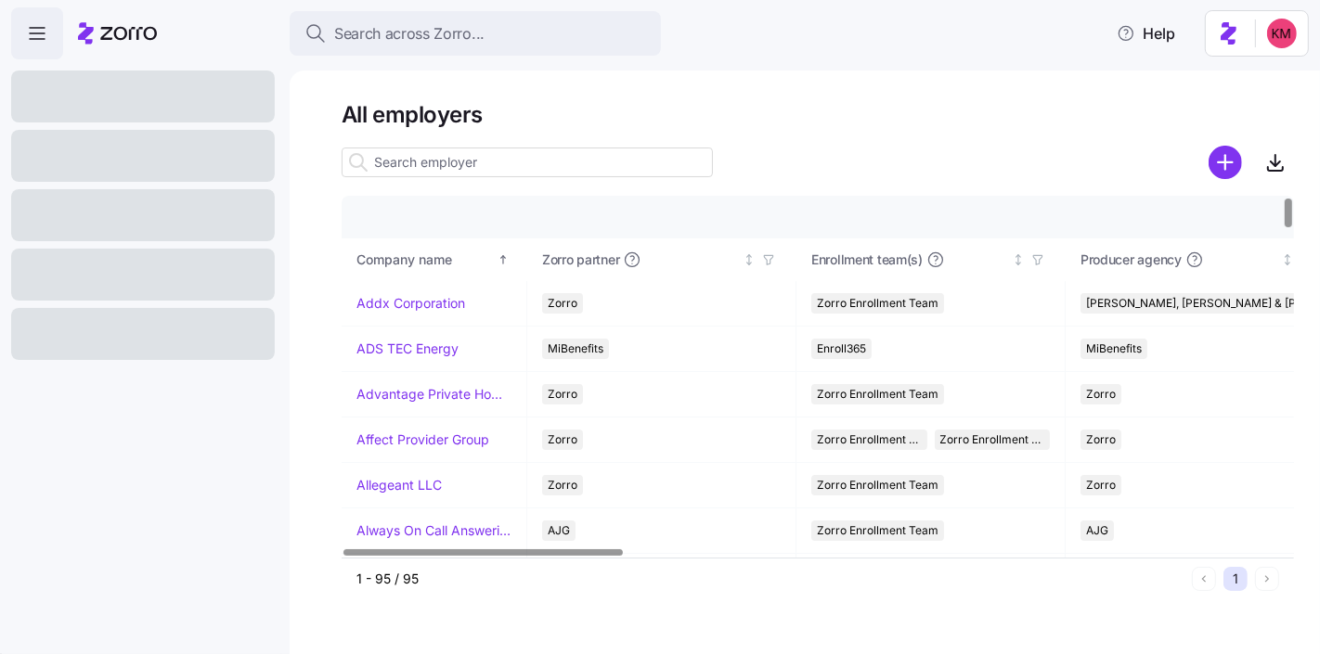
click at [1022, 69] on main "All employers Company details Benefit status Company name Zorro partner Enrollm…" at bounding box center [660, 321] width 1320 height 643
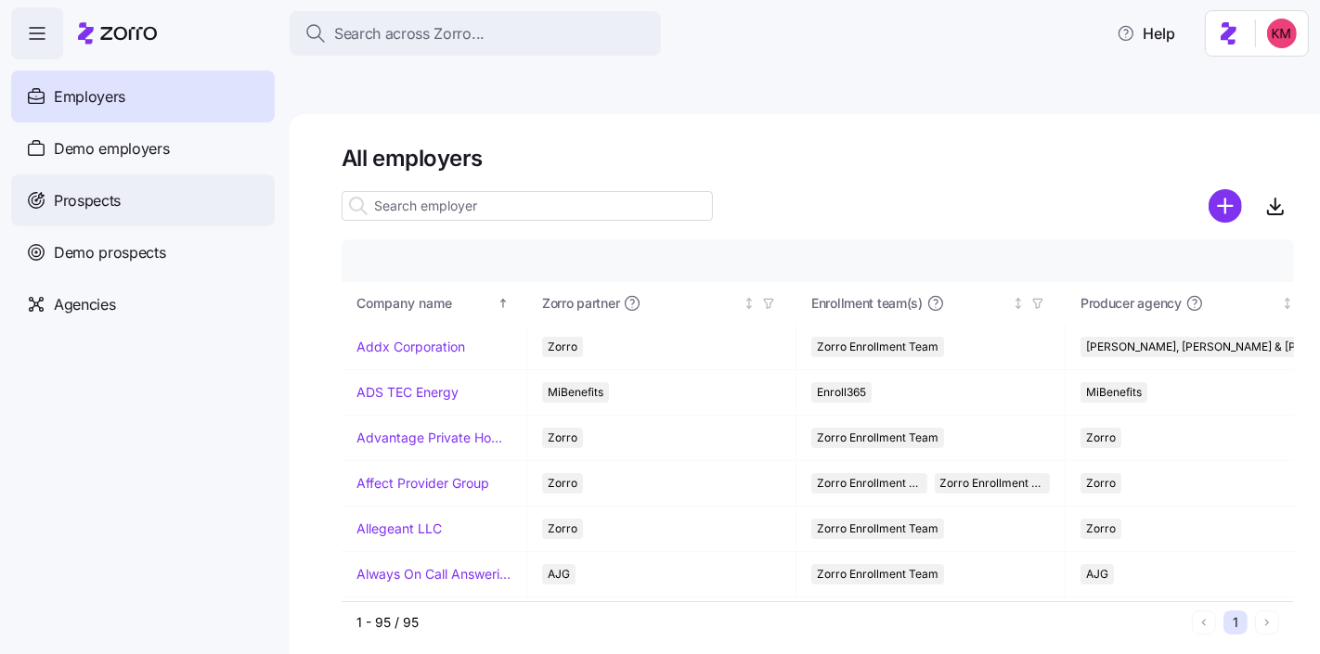
click at [197, 193] on div "Prospects" at bounding box center [143, 200] width 264 height 52
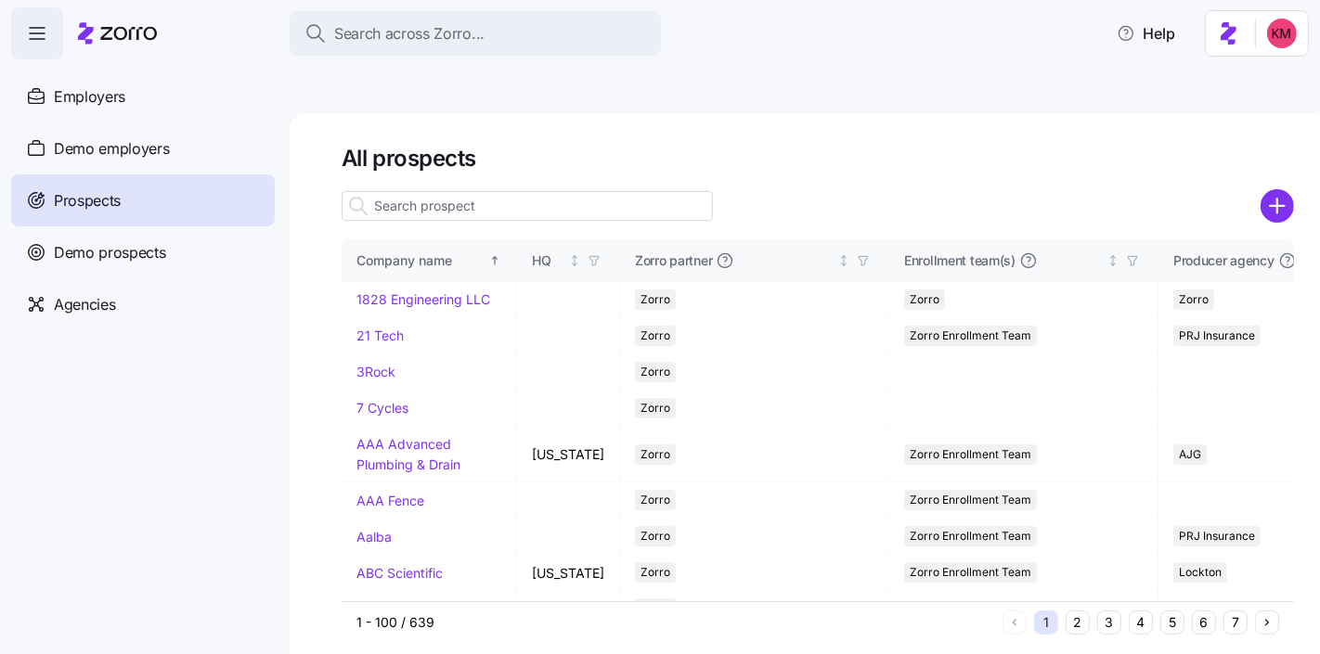
click at [539, 191] on input at bounding box center [527, 206] width 371 height 30
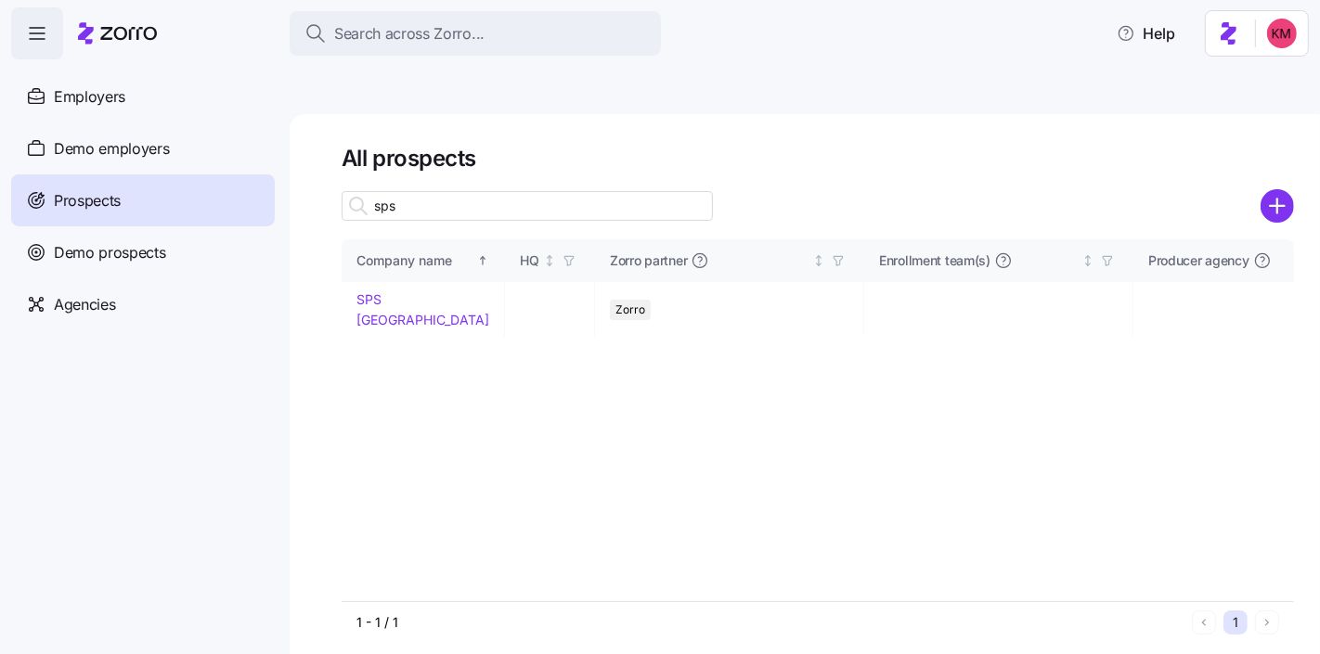
click at [544, 191] on input "sps" at bounding box center [527, 206] width 371 height 30
type input "sps"
click at [365, 291] on link "SPS North America" at bounding box center [422, 309] width 133 height 36
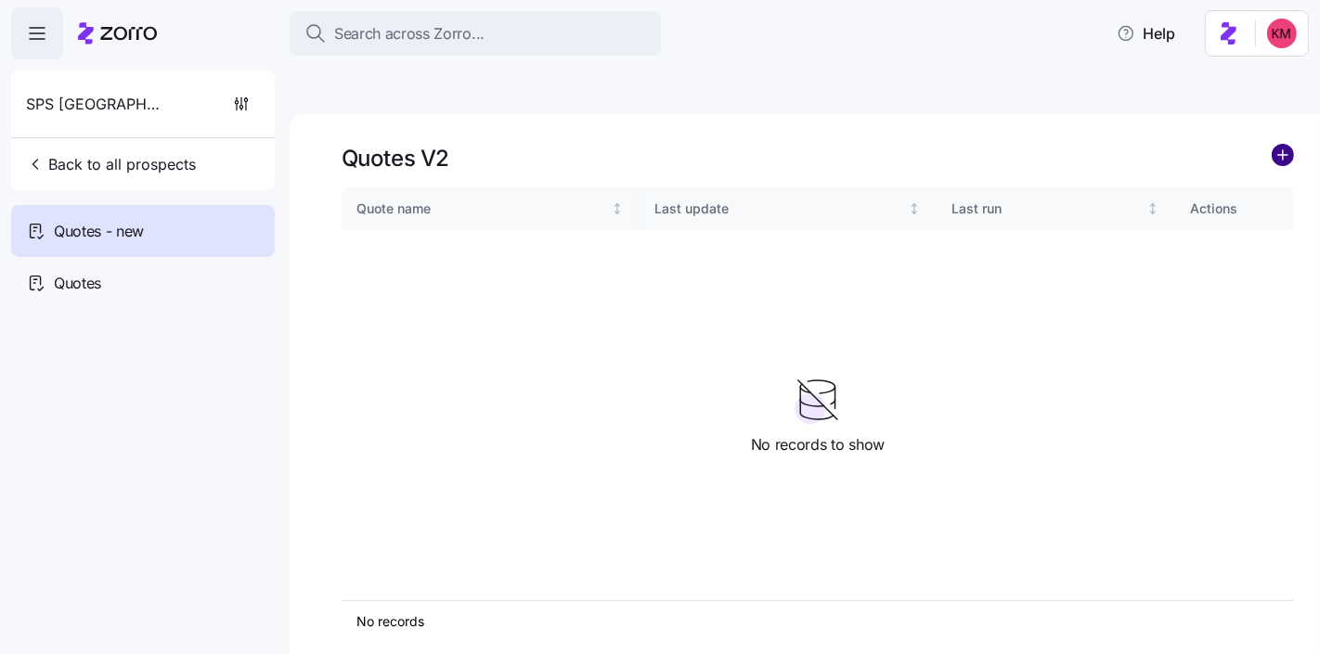
click at [1280, 145] on circle "add icon" at bounding box center [1282, 155] width 20 height 20
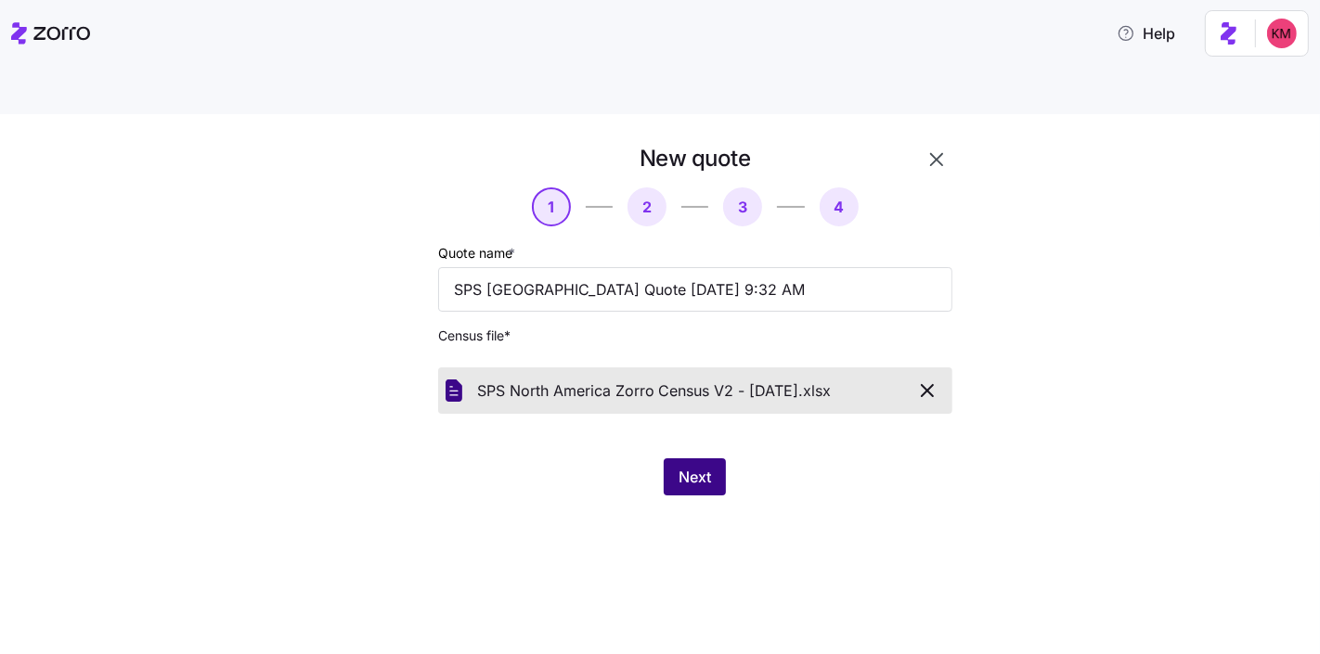
click at [688, 466] on span "Next" at bounding box center [694, 477] width 32 height 22
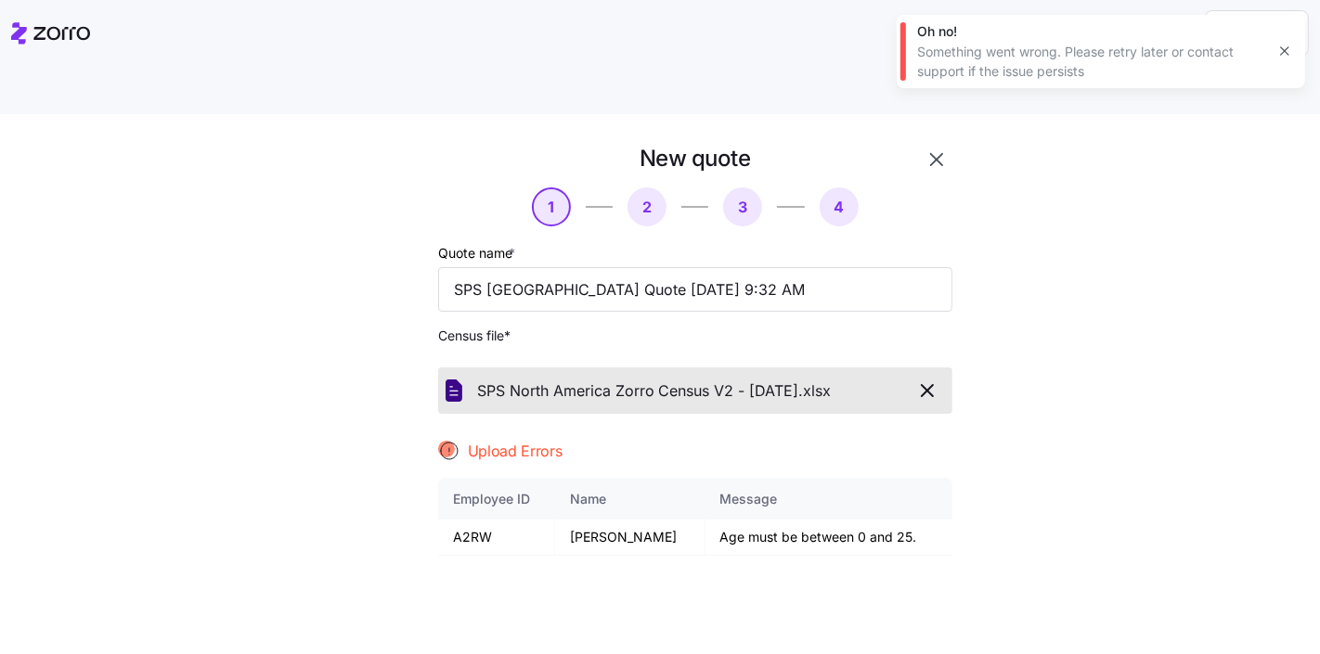
click at [932, 380] on span "button" at bounding box center [927, 391] width 32 height 22
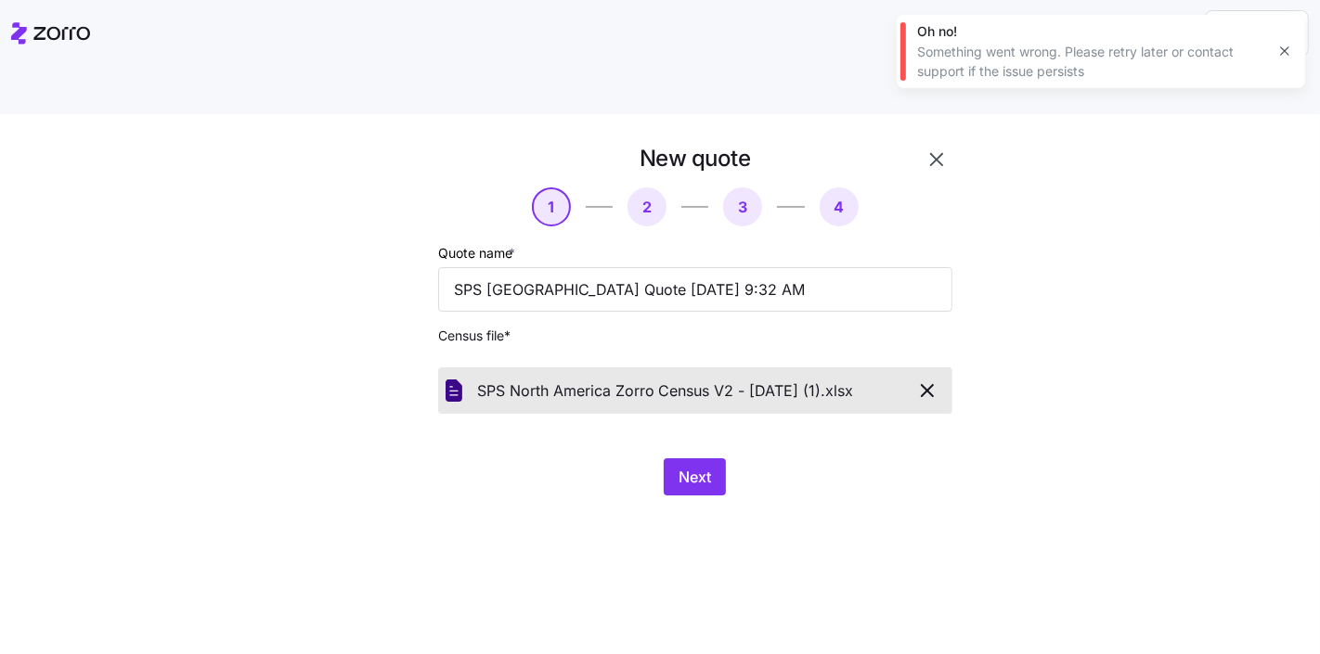
click at [581, 490] on div "New quote 1 2 3 4 Quote name * SPS North America Quote 09/11/2025 9:32 AM Censu…" at bounding box center [660, 406] width 1320 height 584
click at [682, 466] on span "Next" at bounding box center [694, 477] width 32 height 22
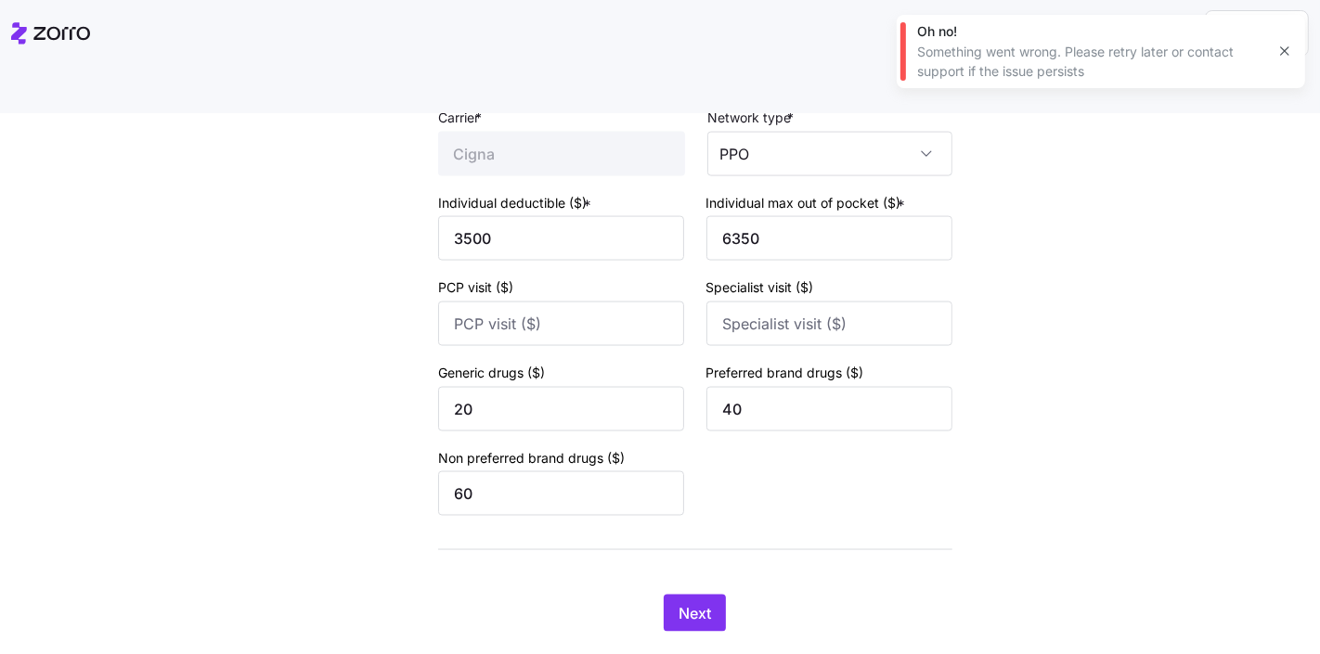
scroll to position [2406, 0]
click at [677, 593] on button "Next" at bounding box center [695, 611] width 62 height 37
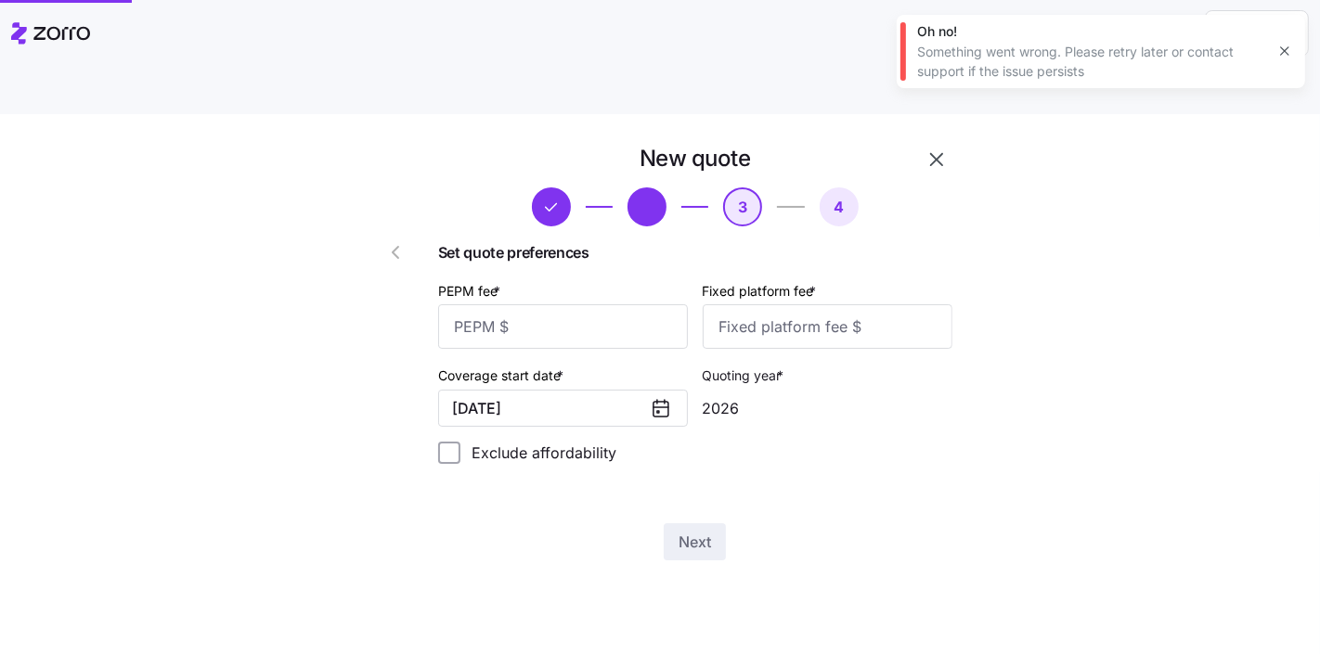
scroll to position [0, 0]
click at [561, 304] on input "PEPM fee *" at bounding box center [563, 326] width 250 height 45
type input "5"
click at [791, 304] on input "Fixed platform fee *" at bounding box center [828, 326] width 250 height 45
type input "5"
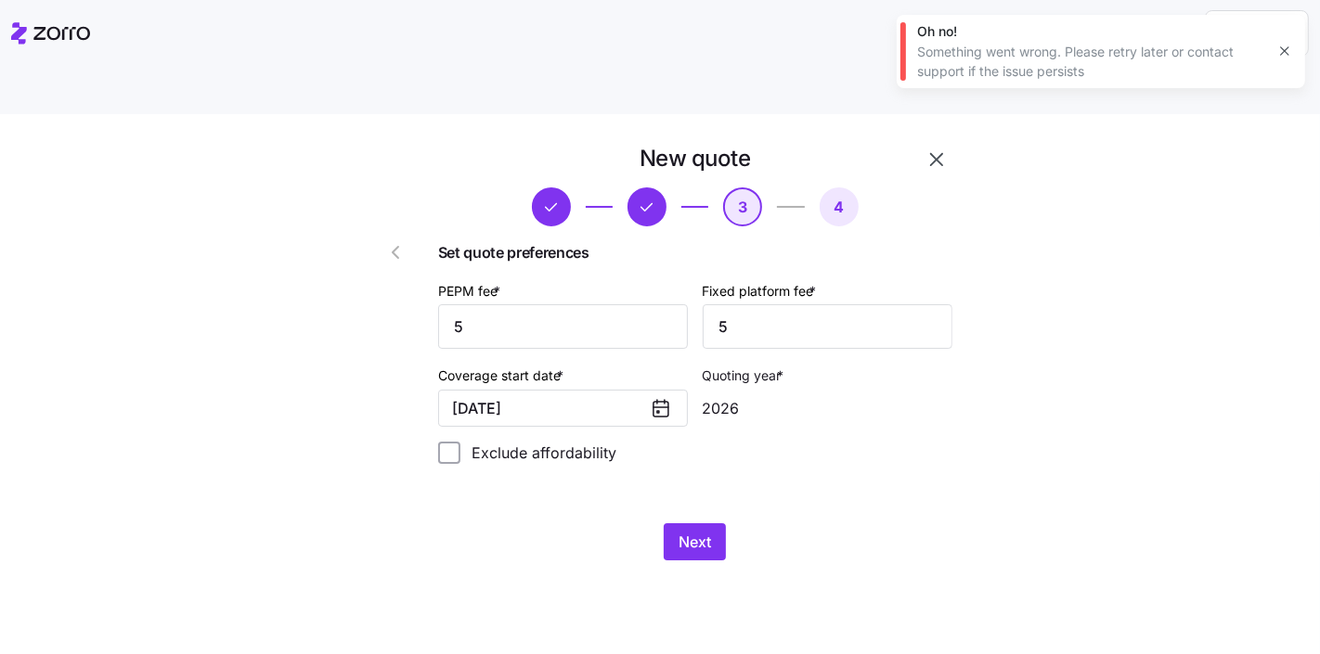
click at [895, 393] on div "Set quote preferences PEPM fee * 5 Fixed platform fee * 5 Coverage start date *…" at bounding box center [695, 360] width 514 height 238
click at [460, 442] on input "Exclude affordability" at bounding box center [449, 453] width 22 height 22
checkbox input "true"
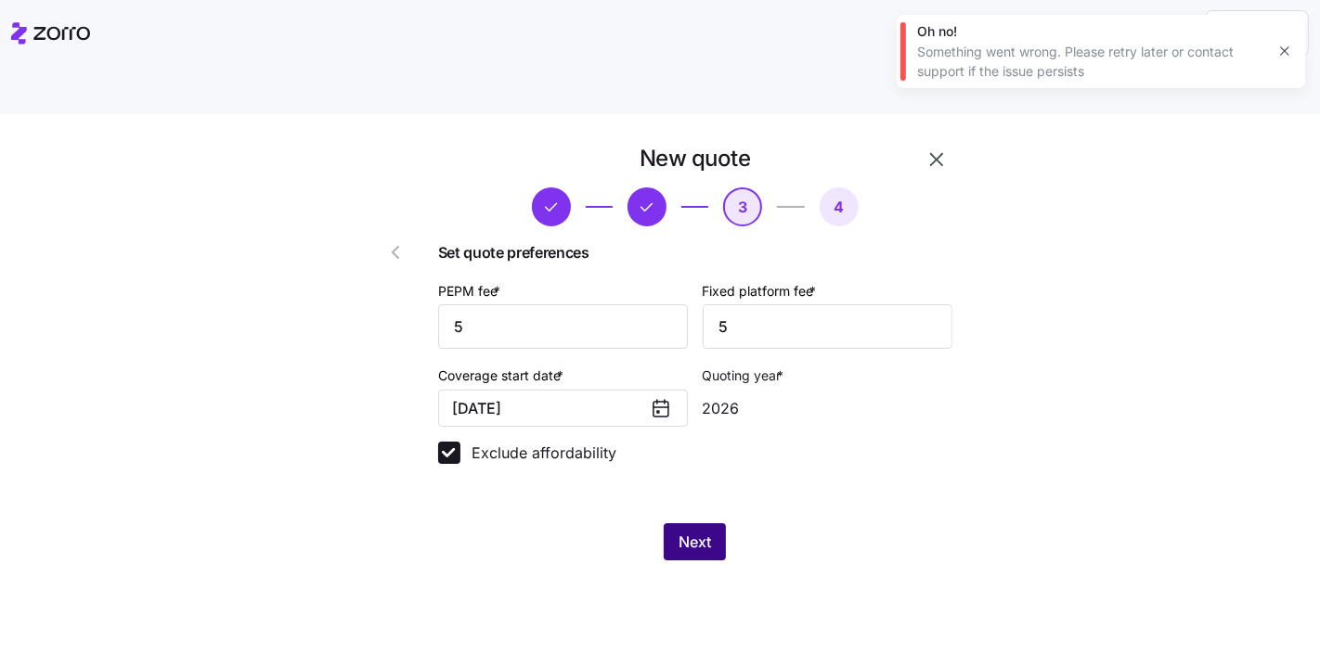
click at [682, 531] on span "Next" at bounding box center [694, 542] width 32 height 22
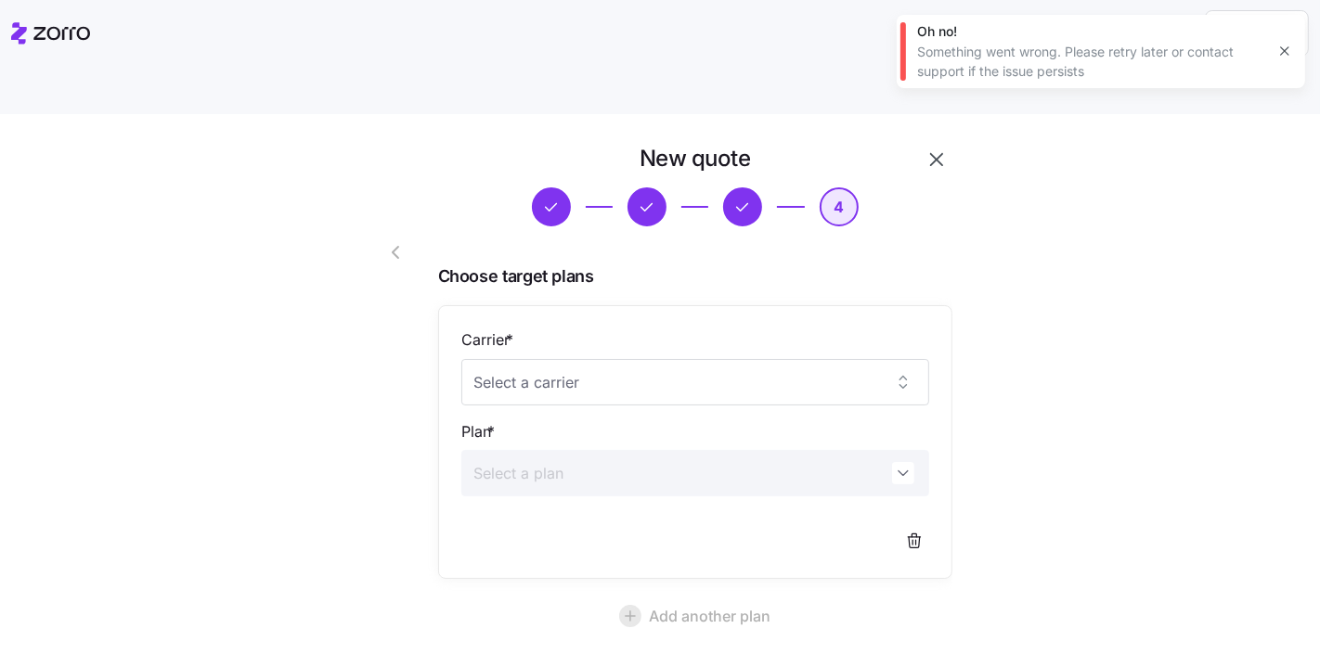
click at [1272, 53] on button "button" at bounding box center [1284, 51] width 26 height 26
click at [1131, 281] on div "New quote 4 Choose target plans Carrier * Plan * Add another plan Create quote …" at bounding box center [673, 471] width 1242 height 655
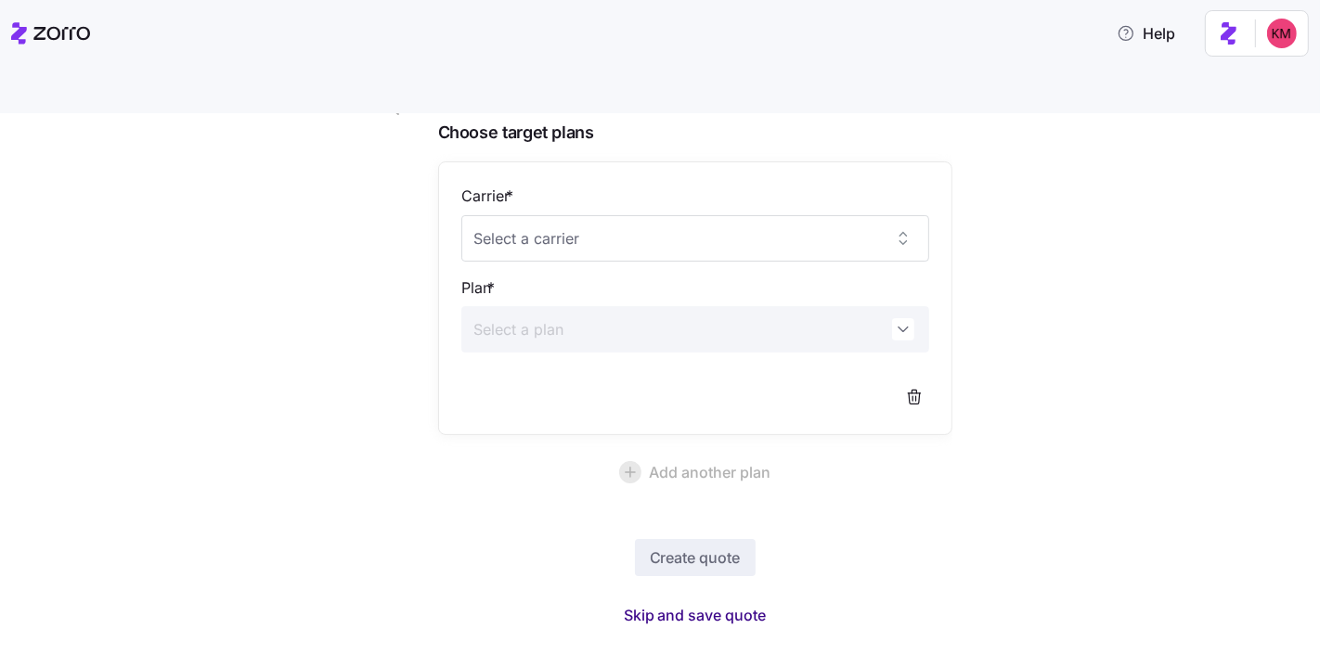
click at [676, 604] on span "Skip and save quote" at bounding box center [695, 615] width 143 height 22
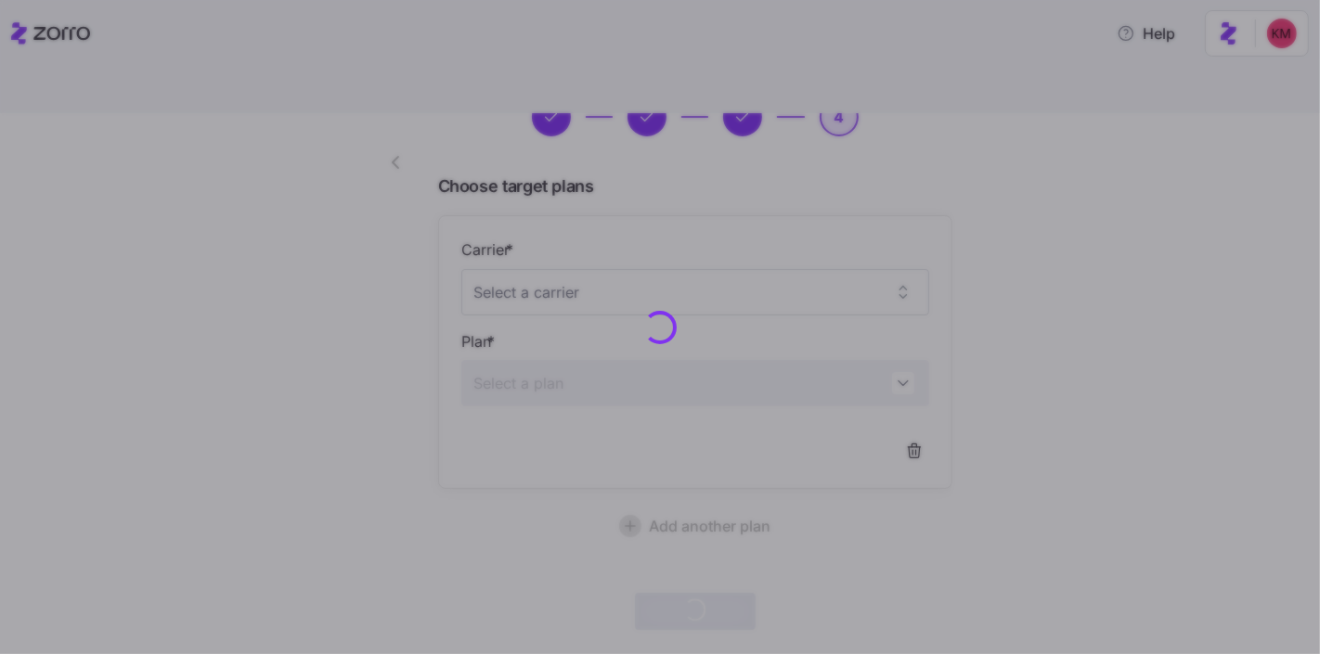
scroll to position [88, 0]
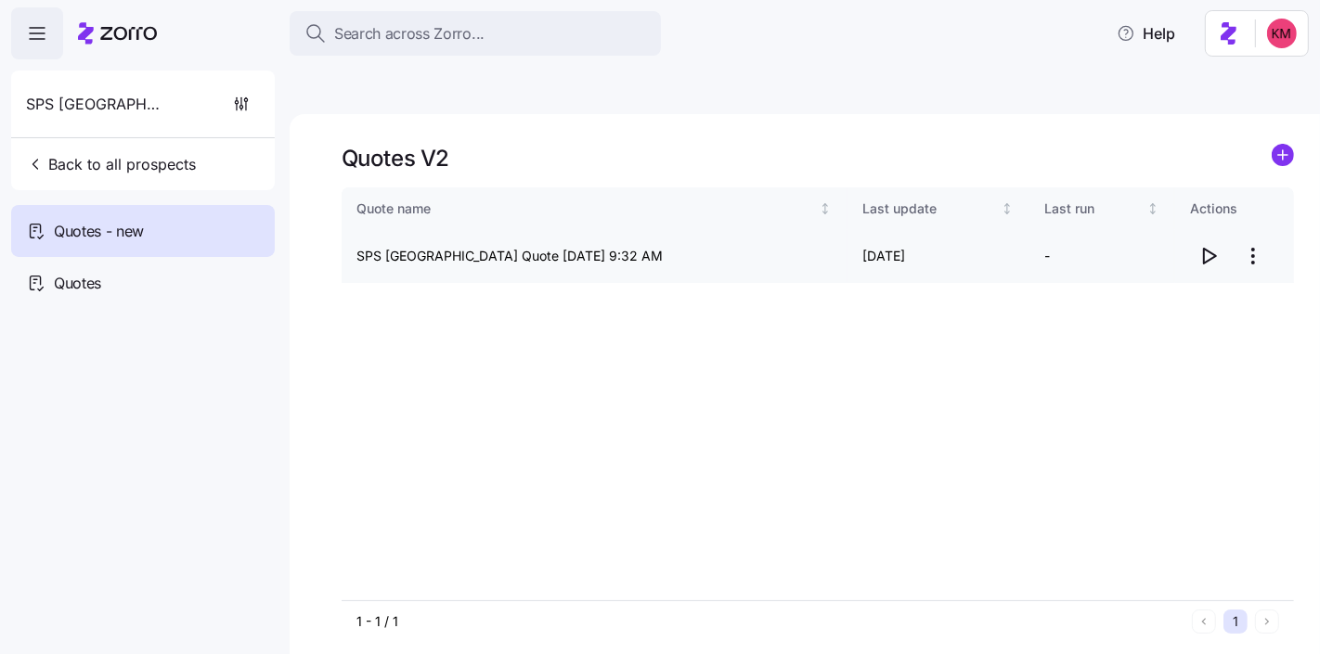
click at [1210, 245] on icon "button" at bounding box center [1208, 256] width 22 height 22
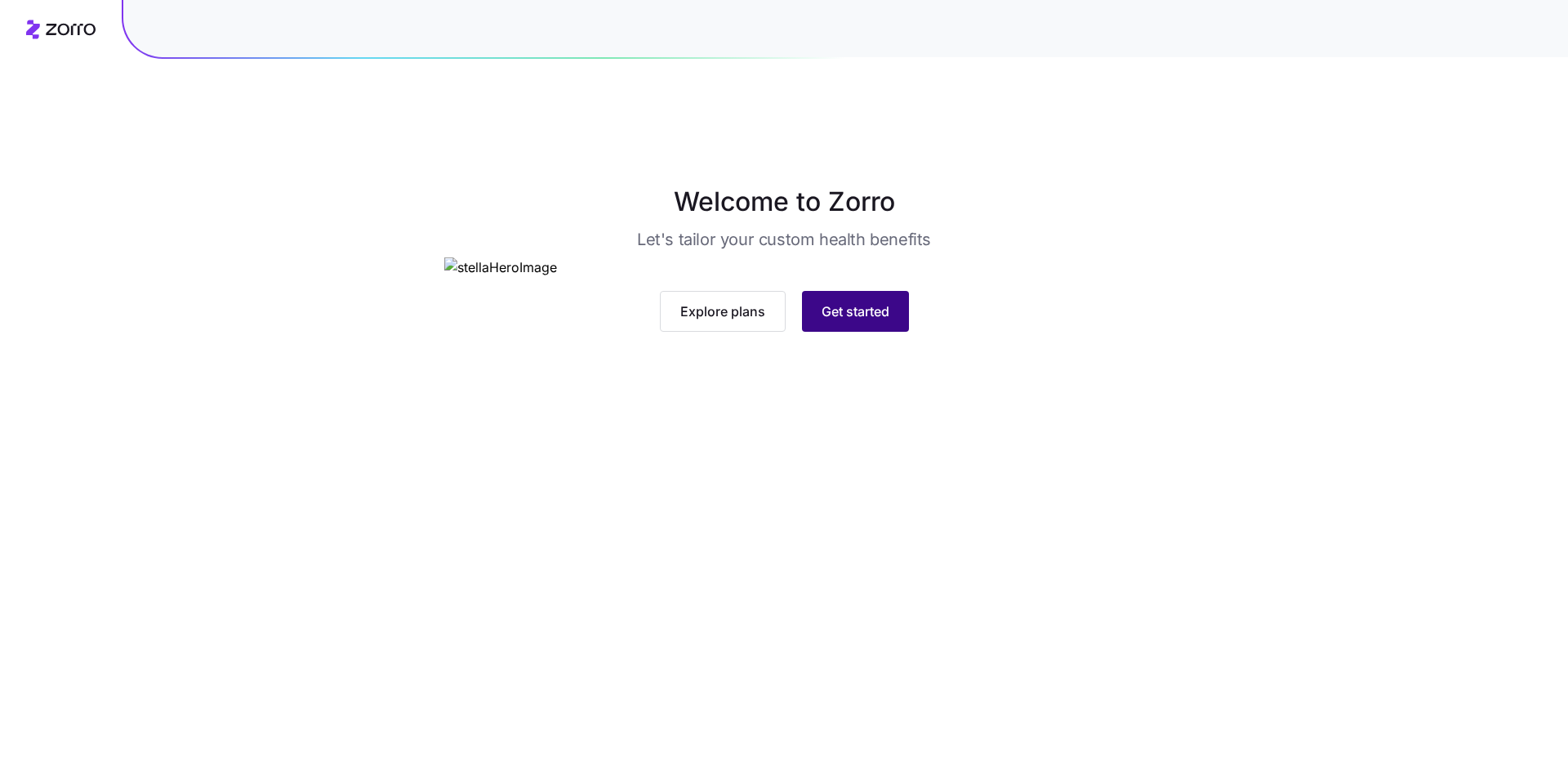
click at [846, 321] on span "Get started" at bounding box center [855, 311] width 68 height 19
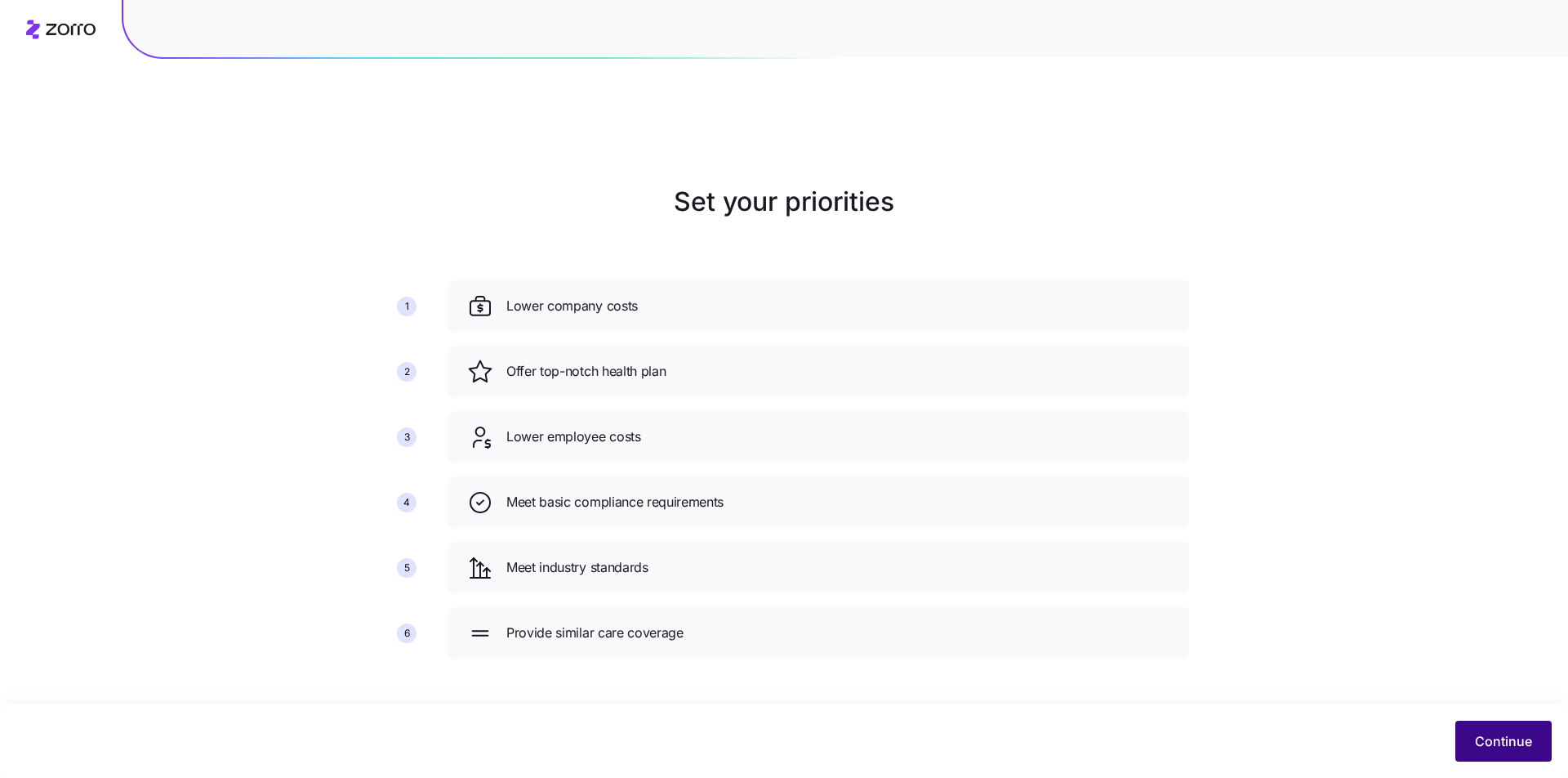
click at [1550, 730] on button "Continue" at bounding box center [1504, 741] width 97 height 40
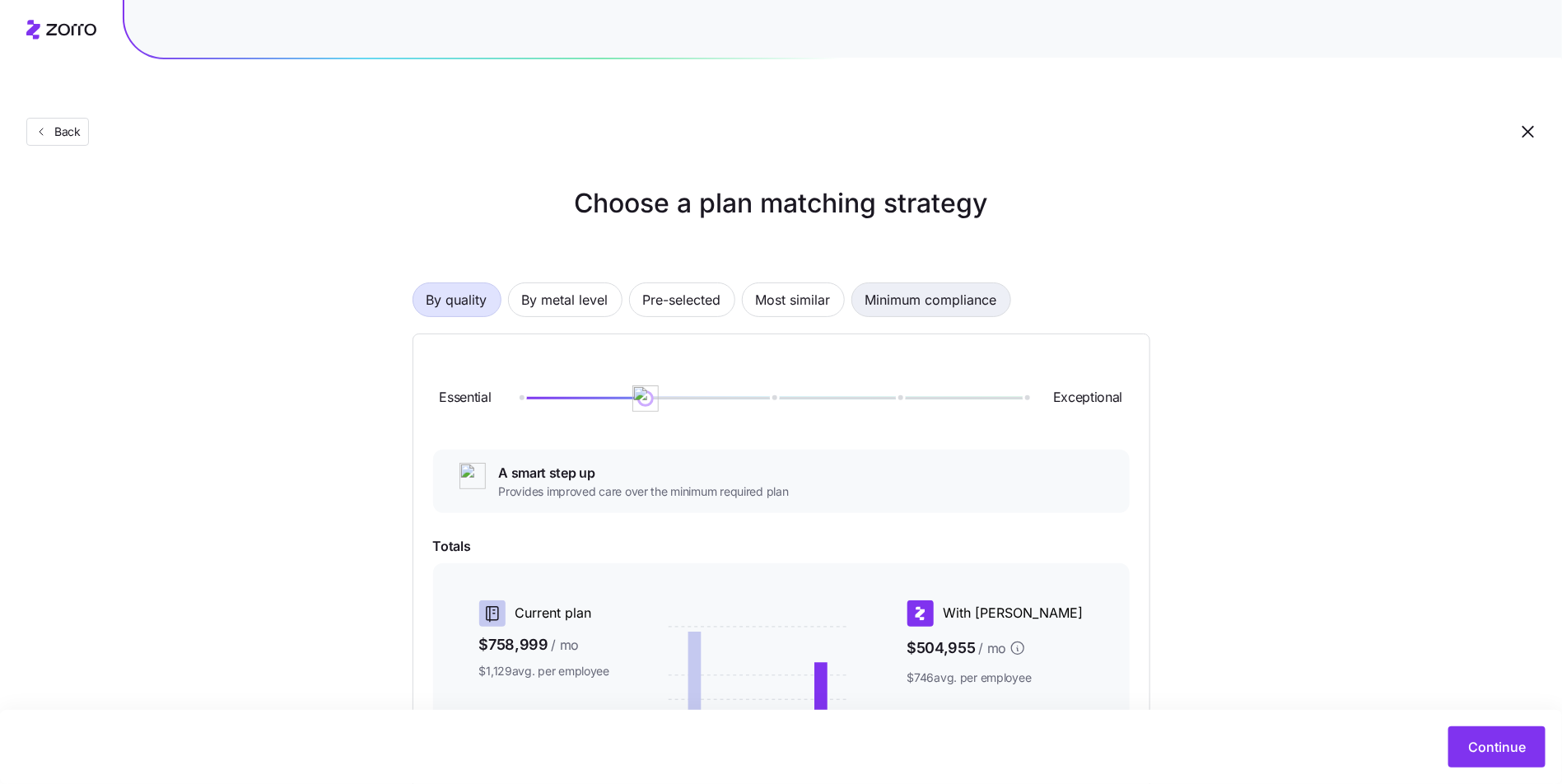
click at [912, 283] on span "Minimum compliance" at bounding box center [930, 299] width 131 height 33
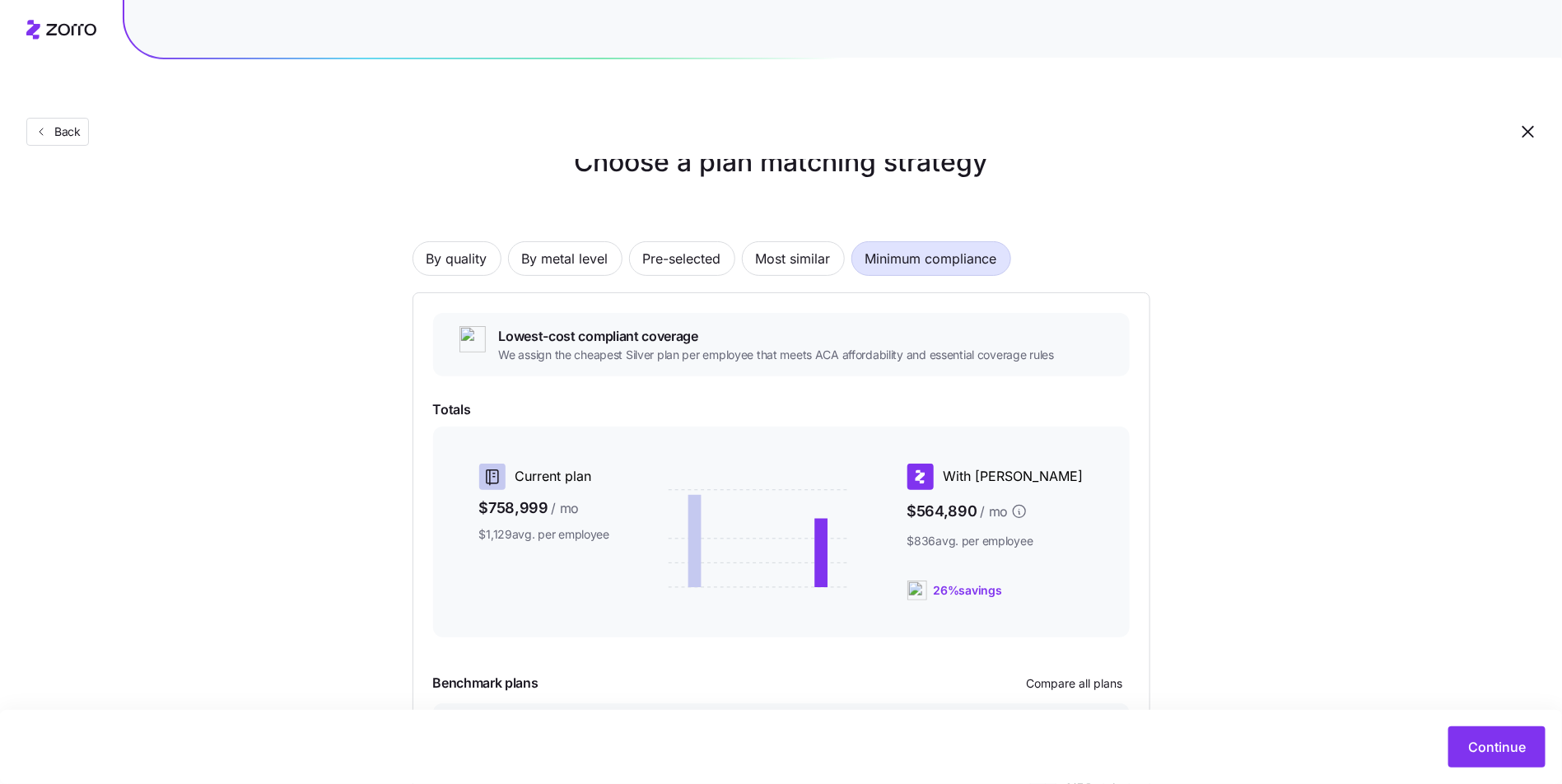
scroll to position [145, 0]
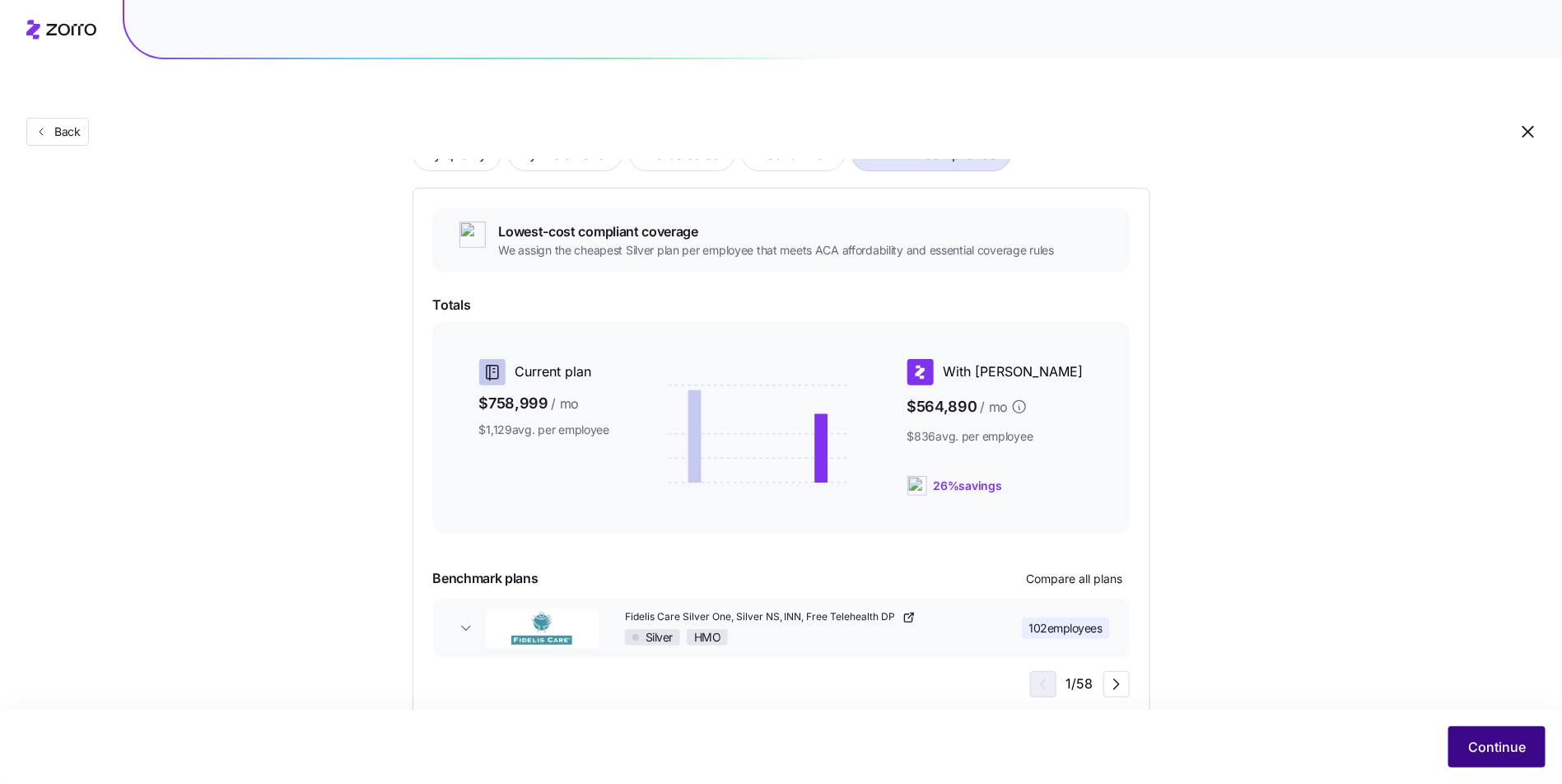
click at [1468, 734] on button "Continue" at bounding box center [1496, 747] width 98 height 41
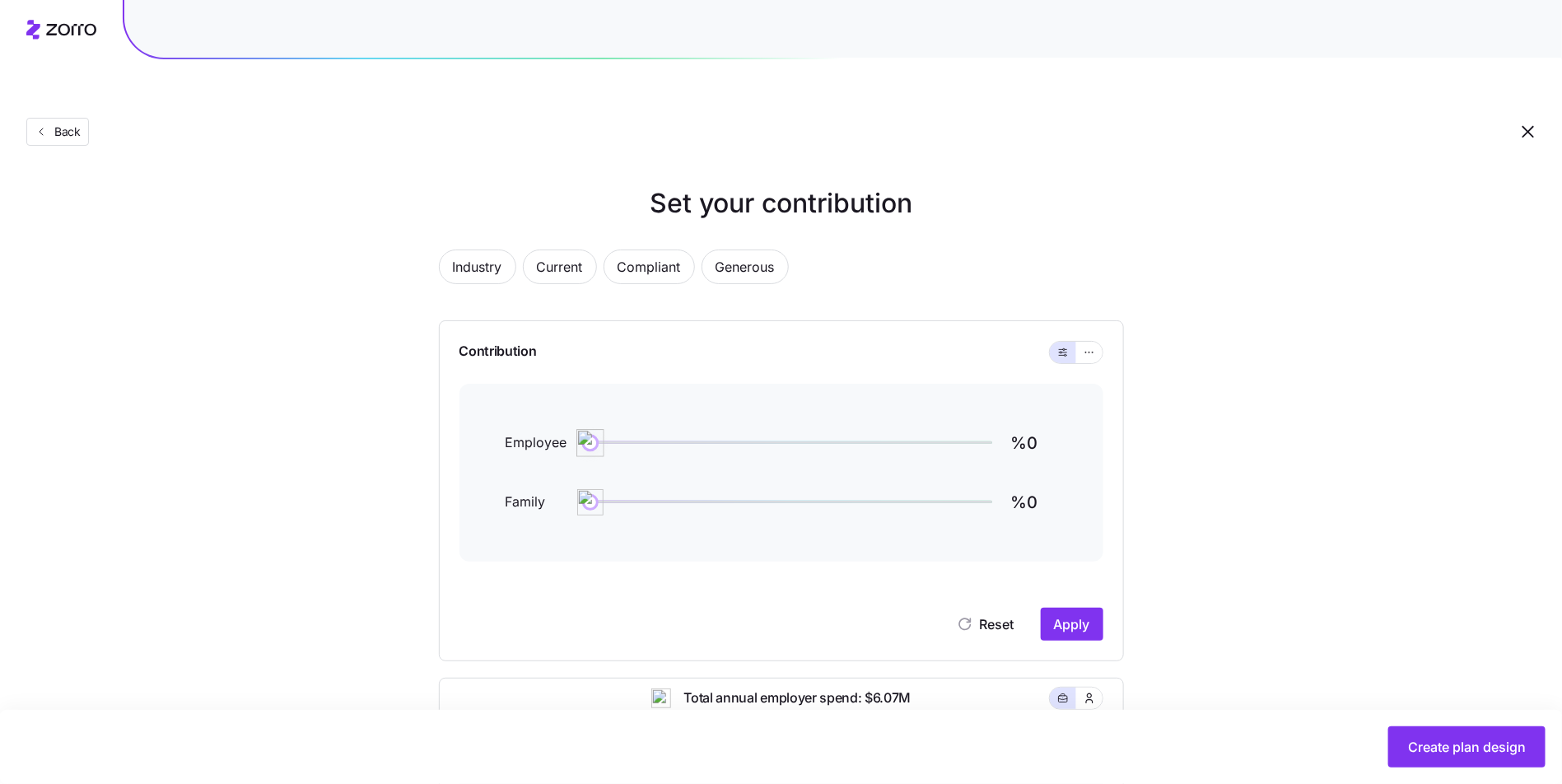
type input "%1"
drag, startPoint x: 956, startPoint y: 396, endPoint x: 593, endPoint y: 395, distance: 363.0
click at [593, 429] on img at bounding box center [593, 443] width 28 height 28
type input "%1"
click at [593, 488] on img at bounding box center [593, 502] width 28 height 28
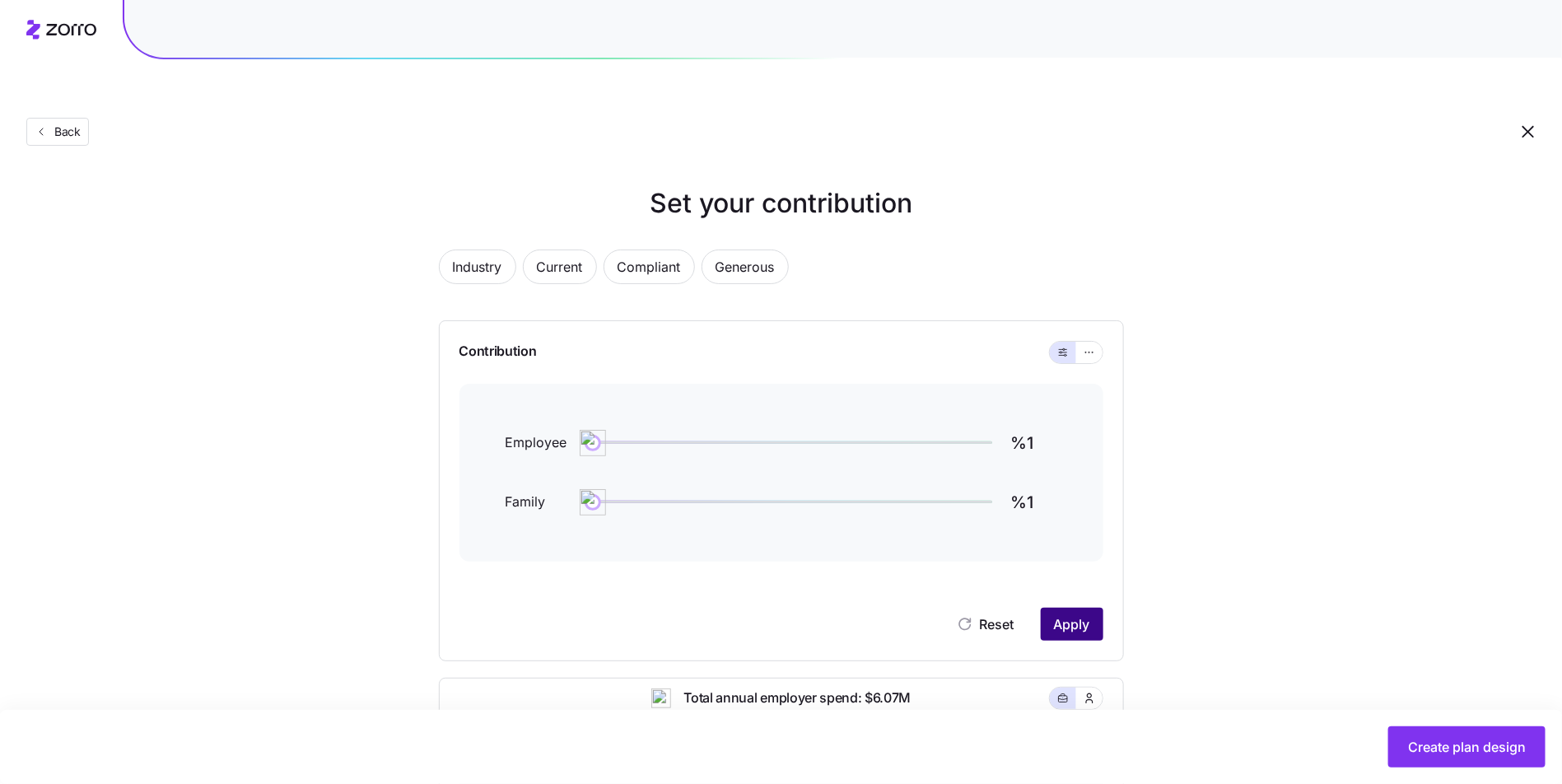
click at [1095, 608] on button "Apply" at bounding box center [1071, 623] width 63 height 33
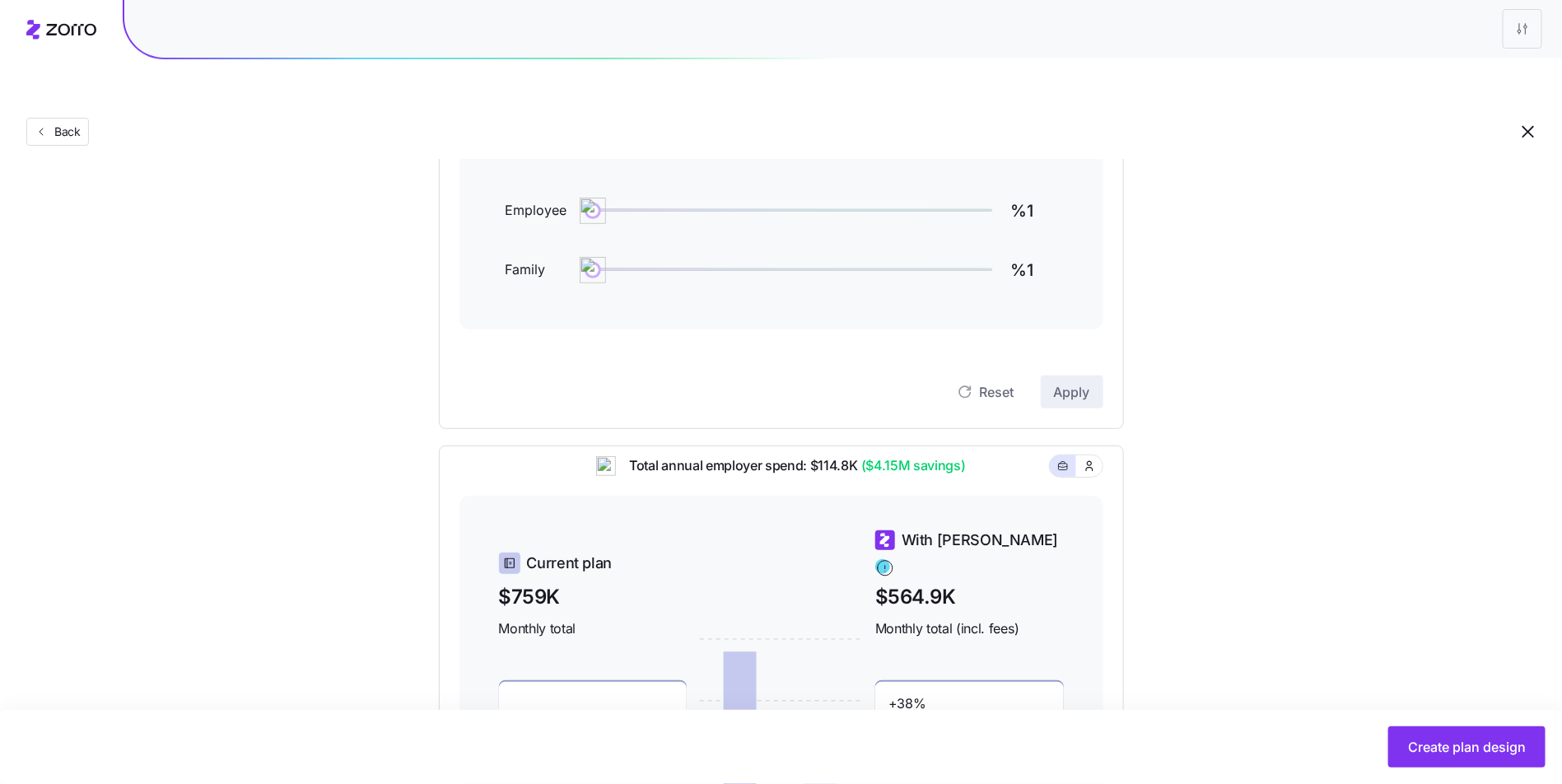
scroll to position [443, 0]
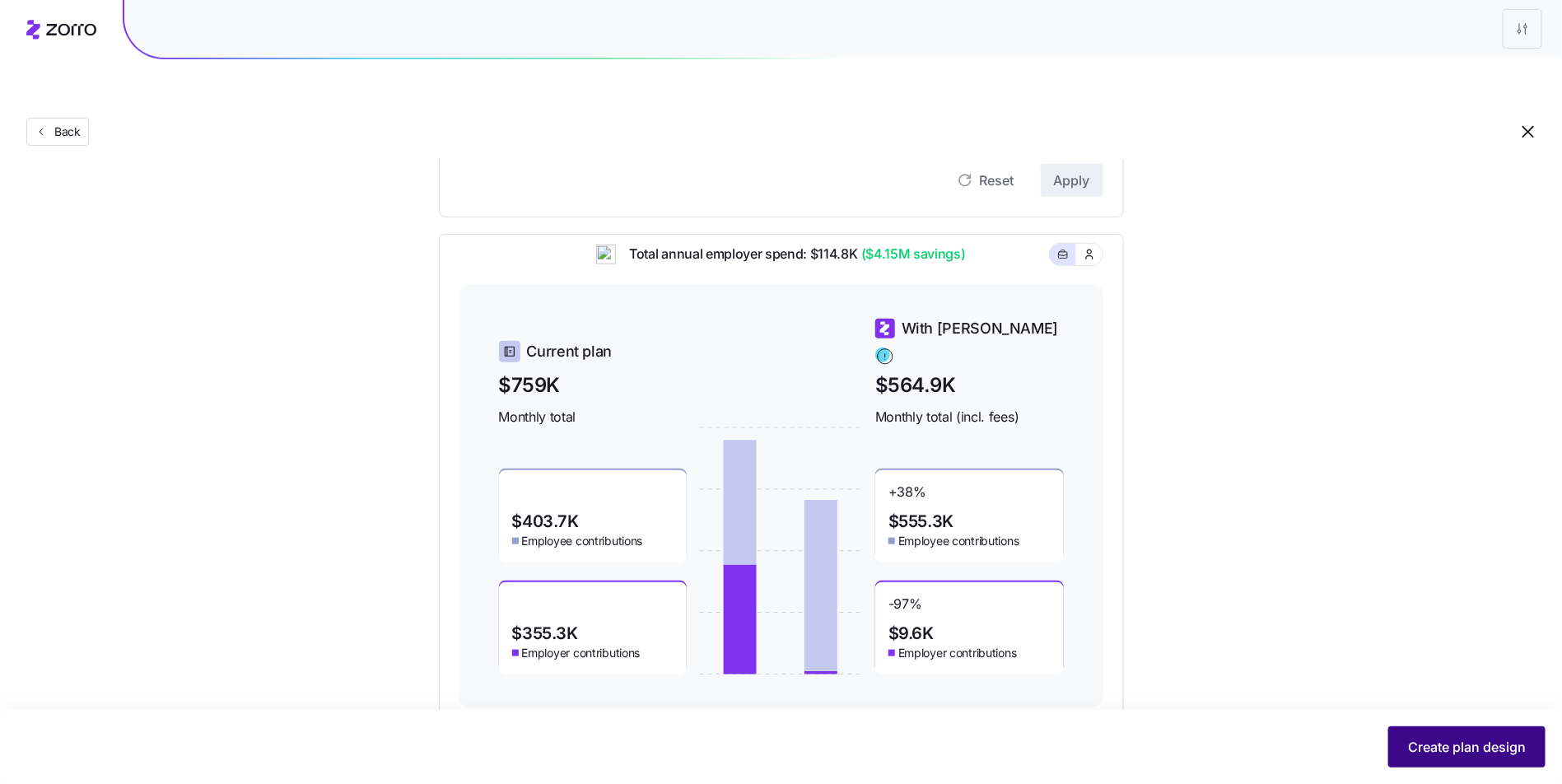
click at [1517, 750] on span "Create plan design" at bounding box center [1466, 747] width 118 height 20
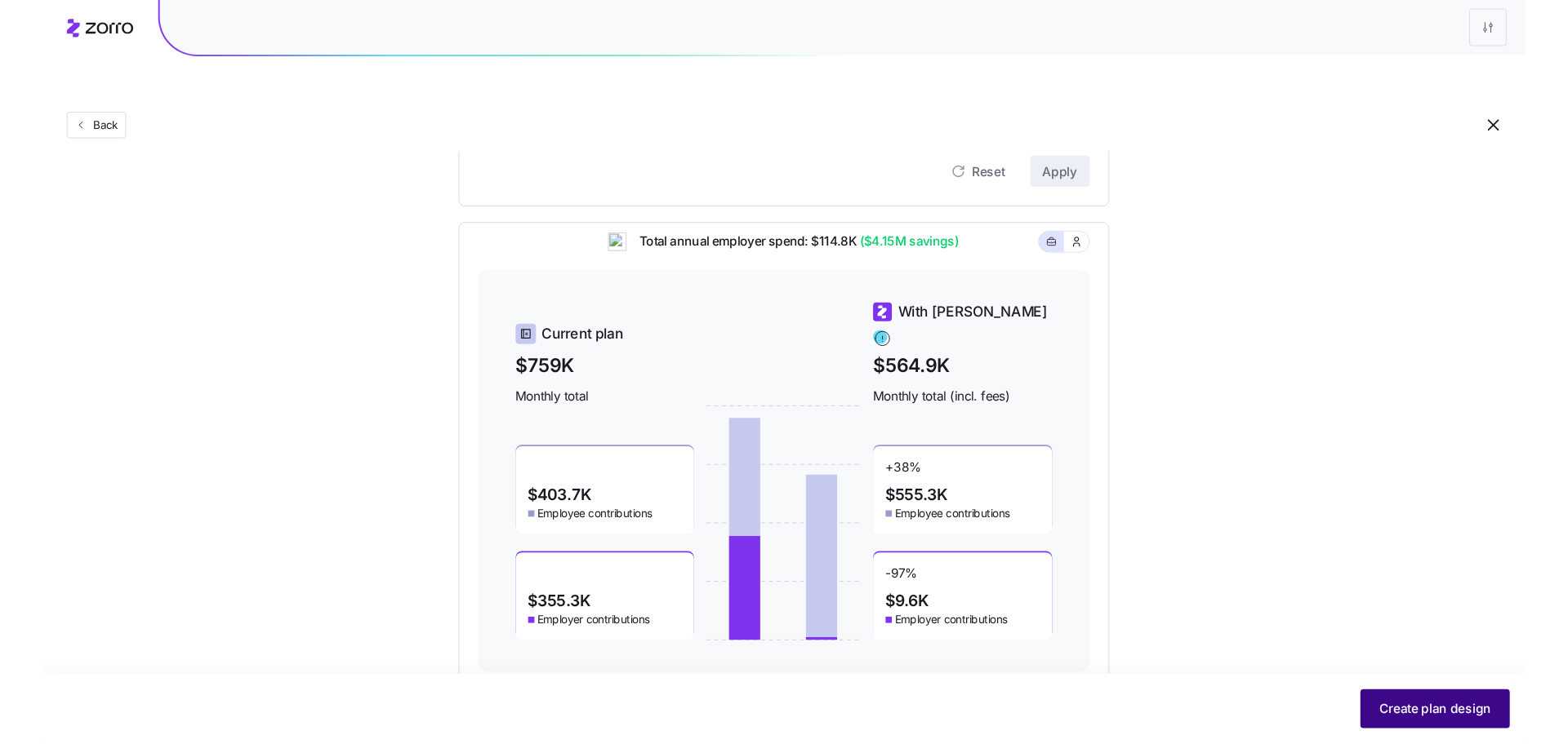
scroll to position [0, 0]
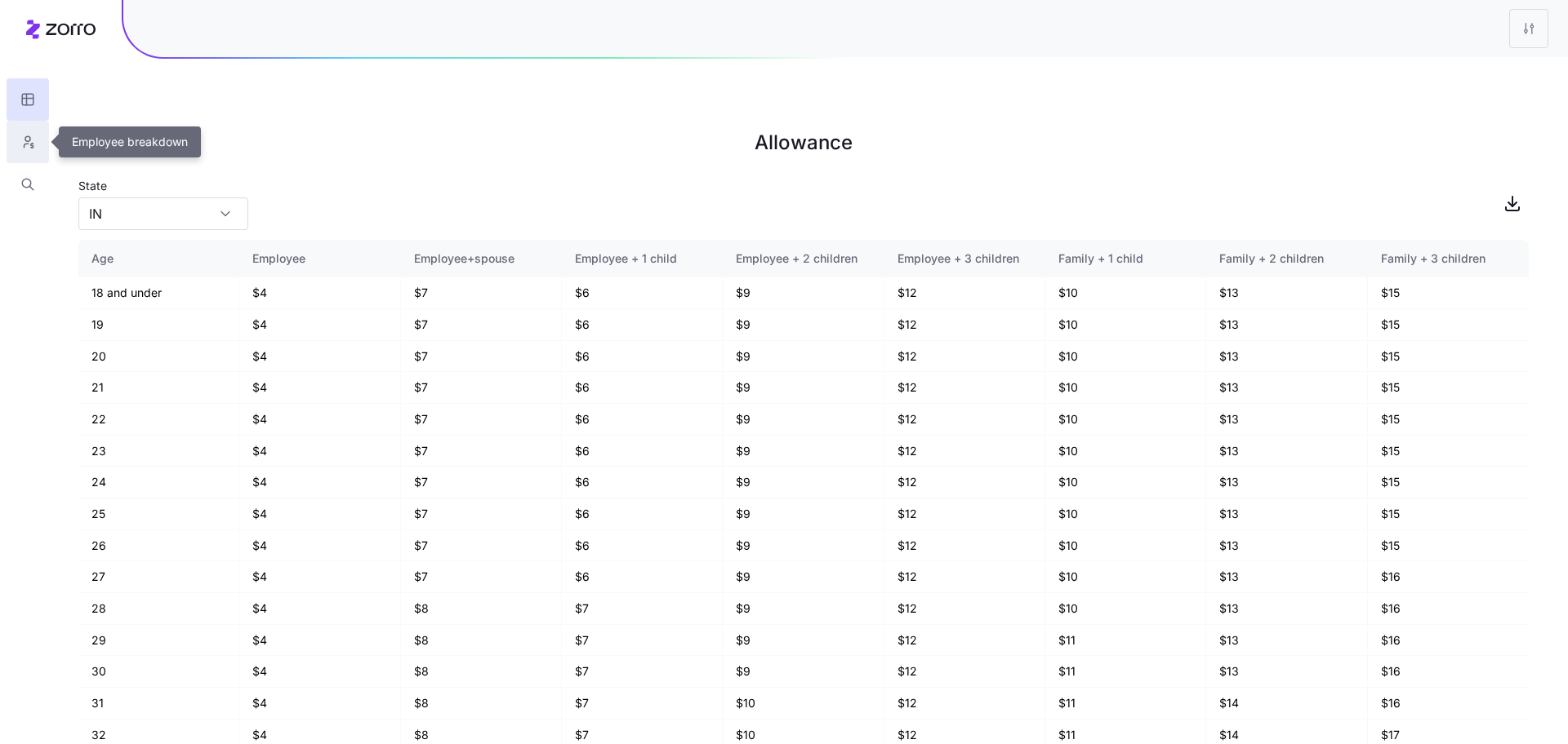
click at [30, 132] on button "button" at bounding box center [27, 142] width 42 height 42
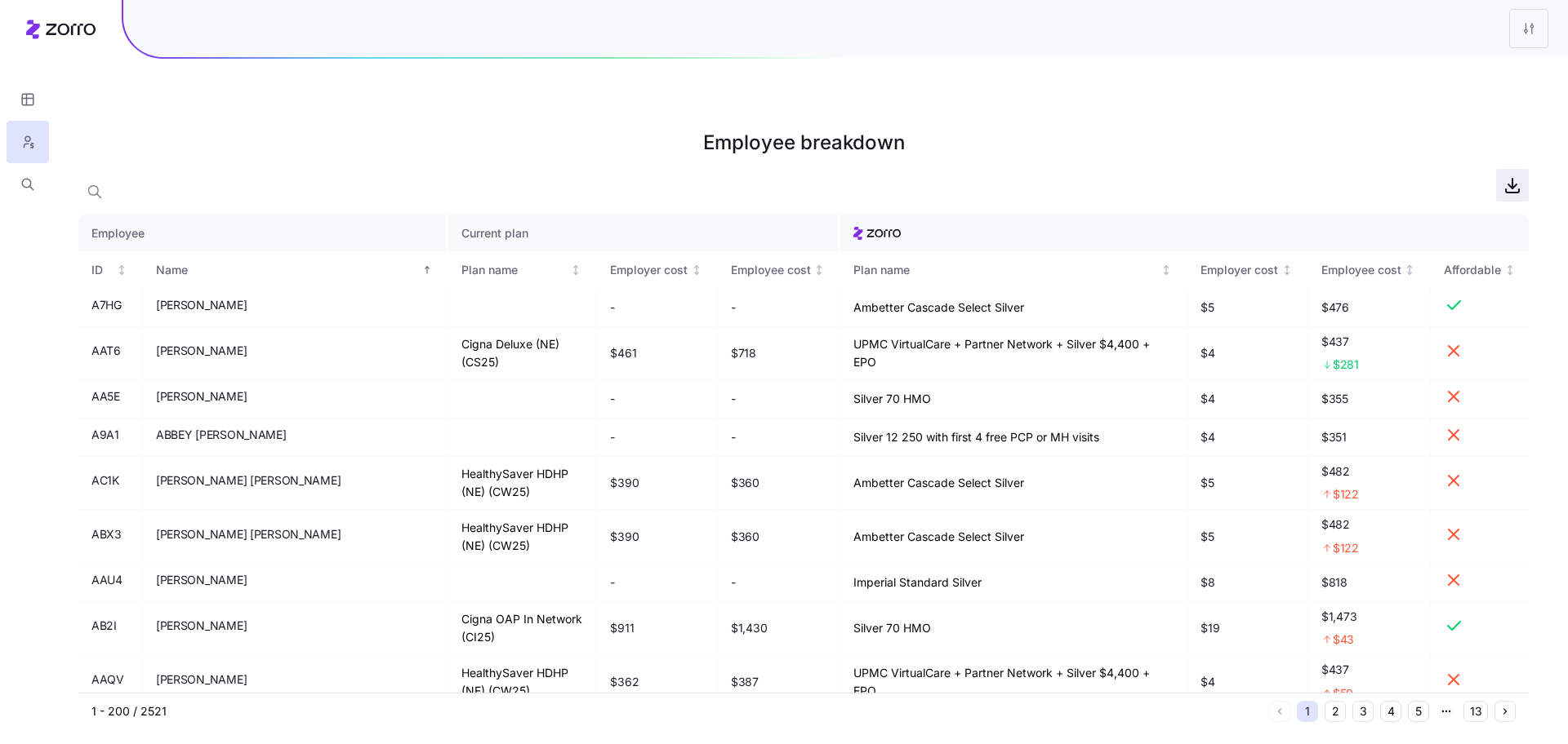
click at [1512, 176] on icon "button" at bounding box center [1513, 186] width 19 height 19
